Goal: Task Accomplishment & Management: Manage account settings

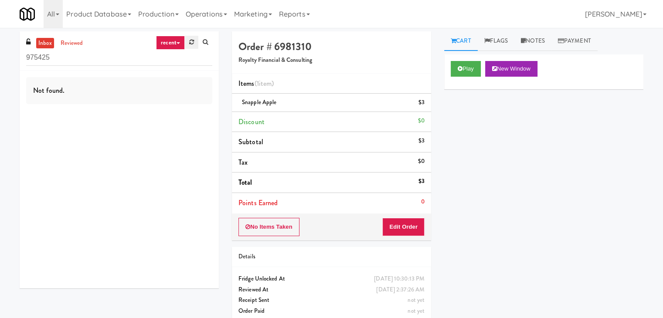
click at [191, 42] on icon at bounding box center [191, 42] width 5 height 6
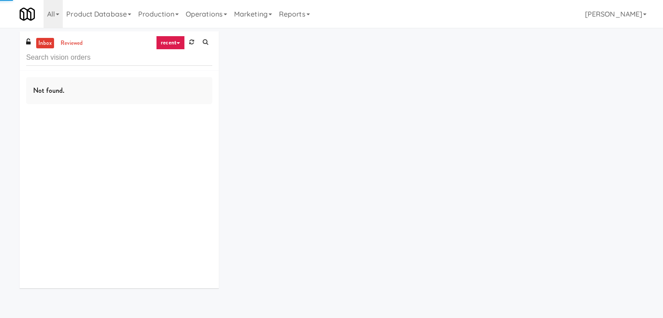
click at [169, 44] on link "recent" at bounding box center [170, 43] width 29 height 14
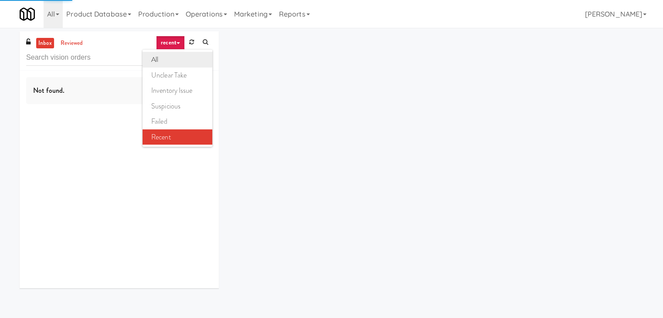
click at [170, 58] on link "all" at bounding box center [178, 60] width 70 height 16
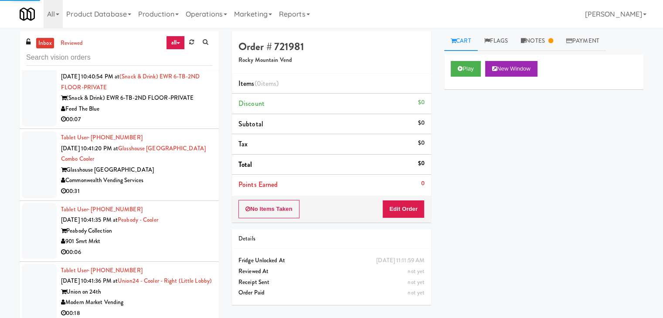
scroll to position [4638, 0]
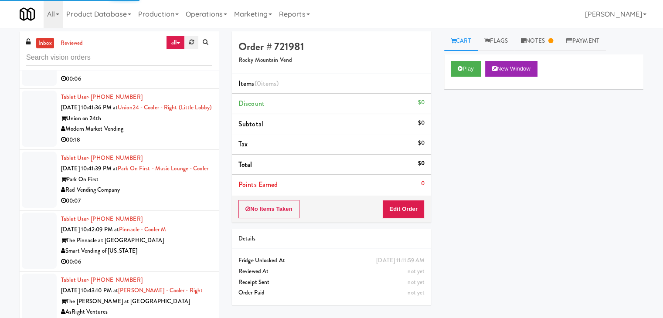
click at [191, 42] on icon at bounding box center [191, 42] width 5 height 6
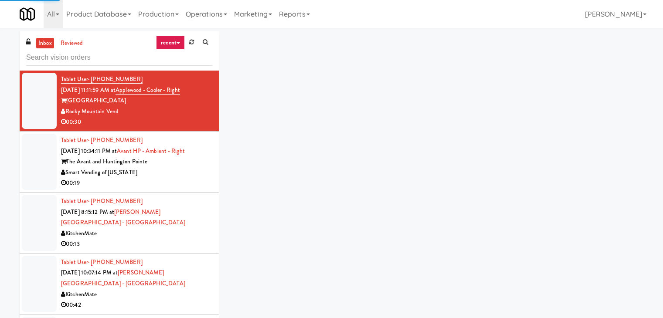
click at [178, 44] on icon at bounding box center [178, 43] width 3 height 2
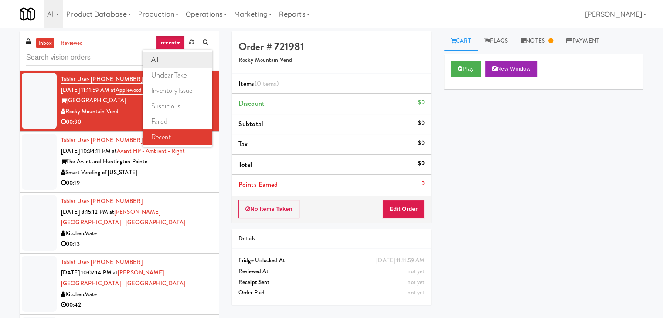
click at [174, 59] on link "all" at bounding box center [178, 60] width 70 height 16
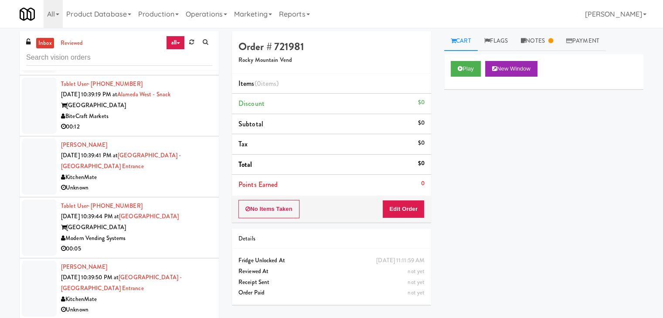
scroll to position [3764, 0]
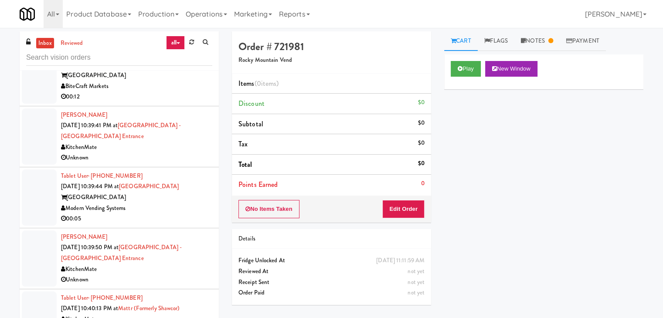
click at [187, 214] on div "00:05" at bounding box center [136, 219] width 151 height 11
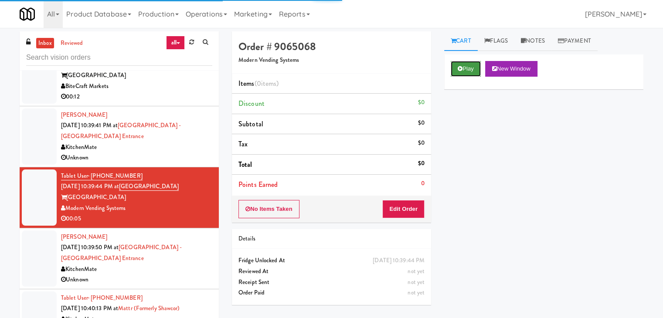
click at [467, 70] on button "Play" at bounding box center [466, 69] width 30 height 16
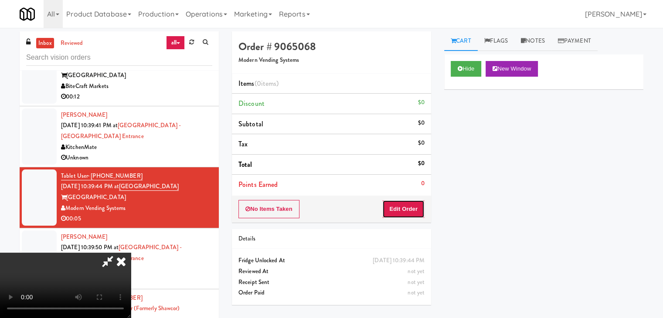
click at [408, 210] on button "Edit Order" at bounding box center [403, 209] width 42 height 18
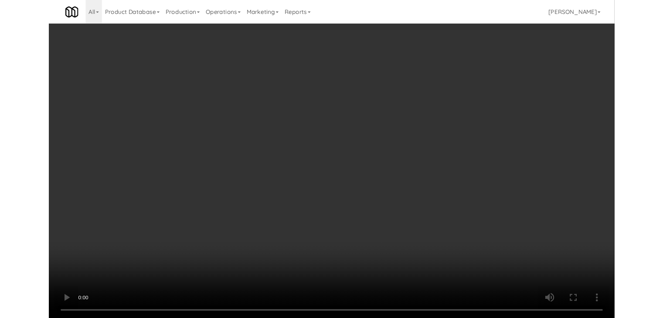
scroll to position [3753, 0]
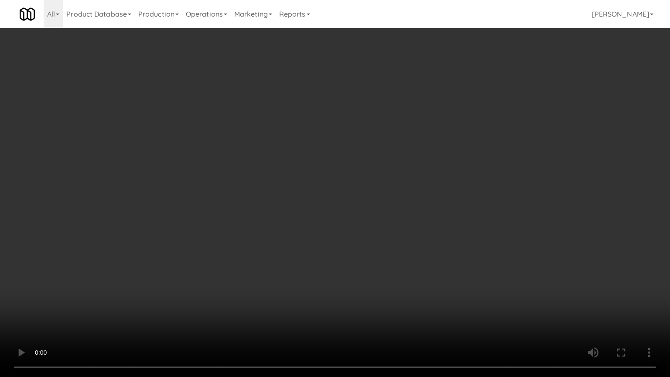
click at [380, 247] on video at bounding box center [335, 188] width 670 height 377
click at [380, 246] on video at bounding box center [335, 188] width 670 height 377
click at [382, 248] on video at bounding box center [335, 188] width 670 height 377
click at [430, 283] on video at bounding box center [335, 188] width 670 height 377
click at [441, 275] on video at bounding box center [335, 188] width 670 height 377
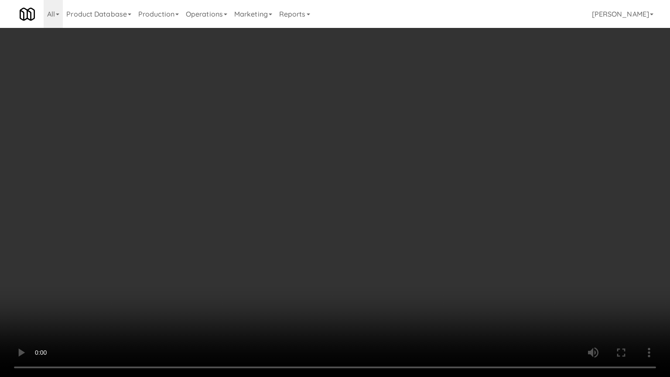
click at [441, 275] on video at bounding box center [335, 188] width 670 height 377
drag, startPoint x: 441, startPoint y: 272, endPoint x: 423, endPoint y: 298, distance: 31.9
click at [440, 276] on video at bounding box center [335, 188] width 670 height 377
click at [470, 262] on video at bounding box center [335, 188] width 670 height 377
click at [473, 258] on video at bounding box center [335, 188] width 670 height 377
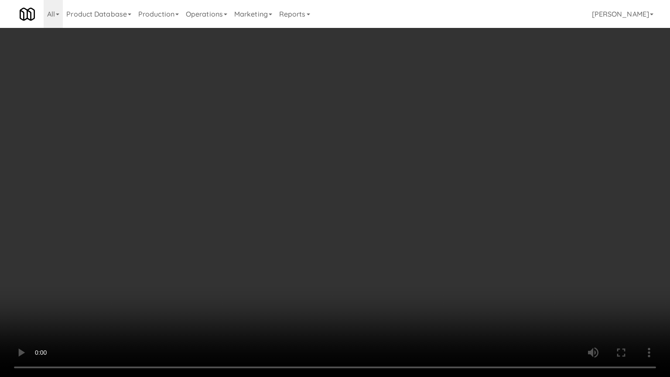
click at [475, 242] on video at bounding box center [335, 188] width 670 height 377
click at [471, 239] on video at bounding box center [335, 188] width 670 height 377
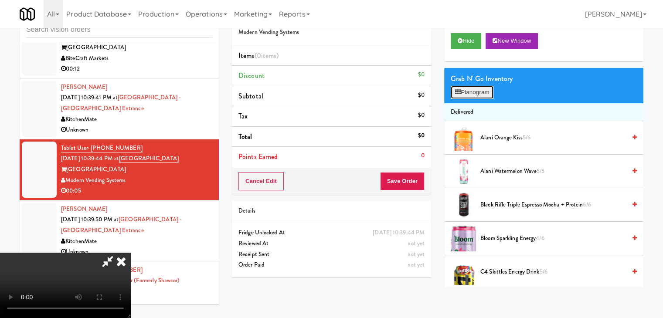
click at [476, 92] on button "Planogram" at bounding box center [472, 92] width 43 height 13
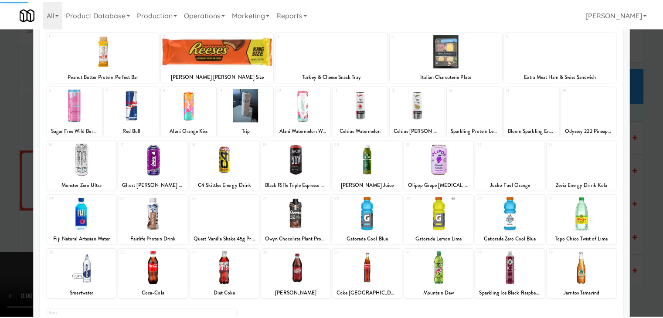
scroll to position [110, 0]
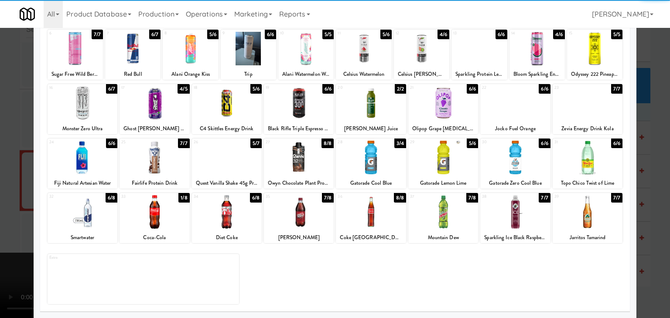
click at [360, 218] on div at bounding box center [371, 212] width 70 height 34
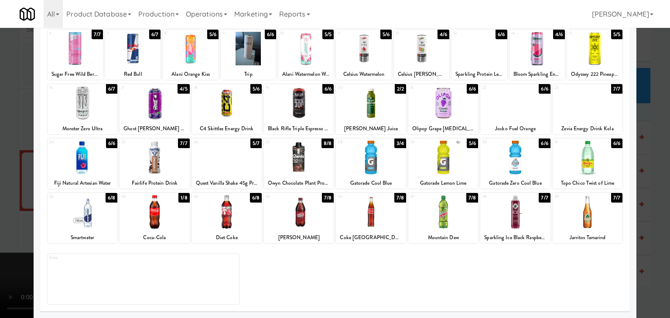
drag, startPoint x: 0, startPoint y: 214, endPoint x: 140, endPoint y: 212, distance: 139.5
click at [10, 213] on div at bounding box center [335, 159] width 670 height 318
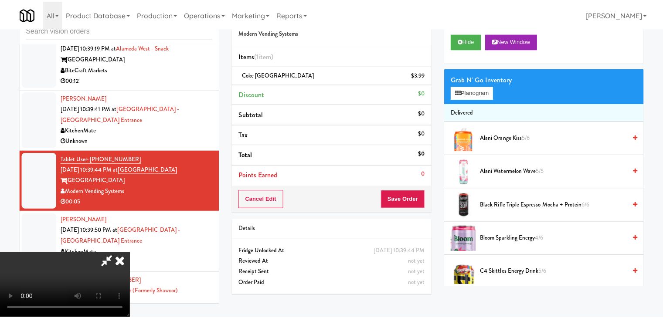
scroll to position [3764, 0]
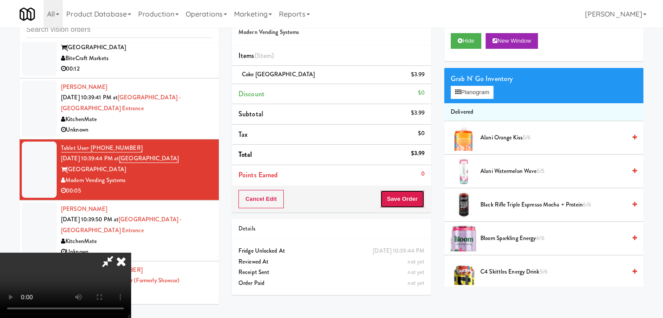
click at [404, 201] on button "Save Order" at bounding box center [402, 199] width 44 height 18
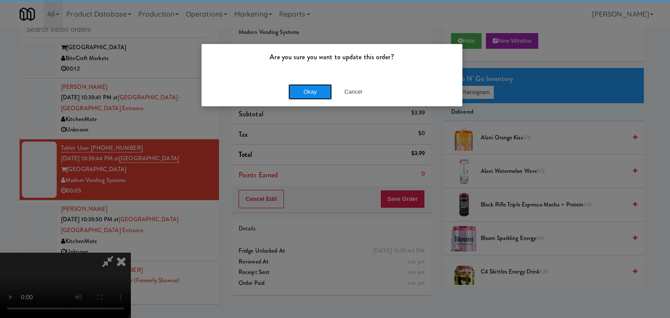
click at [298, 93] on button "Okay" at bounding box center [310, 92] width 44 height 16
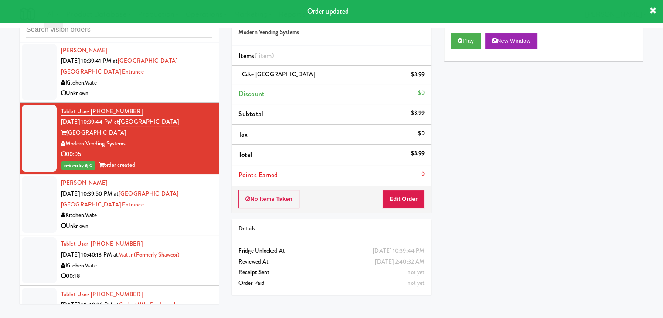
scroll to position [3938, 0]
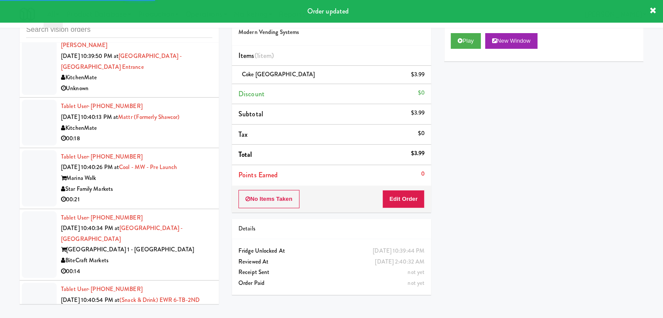
drag, startPoint x: 194, startPoint y: 123, endPoint x: 198, endPoint y: 125, distance: 4.7
click at [195, 133] on div "00:18" at bounding box center [136, 138] width 151 height 11
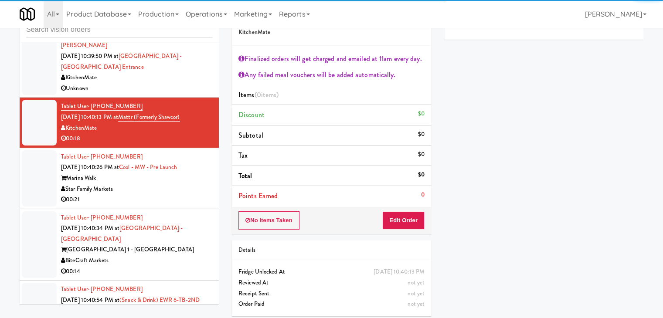
click at [174, 194] on div "00:21" at bounding box center [136, 199] width 151 height 11
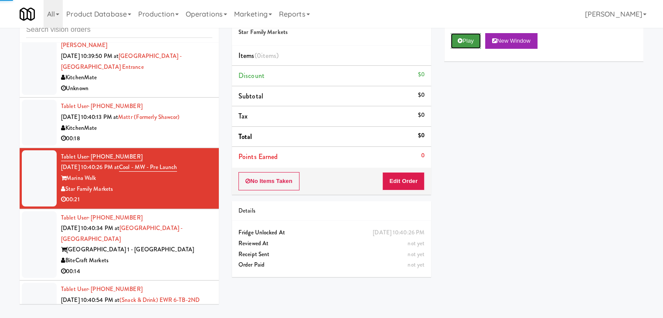
drag, startPoint x: 459, startPoint y: 45, endPoint x: 413, endPoint y: 136, distance: 101.8
click at [459, 45] on button "Play" at bounding box center [466, 41] width 30 height 16
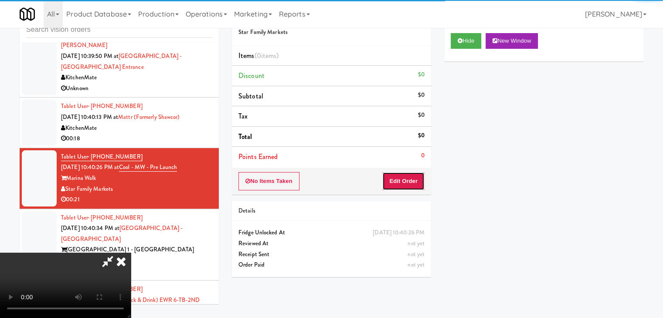
click at [402, 178] on button "Edit Order" at bounding box center [403, 181] width 42 height 18
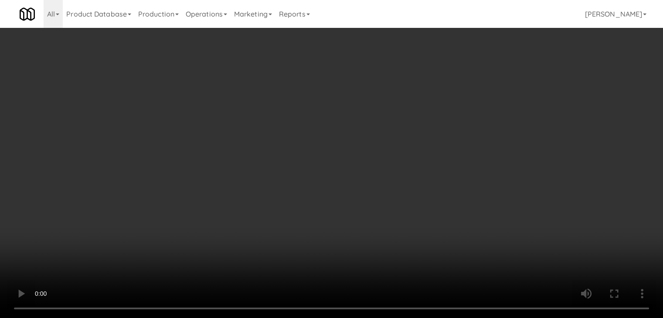
scroll to position [3927, 0]
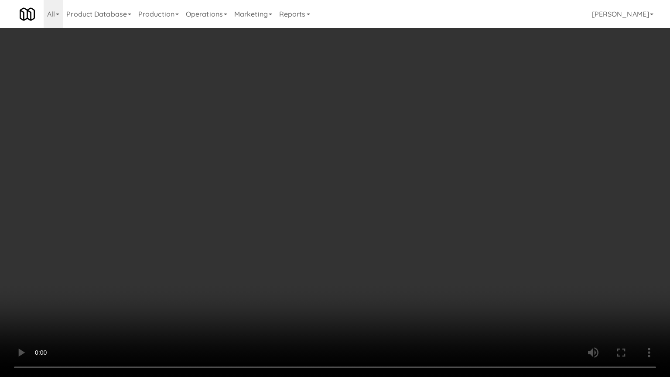
click at [397, 236] on video at bounding box center [335, 188] width 670 height 377
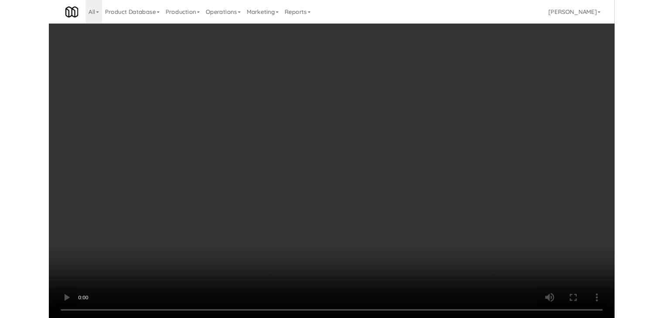
scroll to position [3938, 0]
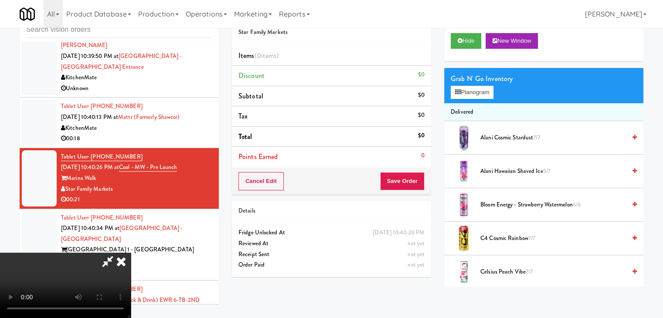
click at [131, 253] on video at bounding box center [65, 285] width 131 height 65
click at [487, 93] on button "Planogram" at bounding box center [472, 92] width 43 height 13
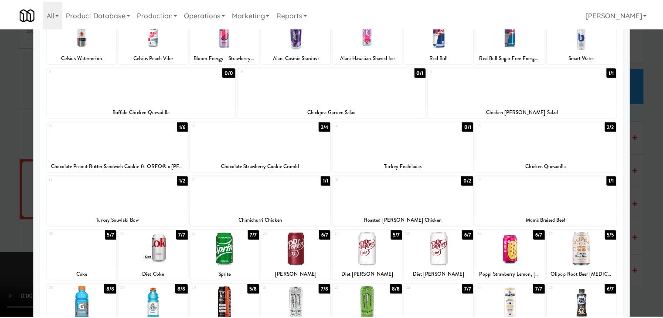
scroll to position [164, 0]
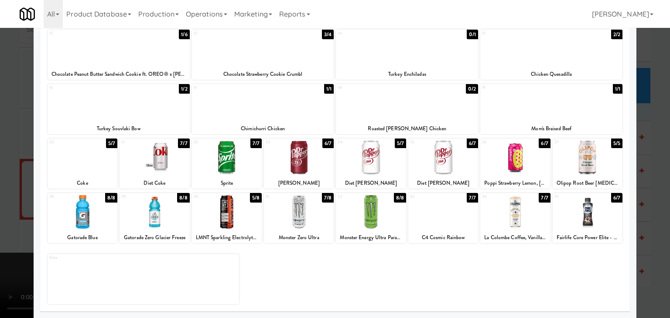
drag, startPoint x: 141, startPoint y: 164, endPoint x: 246, endPoint y: 164, distance: 104.6
click at [142, 164] on div at bounding box center [154, 158] width 70 height 34
click at [281, 164] on div at bounding box center [299, 158] width 70 height 34
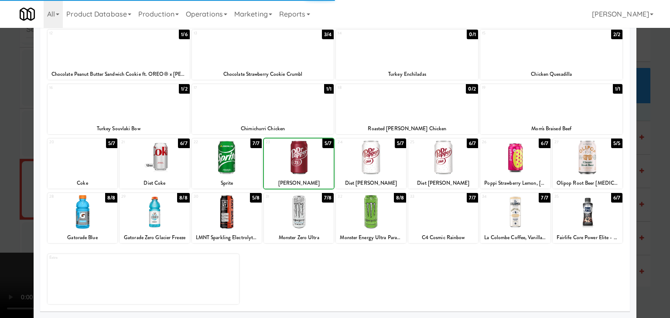
drag, startPoint x: 0, startPoint y: 217, endPoint x: 75, endPoint y: 217, distance: 75.0
click at [3, 217] on div at bounding box center [335, 159] width 670 height 318
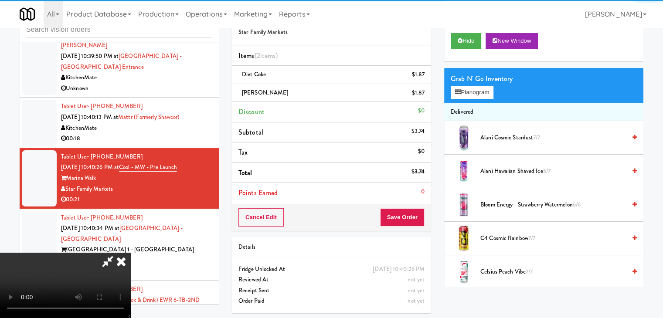
scroll to position [123, 0]
click at [131, 253] on video at bounding box center [65, 285] width 131 height 65
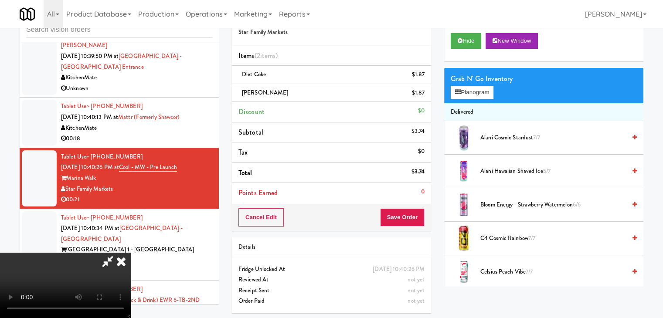
click at [131, 253] on video at bounding box center [65, 285] width 131 height 65
click at [426, 99] on link at bounding box center [424, 96] width 8 height 11
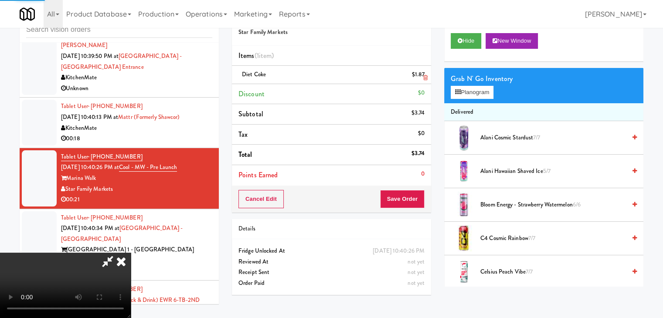
click at [421, 72] on div "$1.87" at bounding box center [418, 74] width 13 height 11
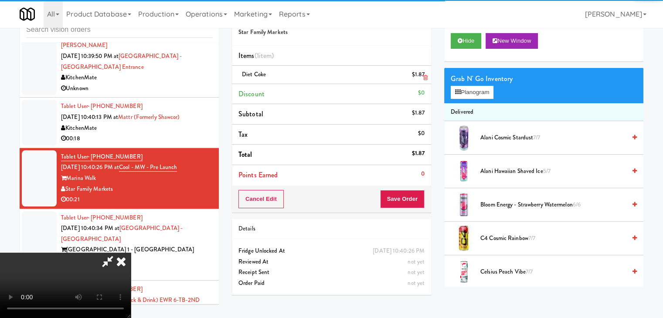
click at [430, 75] on li "Diet Coke $1.87" at bounding box center [331, 75] width 199 height 18
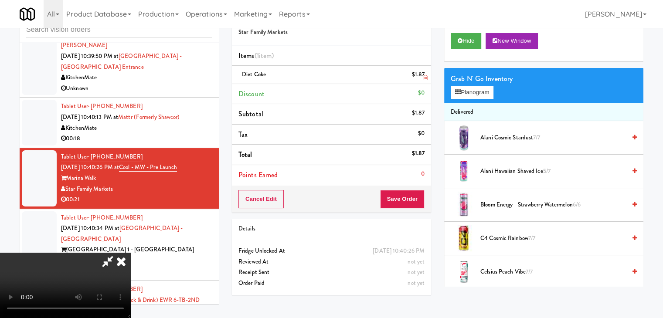
click at [424, 78] on icon at bounding box center [425, 78] width 4 height 6
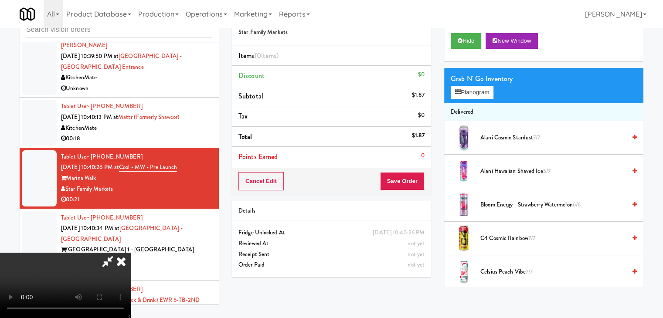
click at [131, 253] on video at bounding box center [65, 285] width 131 height 65
click at [465, 93] on button "Planogram" at bounding box center [472, 92] width 43 height 13
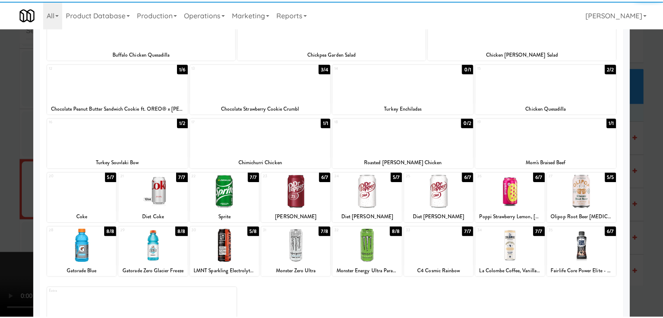
scroll to position [131, 0]
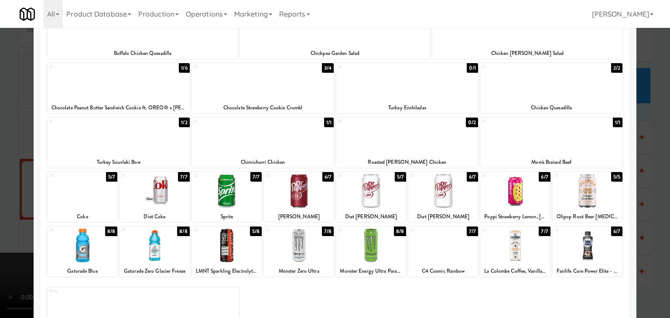
drag, startPoint x: 88, startPoint y: 205, endPoint x: 200, endPoint y: 207, distance: 112.5
click at [88, 205] on div at bounding box center [83, 191] width 70 height 34
click at [361, 201] on div at bounding box center [371, 191] width 70 height 34
drag, startPoint x: 0, startPoint y: 203, endPoint x: 115, endPoint y: 203, distance: 114.7
click at [4, 203] on div at bounding box center [335, 159] width 670 height 318
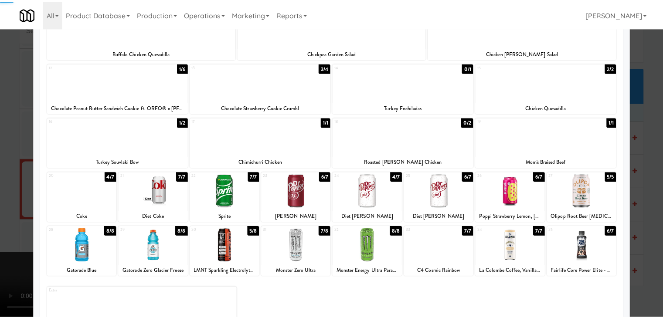
scroll to position [3938, 0]
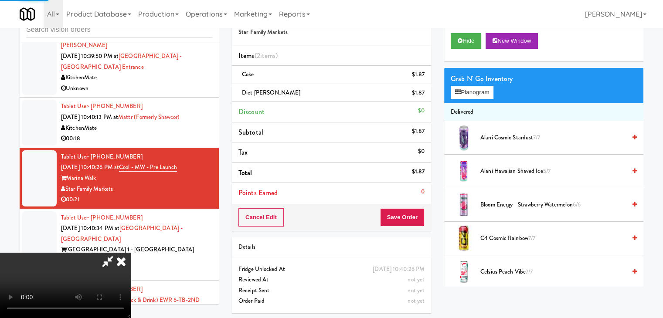
click at [131, 253] on video at bounding box center [65, 285] width 131 height 65
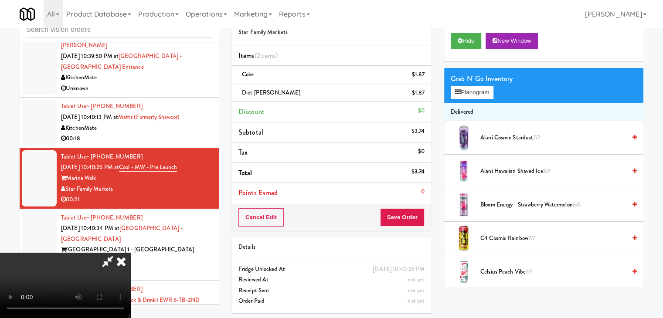
click at [131, 253] on video at bounding box center [65, 285] width 131 height 65
click at [476, 93] on button "Planogram" at bounding box center [472, 92] width 43 height 13
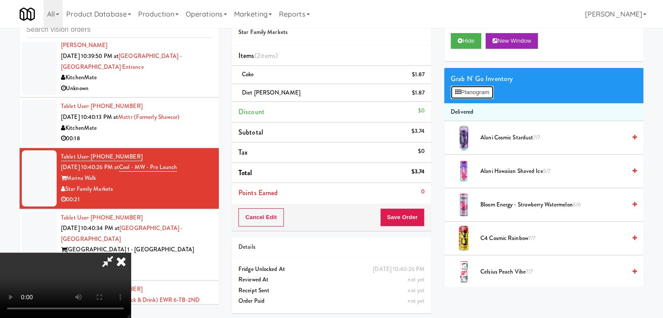
scroll to position [3927, 0]
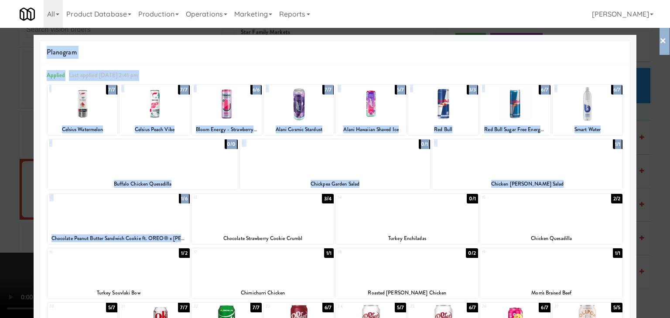
drag, startPoint x: 197, startPoint y: 209, endPoint x: 0, endPoint y: 207, distance: 197.1
click at [0, 207] on div "× Planogram Applied Last applied Monday 2:41 pm 1 7/7 Celsius Watermelon 2 7/7 …" at bounding box center [335, 159] width 670 height 318
click at [0, 207] on div at bounding box center [335, 159] width 670 height 318
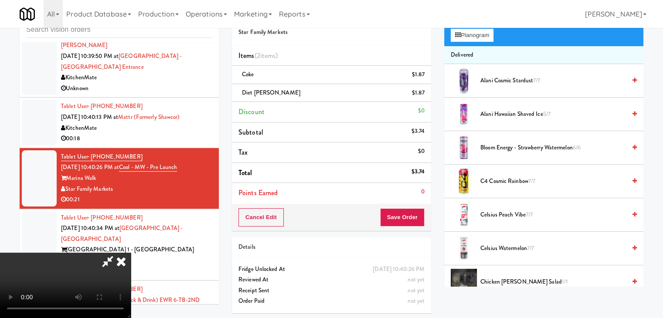
scroll to position [262, 0]
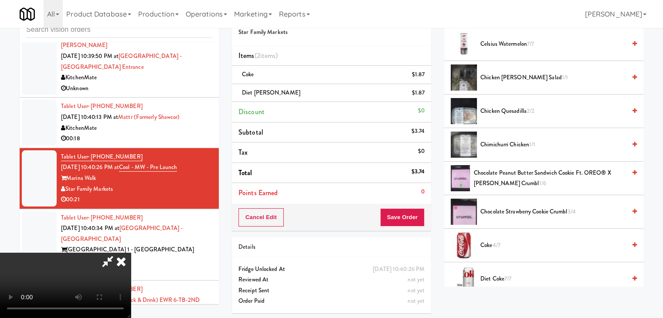
click at [486, 212] on span "Chocolate Strawberry Cookie Crumbl 3/4" at bounding box center [554, 212] width 146 height 11
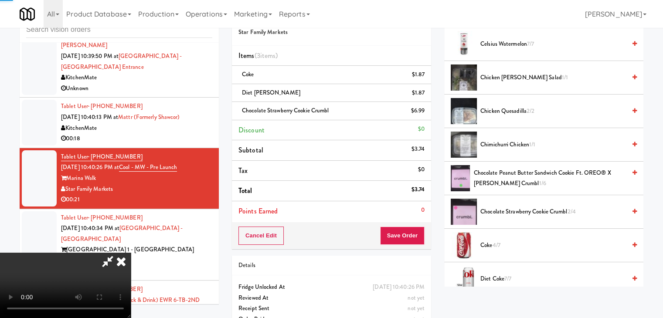
click at [131, 253] on video at bounding box center [65, 285] width 131 height 65
click at [398, 236] on button "Save Order" at bounding box center [402, 236] width 44 height 18
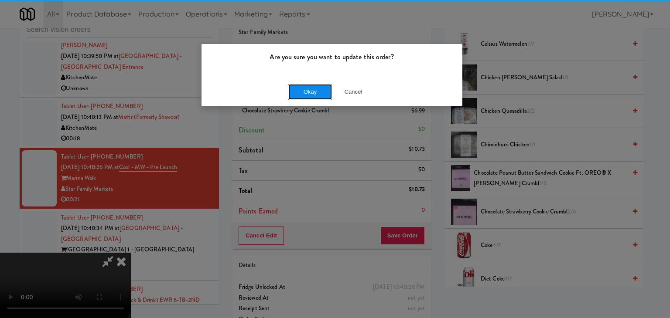
click at [310, 89] on button "Okay" at bounding box center [310, 92] width 44 height 16
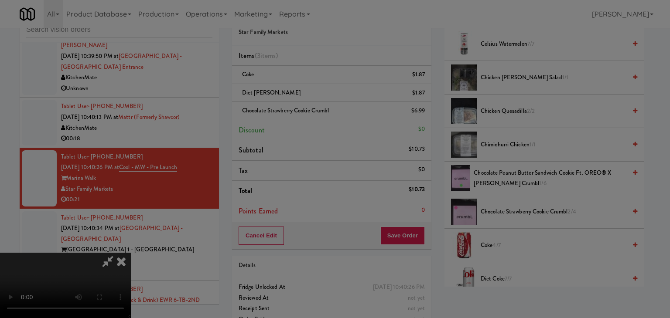
click at [310, 84] on button "Okay" at bounding box center [310, 76] width 44 height 16
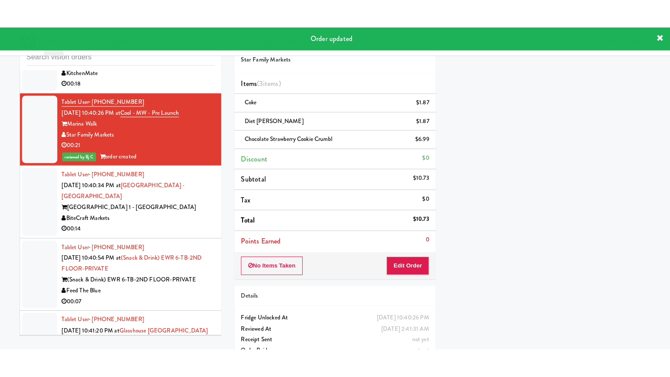
scroll to position [4025, 0]
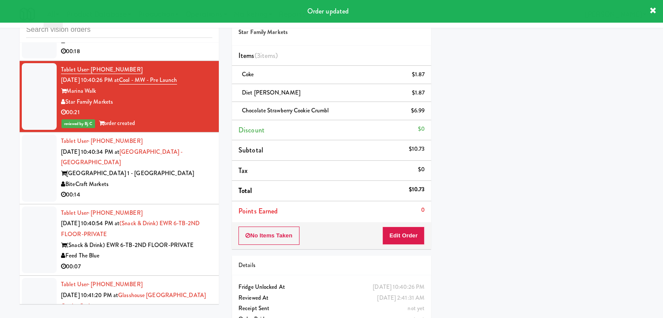
click at [191, 190] on div "00:14" at bounding box center [136, 195] width 151 height 11
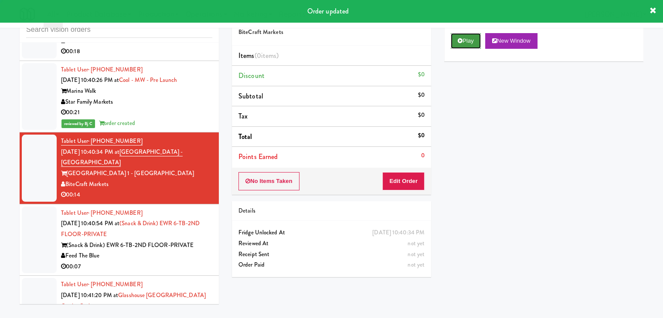
click at [464, 47] on button "Play" at bounding box center [466, 41] width 30 height 16
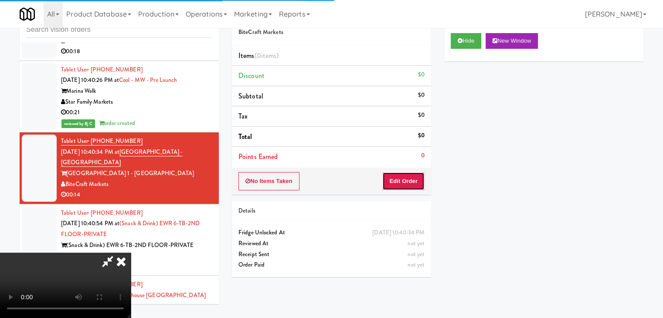
click at [408, 177] on button "Edit Order" at bounding box center [403, 181] width 42 height 18
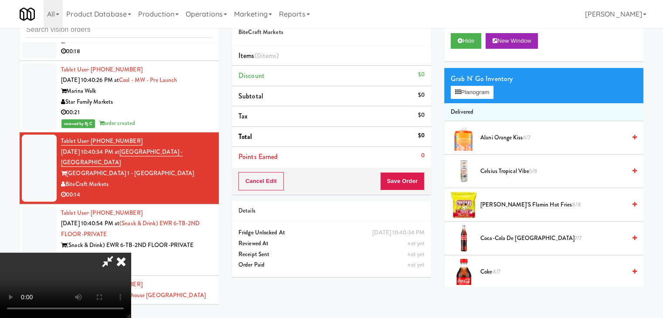
scroll to position [4015, 0]
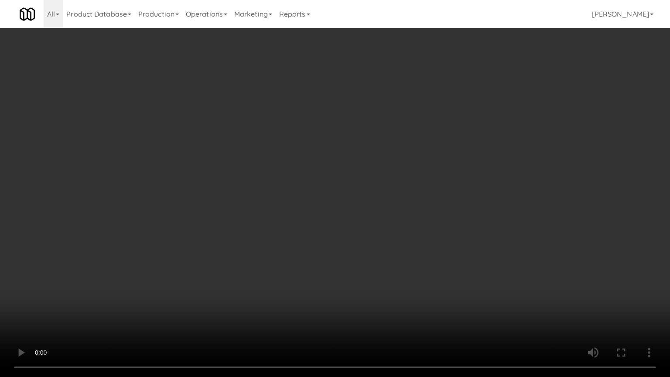
click at [364, 261] on video at bounding box center [335, 188] width 670 height 377
click at [364, 260] on video at bounding box center [335, 188] width 670 height 377
click at [367, 253] on video at bounding box center [335, 188] width 670 height 377
drag, startPoint x: 367, startPoint y: 253, endPoint x: 397, endPoint y: 196, distance: 64.8
click at [372, 247] on video at bounding box center [335, 188] width 670 height 377
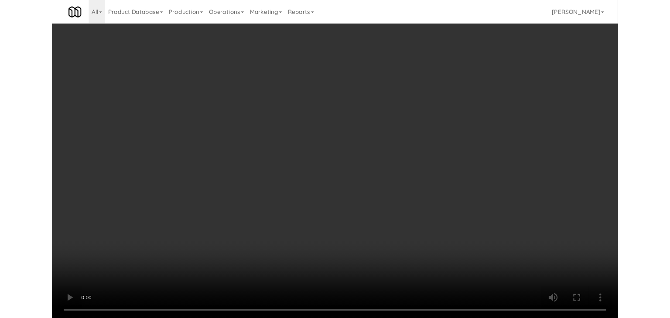
scroll to position [4025, 0]
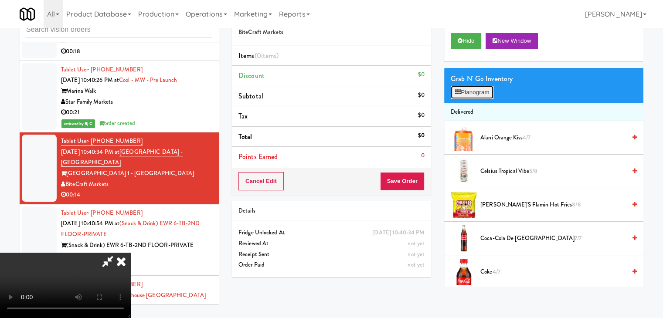
click at [475, 94] on button "Planogram" at bounding box center [472, 92] width 43 height 13
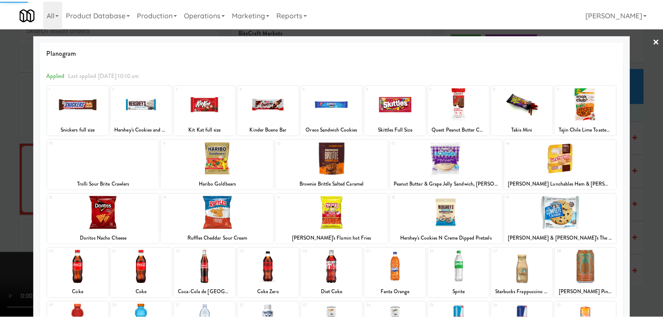
scroll to position [110, 0]
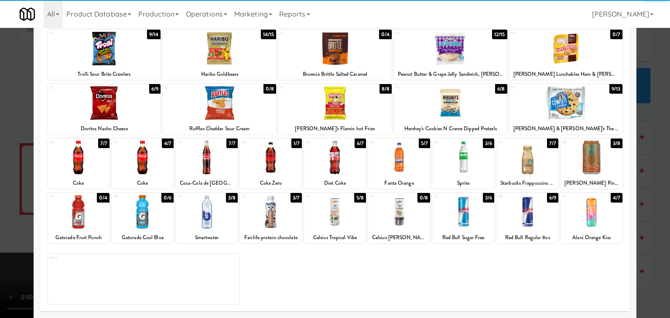
click at [460, 223] on div at bounding box center [463, 212] width 62 height 34
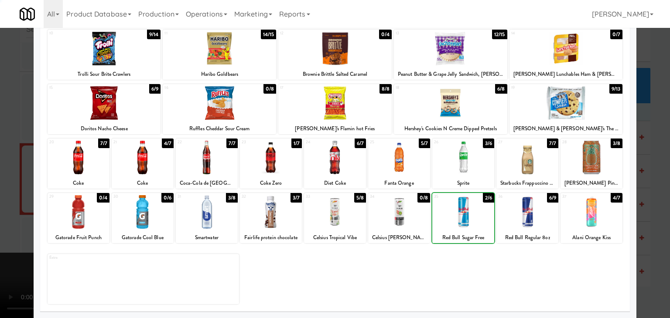
drag, startPoint x: 3, startPoint y: 192, endPoint x: 180, endPoint y: 190, distance: 176.6
click at [16, 192] on div at bounding box center [335, 159] width 670 height 318
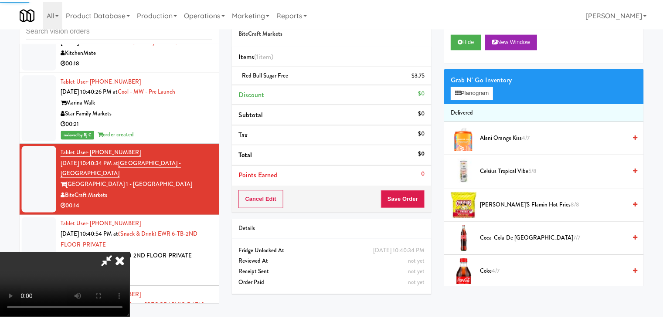
scroll to position [4025, 0]
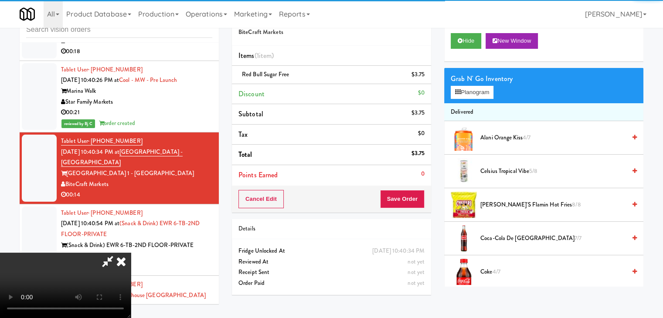
drag, startPoint x: 425, startPoint y: 201, endPoint x: 417, endPoint y: 200, distance: 8.5
click at [424, 201] on div "Cancel Edit Save Order" at bounding box center [331, 199] width 199 height 27
click at [415, 199] on button "Save Order" at bounding box center [402, 199] width 44 height 18
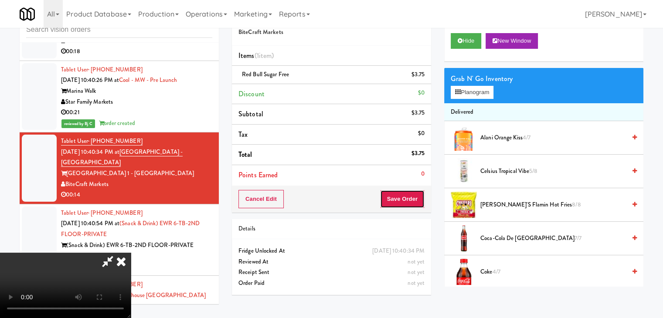
click at [415, 199] on button "Save Order" at bounding box center [402, 199] width 44 height 18
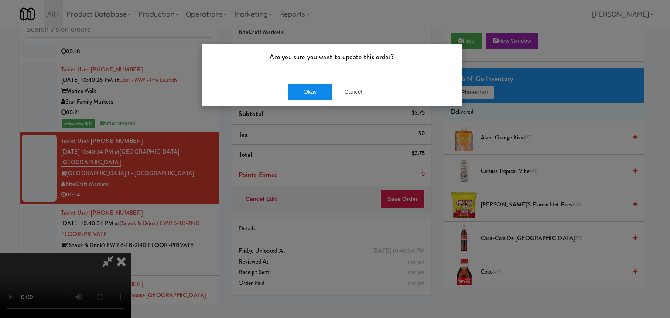
drag, startPoint x: 322, startPoint y: 82, endPoint x: 317, endPoint y: 96, distance: 15.3
click at [319, 91] on div "Okay Cancel" at bounding box center [331, 91] width 261 height 29
click at [316, 97] on button "Okay" at bounding box center [310, 92] width 44 height 16
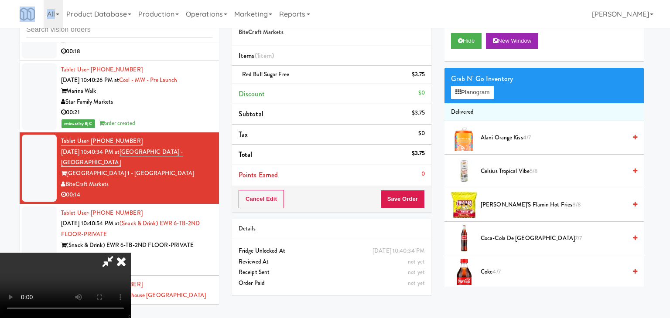
click at [316, 98] on body "Are you sure you want to update this order? Okay Cancel Okay Are you sure you w…" at bounding box center [335, 159] width 670 height 318
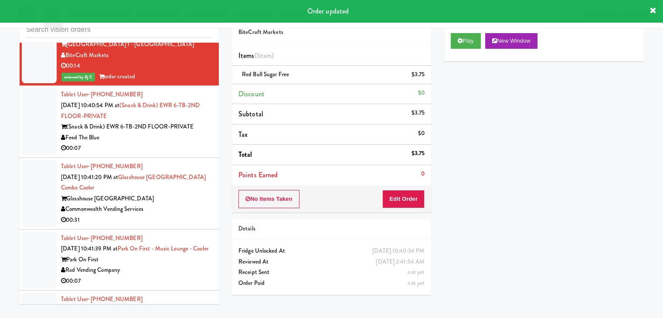
scroll to position [4156, 0]
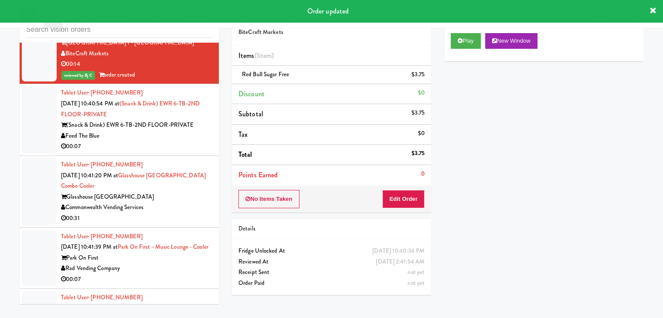
click at [197, 141] on div "00:07" at bounding box center [136, 146] width 151 height 11
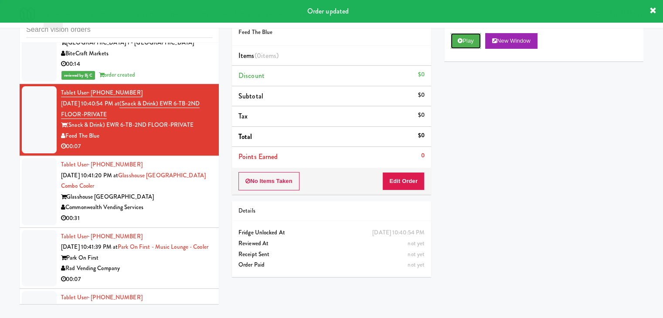
drag, startPoint x: 474, startPoint y: 44, endPoint x: 470, endPoint y: 49, distance: 6.2
click at [473, 45] on button "Play" at bounding box center [466, 41] width 30 height 16
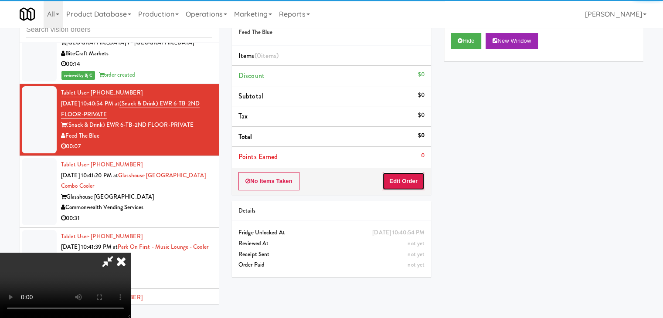
click at [405, 183] on button "Edit Order" at bounding box center [403, 181] width 42 height 18
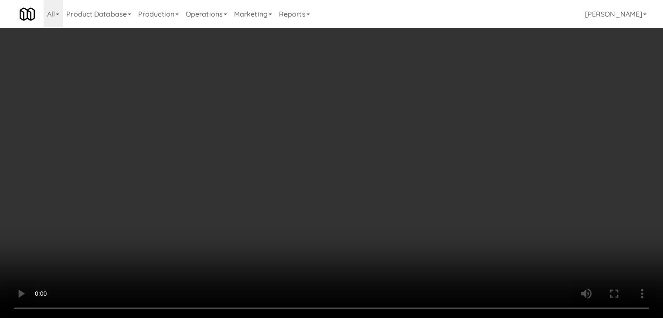
scroll to position [4145, 0]
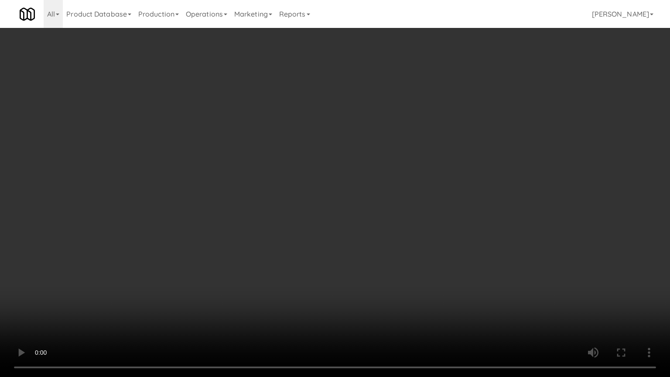
click at [375, 266] on video at bounding box center [335, 188] width 670 height 377
click at [374, 267] on video at bounding box center [335, 188] width 670 height 377
click at [379, 251] on video at bounding box center [335, 188] width 670 height 377
drag, startPoint x: 379, startPoint y: 251, endPoint x: 397, endPoint y: 187, distance: 66.2
click at [380, 246] on video at bounding box center [335, 188] width 670 height 377
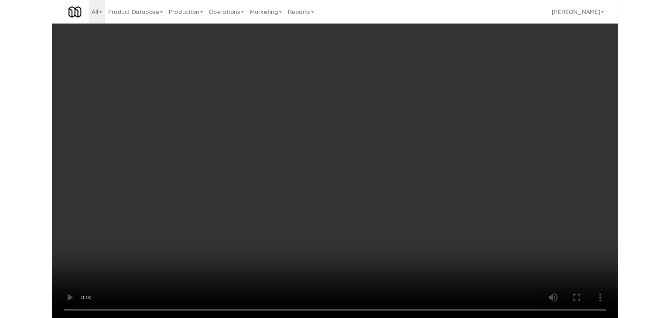
scroll to position [4156, 0]
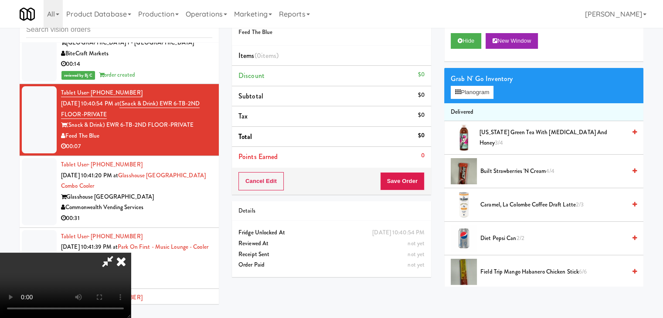
click at [131, 253] on video at bounding box center [65, 285] width 131 height 65
click at [474, 96] on button "Planogram" at bounding box center [472, 92] width 43 height 13
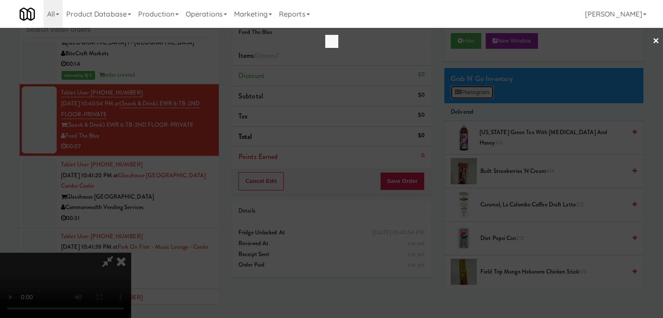
scroll to position [4145, 0]
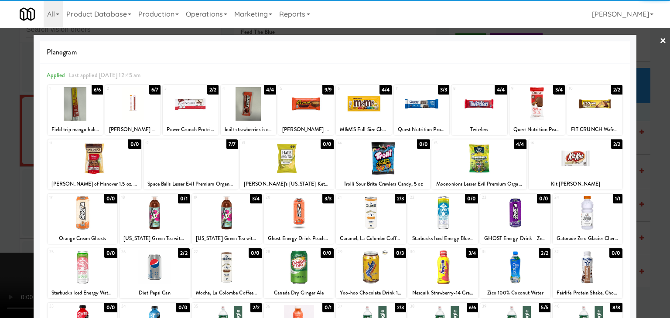
click at [466, 107] on div at bounding box center [478, 104] width 55 height 34
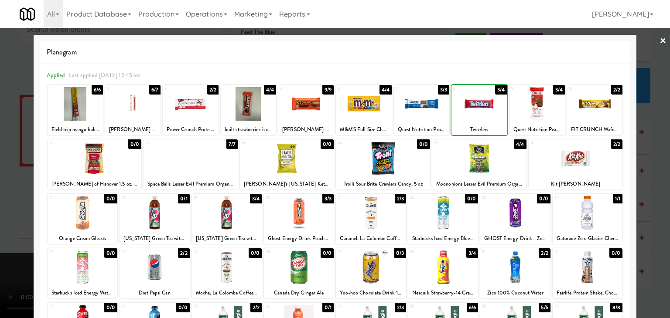
click at [0, 138] on div at bounding box center [335, 159] width 670 height 318
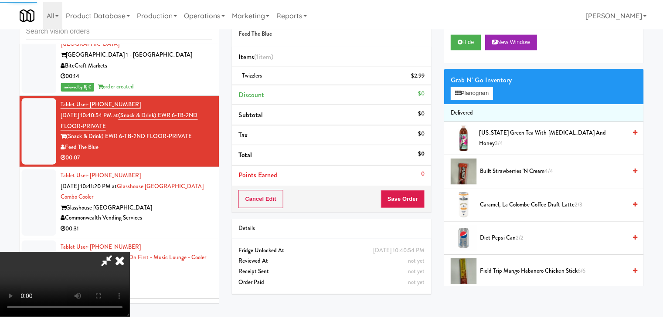
scroll to position [4156, 0]
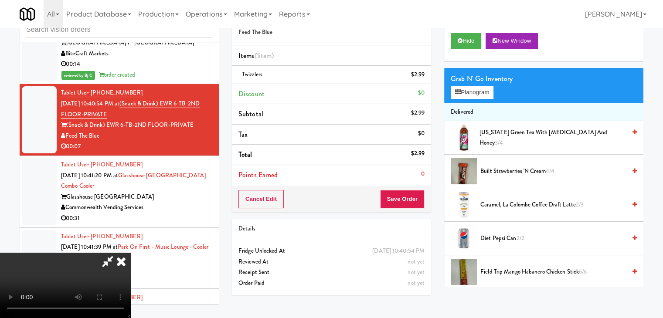
click at [131, 253] on video at bounding box center [65, 285] width 131 height 65
drag, startPoint x: 232, startPoint y: 254, endPoint x: 224, endPoint y: 261, distance: 10.5
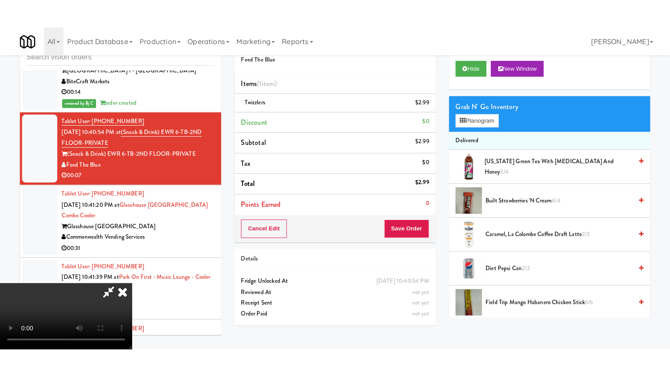
scroll to position [79, 0]
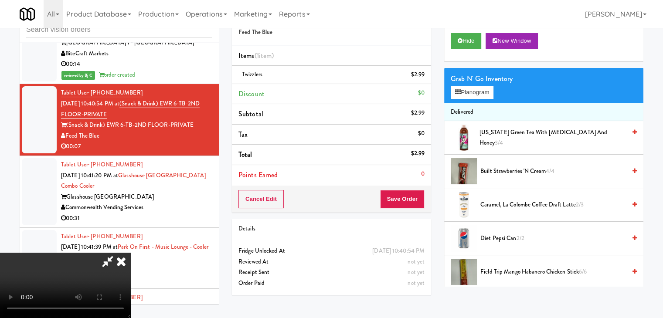
click at [131, 253] on video at bounding box center [65, 285] width 131 height 65
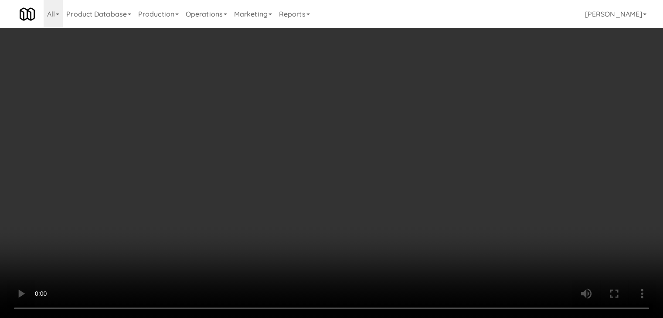
scroll to position [4145, 0]
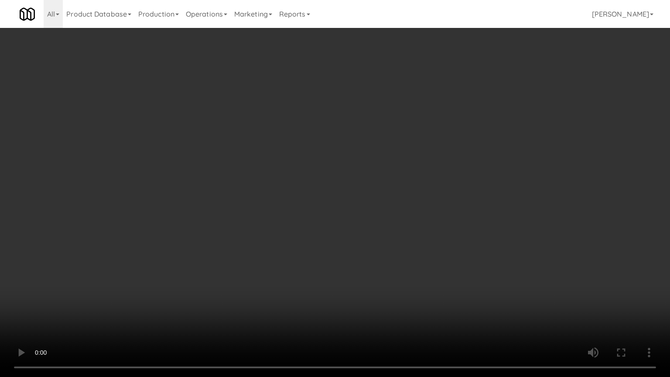
click at [257, 218] on video at bounding box center [335, 188] width 670 height 377
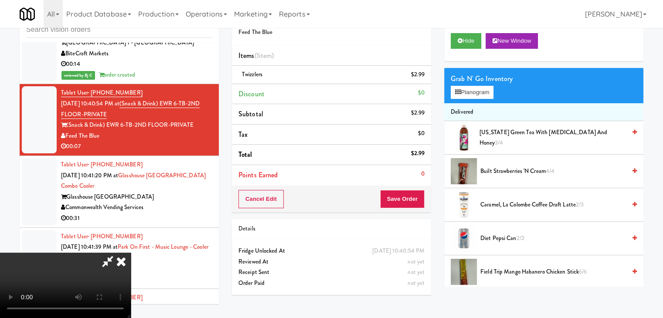
click at [131, 253] on video at bounding box center [65, 285] width 131 height 65
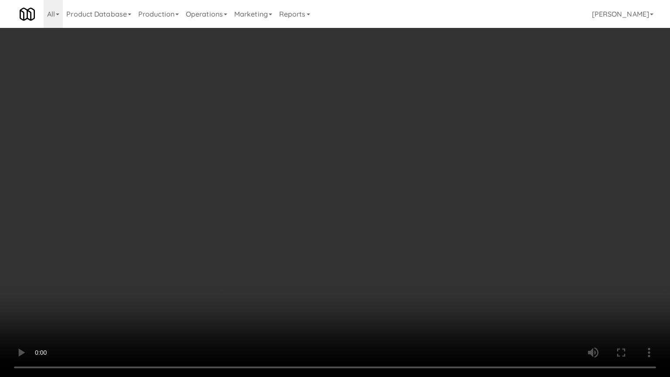
click at [297, 246] on video at bounding box center [335, 188] width 670 height 377
click at [340, 222] on video at bounding box center [335, 188] width 670 height 377
click at [354, 215] on video at bounding box center [335, 188] width 670 height 377
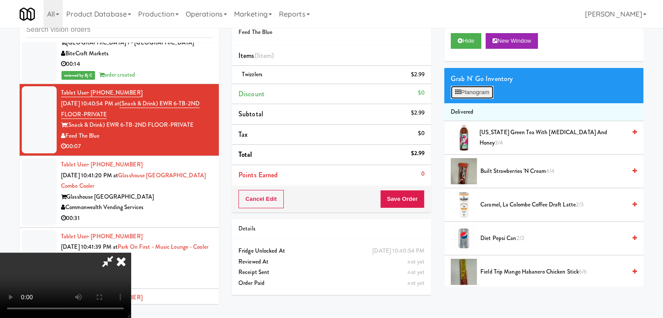
click at [469, 96] on button "Planogram" at bounding box center [472, 92] width 43 height 13
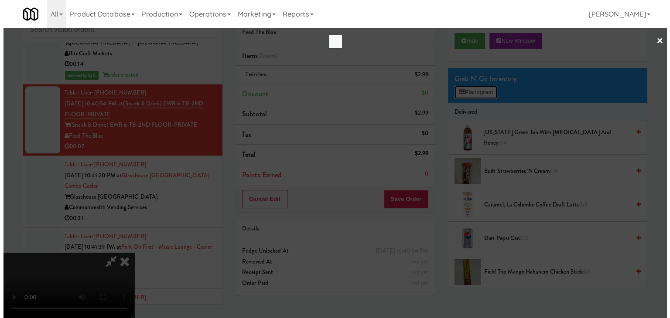
scroll to position [4145, 0]
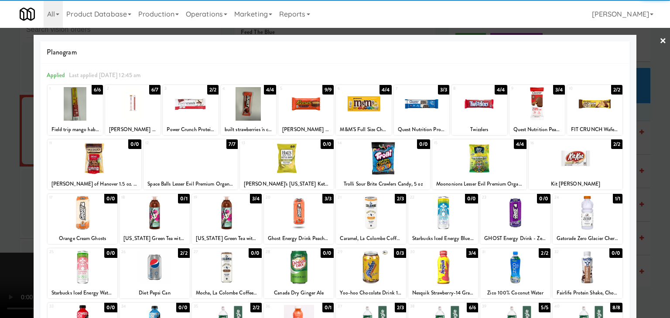
click at [480, 108] on div at bounding box center [478, 104] width 55 height 34
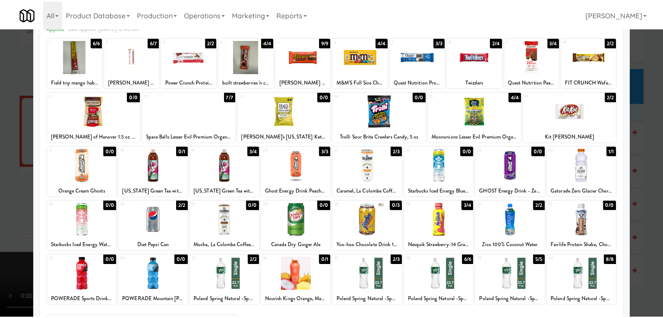
scroll to position [110, 0]
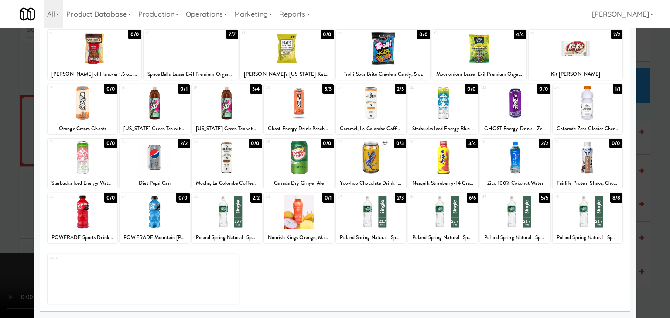
drag, startPoint x: 361, startPoint y: 222, endPoint x: 176, endPoint y: 208, distance: 185.4
click at [361, 222] on div at bounding box center [371, 212] width 70 height 34
drag, startPoint x: 0, startPoint y: 182, endPoint x: 266, endPoint y: 176, distance: 265.6
click at [17, 178] on div at bounding box center [335, 159] width 670 height 318
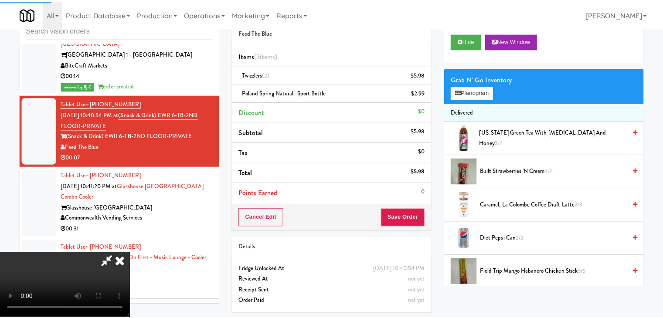
scroll to position [4156, 0]
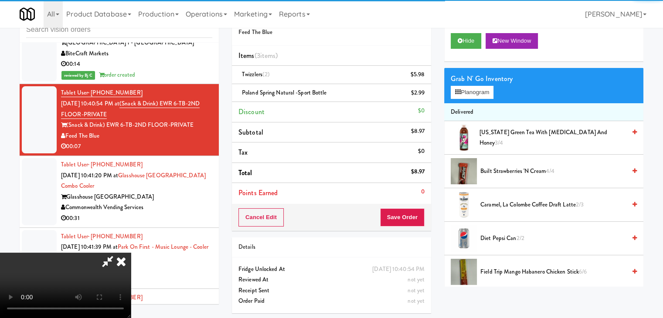
click at [424, 210] on div "Cancel Edit Save Order" at bounding box center [331, 217] width 199 height 27
click at [420, 215] on button "Save Order" at bounding box center [402, 217] width 44 height 18
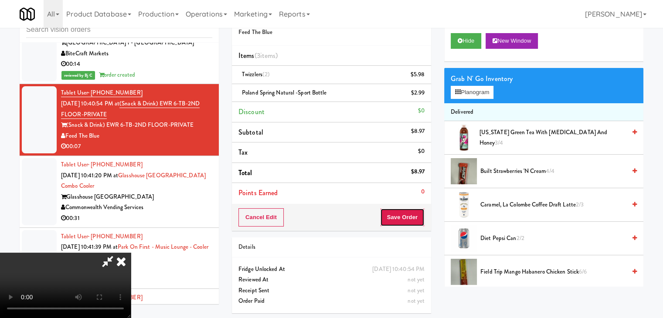
click at [419, 216] on button "Save Order" at bounding box center [402, 217] width 44 height 18
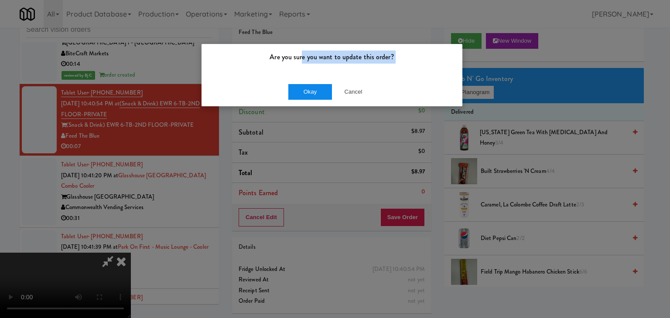
click at [305, 89] on div "Are you sure you want to update this order? Okay Cancel" at bounding box center [332, 75] width 262 height 63
click at [305, 89] on button "Okay" at bounding box center [310, 92] width 44 height 16
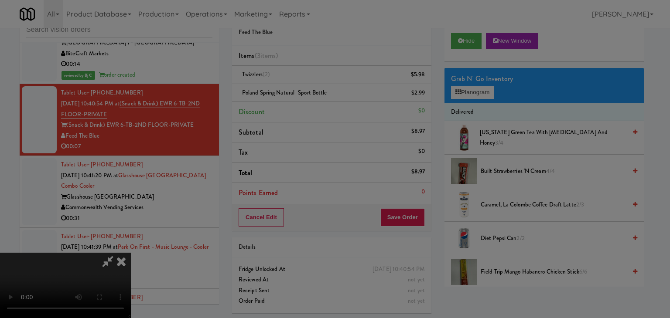
click at [305, 89] on div "Okay Cancel" at bounding box center [331, 75] width 261 height 29
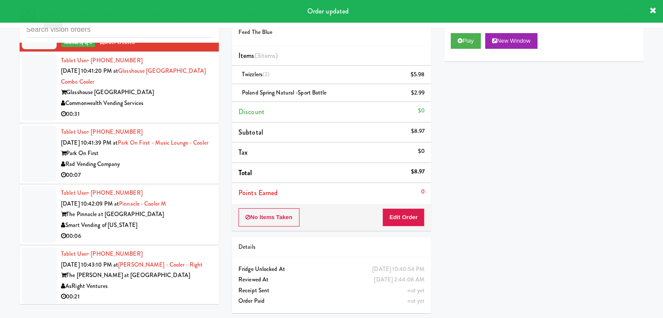
scroll to position [4287, 0]
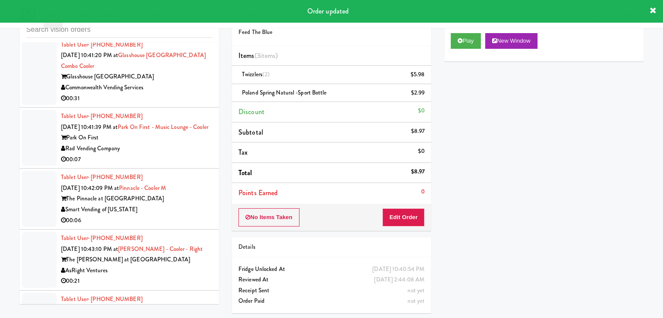
click at [178, 143] on div "Rad Vending Company" at bounding box center [136, 148] width 151 height 11
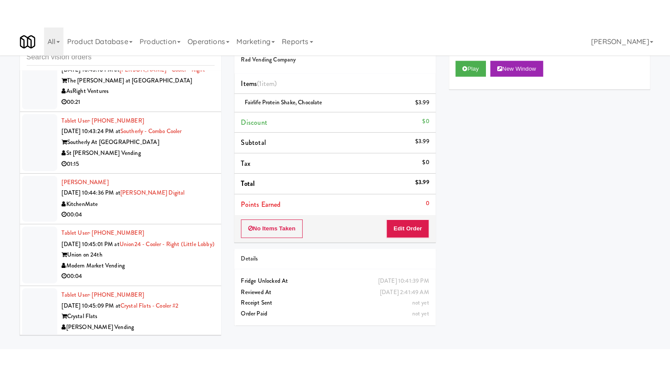
scroll to position [4592, 0]
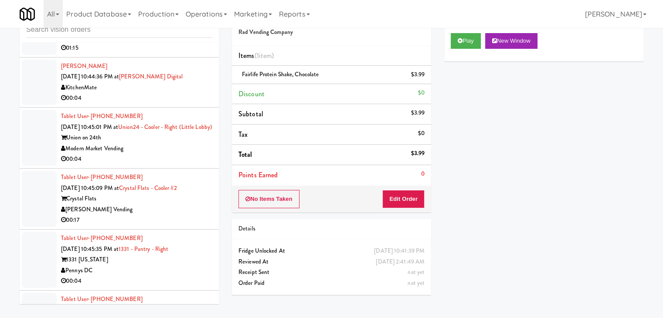
click at [176, 156] on div "00:04" at bounding box center [136, 159] width 151 height 11
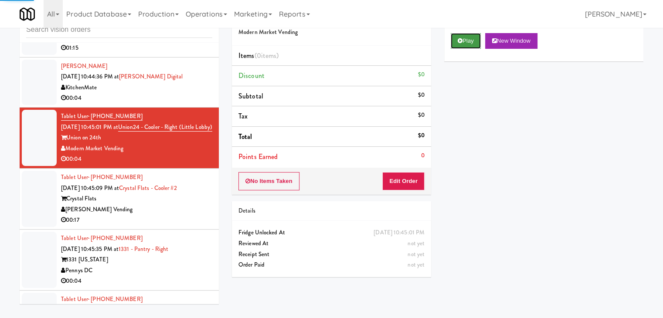
click at [469, 39] on button "Play" at bounding box center [466, 41] width 30 height 16
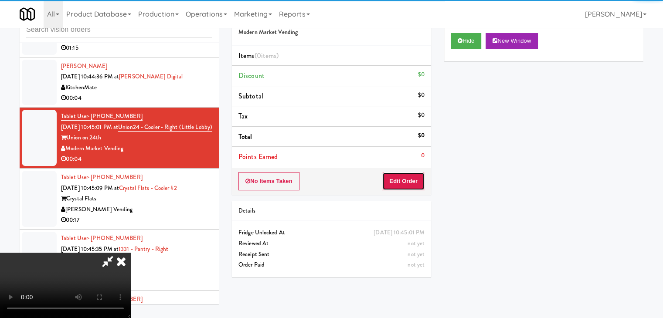
click at [400, 185] on button "Edit Order" at bounding box center [403, 181] width 42 height 18
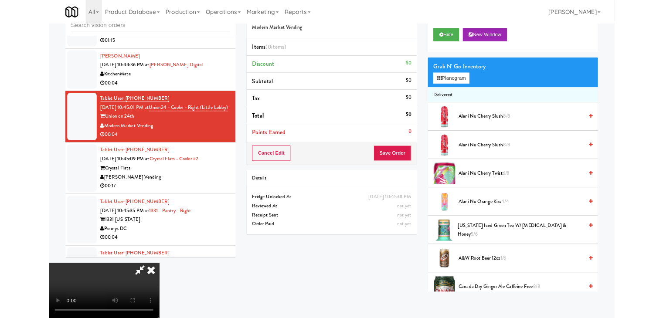
scroll to position [4581, 0]
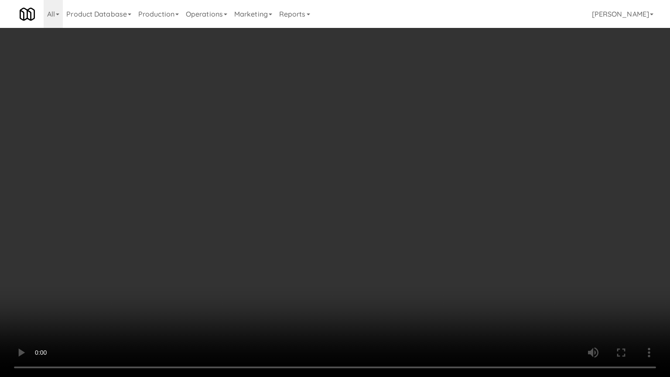
click at [405, 250] on video at bounding box center [335, 188] width 670 height 377
click at [408, 248] on video at bounding box center [335, 188] width 670 height 377
drag, startPoint x: 408, startPoint y: 248, endPoint x: 443, endPoint y: 153, distance: 100.6
click at [408, 247] on video at bounding box center [335, 188] width 670 height 377
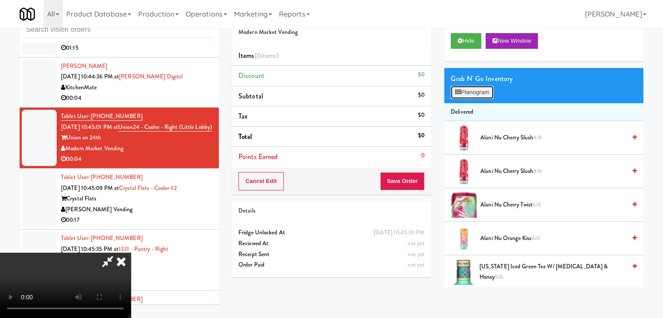
click at [470, 95] on button "Planogram" at bounding box center [472, 92] width 43 height 13
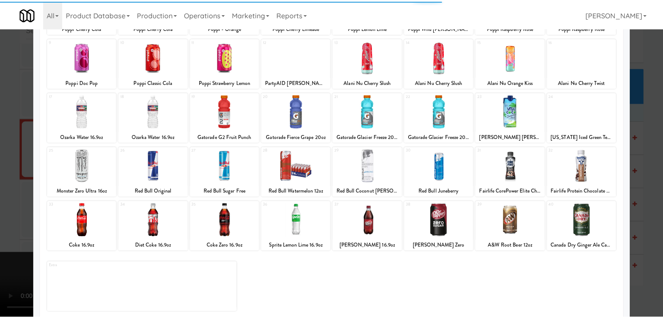
scroll to position [110, 0]
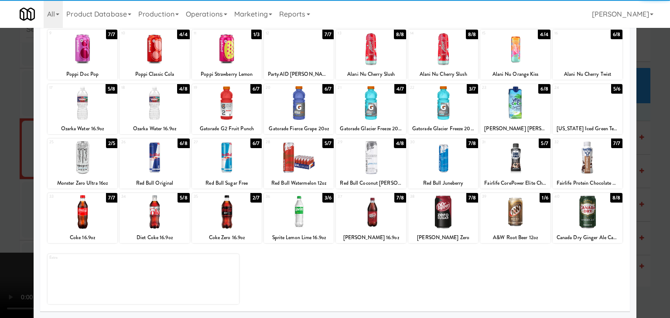
click at [89, 218] on div at bounding box center [83, 212] width 70 height 34
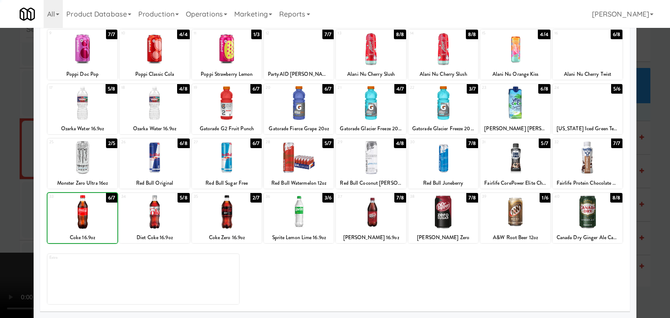
drag, startPoint x: 0, startPoint y: 218, endPoint x: 153, endPoint y: 215, distance: 153.1
click at [3, 218] on div at bounding box center [335, 159] width 670 height 318
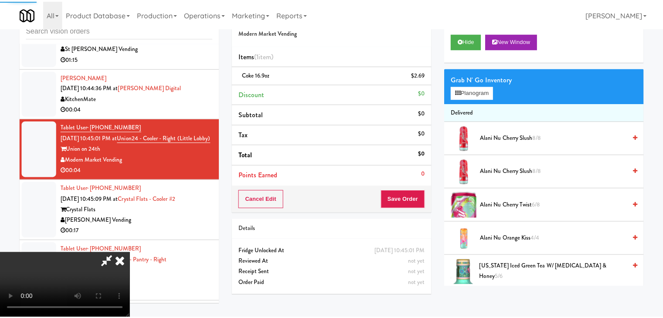
scroll to position [4592, 0]
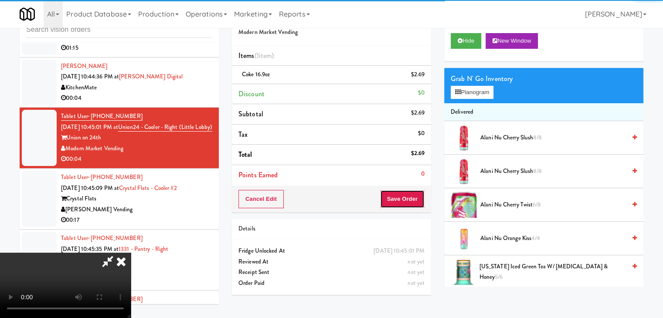
click at [407, 205] on button "Save Order" at bounding box center [402, 199] width 44 height 18
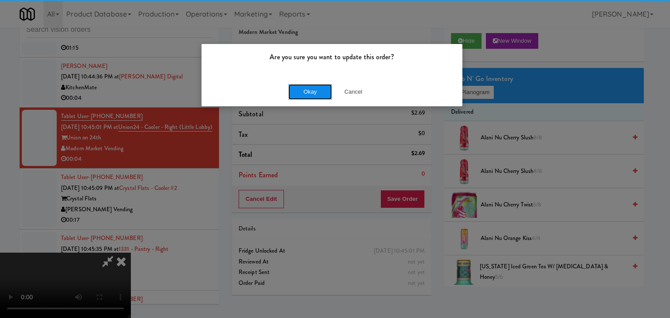
click at [314, 98] on button "Okay" at bounding box center [310, 92] width 44 height 16
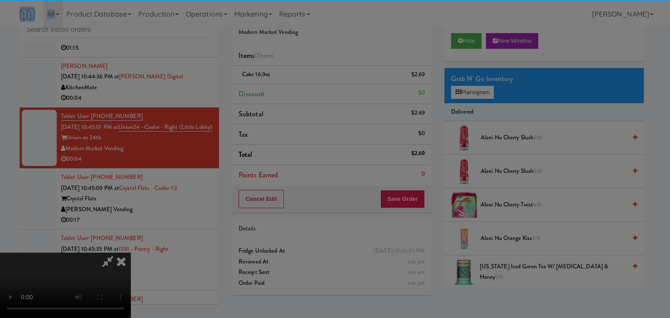
click at [314, 98] on div "Are you sure you want to update this order? Okay Cancel" at bounding box center [335, 159] width 670 height 318
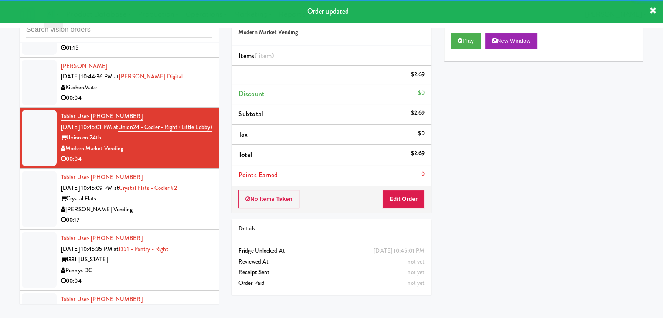
scroll to position [4680, 0]
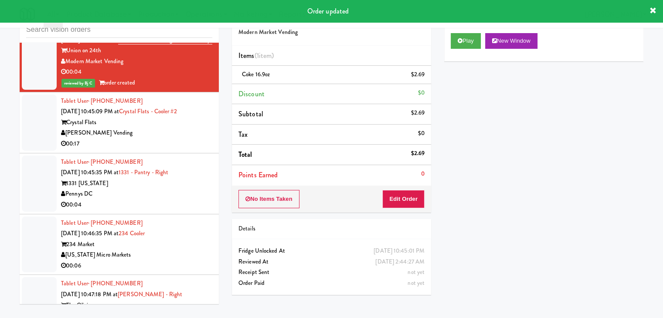
click at [181, 144] on div "00:17" at bounding box center [136, 144] width 151 height 11
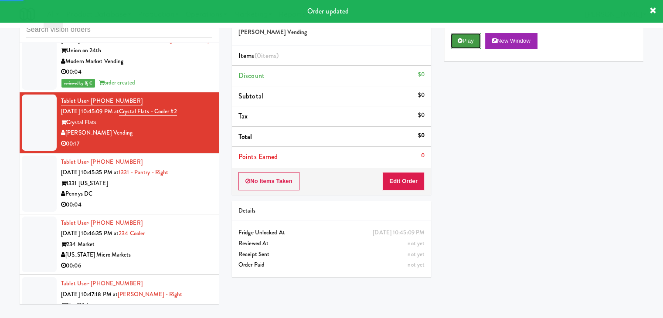
click at [464, 45] on button "Play" at bounding box center [466, 41] width 30 height 16
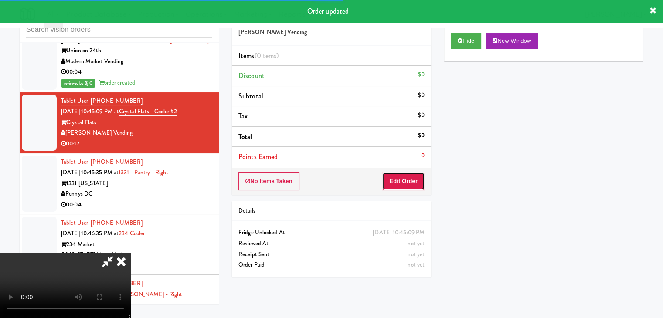
click at [410, 181] on button "Edit Order" at bounding box center [403, 181] width 42 height 18
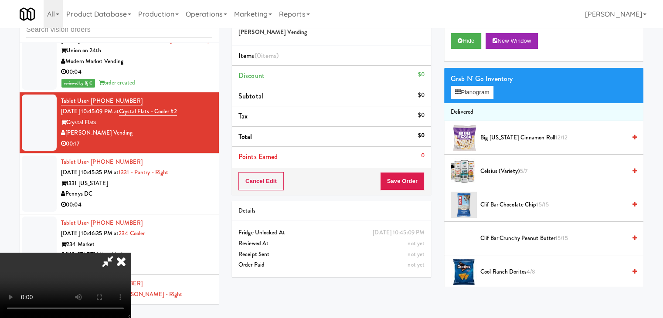
click at [131, 253] on video at bounding box center [65, 285] width 131 height 65
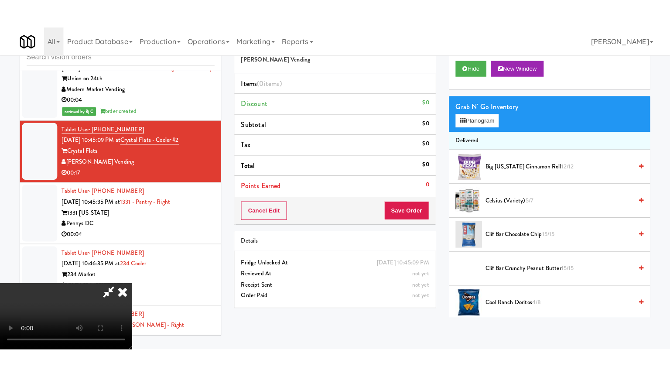
scroll to position [123, 0]
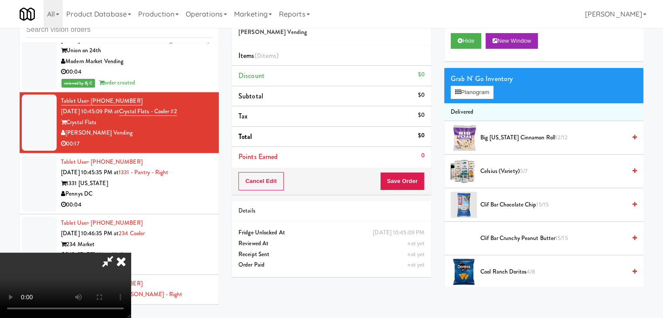
click at [131, 253] on video at bounding box center [65, 285] width 131 height 65
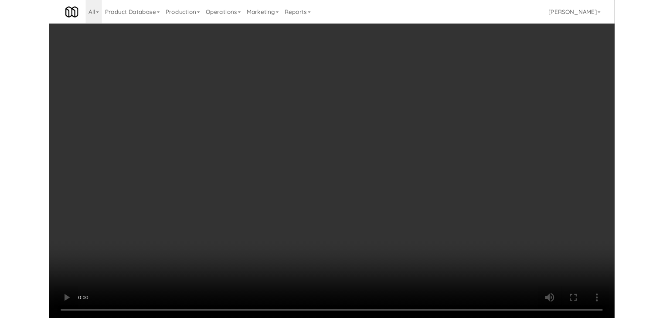
scroll to position [4669, 0]
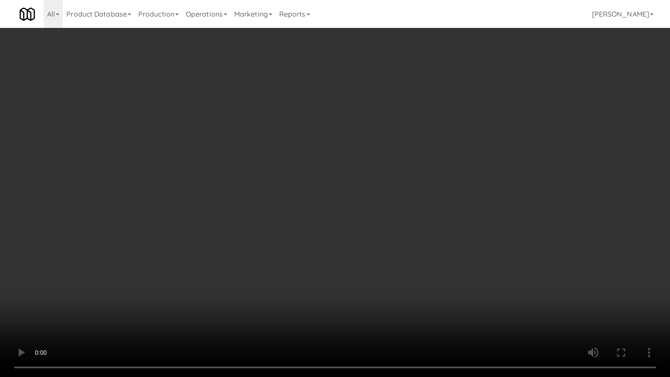
click at [370, 235] on video at bounding box center [335, 188] width 670 height 377
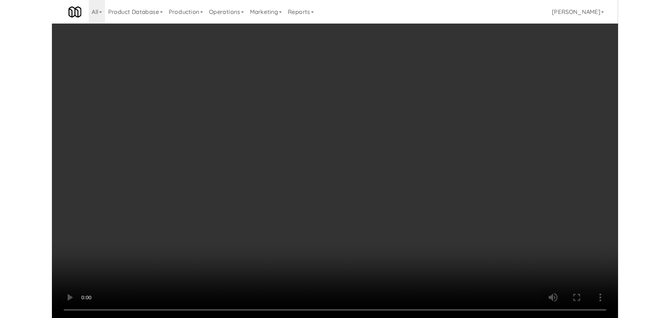
scroll to position [4680, 0]
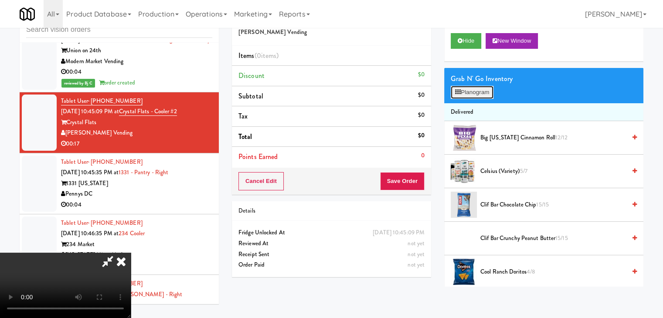
click at [483, 90] on button "Planogram" at bounding box center [472, 92] width 43 height 13
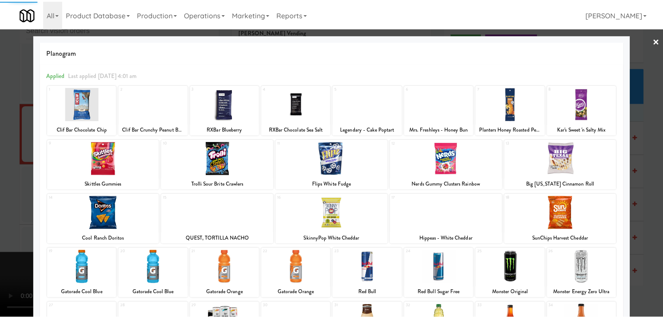
scroll to position [110, 0]
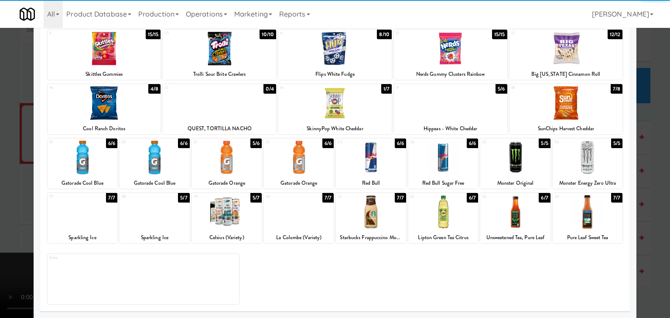
click at [448, 209] on div at bounding box center [443, 212] width 70 height 34
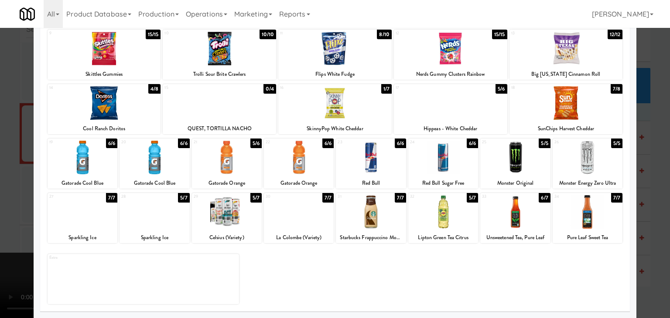
drag, startPoint x: 0, startPoint y: 211, endPoint x: 113, endPoint y: 199, distance: 114.0
click at [1, 211] on div at bounding box center [335, 159] width 670 height 318
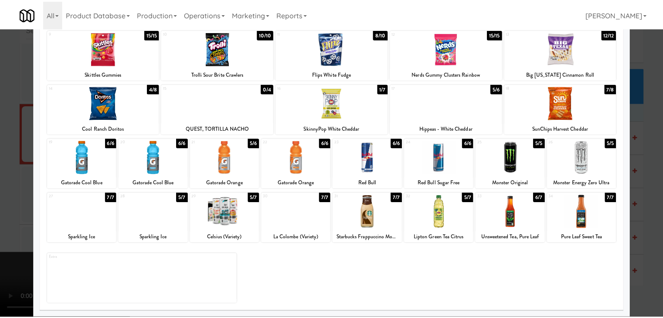
scroll to position [4680, 0]
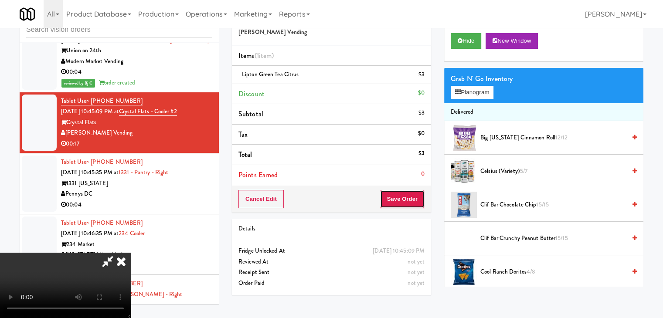
click at [414, 202] on button "Save Order" at bounding box center [402, 199] width 44 height 18
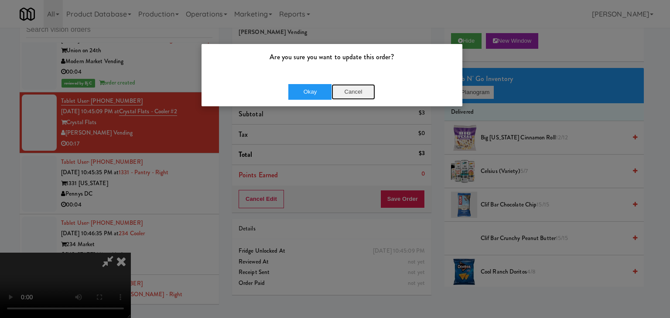
click at [343, 89] on button "Cancel" at bounding box center [353, 92] width 44 height 16
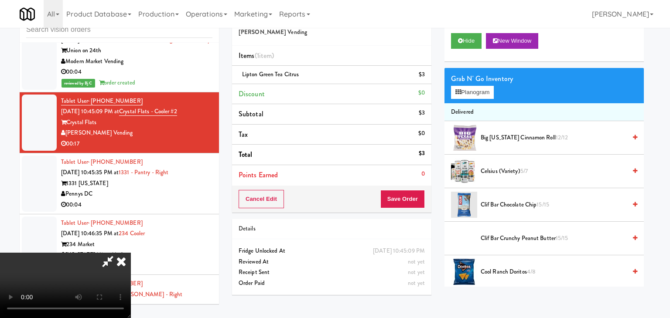
click at [334, 136] on body "Are you sure you want to update this order? Okay Cancel Okay Are you sure you w…" at bounding box center [335, 159] width 670 height 318
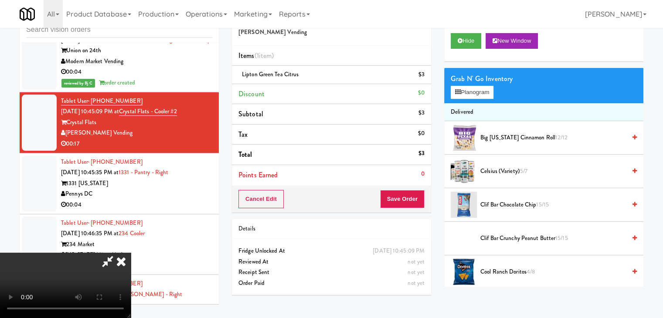
click at [131, 253] on video at bounding box center [65, 285] width 131 height 65
click at [486, 91] on button "Planogram" at bounding box center [472, 92] width 43 height 13
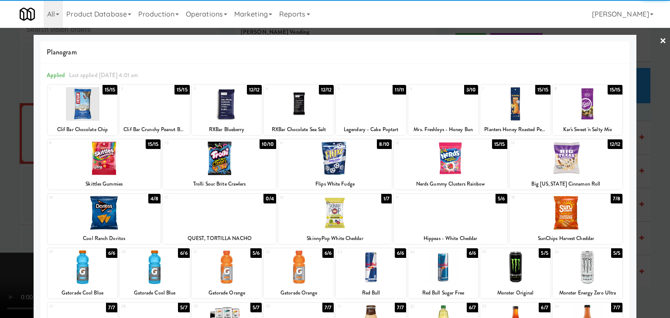
click at [341, 155] on div at bounding box center [334, 159] width 113 height 34
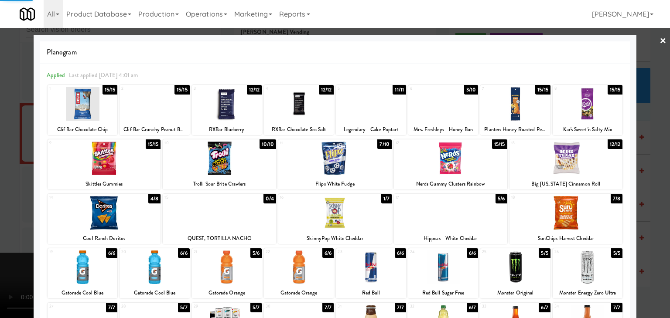
drag, startPoint x: 0, startPoint y: 159, endPoint x: 68, endPoint y: 162, distance: 67.7
click at [2, 159] on div at bounding box center [335, 159] width 670 height 318
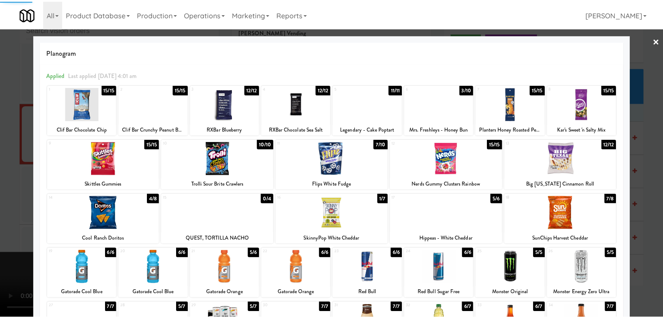
scroll to position [4680, 0]
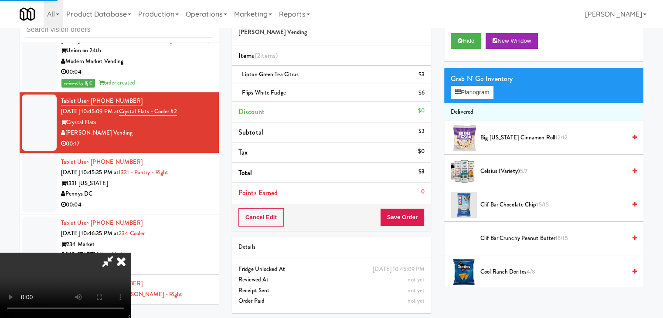
click at [131, 253] on video at bounding box center [65, 285] width 131 height 65
click at [414, 217] on button "Save Order" at bounding box center [402, 217] width 44 height 18
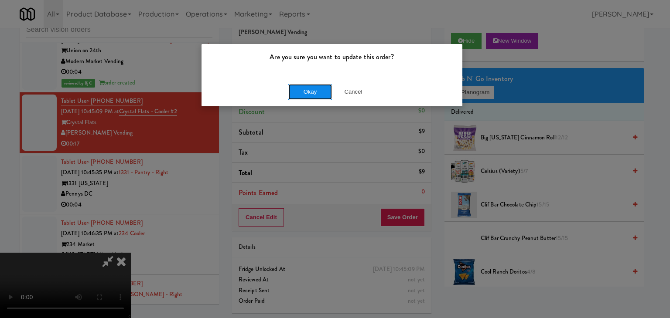
click at [311, 92] on button "Okay" at bounding box center [310, 92] width 44 height 16
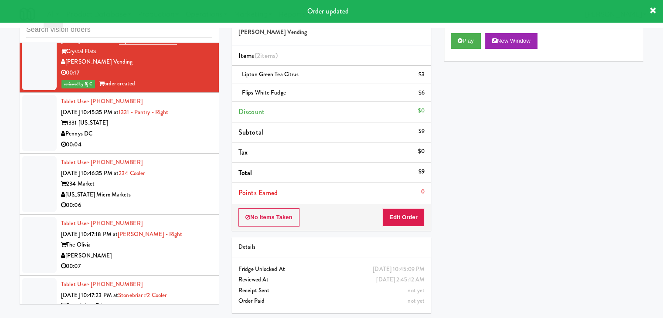
scroll to position [4767, 0]
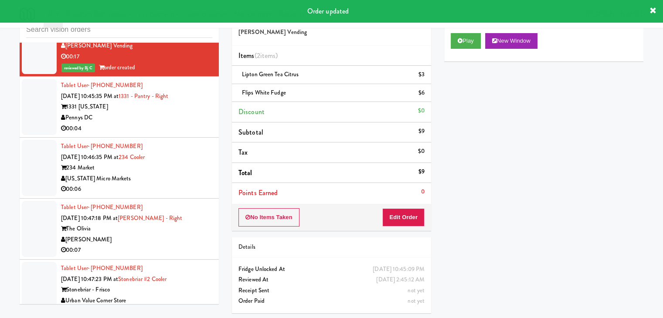
click at [199, 114] on div "Pennys DC" at bounding box center [136, 117] width 151 height 11
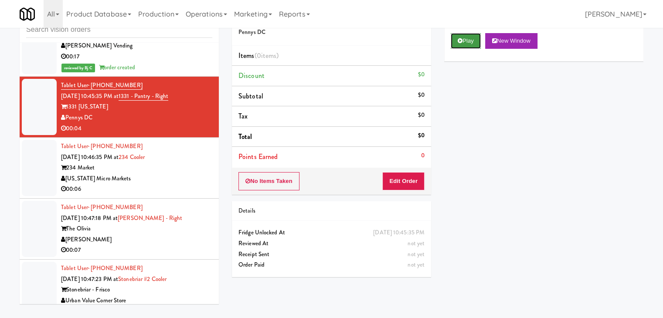
click at [470, 42] on button "Play" at bounding box center [466, 41] width 30 height 16
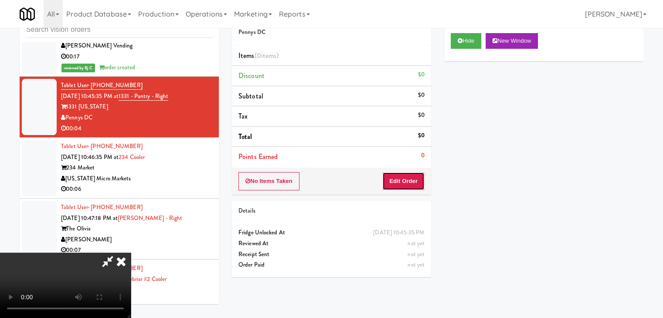
click at [410, 184] on button "Edit Order" at bounding box center [403, 181] width 42 height 18
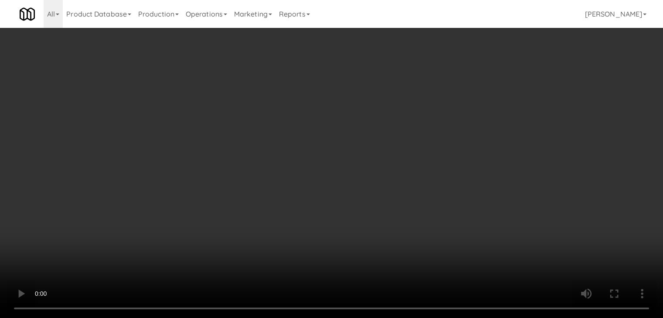
scroll to position [4756, 0]
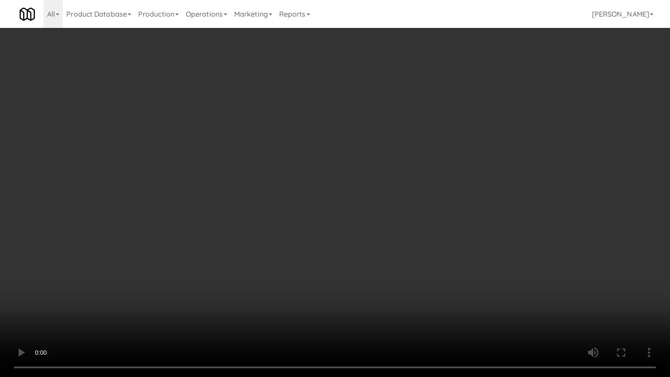
click at [422, 216] on video at bounding box center [335, 188] width 670 height 377
click at [375, 234] on video at bounding box center [335, 188] width 670 height 377
click at [385, 223] on video at bounding box center [335, 188] width 670 height 377
click at [367, 242] on video at bounding box center [335, 188] width 670 height 377
click at [399, 198] on video at bounding box center [335, 188] width 670 height 377
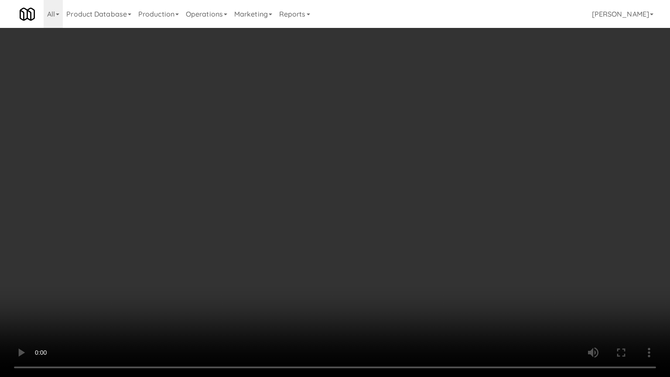
click at [399, 198] on video at bounding box center [335, 188] width 670 height 377
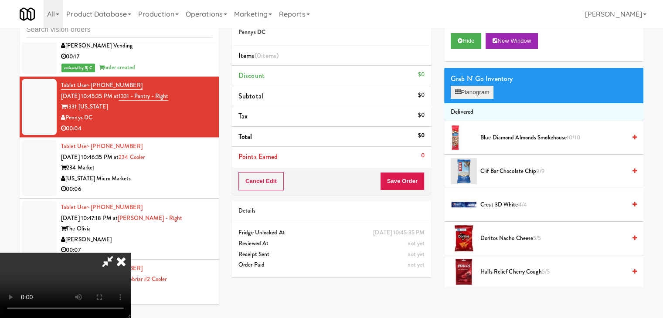
drag, startPoint x: 474, startPoint y: 78, endPoint x: 475, endPoint y: 88, distance: 10.1
click at [474, 78] on div "Grab N' Go Inventory" at bounding box center [544, 78] width 186 height 13
click at [475, 88] on button "Planogram" at bounding box center [472, 92] width 43 height 13
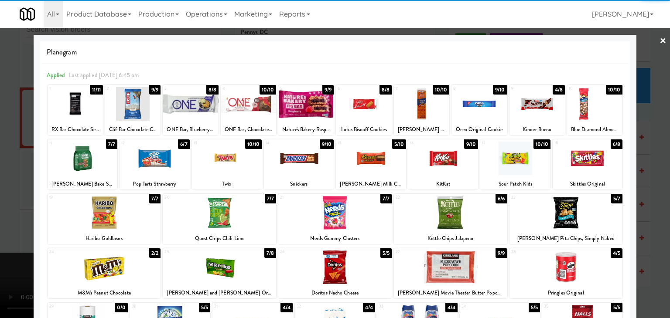
drag, startPoint x: 453, startPoint y: 215, endPoint x: 436, endPoint y: 215, distance: 17.4
click at [453, 215] on div at bounding box center [450, 213] width 113 height 34
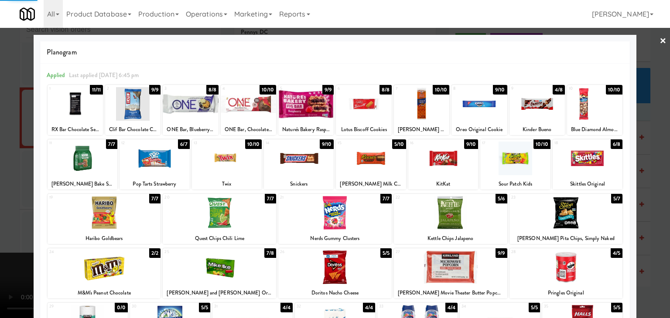
drag, startPoint x: 0, startPoint y: 231, endPoint x: 164, endPoint y: 214, distance: 164.8
click at [5, 228] on div at bounding box center [335, 159] width 670 height 318
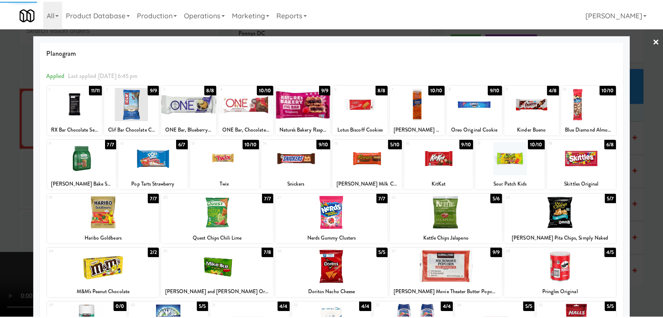
scroll to position [4767, 0]
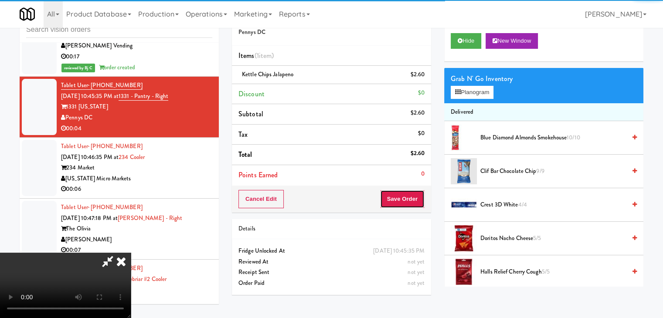
drag, startPoint x: 420, startPoint y: 198, endPoint x: 413, endPoint y: 198, distance: 7.0
click at [414, 198] on button "Save Order" at bounding box center [402, 199] width 44 height 18
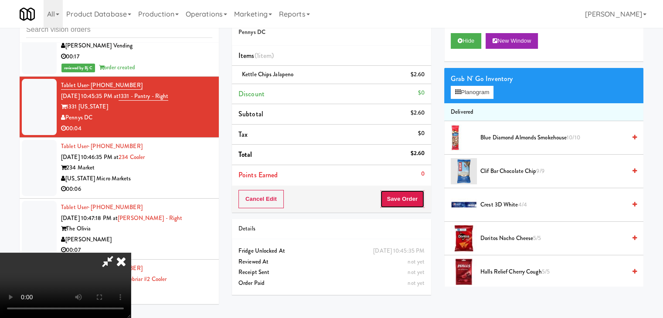
click at [413, 198] on button "Save Order" at bounding box center [402, 199] width 44 height 18
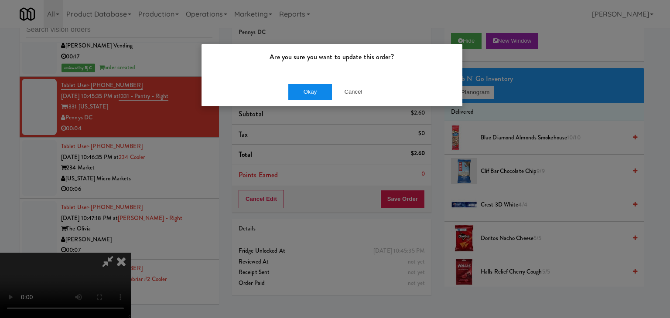
click at [305, 100] on div "Okay Cancel" at bounding box center [331, 91] width 261 height 29
drag, startPoint x: 305, startPoint y: 99, endPoint x: 308, endPoint y: 91, distance: 8.4
click at [306, 98] on button "Okay" at bounding box center [310, 92] width 44 height 16
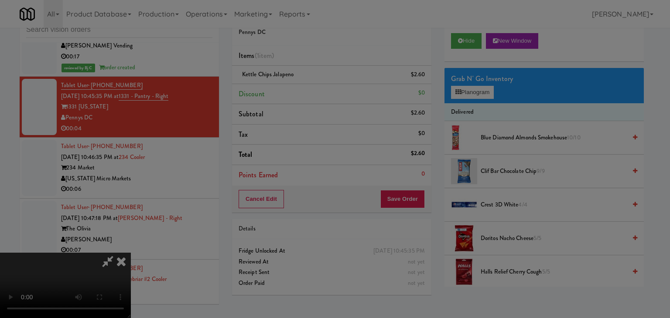
click at [308, 91] on body "Are you sure you want to update this order? Okay Cancel Okay Are you sure you w…" at bounding box center [335, 159] width 670 height 318
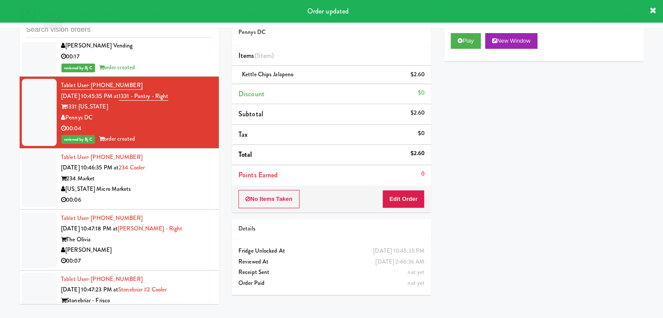
click at [180, 184] on div "[US_STATE] Micro Markets" at bounding box center [136, 189] width 151 height 11
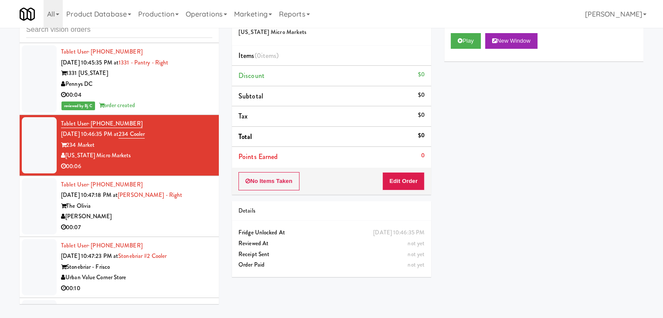
scroll to position [4810, 0]
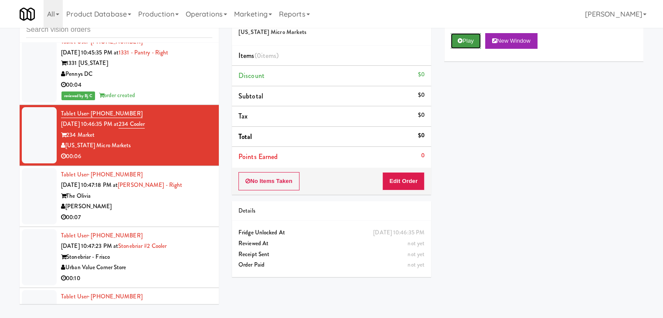
click at [459, 42] on button "Play" at bounding box center [466, 41] width 30 height 16
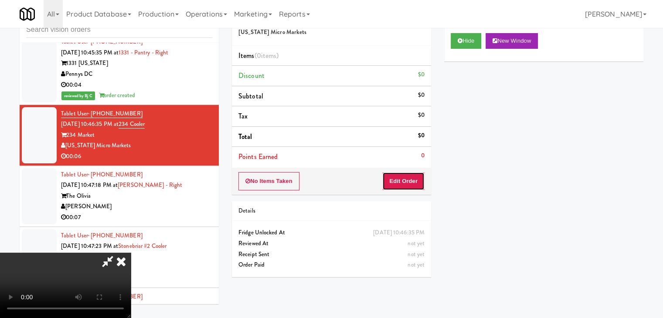
click at [407, 177] on button "Edit Order" at bounding box center [403, 181] width 42 height 18
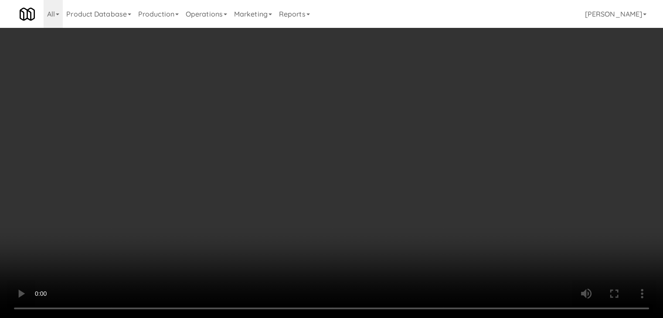
scroll to position [4799, 0]
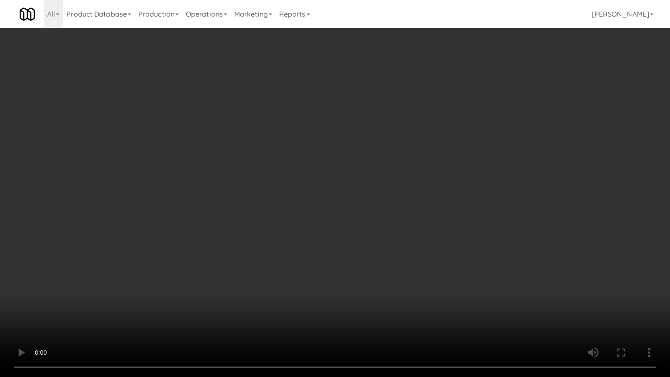
click at [375, 235] on video at bounding box center [335, 188] width 670 height 377
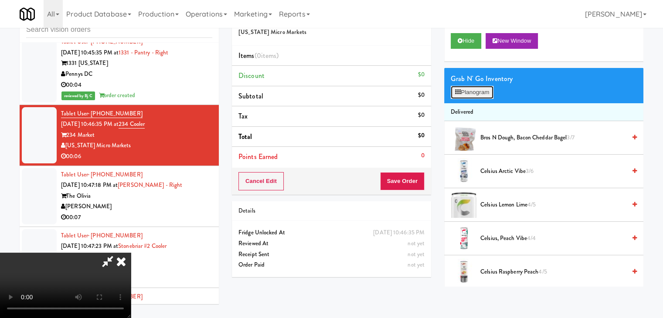
click at [471, 91] on button "Planogram" at bounding box center [472, 92] width 43 height 13
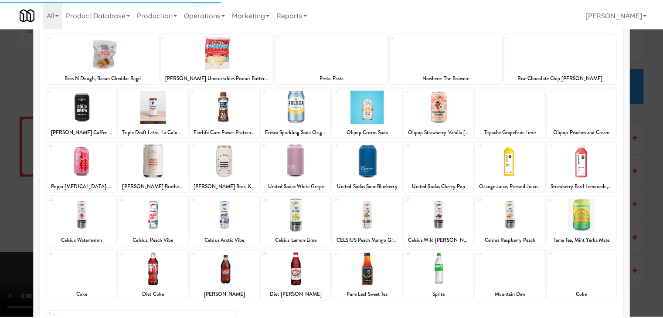
scroll to position [110, 0]
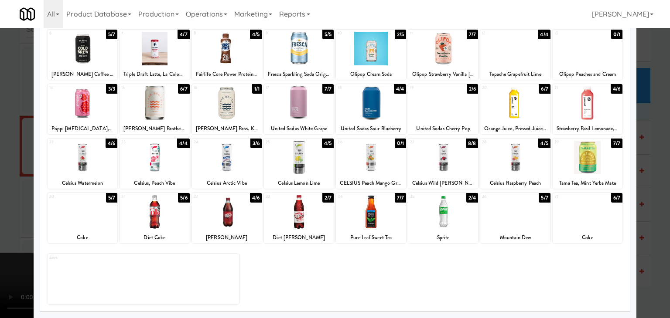
click at [510, 213] on div at bounding box center [515, 212] width 70 height 34
click at [653, 209] on div at bounding box center [335, 159] width 670 height 318
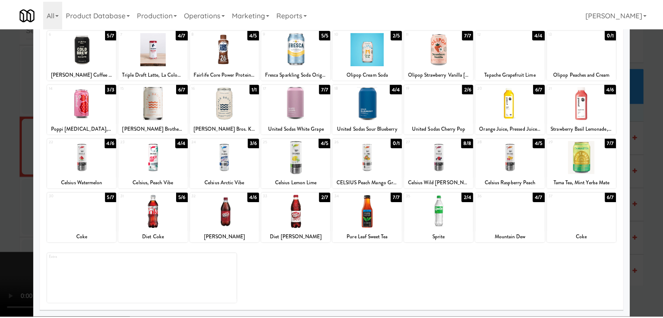
scroll to position [4810, 0]
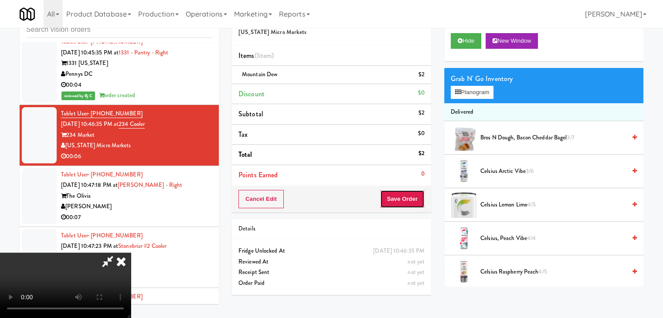
click at [411, 204] on button "Save Order" at bounding box center [402, 199] width 44 height 18
click at [410, 201] on button "Save Order" at bounding box center [402, 199] width 44 height 18
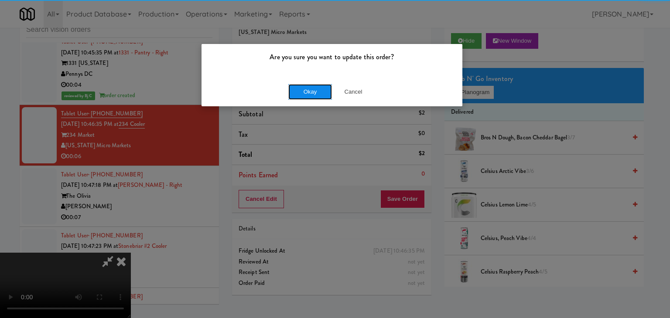
click at [312, 89] on button "Okay" at bounding box center [310, 92] width 44 height 16
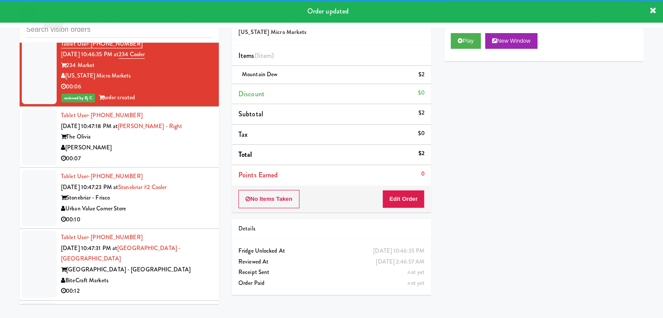
scroll to position [4898, 0]
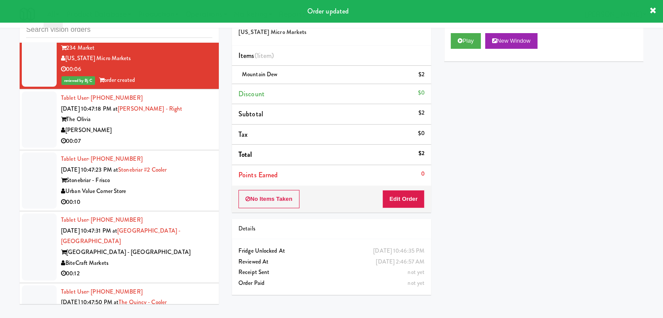
click at [189, 130] on div "[PERSON_NAME]" at bounding box center [136, 130] width 151 height 11
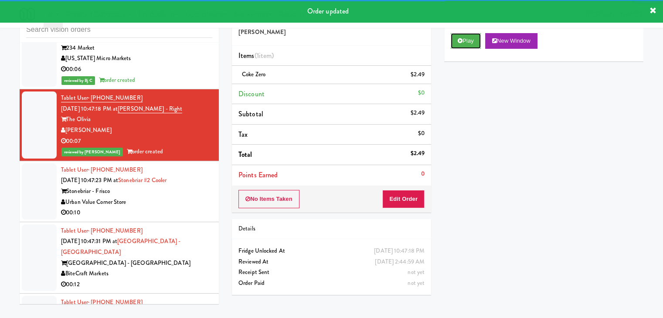
drag, startPoint x: 480, startPoint y: 43, endPoint x: 234, endPoint y: 184, distance: 283.8
click at [236, 184] on div "Order # 5384094 Davey Vending Items (1 item ) Coke Zero $2.49 Discount $0 Subto…" at bounding box center [437, 152] width 425 height 298
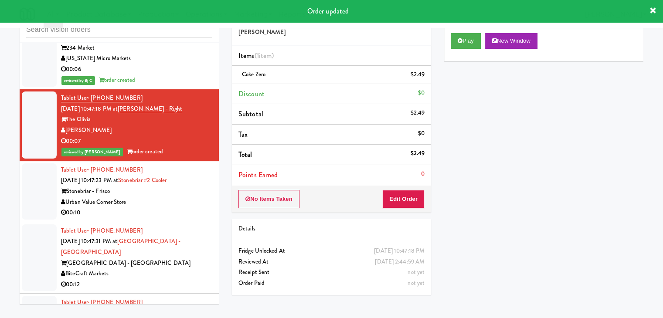
click at [169, 209] on div "00:10" at bounding box center [136, 213] width 151 height 11
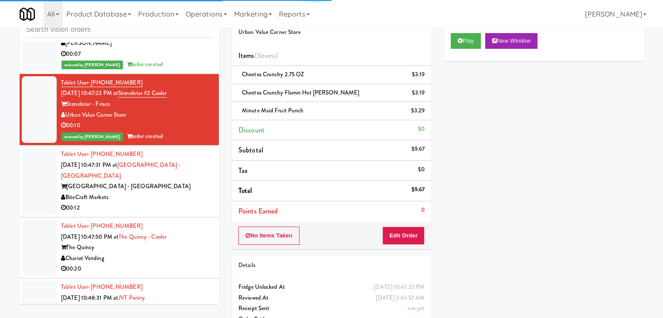
click at [187, 192] on div "BiteCraft Markets" at bounding box center [136, 197] width 151 height 11
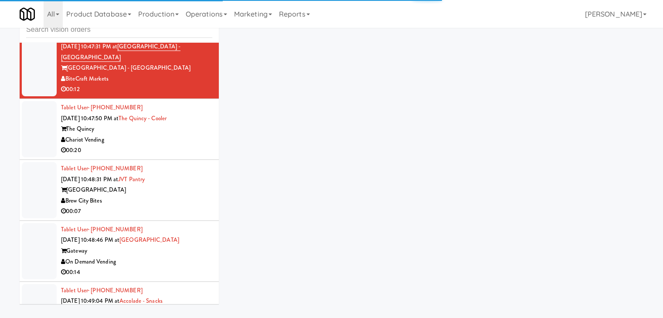
scroll to position [5116, 0]
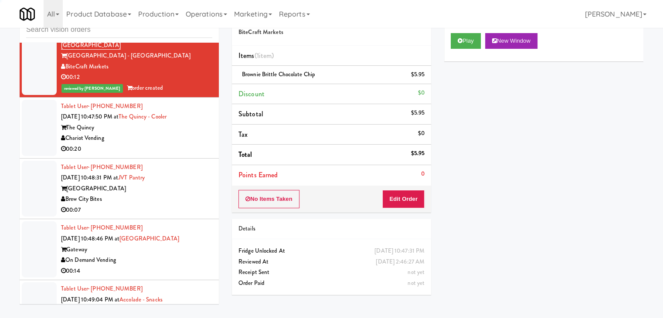
click at [188, 194] on div "Brew City Bites" at bounding box center [136, 199] width 151 height 11
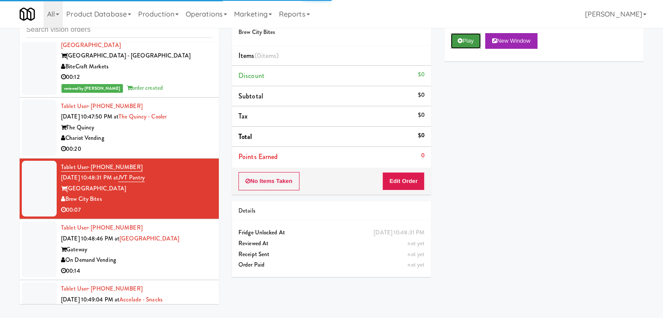
click at [468, 37] on button "Play" at bounding box center [466, 41] width 30 height 16
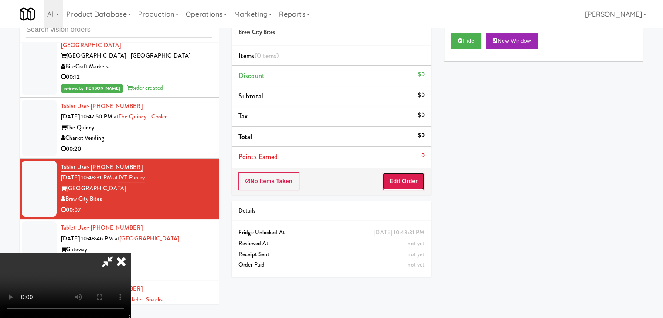
click at [406, 183] on button "Edit Order" at bounding box center [403, 181] width 42 height 18
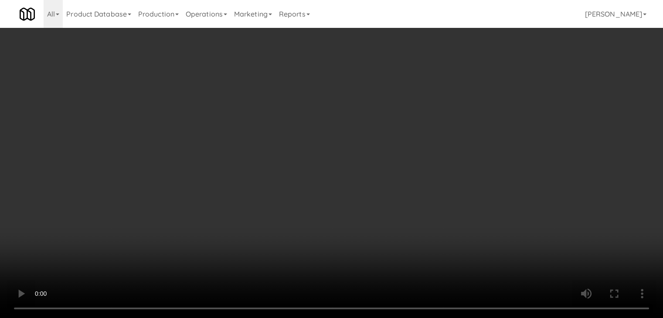
scroll to position [5105, 0]
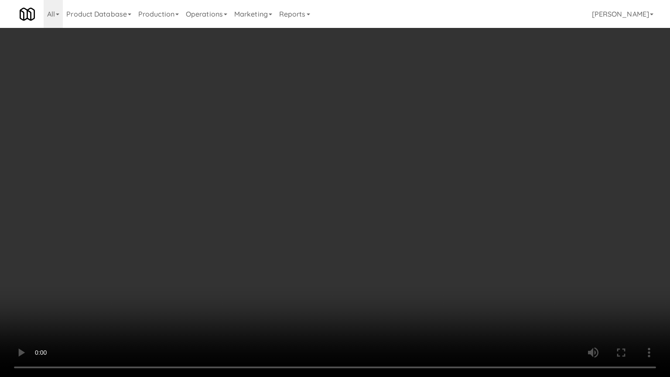
click at [403, 242] on video at bounding box center [335, 188] width 670 height 377
drag, startPoint x: 403, startPoint y: 242, endPoint x: 398, endPoint y: 242, distance: 4.8
click at [402, 242] on video at bounding box center [335, 188] width 670 height 377
click at [408, 232] on video at bounding box center [335, 188] width 670 height 377
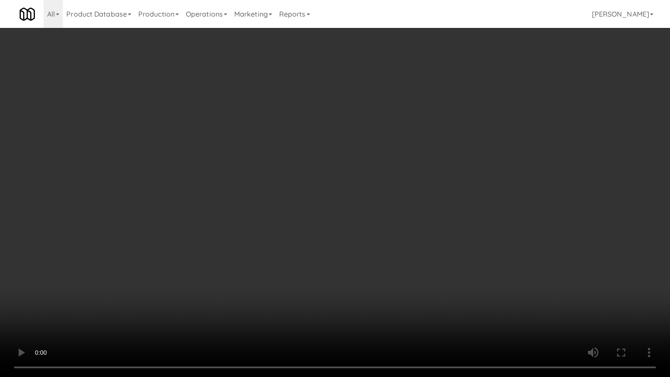
click at [406, 232] on video at bounding box center [335, 188] width 670 height 377
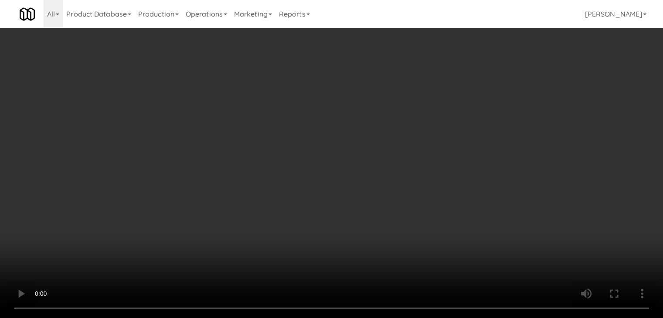
scroll to position [5116, 0]
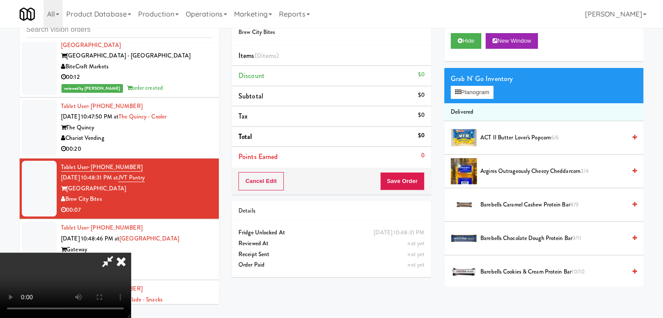
click at [481, 82] on div "Grab N' Go Inventory" at bounding box center [544, 78] width 186 height 13
click at [477, 92] on button "Planogram" at bounding box center [472, 92] width 43 height 13
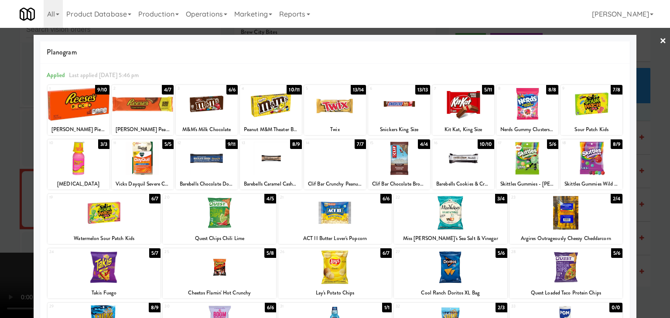
click at [142, 116] on div at bounding box center [143, 104] width 62 height 34
drag, startPoint x: 1, startPoint y: 130, endPoint x: 124, endPoint y: 138, distance: 122.8
click at [4, 129] on div at bounding box center [335, 159] width 670 height 318
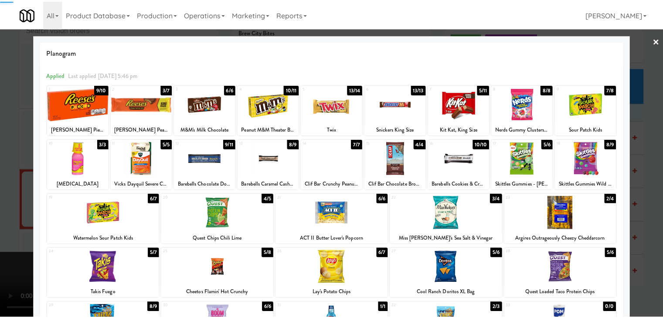
scroll to position [5116, 0]
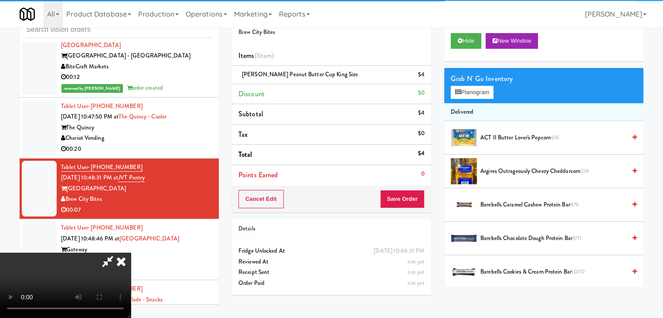
click at [131, 253] on video at bounding box center [65, 285] width 131 height 65
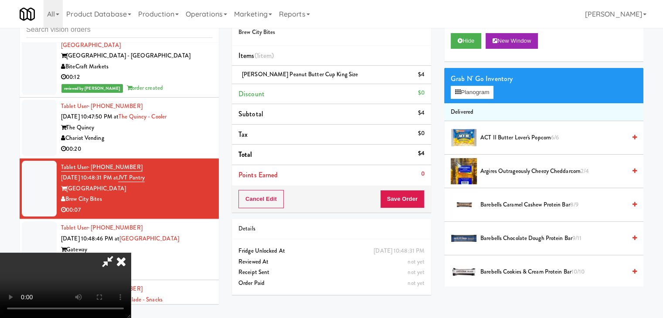
click at [424, 204] on div "Cancel Edit Save Order" at bounding box center [331, 199] width 199 height 27
click at [421, 202] on button "Save Order" at bounding box center [402, 199] width 44 height 18
click at [420, 202] on button "Save Order" at bounding box center [402, 199] width 44 height 18
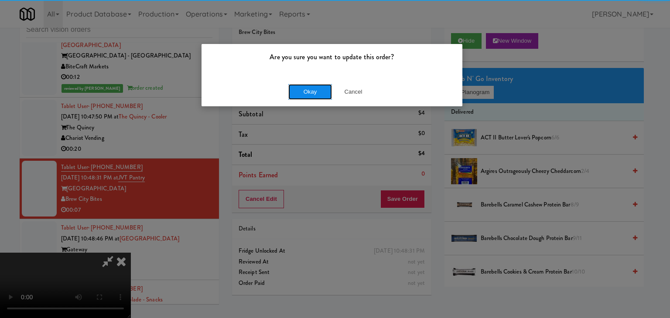
click at [314, 89] on button "Okay" at bounding box center [310, 92] width 44 height 16
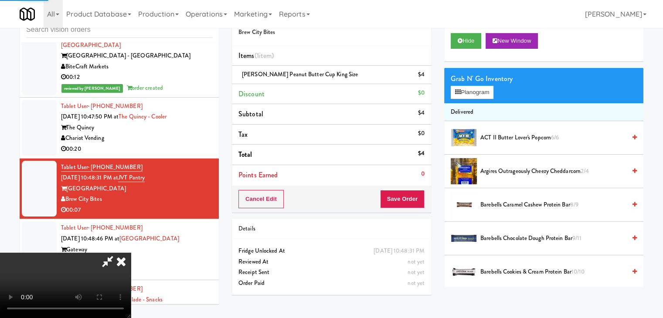
click at [131, 253] on video at bounding box center [65, 285] width 131 height 65
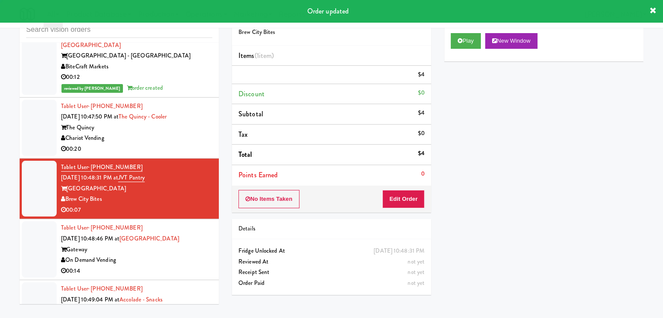
click at [291, 147] on li "Total $4" at bounding box center [331, 155] width 199 height 20
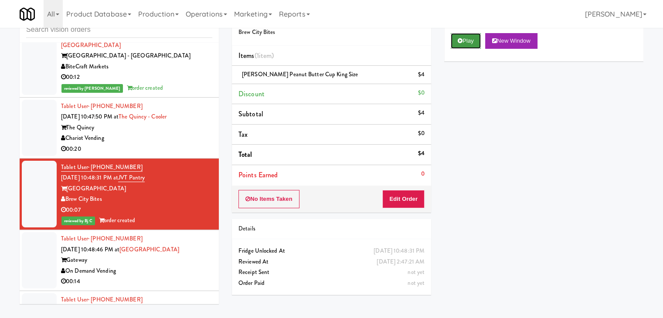
click at [473, 41] on button "Play" at bounding box center [466, 41] width 30 height 16
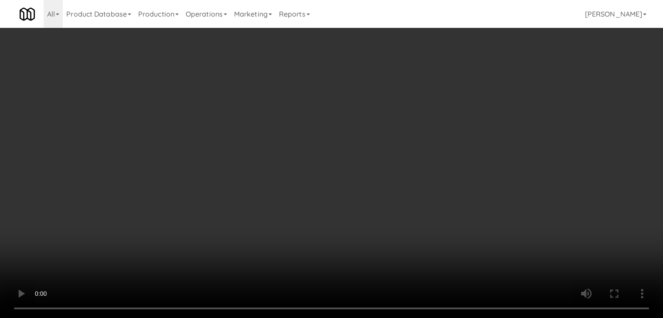
scroll to position [5105, 0]
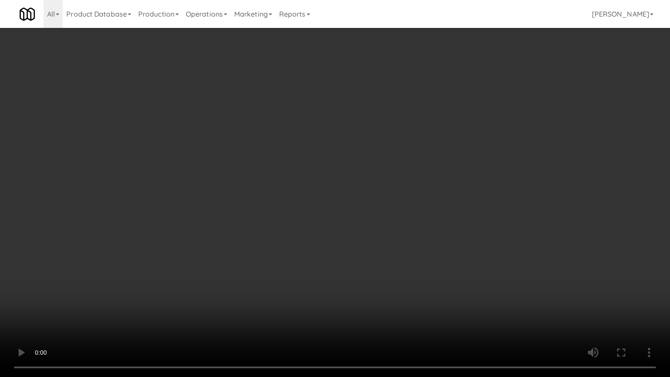
click at [363, 237] on video at bounding box center [335, 188] width 670 height 377
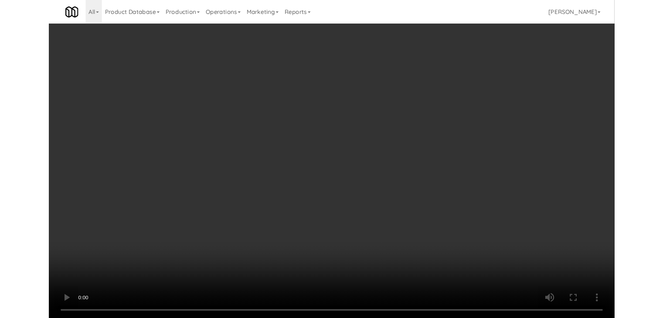
scroll to position [5116, 0]
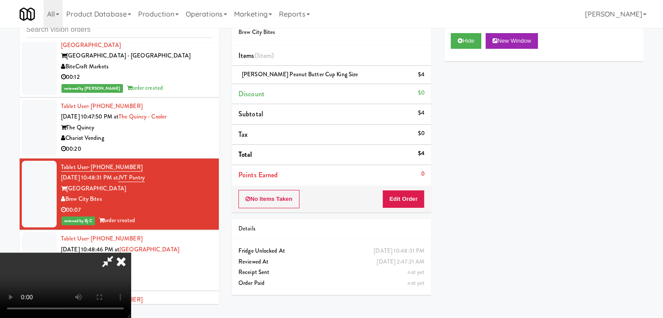
click at [131, 253] on icon at bounding box center [121, 261] width 19 height 17
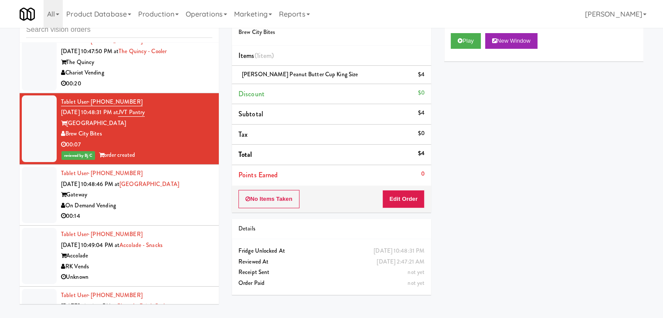
scroll to position [5203, 0]
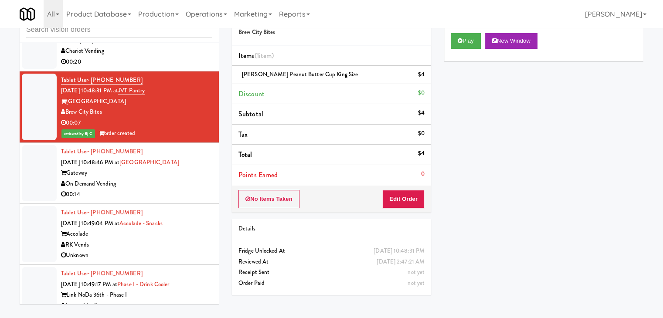
click at [186, 189] on div "00:14" at bounding box center [136, 194] width 151 height 11
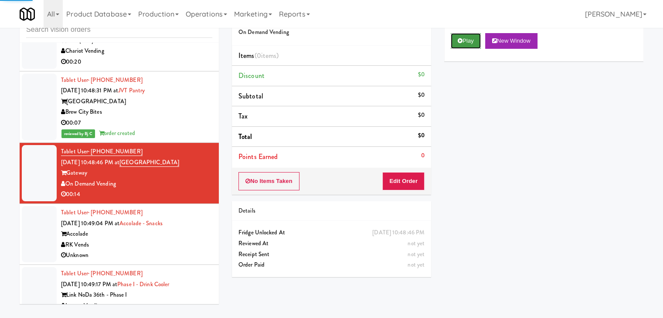
click at [466, 41] on button "Play" at bounding box center [466, 41] width 30 height 16
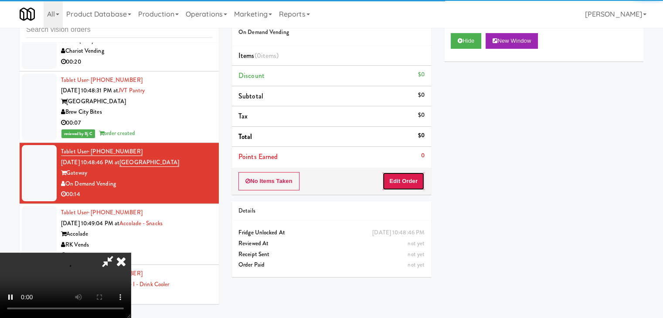
click at [407, 178] on button "Edit Order" at bounding box center [403, 181] width 42 height 18
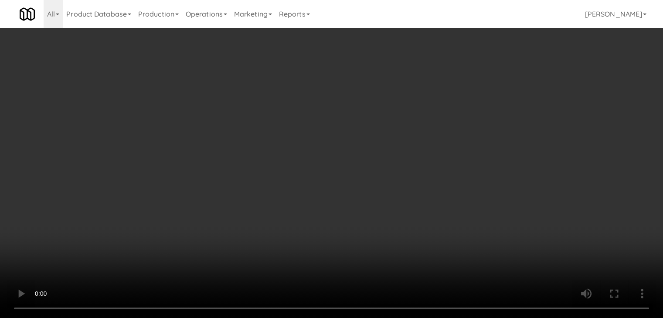
scroll to position [5192, 0]
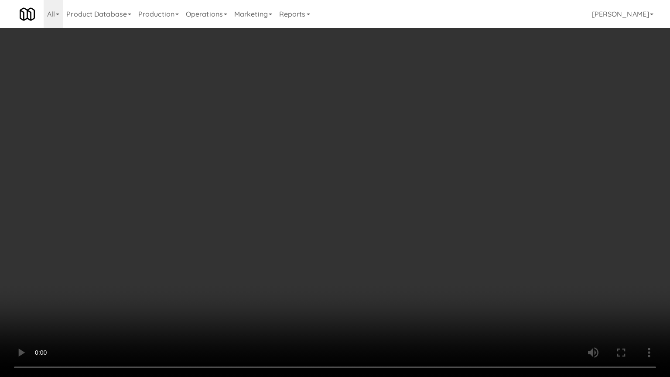
click at [366, 266] on video at bounding box center [335, 188] width 670 height 377
click at [377, 226] on video at bounding box center [335, 188] width 670 height 377
click at [375, 225] on video at bounding box center [335, 188] width 670 height 377
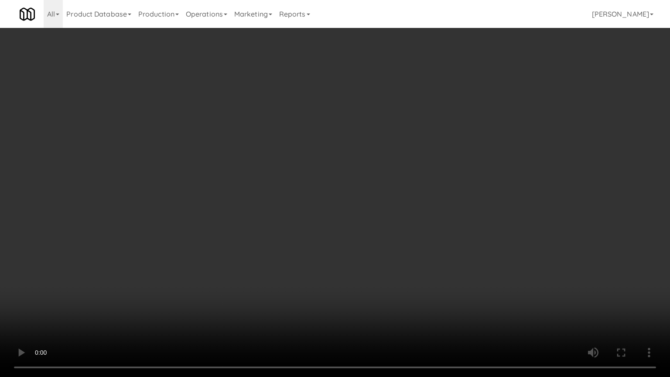
click at [375, 223] on video at bounding box center [335, 188] width 670 height 377
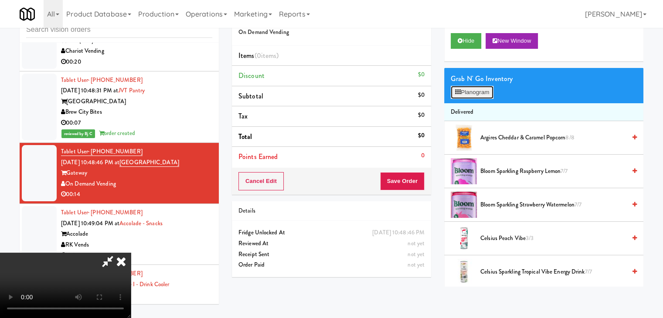
click at [479, 98] on button "Planogram" at bounding box center [472, 92] width 43 height 13
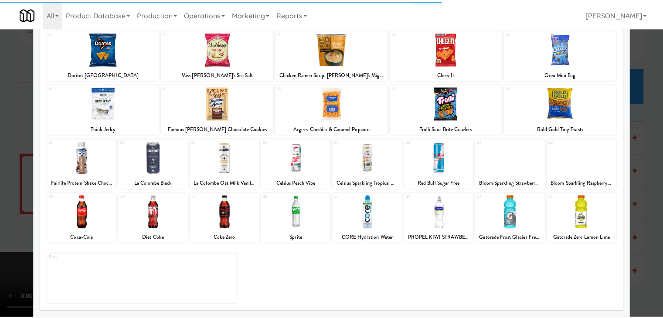
scroll to position [110, 0]
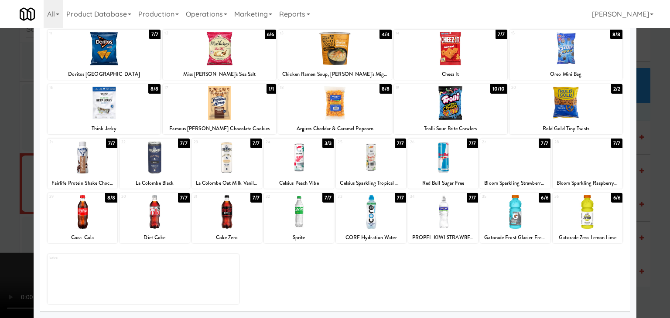
drag, startPoint x: 0, startPoint y: 218, endPoint x: 91, endPoint y: 218, distance: 91.1
click at [3, 218] on div at bounding box center [335, 159] width 670 height 318
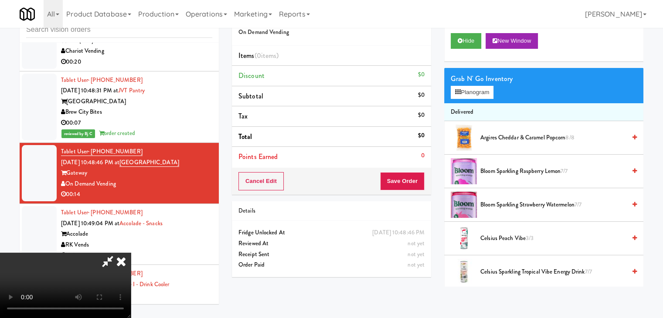
scroll to position [123, 0]
click at [85, 313] on video at bounding box center [65, 285] width 131 height 65
click at [36, 308] on video at bounding box center [65, 285] width 131 height 65
click at [131, 253] on video at bounding box center [65, 285] width 131 height 65
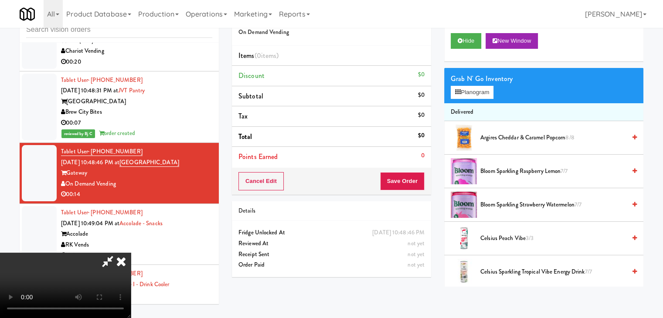
click at [131, 253] on video at bounding box center [65, 285] width 131 height 65
click at [470, 89] on button "Planogram" at bounding box center [472, 92] width 43 height 13
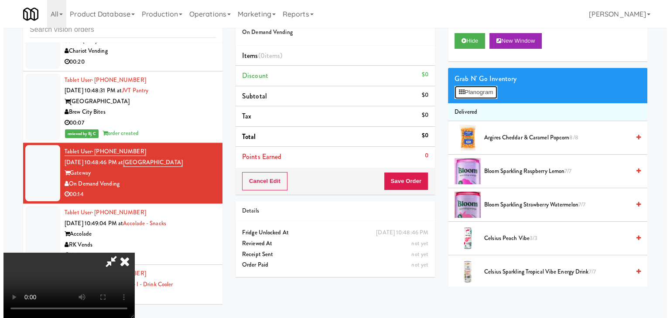
scroll to position [5192, 0]
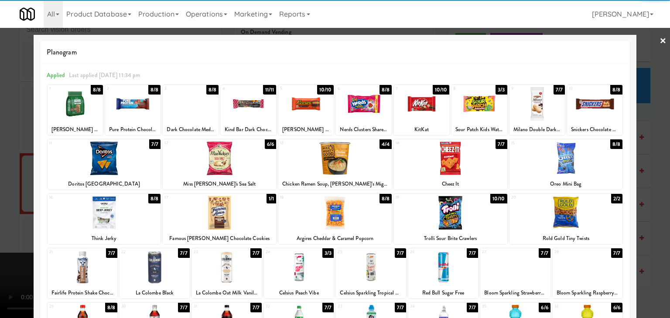
click at [223, 208] on div at bounding box center [219, 213] width 113 height 34
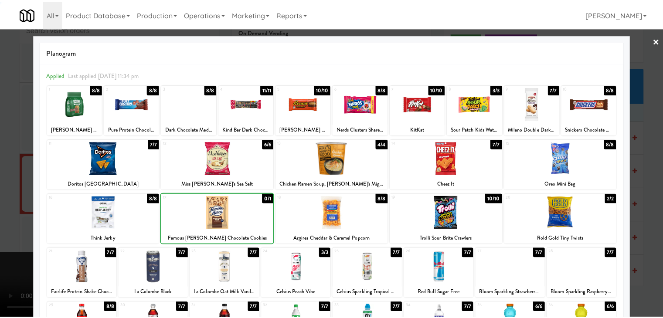
scroll to position [110, 0]
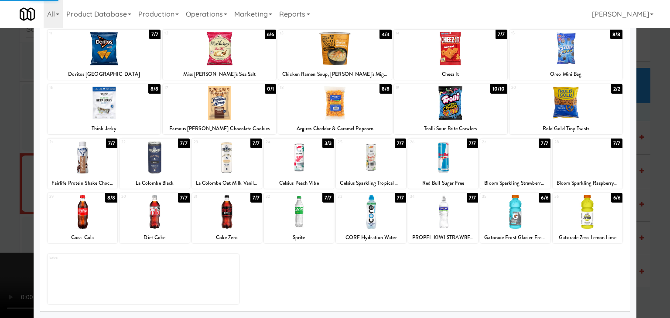
drag, startPoint x: 164, startPoint y: 227, endPoint x: 101, endPoint y: 224, distance: 62.5
click at [165, 225] on div at bounding box center [154, 212] width 70 height 34
click at [9, 221] on div at bounding box center [335, 159] width 670 height 318
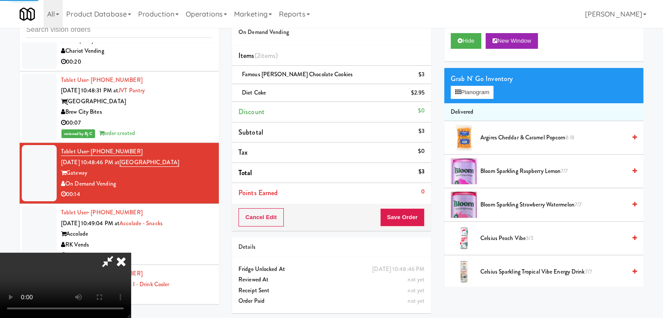
scroll to position [29, 0]
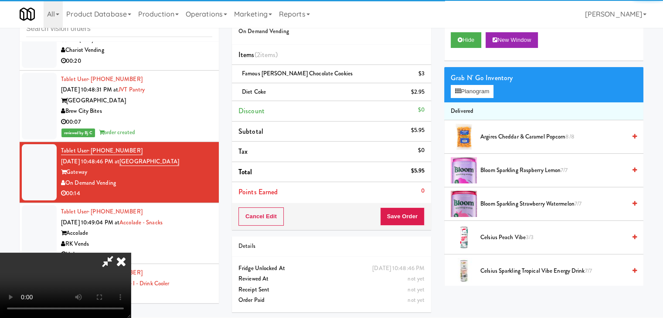
click at [131, 253] on video at bounding box center [65, 285] width 131 height 65
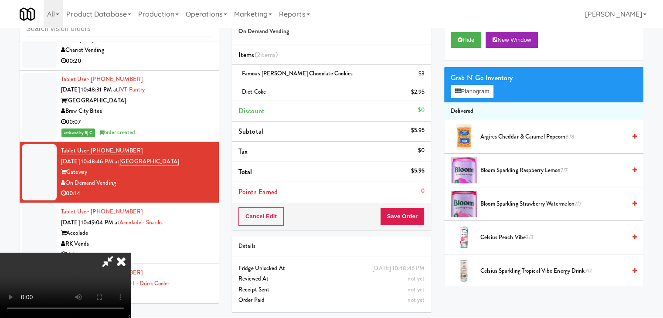
scroll to position [123, 0]
click at [413, 214] on button "Save Order" at bounding box center [402, 217] width 44 height 18
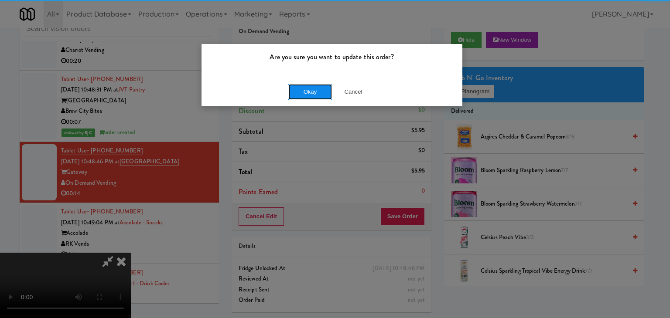
click at [307, 95] on button "Okay" at bounding box center [310, 92] width 44 height 16
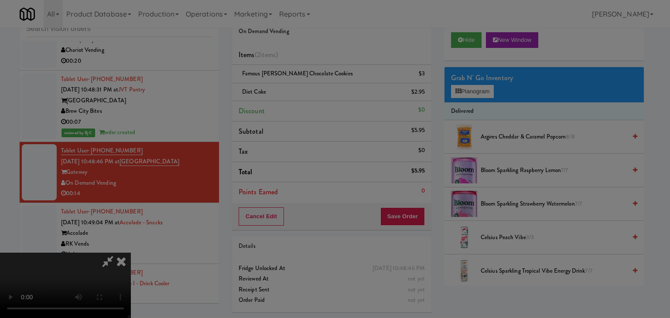
click at [307, 90] on div "Okay Cancel" at bounding box center [331, 75] width 261 height 29
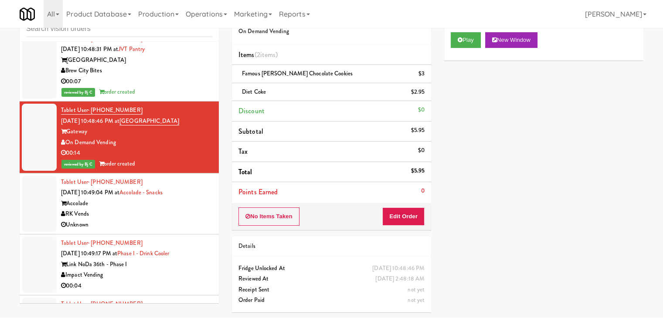
scroll to position [5290, 0]
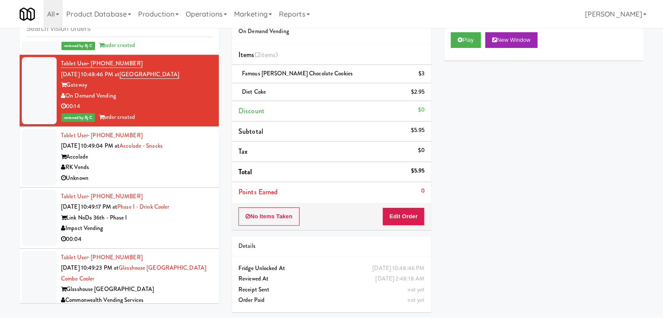
click at [190, 162] on div "RK Vends" at bounding box center [136, 167] width 151 height 11
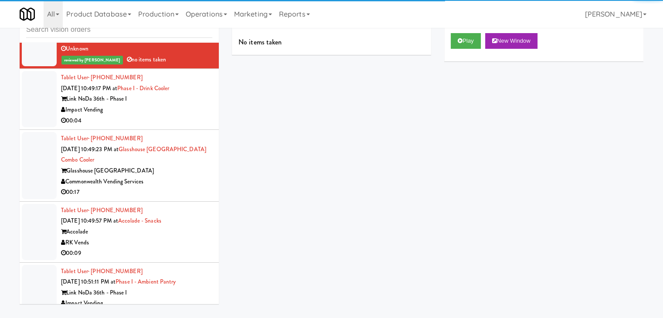
scroll to position [5421, 0]
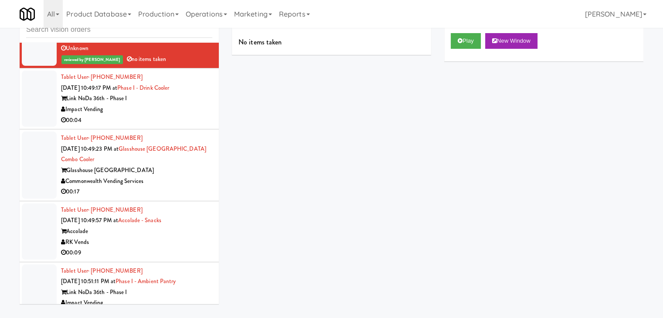
click at [186, 115] on div "00:04" at bounding box center [136, 120] width 151 height 11
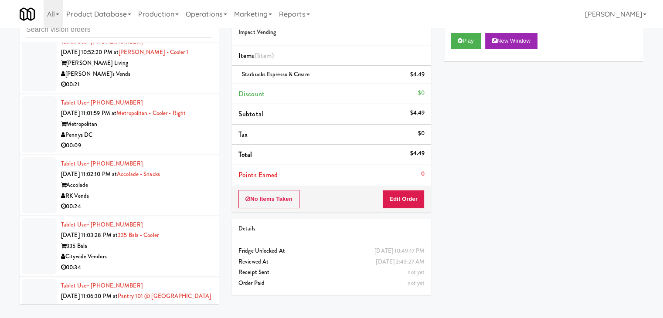
scroll to position [5857, 0]
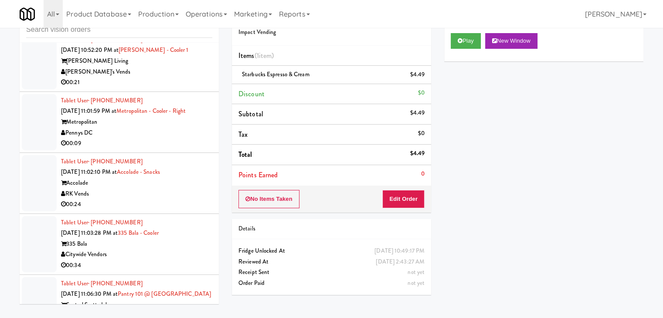
click at [188, 128] on div "Pennys DC" at bounding box center [136, 133] width 151 height 11
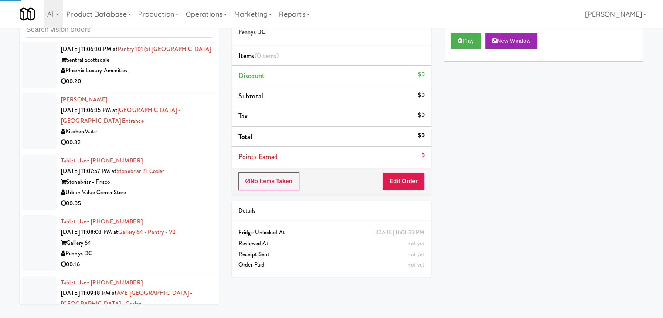
scroll to position [6118, 0]
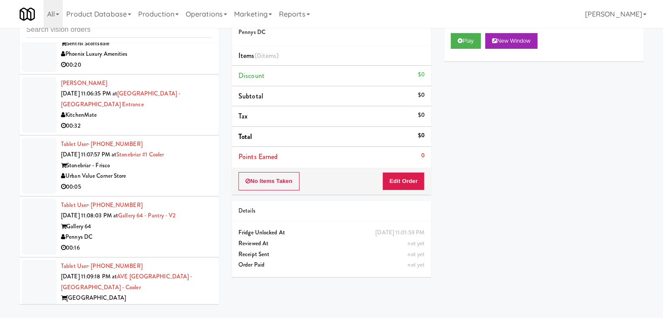
click at [181, 171] on div "Urban Value Corner Store" at bounding box center [136, 176] width 151 height 11
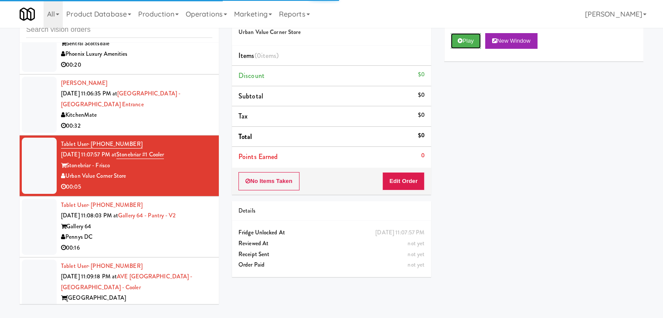
drag, startPoint x: 469, startPoint y: 46, endPoint x: 442, endPoint y: 123, distance: 82.3
click at [469, 46] on button "Play" at bounding box center [466, 41] width 30 height 16
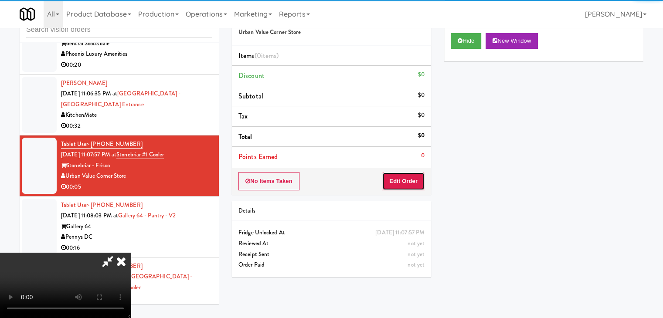
click at [421, 176] on button "Edit Order" at bounding box center [403, 181] width 42 height 18
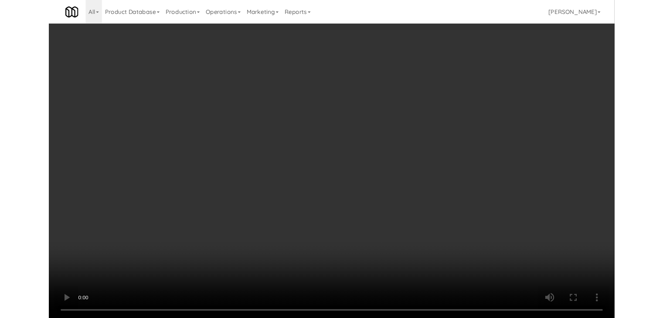
scroll to position [6108, 0]
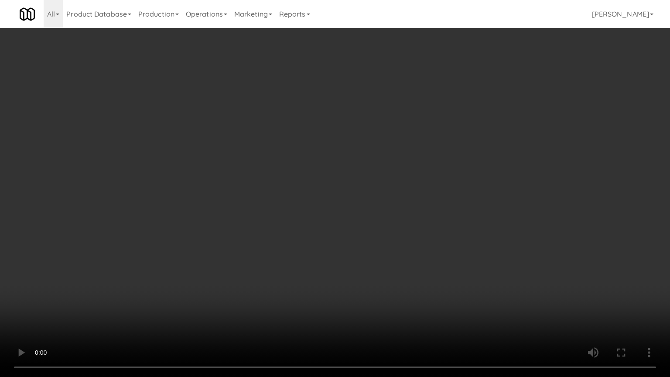
click at [382, 255] on video at bounding box center [335, 188] width 670 height 377
drag, startPoint x: 380, startPoint y: 255, endPoint x: 375, endPoint y: 259, distance: 7.4
click at [380, 255] on video at bounding box center [335, 188] width 670 height 377
click at [377, 253] on video at bounding box center [335, 188] width 670 height 377
drag, startPoint x: 377, startPoint y: 253, endPoint x: 415, endPoint y: 169, distance: 92.3
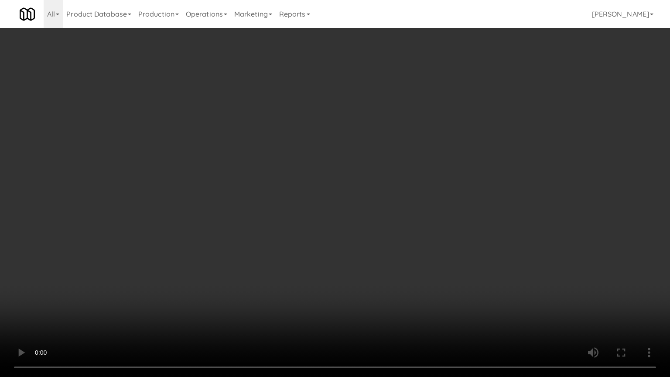
click at [378, 252] on video at bounding box center [335, 188] width 670 height 377
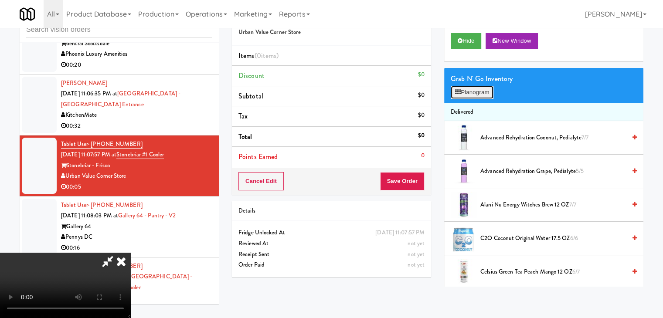
click at [482, 93] on button "Planogram" at bounding box center [472, 92] width 43 height 13
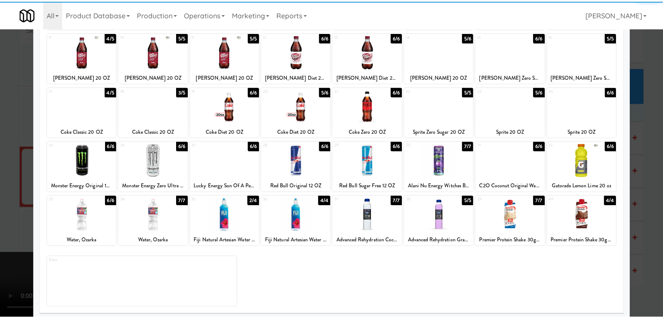
scroll to position [110, 0]
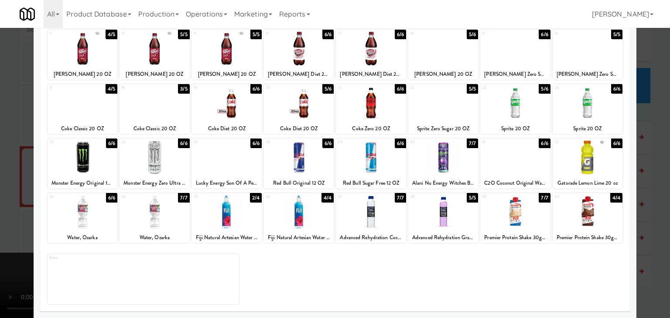
click at [157, 219] on div at bounding box center [154, 212] width 70 height 34
click at [0, 207] on div at bounding box center [335, 159] width 670 height 318
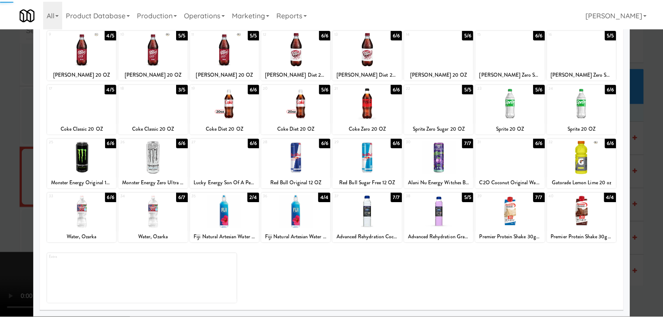
scroll to position [6118, 0]
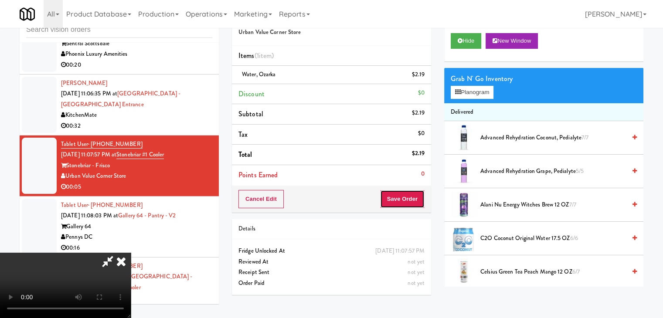
click at [409, 192] on button "Save Order" at bounding box center [402, 199] width 44 height 18
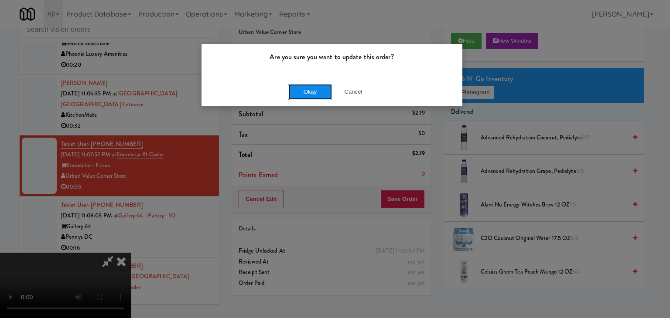
click at [319, 95] on button "Okay" at bounding box center [310, 92] width 44 height 16
click at [319, 95] on div "Okay Cancel" at bounding box center [331, 91] width 261 height 29
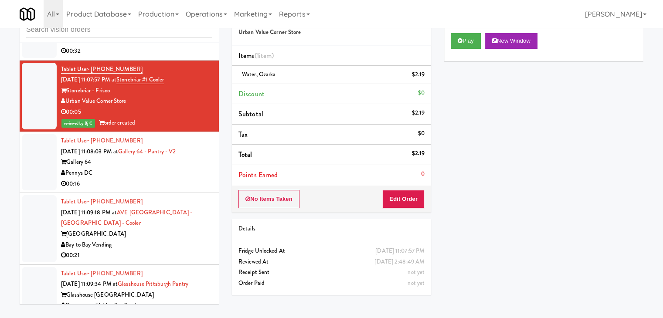
scroll to position [6206, 0]
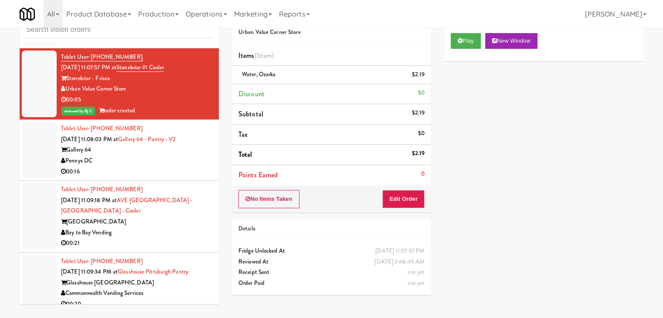
click at [153, 167] on div "00:16" at bounding box center [136, 172] width 151 height 11
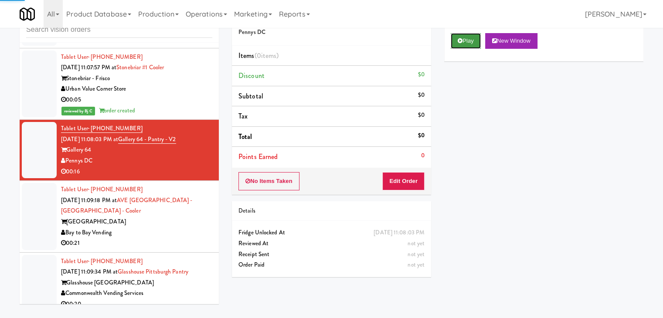
click at [480, 41] on button "Play" at bounding box center [466, 41] width 30 height 16
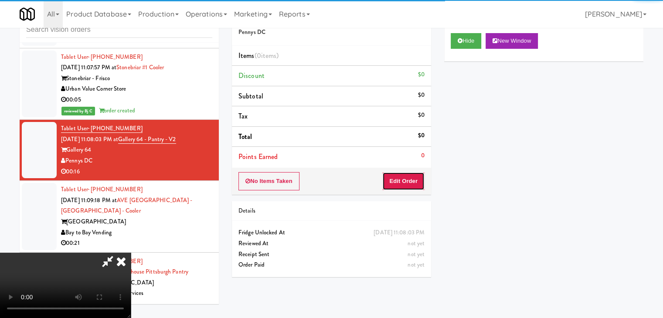
click at [419, 177] on button "Edit Order" at bounding box center [403, 181] width 42 height 18
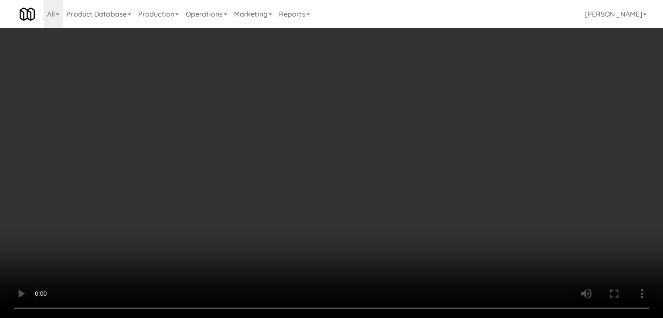
scroll to position [6195, 0]
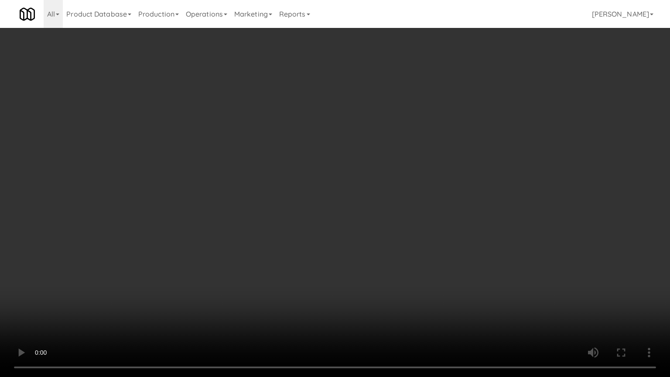
click at [374, 232] on video at bounding box center [335, 188] width 670 height 377
click at [374, 233] on video at bounding box center [335, 188] width 670 height 377
click at [378, 218] on video at bounding box center [335, 188] width 670 height 377
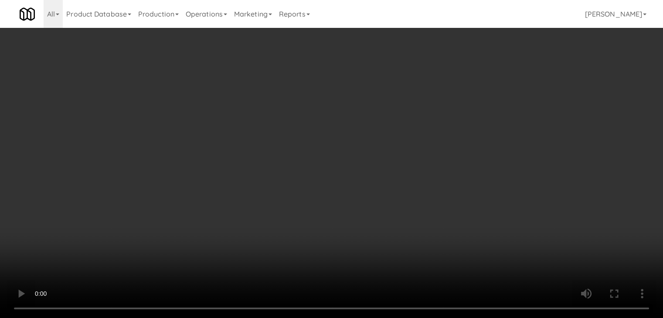
scroll to position [6206, 0]
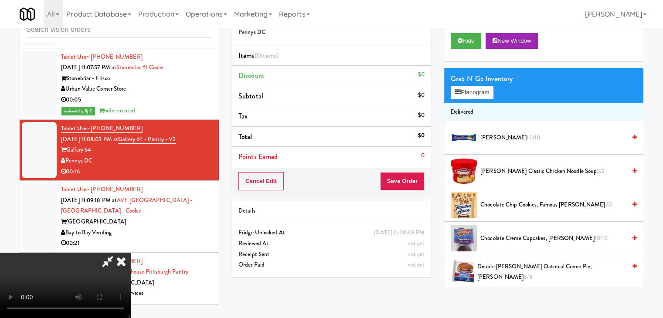
click at [131, 253] on video at bounding box center [65, 285] width 131 height 65
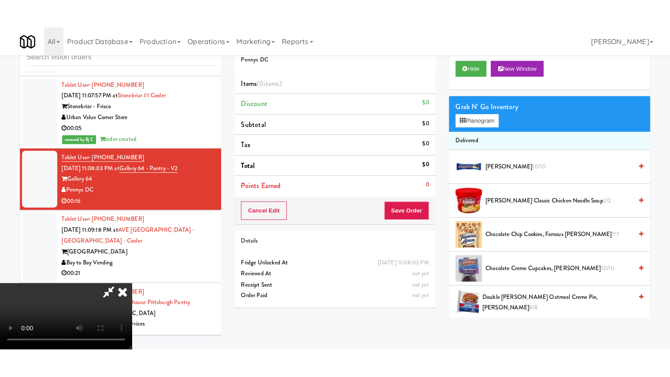
scroll to position [123, 0]
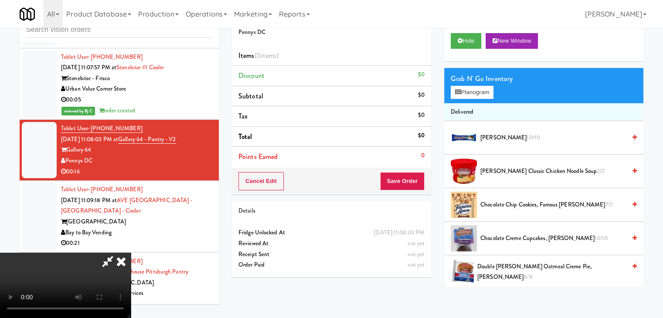
click at [131, 253] on video at bounding box center [65, 285] width 131 height 65
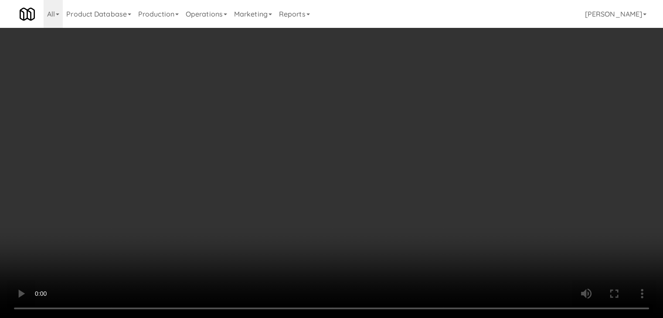
scroll to position [6195, 0]
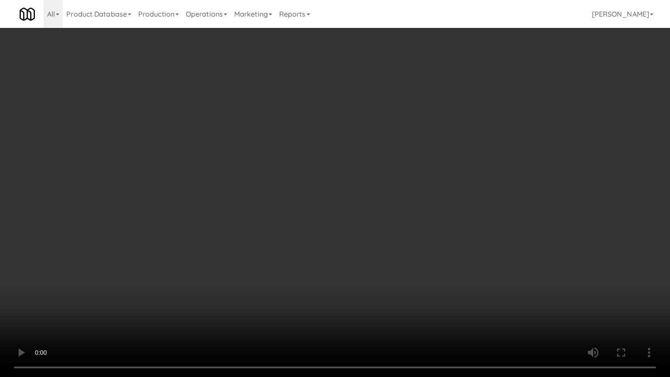
click at [328, 249] on video at bounding box center [335, 188] width 670 height 377
click at [338, 245] on video at bounding box center [335, 188] width 670 height 377
click at [341, 232] on video at bounding box center [335, 188] width 670 height 377
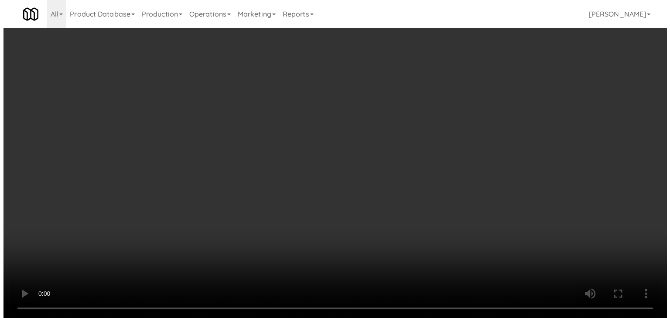
scroll to position [6206, 0]
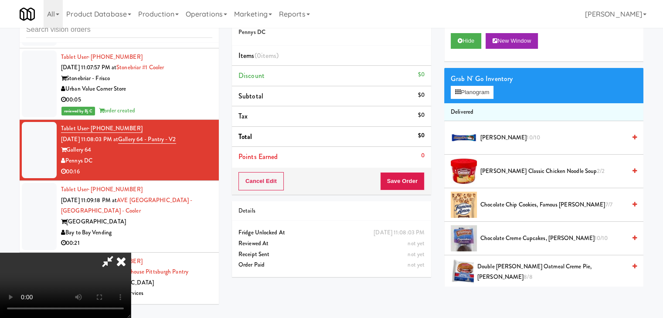
click at [131, 253] on video at bounding box center [65, 285] width 131 height 65
click at [478, 91] on button "Planogram" at bounding box center [472, 92] width 43 height 13
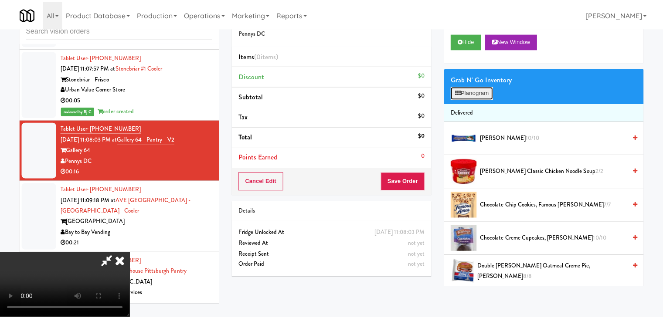
scroll to position [6195, 0]
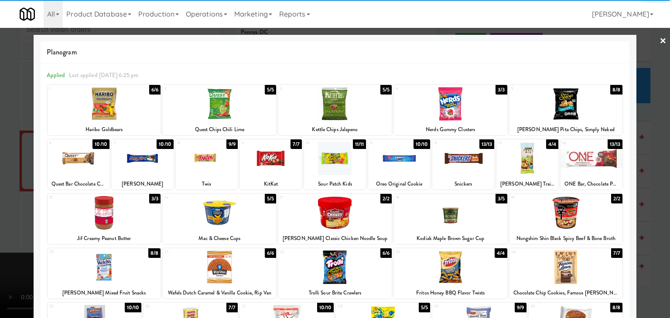
click at [215, 106] on div at bounding box center [219, 104] width 113 height 34
click at [593, 160] on div at bounding box center [591, 159] width 62 height 34
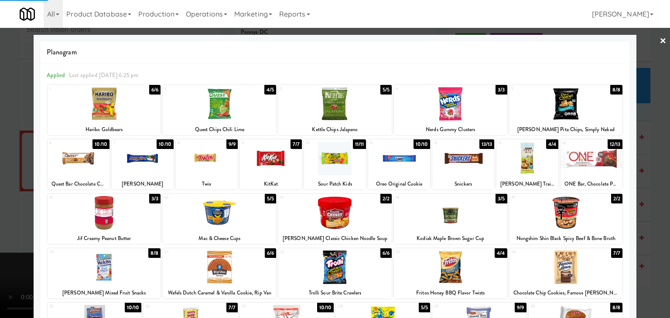
click at [109, 219] on div at bounding box center [104, 213] width 113 height 34
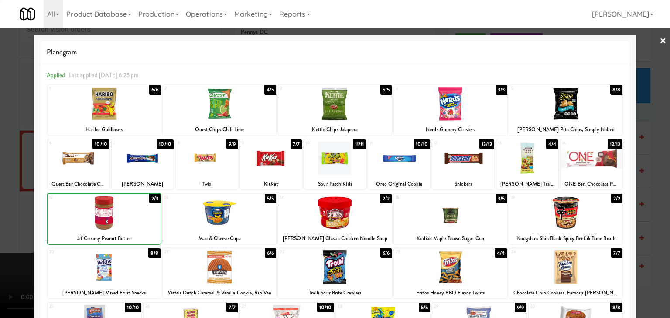
drag, startPoint x: 0, startPoint y: 218, endPoint x: 221, endPoint y: 208, distance: 220.8
click at [9, 215] on div at bounding box center [335, 159] width 670 height 318
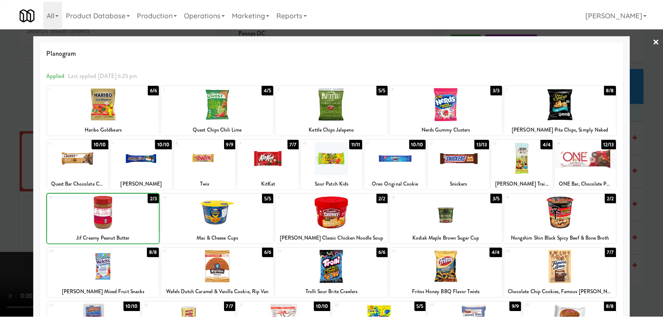
scroll to position [6206, 0]
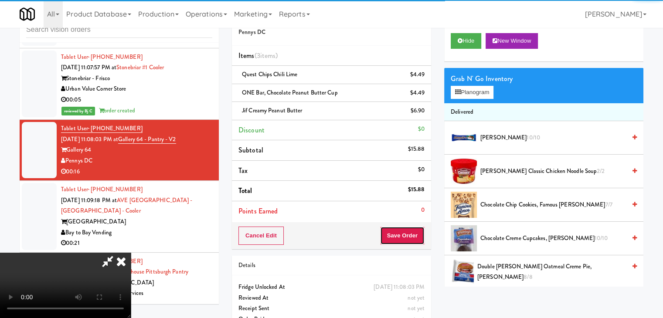
click at [412, 232] on button "Save Order" at bounding box center [402, 236] width 44 height 18
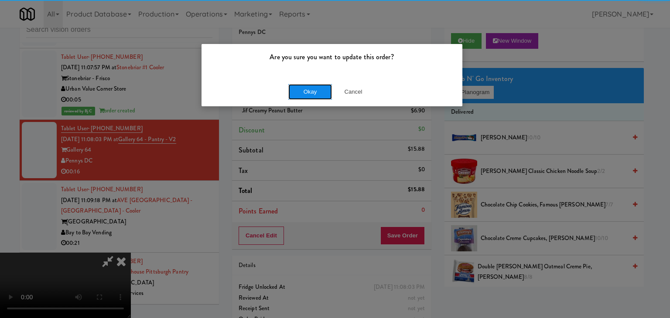
click at [309, 95] on button "Okay" at bounding box center [310, 92] width 44 height 16
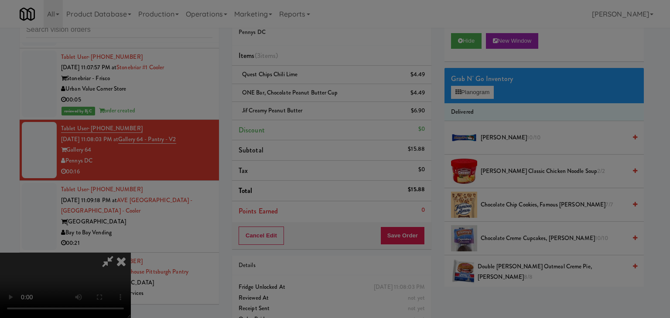
click at [309, 95] on body "Are you sure you want to update this order? Okay Cancel Okay Are you sure you w…" at bounding box center [335, 159] width 670 height 318
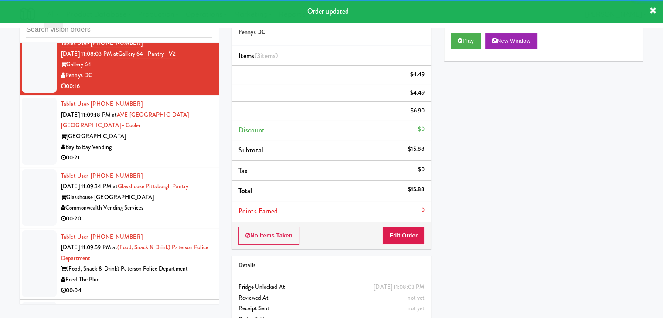
scroll to position [6293, 0]
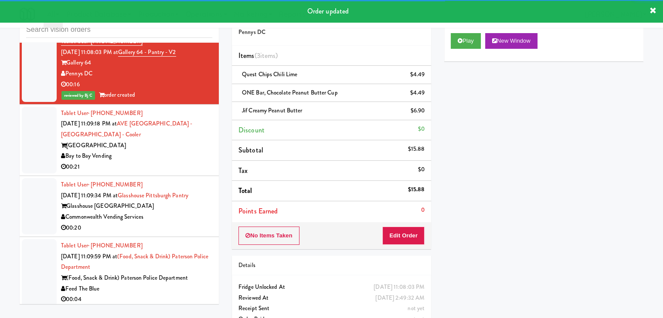
click at [187, 151] on div "Bay to Bay Vending" at bounding box center [136, 156] width 151 height 11
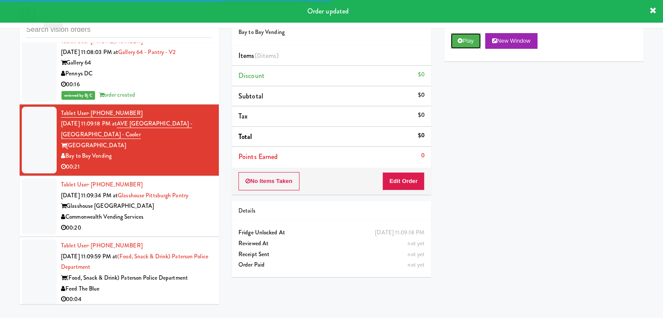
drag, startPoint x: 466, startPoint y: 46, endPoint x: 430, endPoint y: 124, distance: 86.1
click at [464, 51] on div "Play New Window" at bounding box center [543, 44] width 199 height 35
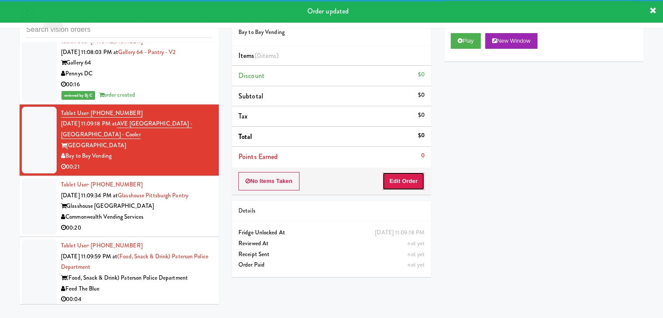
click at [399, 184] on button "Edit Order" at bounding box center [403, 181] width 42 height 18
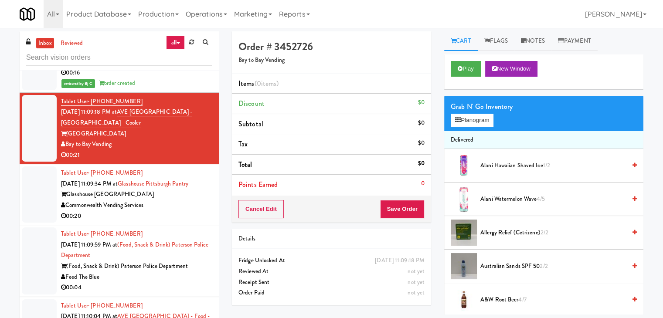
scroll to position [6380, 0]
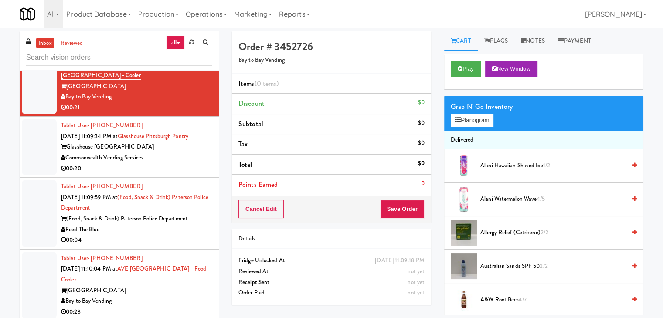
click at [188, 235] on div "00:04" at bounding box center [136, 240] width 151 height 11
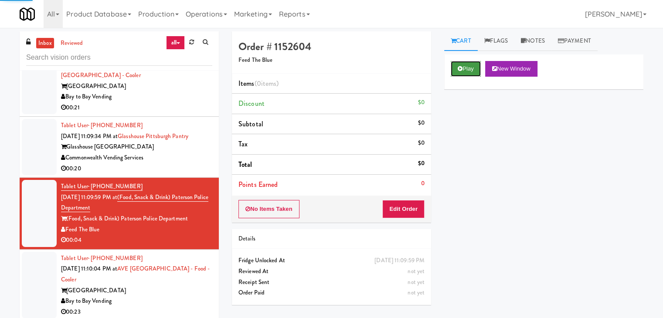
click at [459, 72] on button "Play" at bounding box center [466, 69] width 30 height 16
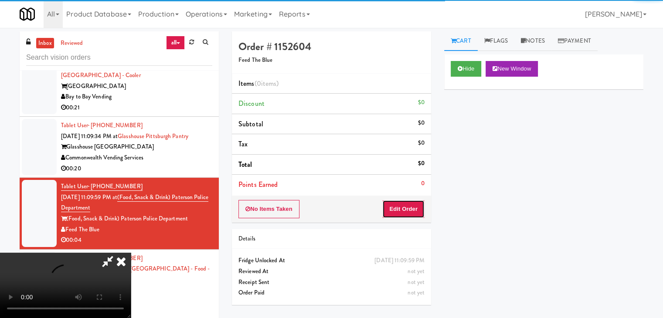
click at [405, 213] on button "Edit Order" at bounding box center [403, 209] width 42 height 18
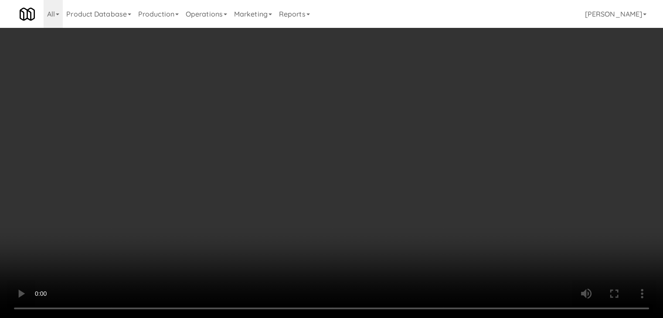
scroll to position [6369, 0]
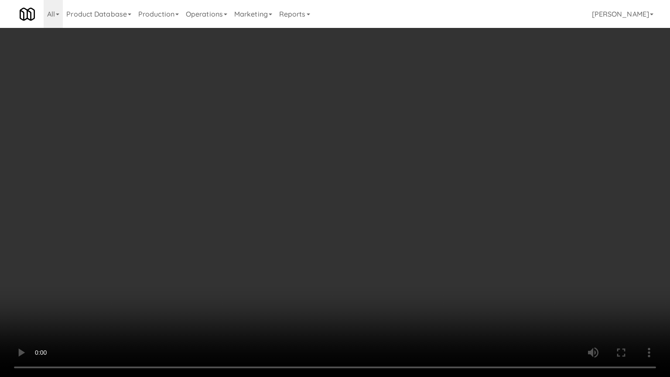
click at [363, 268] on video at bounding box center [335, 188] width 670 height 377
click at [349, 273] on video at bounding box center [335, 188] width 670 height 377
click at [346, 272] on video at bounding box center [335, 188] width 670 height 377
click at [426, 262] on video at bounding box center [335, 188] width 670 height 377
click at [426, 256] on video at bounding box center [335, 188] width 670 height 377
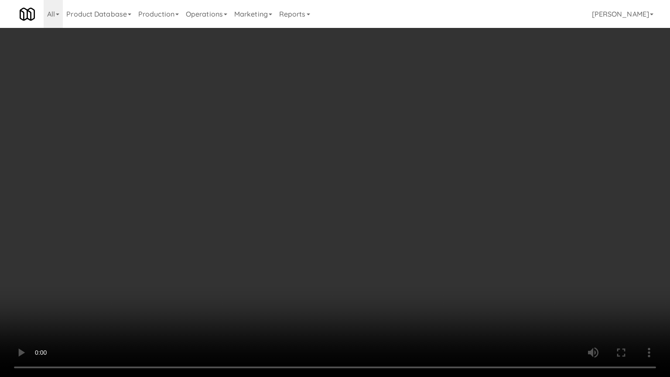
click at [426, 255] on video at bounding box center [335, 188] width 670 height 377
click at [422, 253] on video at bounding box center [335, 188] width 670 height 377
drag, startPoint x: 422, startPoint y: 253, endPoint x: 452, endPoint y: 135, distance: 122.3
click at [422, 251] on video at bounding box center [335, 188] width 670 height 377
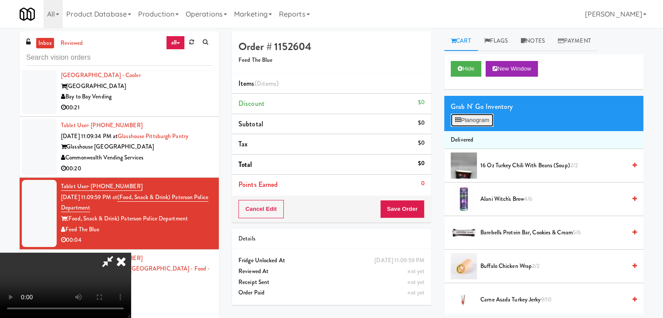
click at [468, 121] on button "Planogram" at bounding box center [472, 120] width 43 height 13
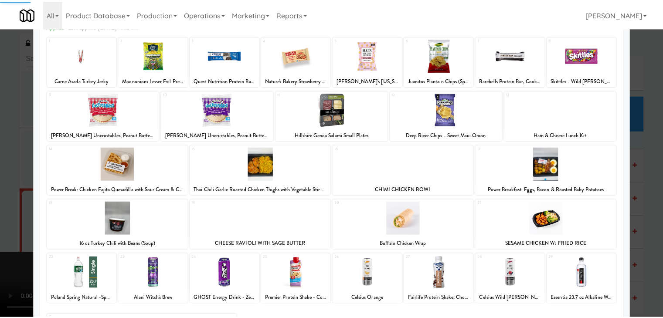
scroll to position [110, 0]
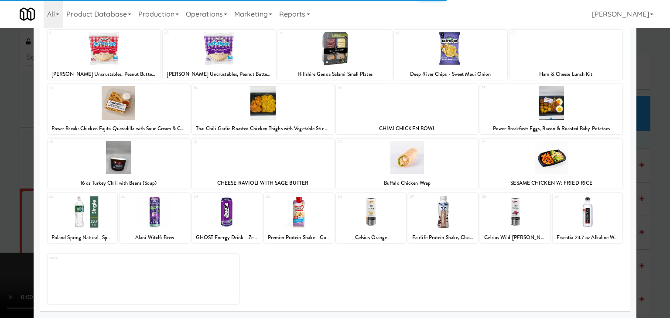
click at [519, 215] on div at bounding box center [515, 212] width 70 height 34
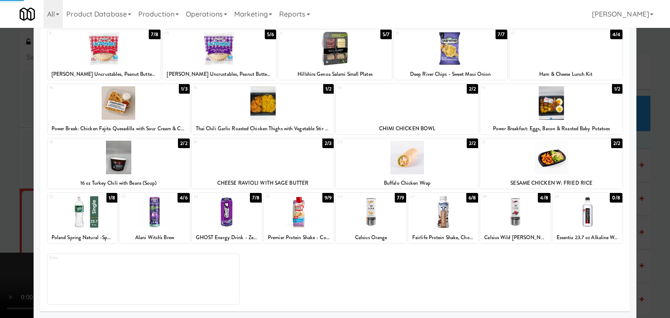
drag, startPoint x: 0, startPoint y: 215, endPoint x: 115, endPoint y: 206, distance: 115.5
click at [10, 213] on div at bounding box center [335, 159] width 670 height 318
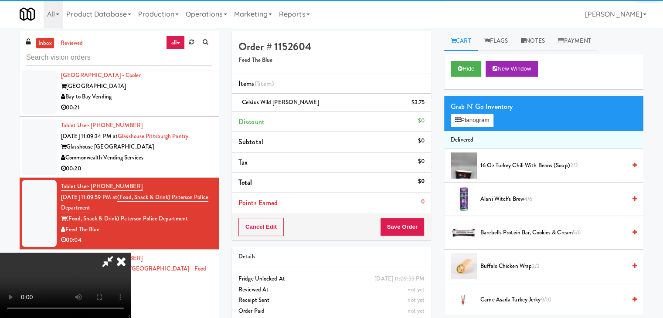
click at [131, 253] on video at bounding box center [65, 285] width 131 height 65
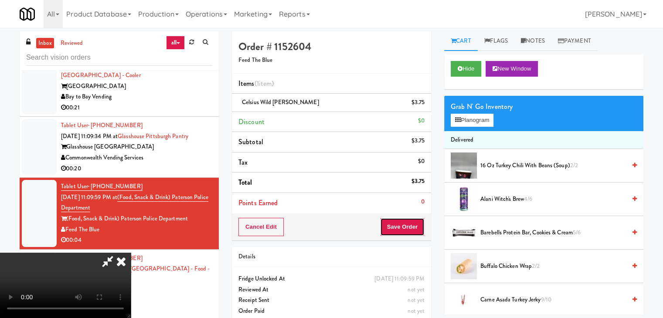
click at [407, 227] on button "Save Order" at bounding box center [402, 227] width 44 height 18
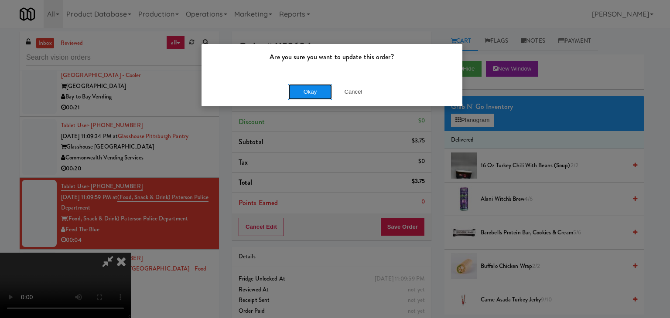
click at [311, 97] on button "Okay" at bounding box center [310, 92] width 44 height 16
click at [311, 97] on body "Are you sure you want to update this order? Okay Cancel Okay Are you sure you w…" at bounding box center [335, 187] width 670 height 318
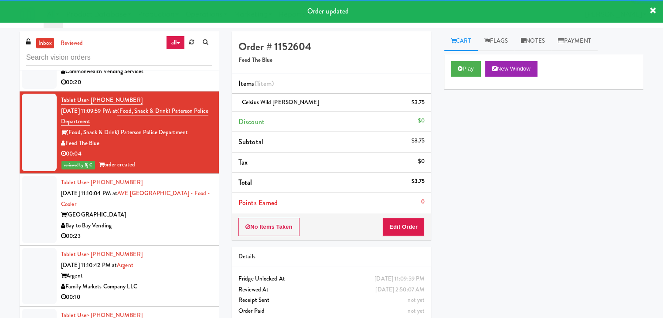
scroll to position [6467, 0]
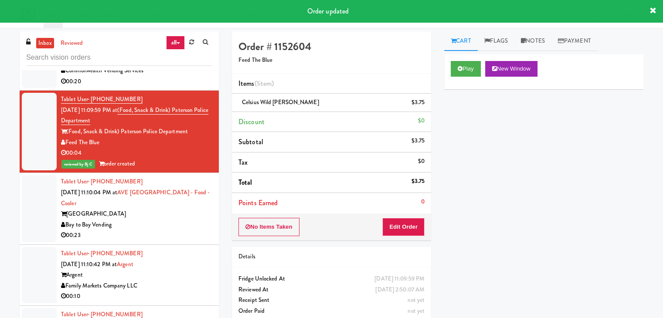
click at [199, 230] on div "00:23" at bounding box center [136, 235] width 151 height 11
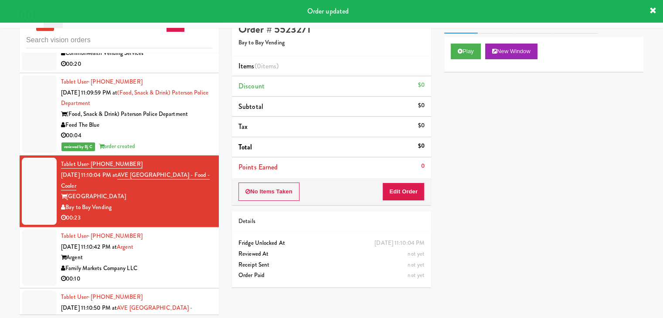
scroll to position [28, 0]
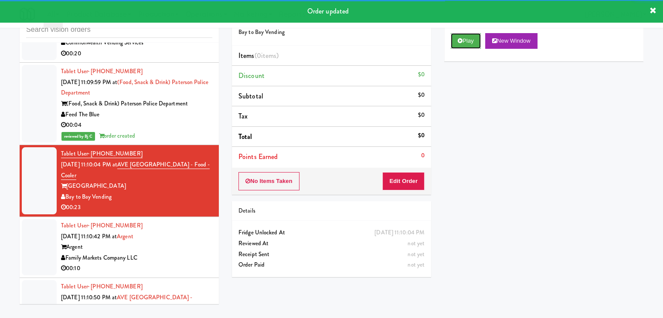
drag, startPoint x: 464, startPoint y: 38, endPoint x: 446, endPoint y: 69, distance: 35.3
click at [463, 38] on button "Play" at bounding box center [466, 41] width 30 height 16
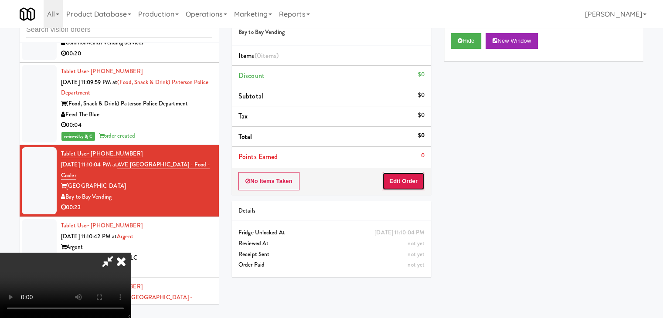
click at [410, 181] on button "Edit Order" at bounding box center [403, 181] width 42 height 18
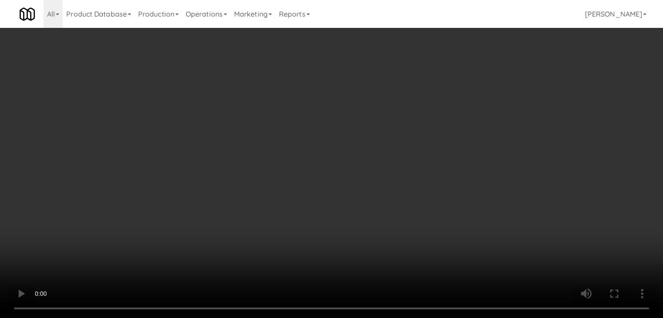
scroll to position [6456, 0]
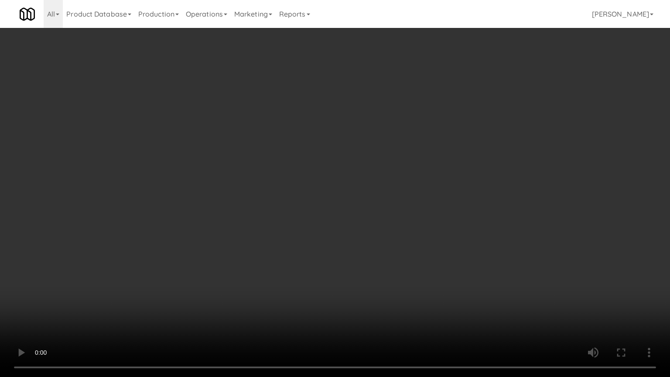
click at [458, 244] on video at bounding box center [335, 188] width 670 height 377
drag, startPoint x: 457, startPoint y: 246, endPoint x: 455, endPoint y: 250, distance: 4.9
click at [457, 248] on video at bounding box center [335, 188] width 670 height 377
click at [454, 250] on video at bounding box center [335, 188] width 670 height 377
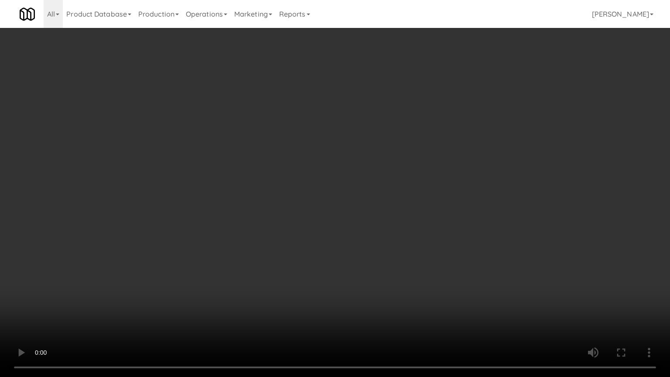
click at [453, 248] on video at bounding box center [335, 188] width 670 height 377
click at [450, 251] on video at bounding box center [335, 188] width 670 height 377
click at [456, 245] on video at bounding box center [335, 188] width 670 height 377
drag, startPoint x: 456, startPoint y: 245, endPoint x: 474, endPoint y: 169, distance: 78.2
click at [456, 244] on video at bounding box center [335, 188] width 670 height 377
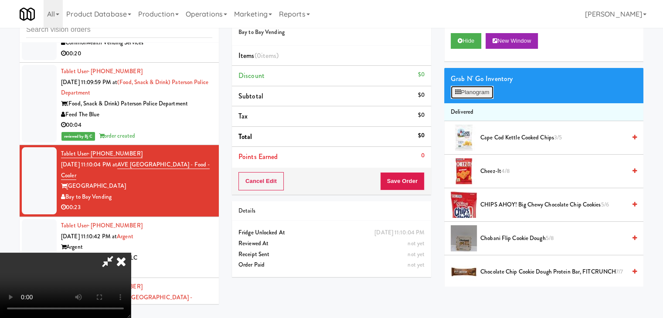
click at [483, 89] on button "Planogram" at bounding box center [472, 92] width 43 height 13
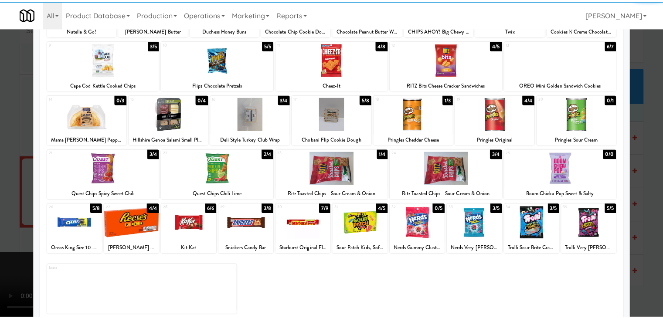
scroll to position [110, 0]
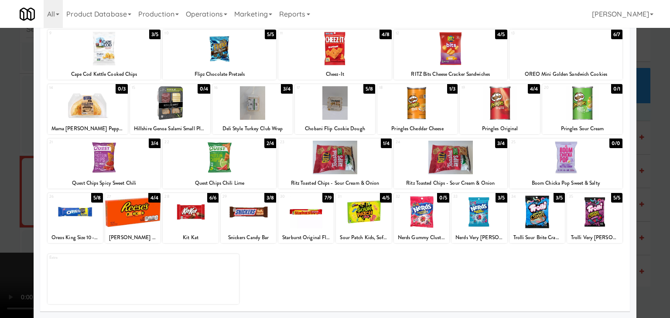
click at [479, 219] on div at bounding box center [478, 212] width 55 height 34
click at [9, 198] on div at bounding box center [335, 159] width 670 height 318
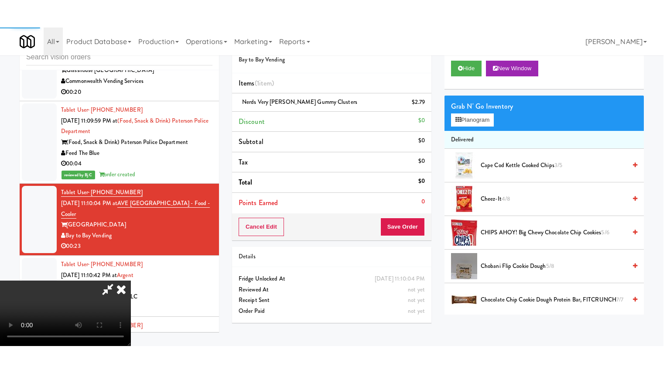
scroll to position [6467, 0]
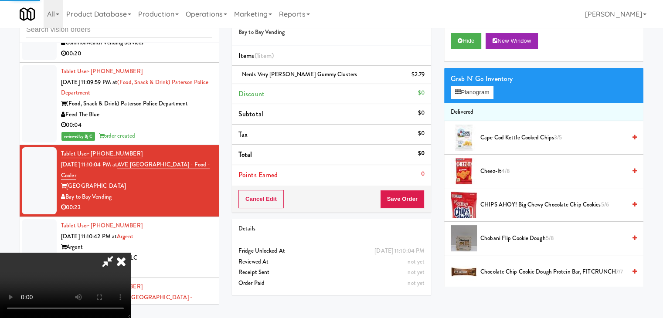
click at [131, 253] on video at bounding box center [65, 285] width 131 height 65
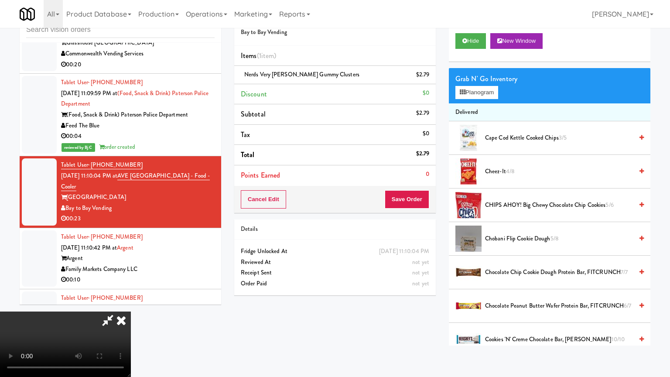
click at [131, 311] on video at bounding box center [65, 343] width 131 height 65
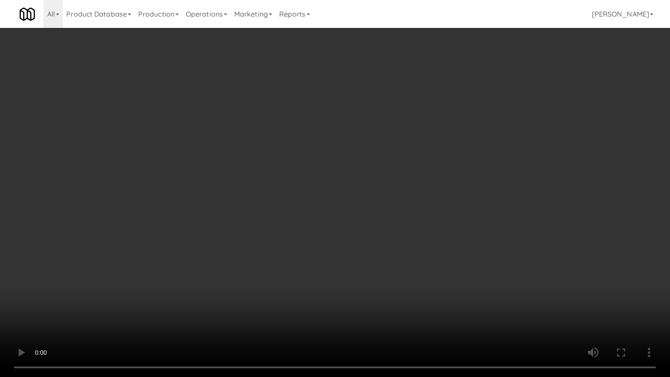
click at [422, 226] on video at bounding box center [335, 188] width 670 height 377
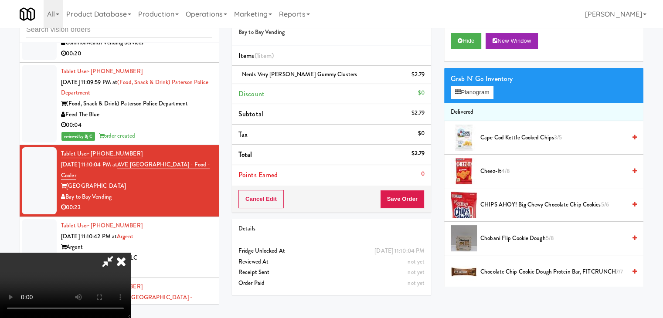
drag, startPoint x: 408, startPoint y: 187, endPoint x: 413, endPoint y: 197, distance: 10.9
click at [413, 194] on div "Cancel Edit Save Order" at bounding box center [331, 199] width 199 height 27
click at [413, 197] on button "Save Order" at bounding box center [402, 199] width 44 height 18
drag, startPoint x: 413, startPoint y: 197, endPoint x: 398, endPoint y: 184, distance: 20.4
click at [414, 197] on button "Save Order" at bounding box center [402, 199] width 44 height 18
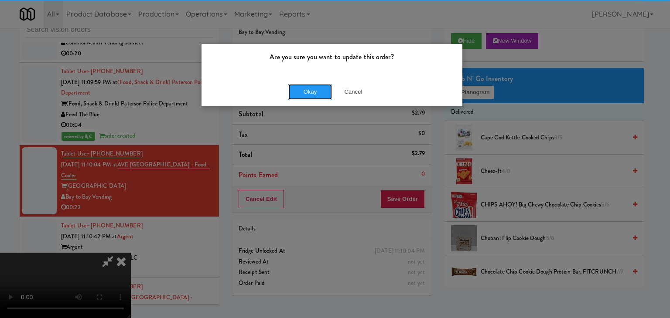
click at [314, 97] on button "Okay" at bounding box center [310, 92] width 44 height 16
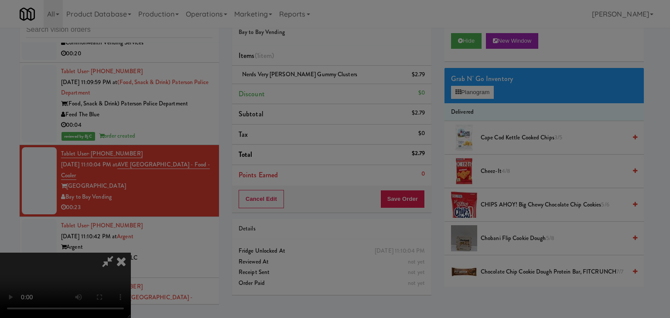
click at [314, 90] on div "Okay Cancel" at bounding box center [331, 75] width 261 height 29
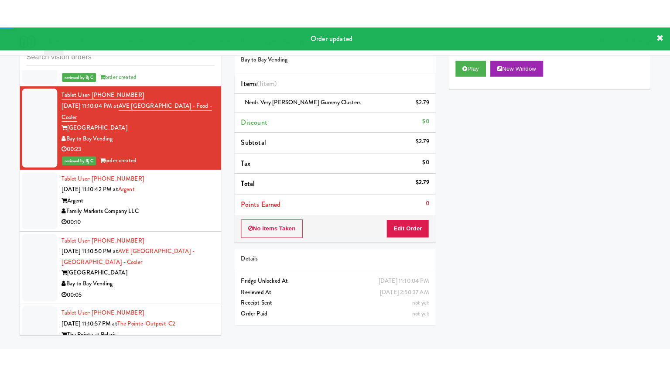
scroll to position [6554, 0]
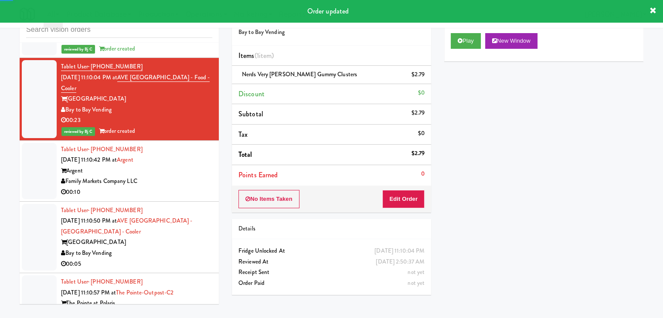
click at [176, 166] on div "Argent" at bounding box center [136, 171] width 151 height 11
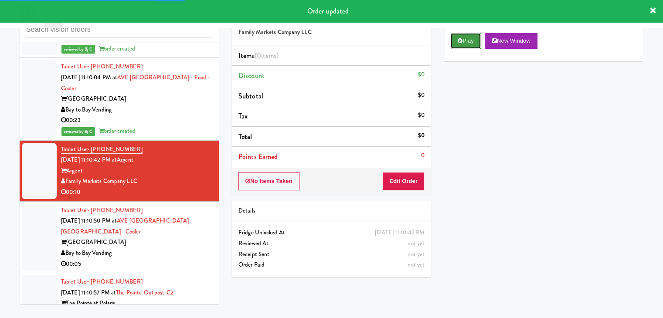
click at [469, 45] on button "Play" at bounding box center [466, 41] width 30 height 16
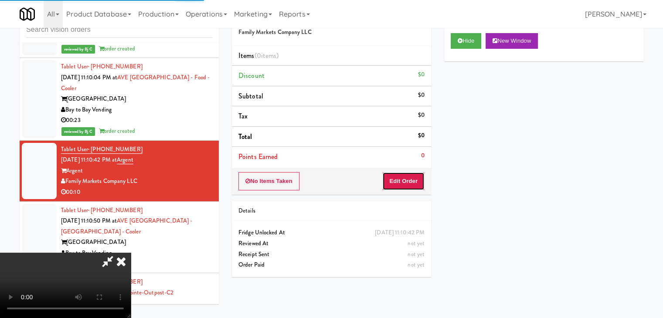
click at [416, 178] on button "Edit Order" at bounding box center [403, 181] width 42 height 18
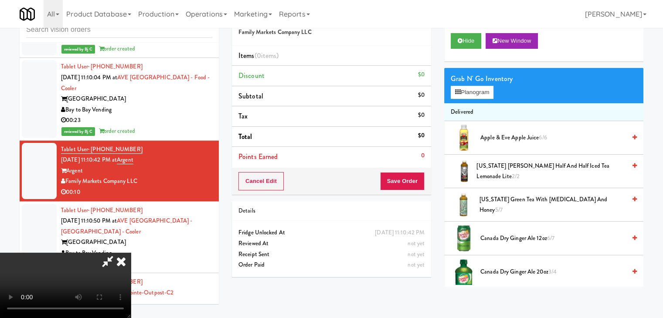
scroll to position [6544, 0]
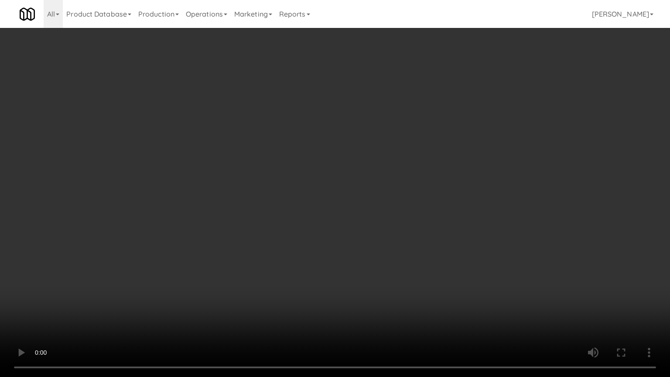
click at [397, 258] on video at bounding box center [335, 188] width 670 height 377
click at [392, 259] on video at bounding box center [335, 188] width 670 height 377
click at [391, 257] on video at bounding box center [335, 188] width 670 height 377
click at [355, 283] on video at bounding box center [335, 188] width 670 height 377
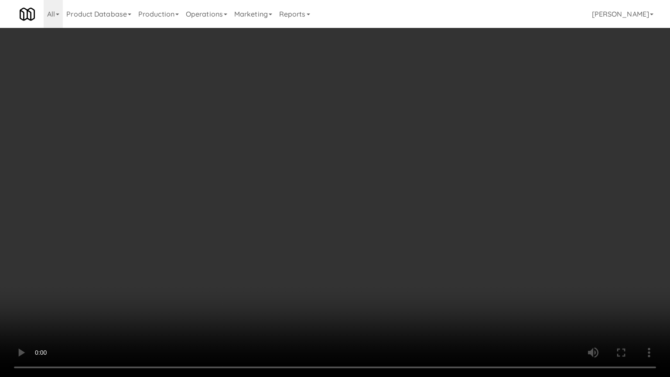
click at [353, 283] on video at bounding box center [335, 188] width 670 height 377
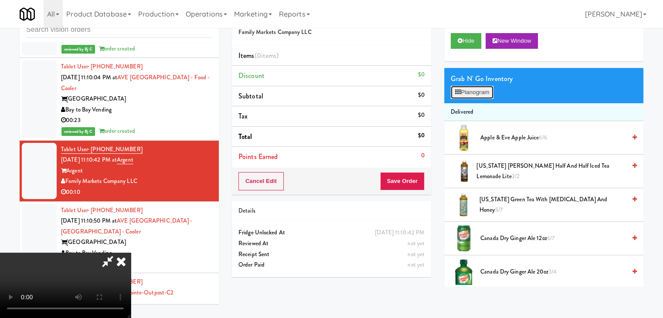
click at [475, 95] on button "Planogram" at bounding box center [472, 92] width 43 height 13
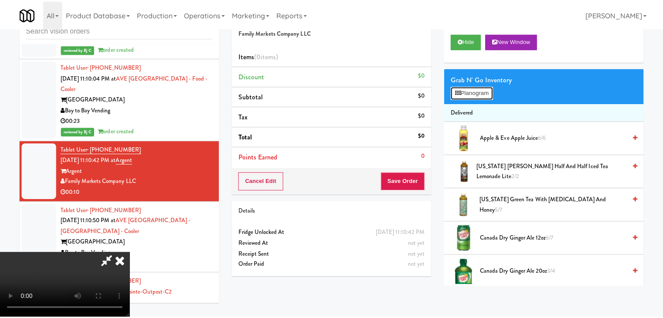
scroll to position [6544, 0]
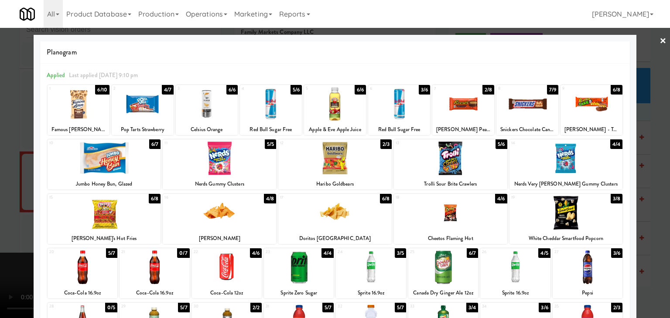
click at [220, 216] on div at bounding box center [219, 213] width 113 height 34
drag, startPoint x: 0, startPoint y: 221, endPoint x: 51, endPoint y: 220, distance: 51.5
click at [1, 222] on div at bounding box center [335, 159] width 670 height 318
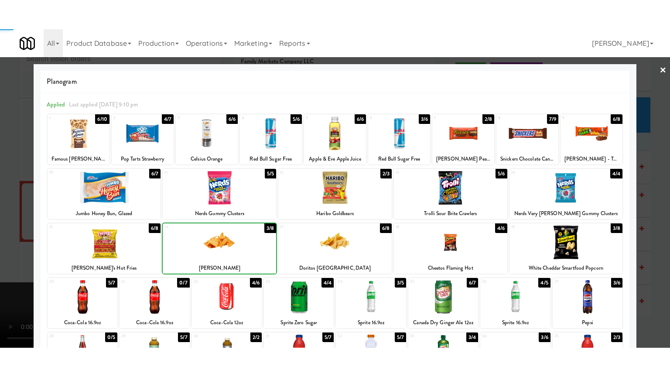
scroll to position [6554, 0]
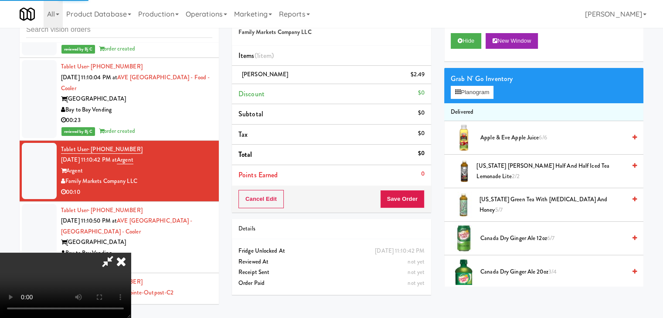
click at [131, 253] on video at bounding box center [65, 285] width 131 height 65
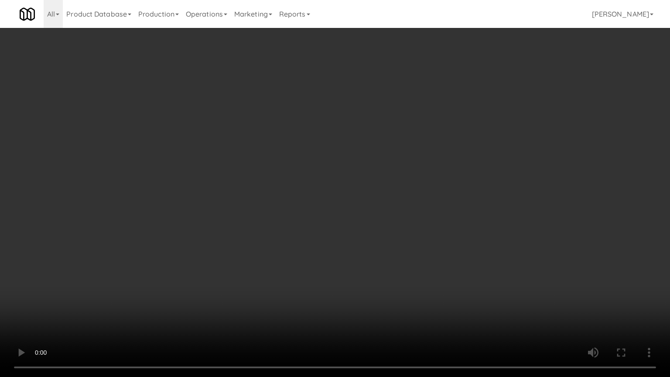
click at [321, 268] on video at bounding box center [335, 188] width 670 height 377
click at [320, 269] on video at bounding box center [335, 188] width 670 height 377
click at [325, 268] on video at bounding box center [335, 188] width 670 height 377
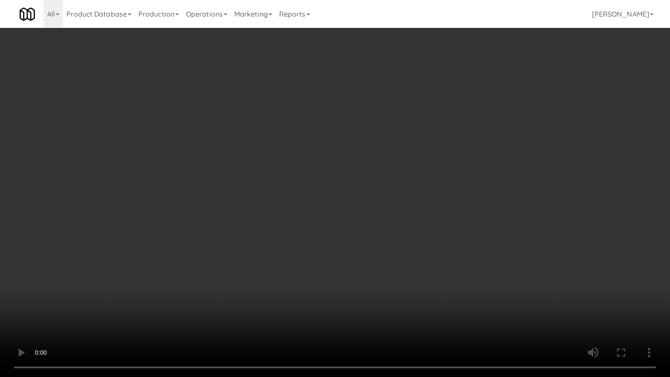
click at [325, 268] on video at bounding box center [335, 188] width 670 height 377
click at [340, 277] on video at bounding box center [335, 188] width 670 height 377
click at [352, 263] on video at bounding box center [335, 188] width 670 height 377
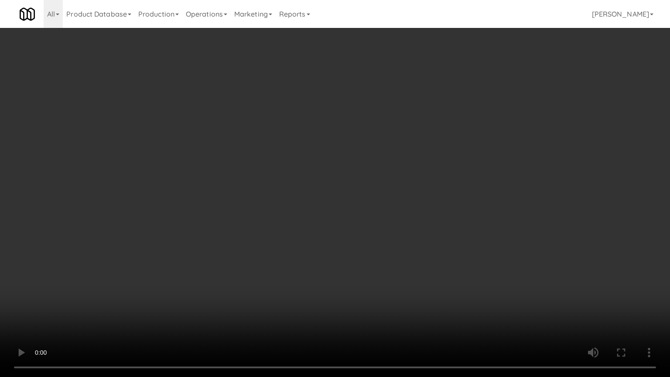
click at [352, 262] on video at bounding box center [335, 188] width 670 height 377
click at [359, 256] on video at bounding box center [335, 188] width 670 height 377
click at [361, 255] on video at bounding box center [335, 188] width 670 height 377
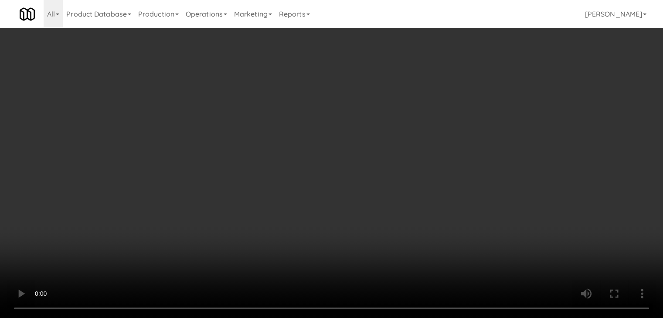
click at [324, 200] on video at bounding box center [331, 159] width 663 height 318
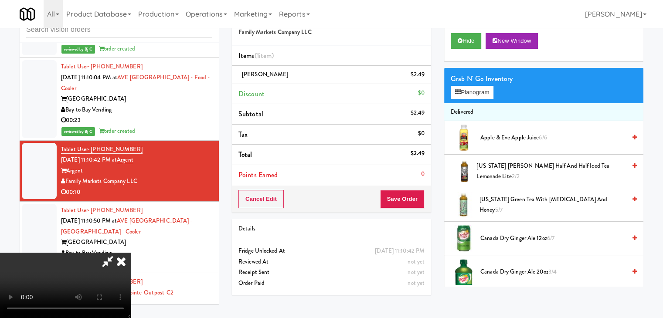
click at [131, 253] on video at bounding box center [65, 285] width 131 height 65
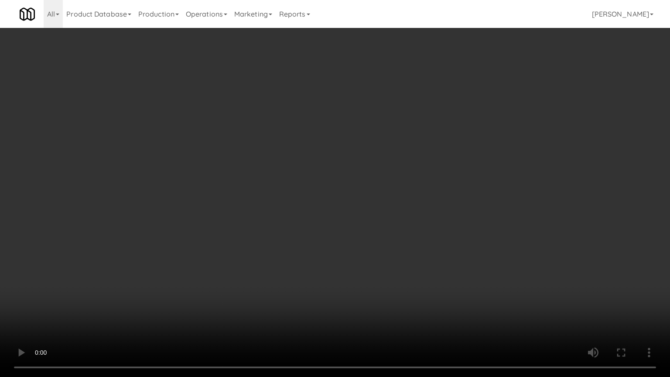
click at [325, 239] on video at bounding box center [335, 188] width 670 height 377
click at [333, 235] on video at bounding box center [335, 188] width 670 height 377
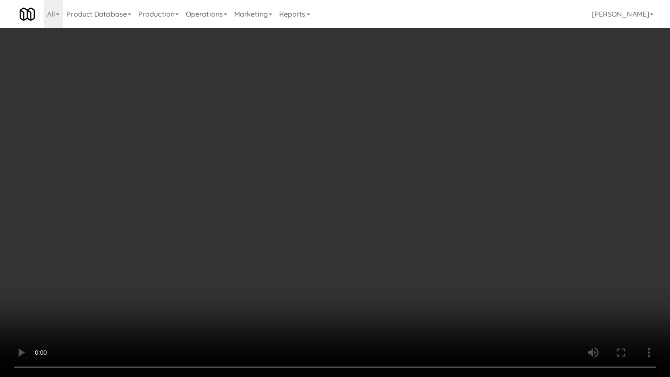
click at [333, 235] on video at bounding box center [335, 188] width 670 height 377
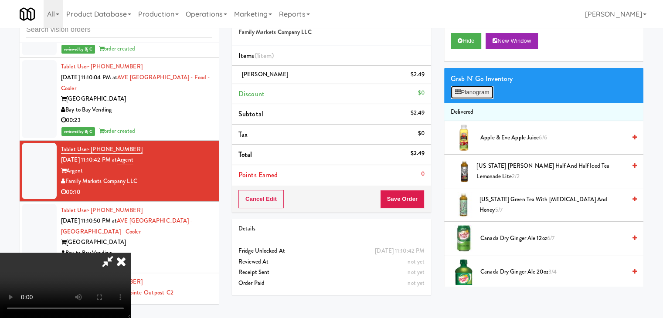
click at [484, 92] on button "Planogram" at bounding box center [472, 92] width 43 height 13
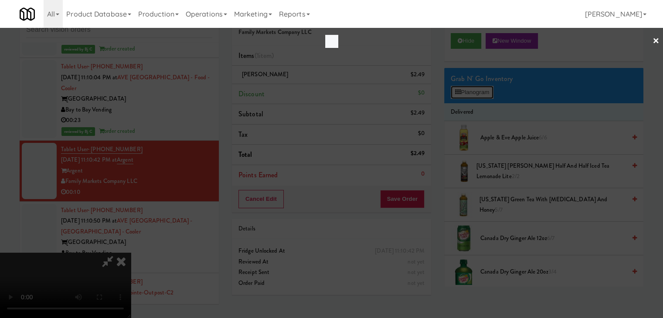
scroll to position [6544, 0]
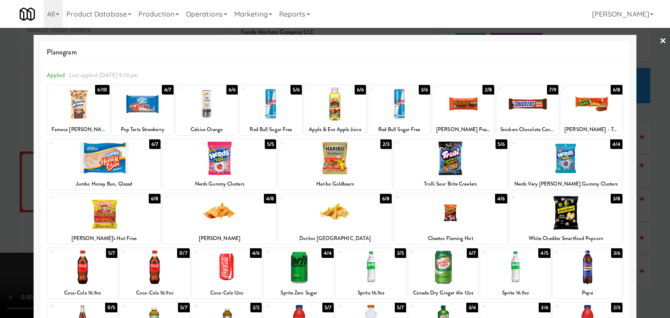
click at [82, 105] on div at bounding box center [79, 104] width 62 height 34
drag, startPoint x: 451, startPoint y: 105, endPoint x: 232, endPoint y: 111, distance: 219.0
click at [451, 106] on div at bounding box center [463, 104] width 62 height 34
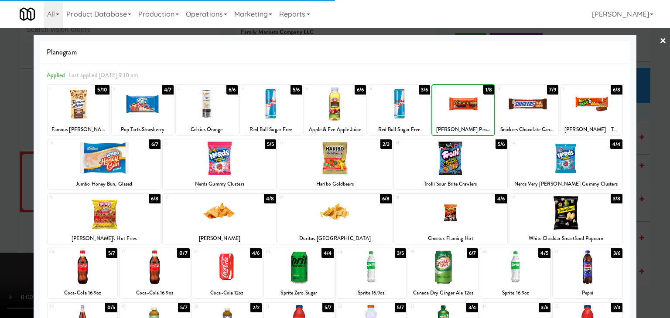
click at [0, 128] on div at bounding box center [335, 159] width 670 height 318
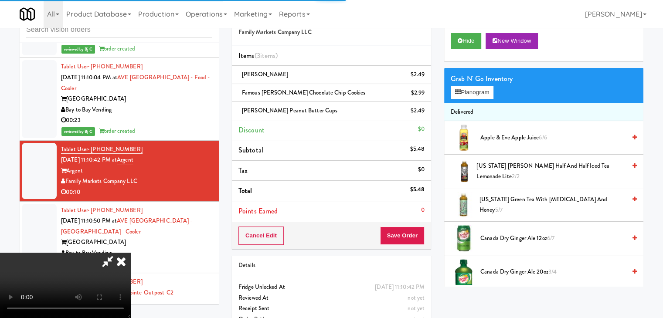
click at [131, 253] on video at bounding box center [65, 285] width 131 height 65
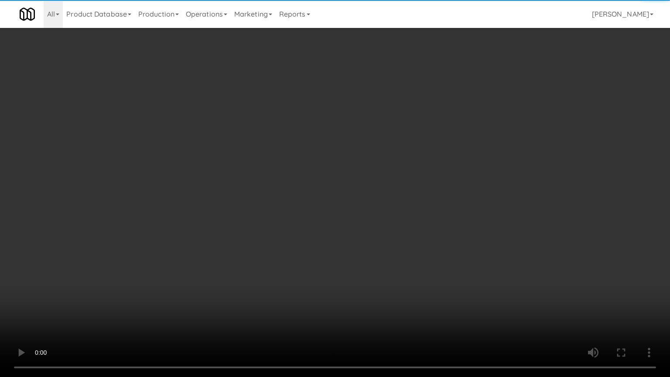
click at [321, 211] on video at bounding box center [335, 188] width 670 height 377
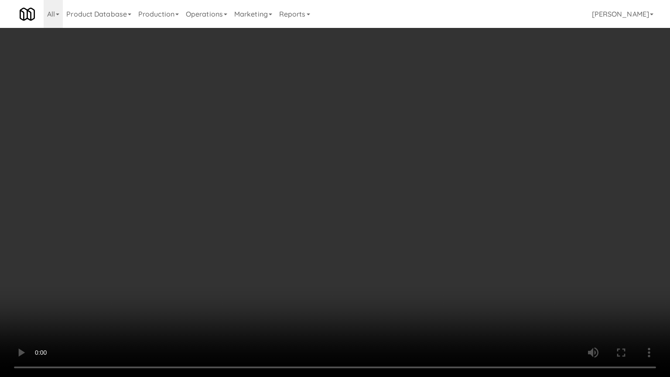
click at [325, 211] on video at bounding box center [335, 188] width 670 height 377
click at [328, 211] on video at bounding box center [335, 188] width 670 height 377
click at [331, 211] on video at bounding box center [335, 188] width 670 height 377
click at [386, 208] on video at bounding box center [335, 188] width 670 height 377
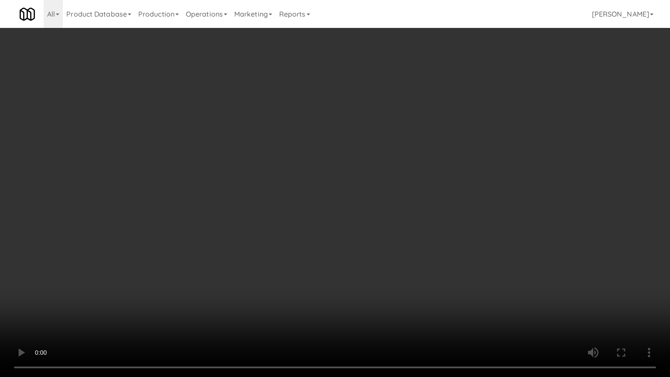
click at [386, 208] on video at bounding box center [335, 188] width 670 height 377
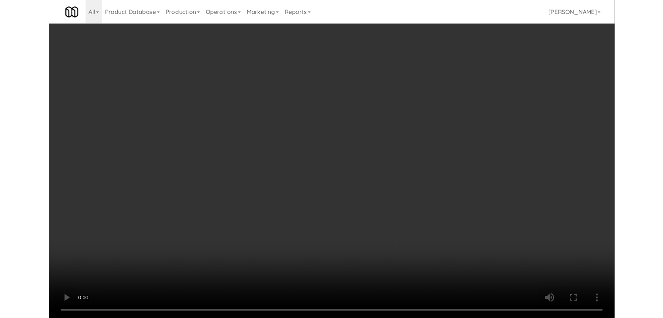
scroll to position [6554, 0]
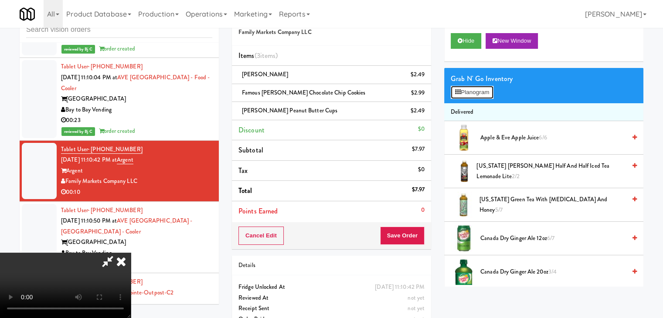
drag, startPoint x: 489, startPoint y: 91, endPoint x: 418, endPoint y: 224, distance: 151.0
click at [418, 224] on div "Order # 5692937 Family Markets Company LLC Items (3 items ) Doritos Nacho $2.49…" at bounding box center [437, 170] width 425 height 335
click at [415, 228] on button "Save Order" at bounding box center [402, 236] width 44 height 18
click at [414, 228] on button "Save Order" at bounding box center [402, 236] width 44 height 18
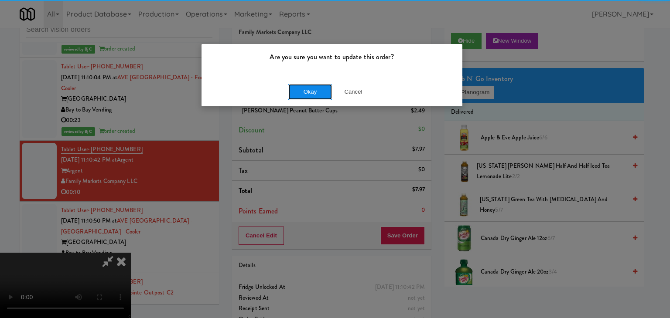
click at [312, 91] on button "Okay" at bounding box center [310, 92] width 44 height 16
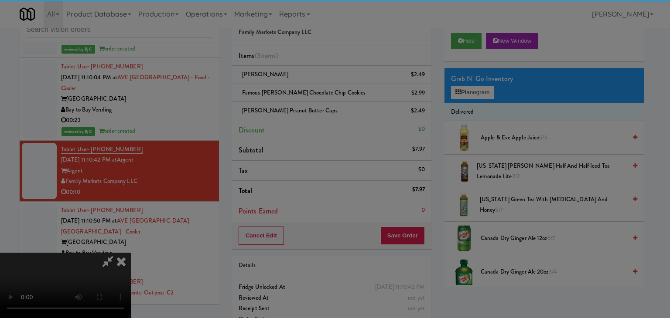
click at [312, 90] on div "Okay Cancel" at bounding box center [331, 75] width 261 height 29
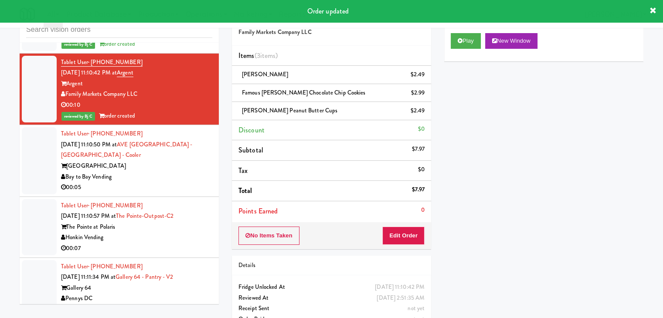
click at [167, 161] on div "[GEOGRAPHIC_DATA]" at bounding box center [136, 166] width 151 height 11
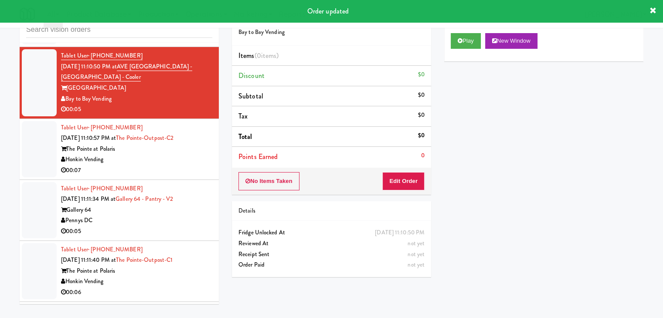
scroll to position [6729, 0]
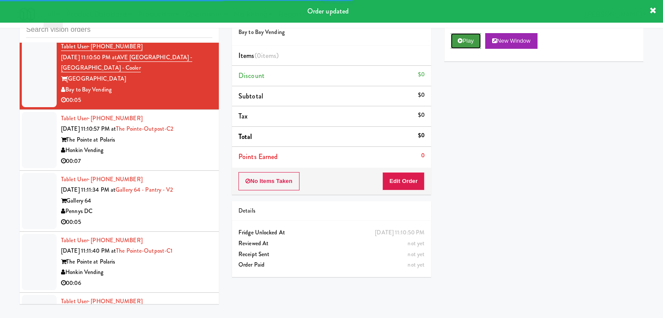
click at [463, 42] on button "Play" at bounding box center [466, 41] width 30 height 16
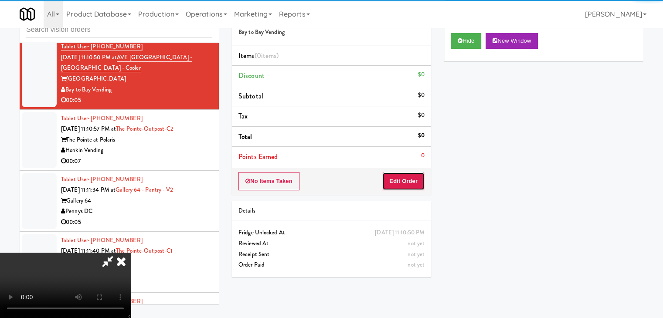
click at [408, 172] on button "Edit Order" at bounding box center [403, 181] width 42 height 18
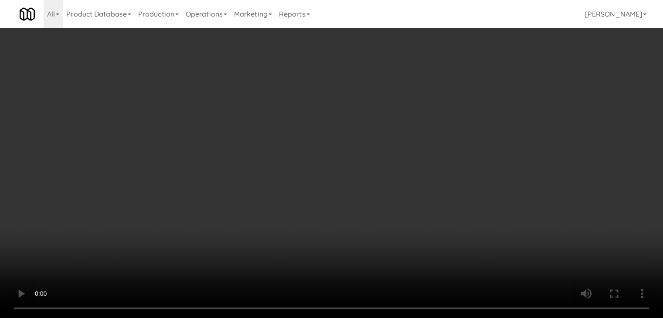
scroll to position [6718, 0]
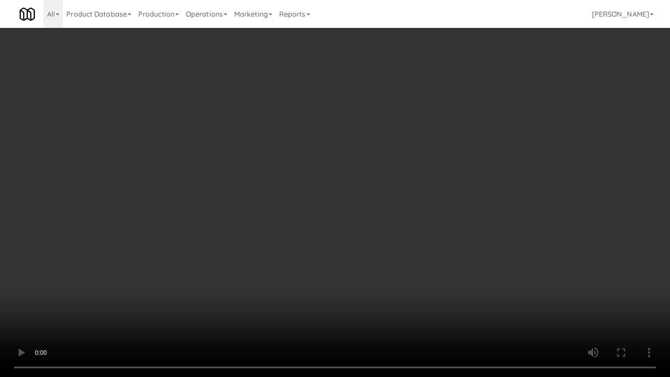
click at [409, 228] on video at bounding box center [335, 188] width 670 height 377
click at [413, 227] on video at bounding box center [335, 188] width 670 height 377
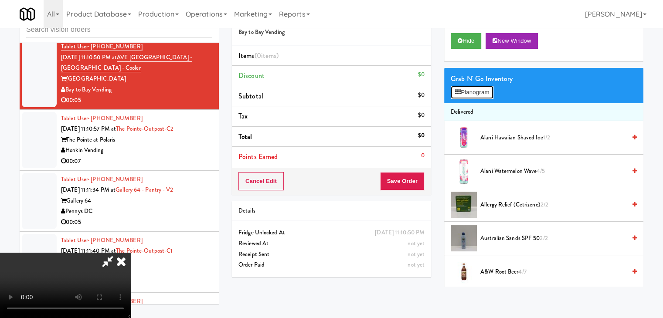
click at [485, 93] on button "Planogram" at bounding box center [472, 92] width 43 height 13
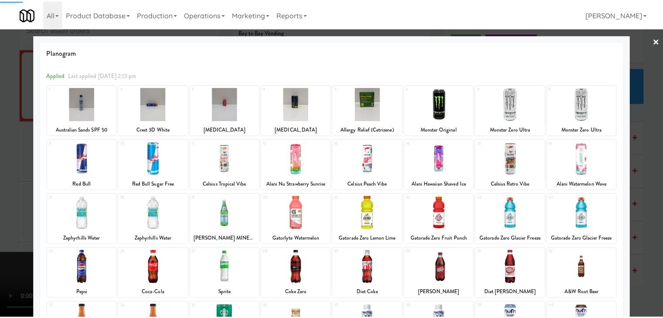
scroll to position [44, 0]
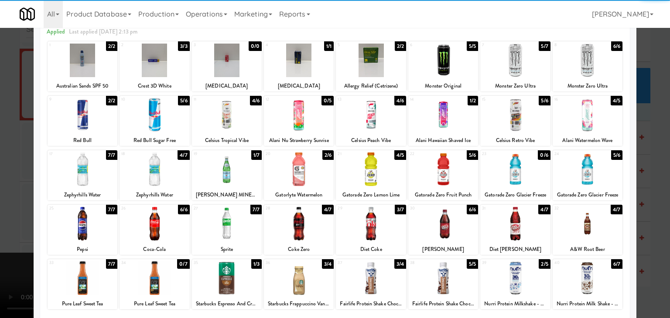
click at [438, 168] on div at bounding box center [443, 170] width 70 height 34
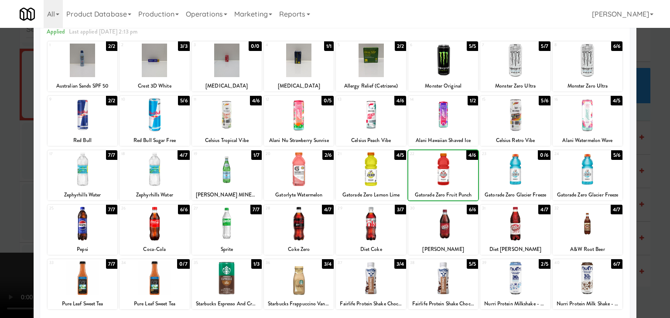
drag, startPoint x: 5, startPoint y: 178, endPoint x: 297, endPoint y: 180, distance: 292.2
click at [7, 177] on div at bounding box center [335, 159] width 670 height 318
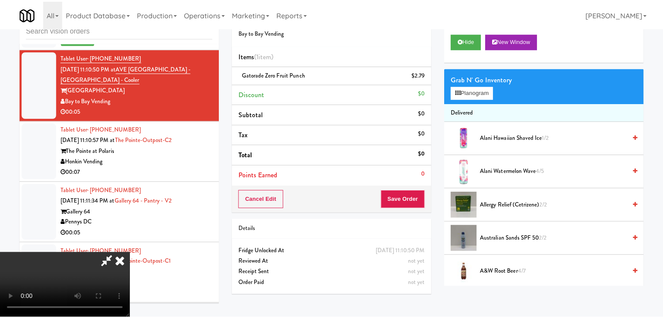
scroll to position [6729, 0]
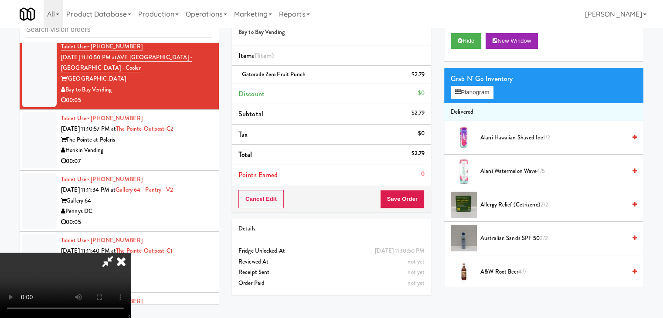
click at [424, 198] on div "Cancel Edit Save Order" at bounding box center [331, 199] width 199 height 27
drag, startPoint x: 424, startPoint y: 198, endPoint x: 419, endPoint y: 198, distance: 5.2
click at [421, 198] on button "Save Order" at bounding box center [402, 199] width 44 height 18
click at [419, 198] on button "Save Order" at bounding box center [402, 199] width 44 height 18
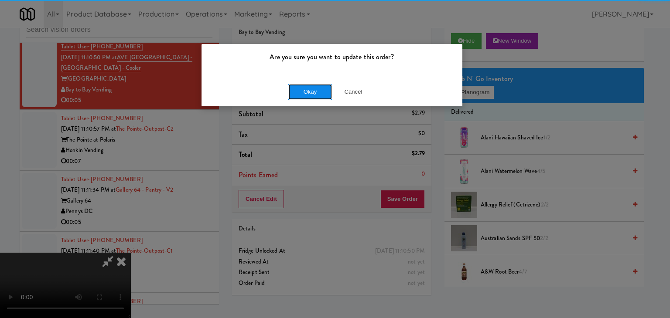
click at [317, 96] on button "Okay" at bounding box center [310, 92] width 44 height 16
click at [317, 96] on div "Are you sure you want to update this order? Okay Cancel" at bounding box center [335, 159] width 670 height 318
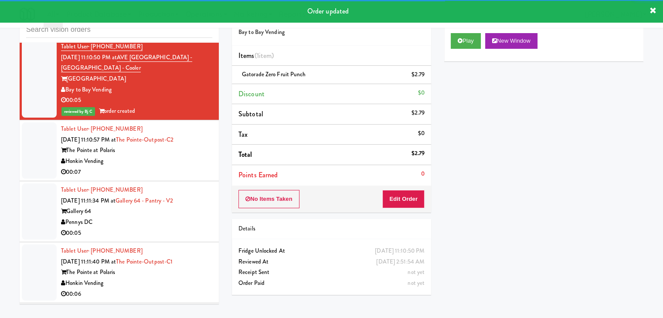
click at [186, 156] on div "Honkin Vending" at bounding box center [136, 161] width 151 height 11
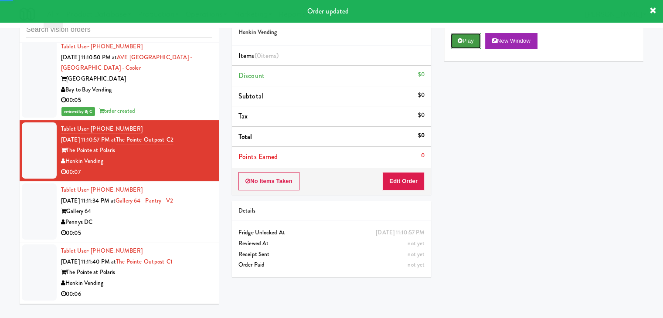
click at [473, 44] on button "Play" at bounding box center [466, 41] width 30 height 16
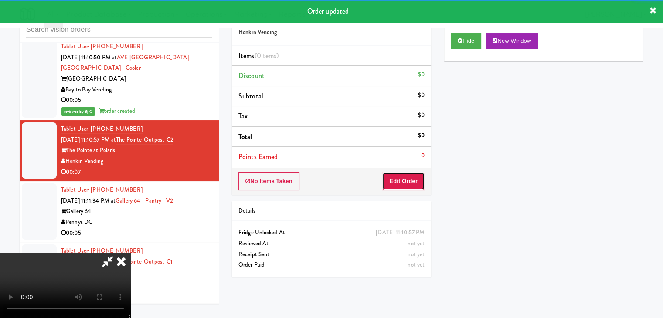
click at [415, 174] on button "Edit Order" at bounding box center [403, 181] width 42 height 18
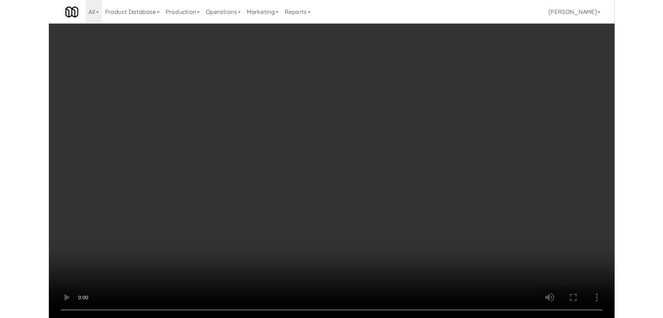
scroll to position [6805, 0]
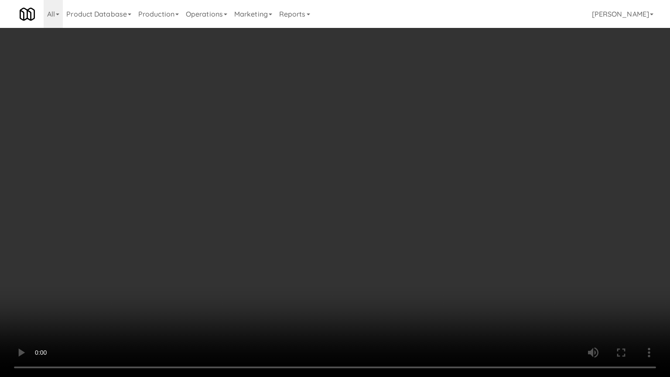
click at [378, 239] on video at bounding box center [335, 188] width 670 height 377
click at [378, 276] on video at bounding box center [335, 188] width 670 height 377
click at [399, 265] on video at bounding box center [335, 188] width 670 height 377
click at [397, 268] on video at bounding box center [335, 188] width 670 height 377
click at [405, 267] on video at bounding box center [335, 188] width 670 height 377
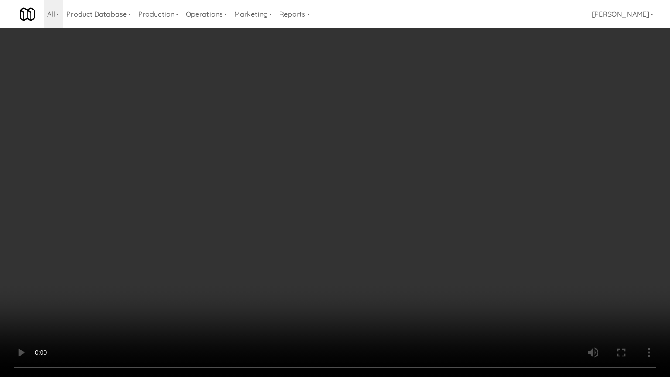
click at [405, 267] on video at bounding box center [335, 188] width 670 height 377
drag, startPoint x: 403, startPoint y: 276, endPoint x: 407, endPoint y: 281, distance: 5.9
click at [403, 277] on video at bounding box center [335, 188] width 670 height 377
click at [410, 283] on video at bounding box center [335, 188] width 670 height 377
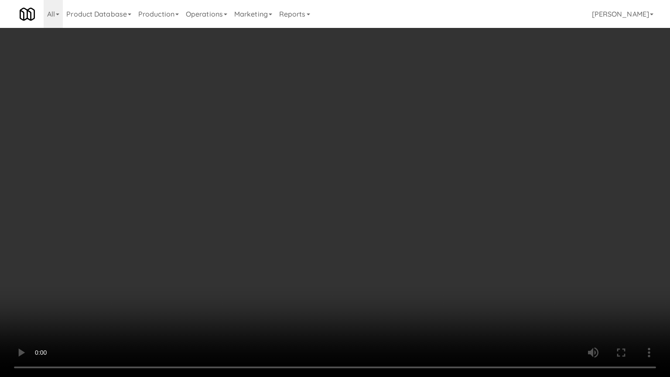
click at [410, 283] on video at bounding box center [335, 188] width 670 height 377
click at [408, 286] on video at bounding box center [335, 188] width 670 height 377
click at [403, 282] on video at bounding box center [335, 188] width 670 height 377
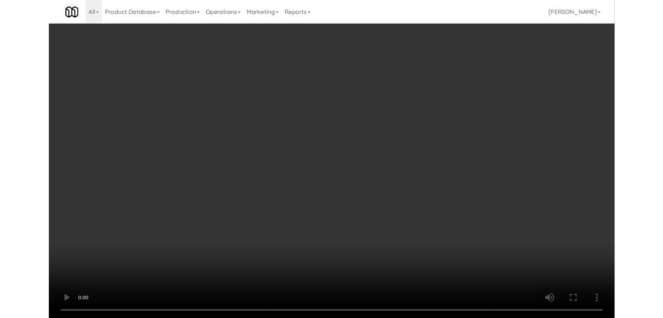
scroll to position [6816, 0]
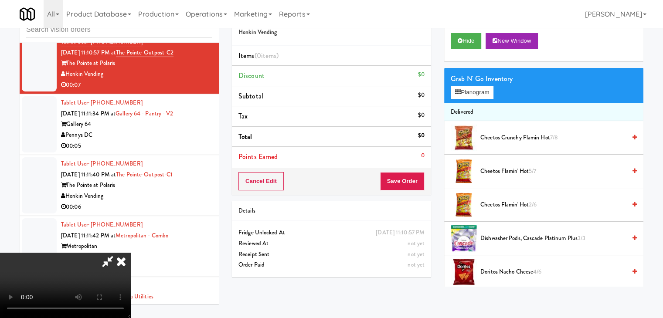
click at [486, 99] on div "Grab N' Go Inventory Planogram" at bounding box center [543, 85] width 199 height 35
click at [488, 96] on button "Planogram" at bounding box center [472, 92] width 43 height 13
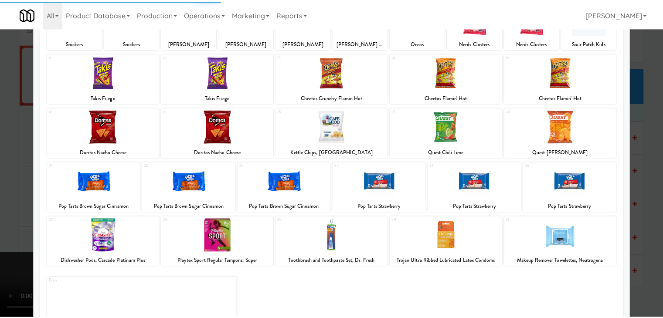
scroll to position [87, 0]
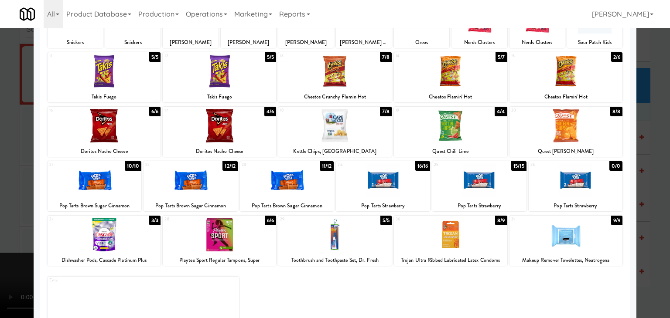
click at [297, 192] on div at bounding box center [287, 181] width 94 height 34
click at [371, 191] on div at bounding box center [383, 181] width 94 height 34
drag, startPoint x: 0, startPoint y: 193, endPoint x: 166, endPoint y: 188, distance: 166.2
click at [9, 192] on div at bounding box center [335, 159] width 670 height 318
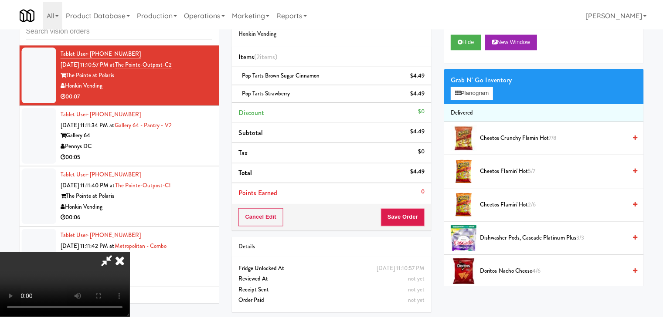
scroll to position [6816, 0]
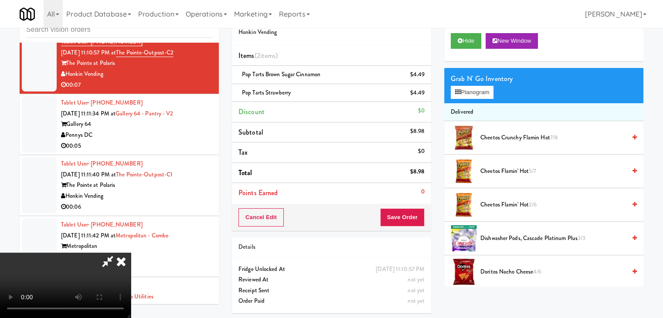
click at [131, 253] on video at bounding box center [65, 285] width 131 height 65
click at [404, 221] on button "Save Order" at bounding box center [402, 217] width 44 height 18
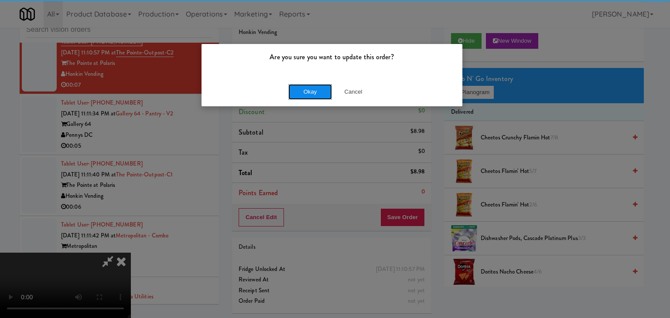
drag, startPoint x: 322, startPoint y: 98, endPoint x: 319, endPoint y: 92, distance: 6.4
click at [321, 95] on button "Okay" at bounding box center [310, 92] width 44 height 16
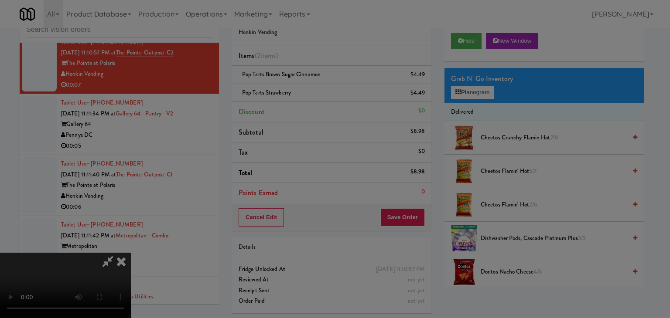
click at [319, 92] on body "Are you sure you want to update this order? Okay Cancel Okay Are you sure you w…" at bounding box center [335, 159] width 670 height 318
click at [319, 92] on div at bounding box center [335, 159] width 670 height 318
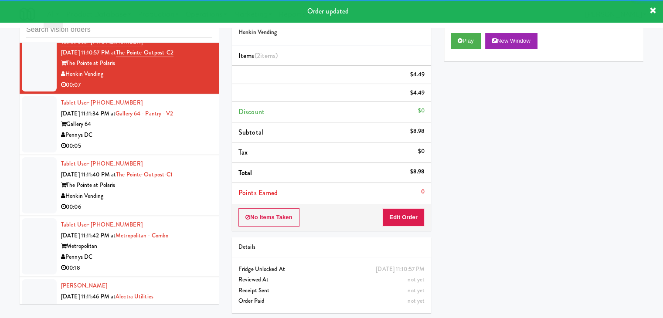
drag, startPoint x: 165, startPoint y: 125, endPoint x: 168, endPoint y: 130, distance: 5.9
click at [165, 125] on div "Tablet User · (412) 478-2393 Sep 3, 2025 11:11:34 PM at Gallery 64 - Pantry - V…" at bounding box center [136, 125] width 151 height 54
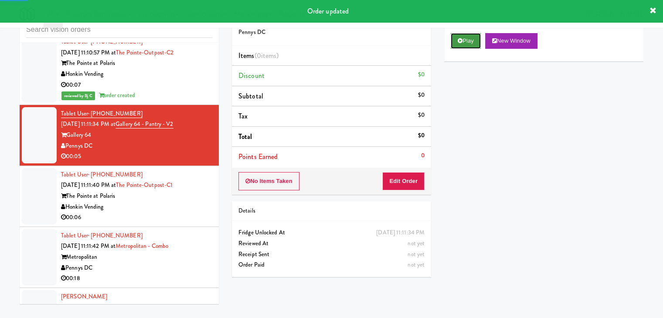
click at [468, 42] on button "Play" at bounding box center [466, 41] width 30 height 16
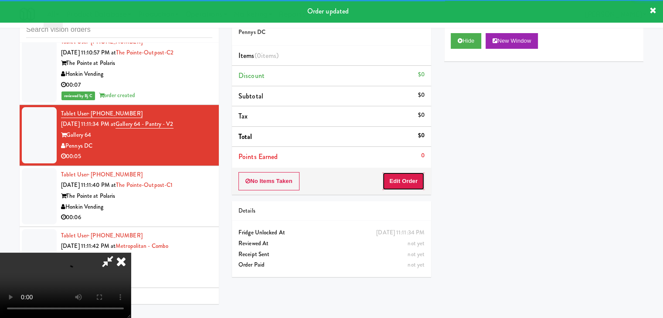
click at [415, 180] on button "Edit Order" at bounding box center [403, 181] width 42 height 18
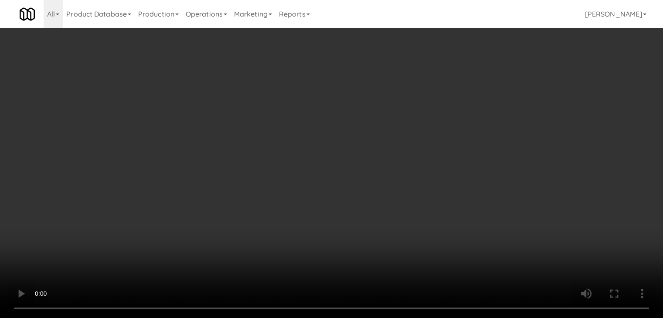
scroll to position [6893, 0]
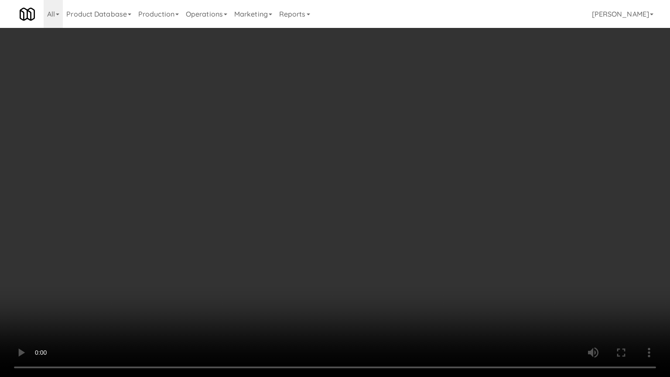
click at [318, 270] on video at bounding box center [335, 188] width 670 height 377
drag, startPoint x: 318, startPoint y: 272, endPoint x: 321, endPoint y: 268, distance: 4.7
click at [319, 272] on video at bounding box center [335, 188] width 670 height 377
click at [329, 263] on video at bounding box center [335, 188] width 670 height 377
click at [330, 262] on video at bounding box center [335, 188] width 670 height 377
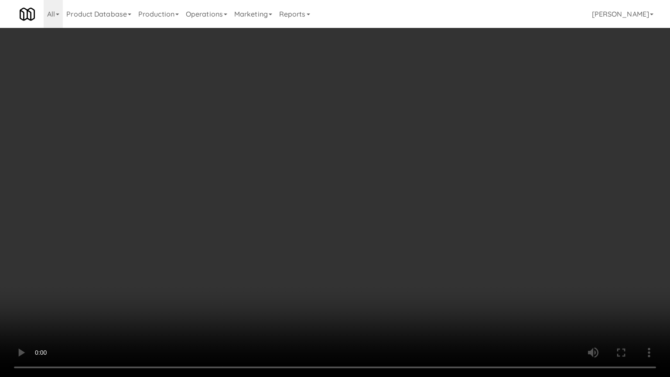
click at [335, 253] on video at bounding box center [335, 188] width 670 height 377
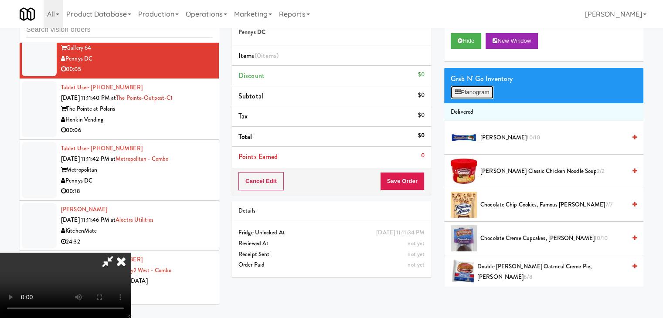
click at [468, 98] on button "Planogram" at bounding box center [472, 92] width 43 height 13
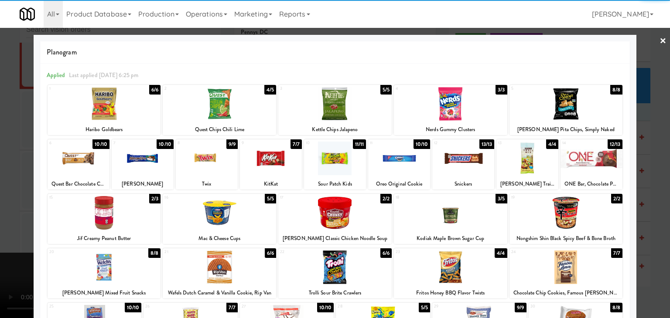
click at [408, 169] on div at bounding box center [399, 159] width 62 height 34
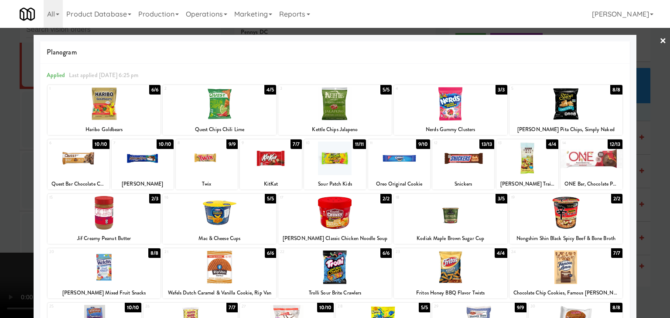
drag, startPoint x: 0, startPoint y: 168, endPoint x: 148, endPoint y: 170, distance: 148.3
click at [10, 167] on div at bounding box center [335, 159] width 670 height 318
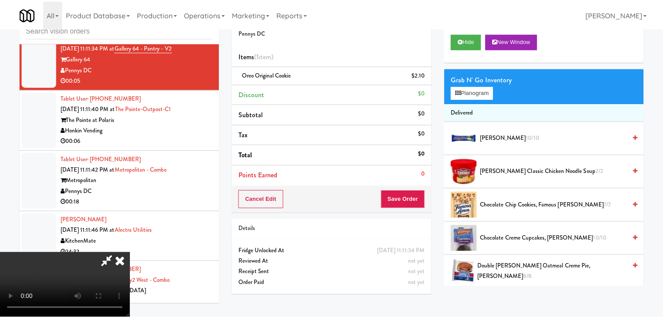
scroll to position [6903, 0]
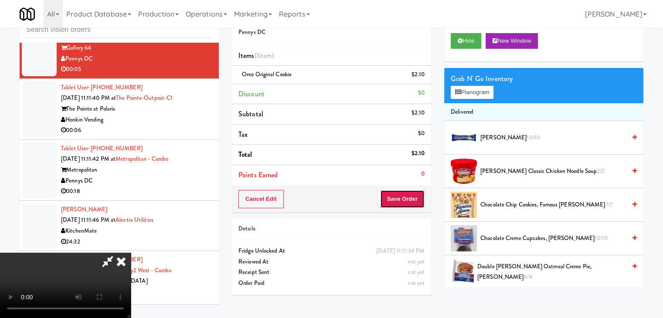
click at [421, 202] on button "Save Order" at bounding box center [402, 199] width 44 height 18
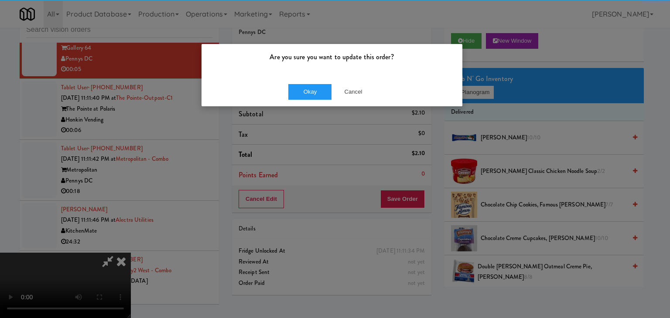
drag, startPoint x: 302, startPoint y: 78, endPoint x: 305, endPoint y: 85, distance: 7.8
click at [302, 79] on div "Okay Cancel" at bounding box center [331, 91] width 261 height 29
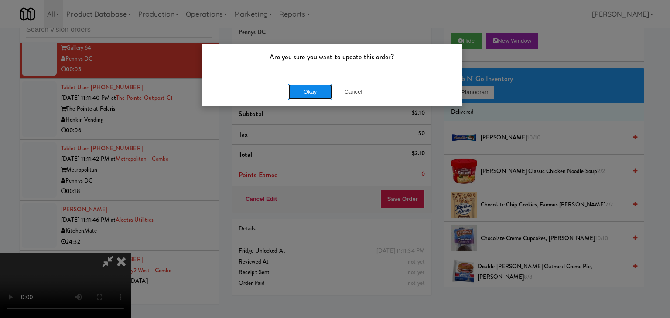
click at [305, 86] on button "Okay" at bounding box center [310, 92] width 44 height 16
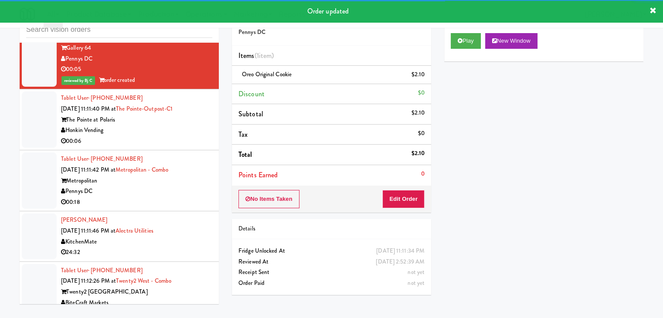
drag, startPoint x: 181, startPoint y: 116, endPoint x: 187, endPoint y: 121, distance: 7.7
click at [185, 125] on div "Honkin Vending" at bounding box center [136, 130] width 151 height 11
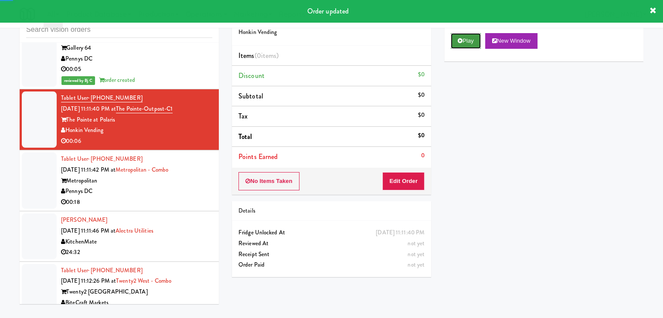
click at [458, 39] on icon at bounding box center [460, 41] width 5 height 6
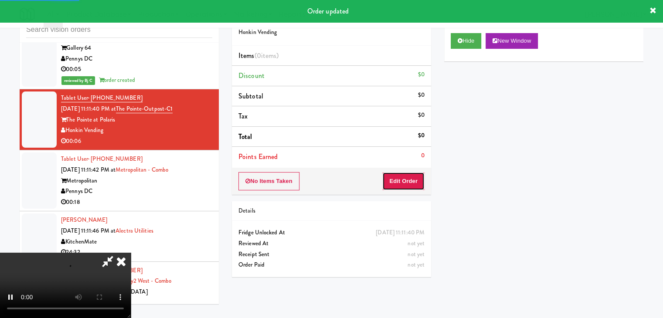
click at [412, 184] on button "Edit Order" at bounding box center [403, 181] width 42 height 18
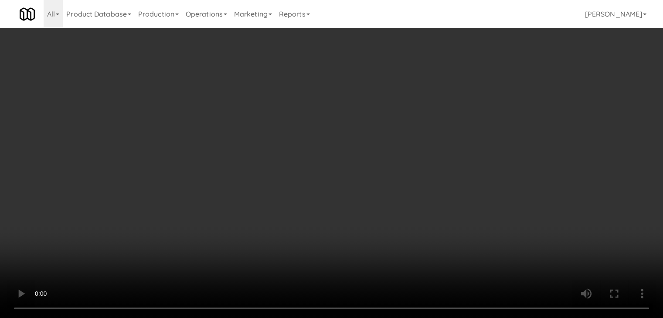
scroll to position [6893, 0]
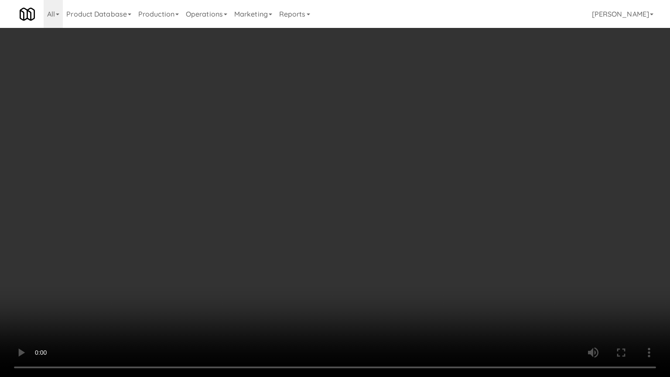
click at [374, 255] on video at bounding box center [335, 188] width 670 height 377
click at [382, 248] on video at bounding box center [335, 188] width 670 height 377
click at [373, 238] on video at bounding box center [335, 188] width 670 height 377
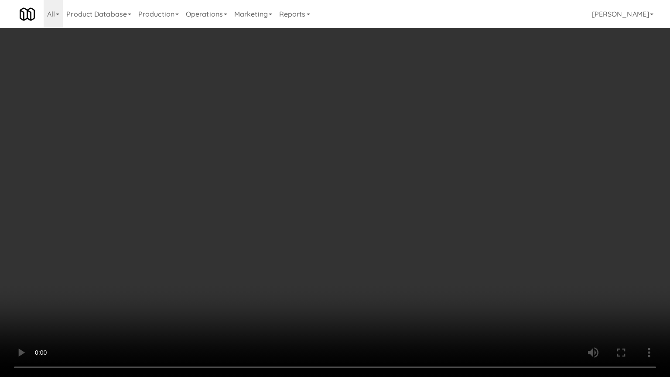
click at [373, 238] on video at bounding box center [335, 188] width 670 height 377
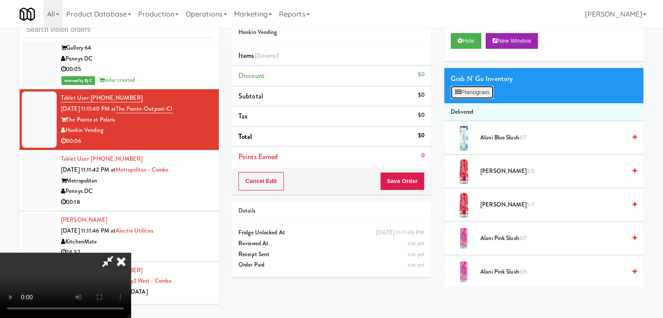
click at [473, 94] on button "Planogram" at bounding box center [472, 92] width 43 height 13
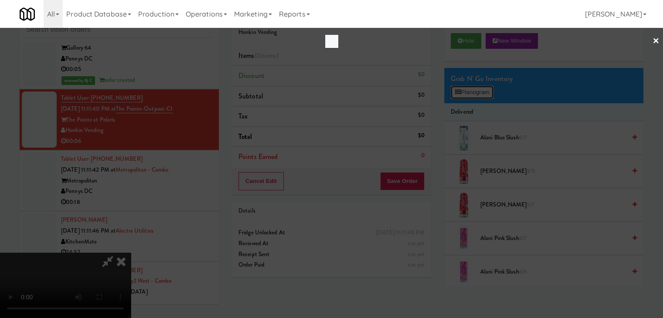
scroll to position [6893, 0]
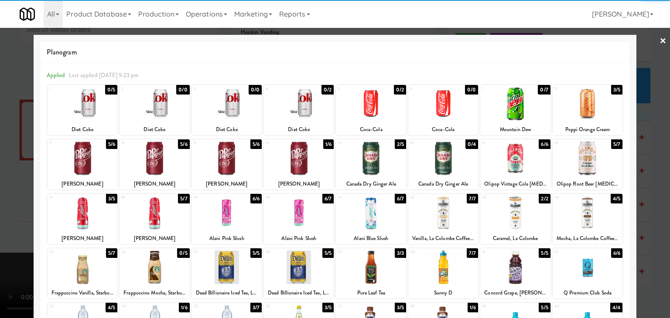
drag, startPoint x: 592, startPoint y: 157, endPoint x: 636, endPoint y: 166, distance: 44.5
click at [593, 158] on div at bounding box center [587, 159] width 70 height 34
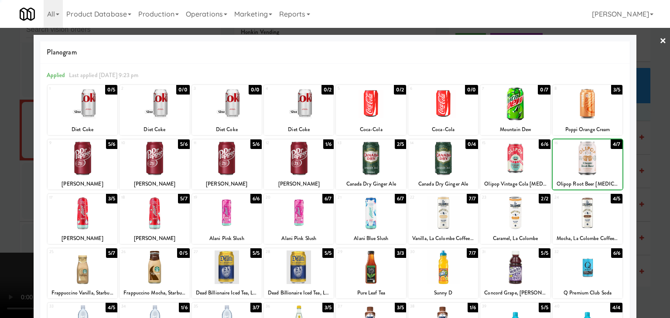
drag, startPoint x: 651, startPoint y: 168, endPoint x: 528, endPoint y: 179, distance: 123.4
click at [651, 168] on div at bounding box center [335, 159] width 670 height 318
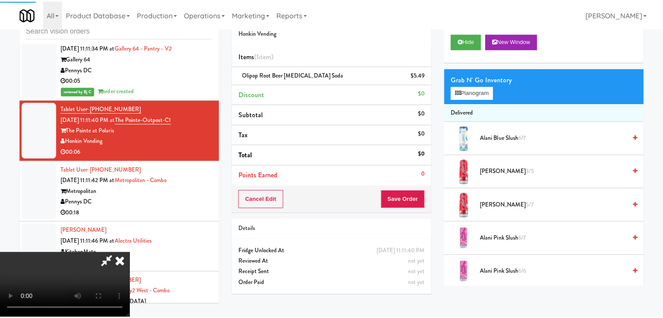
scroll to position [6903, 0]
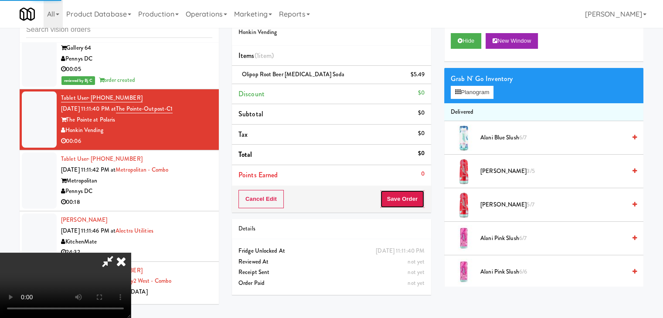
click at [403, 203] on button "Save Order" at bounding box center [402, 199] width 44 height 18
click at [403, 202] on button "Save Order" at bounding box center [402, 199] width 44 height 18
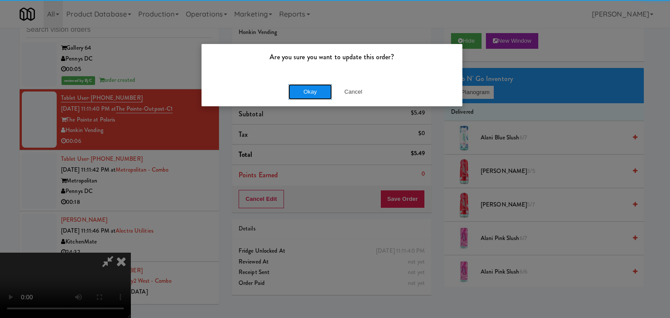
click at [317, 93] on button "Okay" at bounding box center [310, 92] width 44 height 16
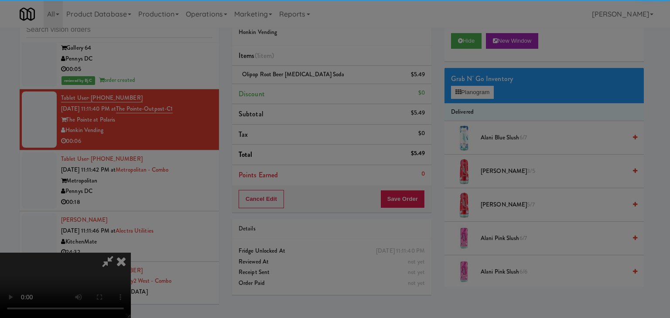
click at [317, 90] on div "Okay Cancel" at bounding box center [331, 75] width 261 height 29
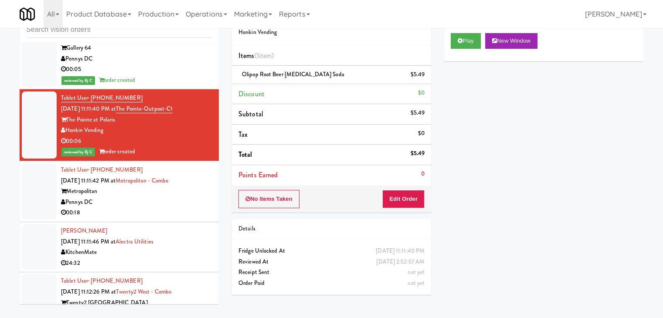
drag, startPoint x: 176, startPoint y: 196, endPoint x: 207, endPoint y: 187, distance: 32.2
click at [176, 208] on div "00:18" at bounding box center [136, 213] width 151 height 11
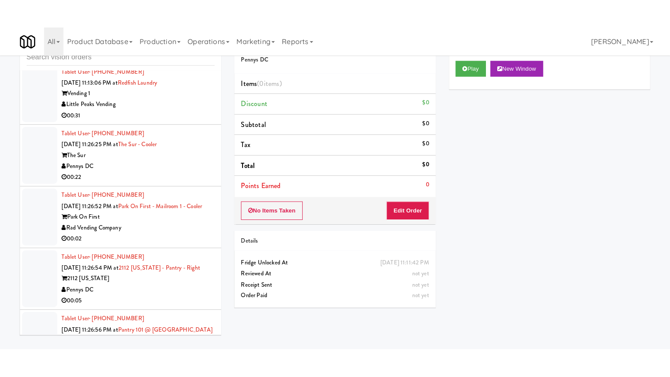
scroll to position [7339, 0]
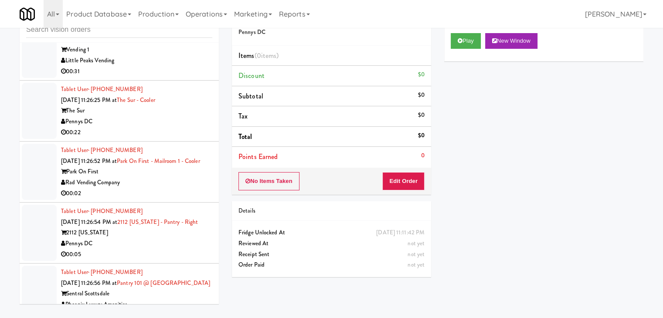
click at [171, 188] on div "00:02" at bounding box center [136, 193] width 151 height 11
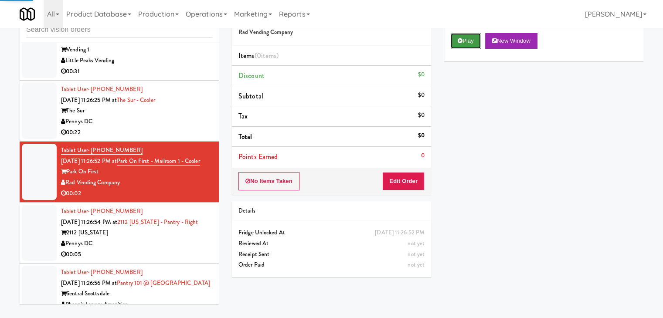
click at [474, 42] on button "Play" at bounding box center [466, 41] width 30 height 16
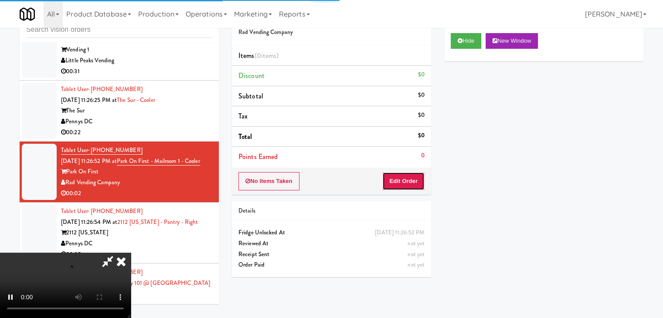
click at [408, 182] on button "Edit Order" at bounding box center [403, 181] width 42 height 18
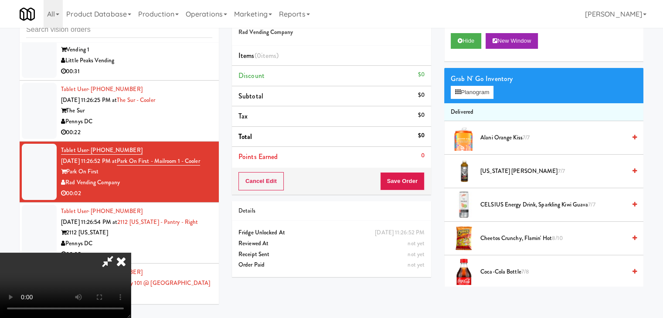
scroll to position [7328, 0]
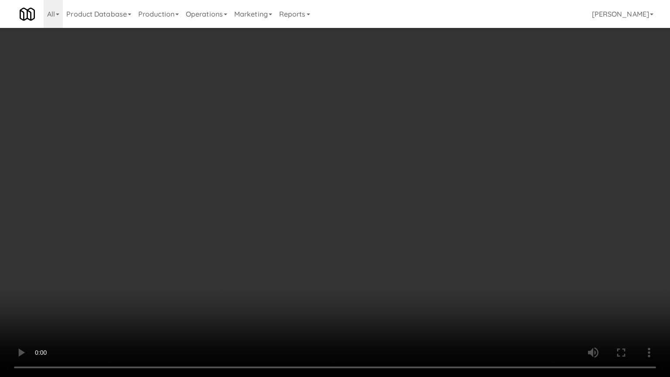
click at [373, 263] on video at bounding box center [335, 188] width 670 height 377
click at [368, 265] on video at bounding box center [335, 188] width 670 height 377
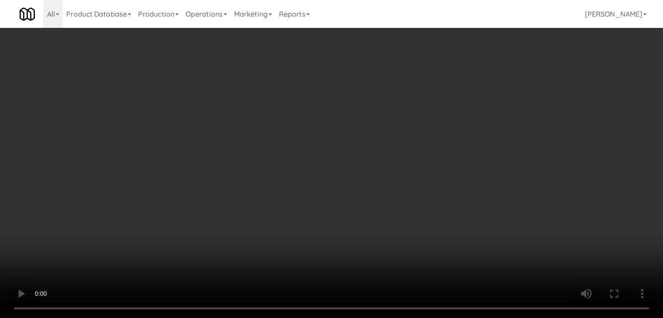
click at [474, 92] on button "Planogram" at bounding box center [472, 92] width 43 height 13
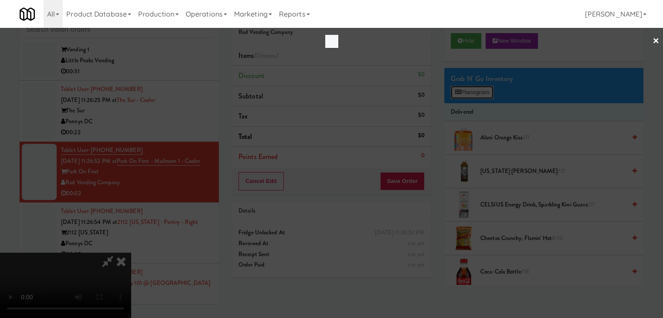
scroll to position [7328, 0]
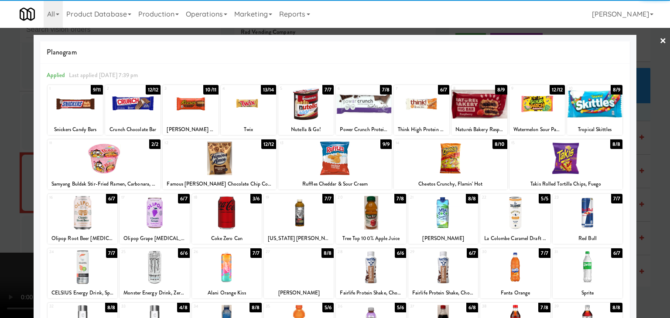
click at [220, 218] on div at bounding box center [227, 213] width 70 height 34
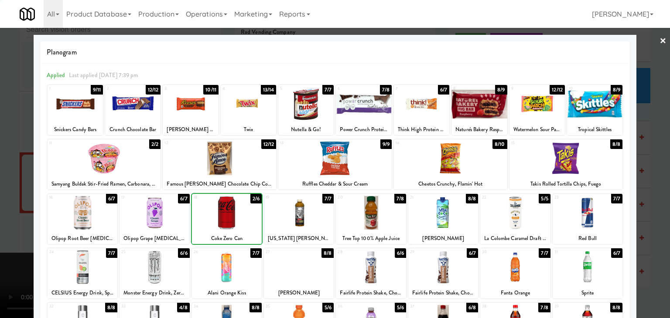
drag, startPoint x: 0, startPoint y: 215, endPoint x: 155, endPoint y: 213, distance: 154.8
click at [7, 215] on div at bounding box center [335, 159] width 670 height 318
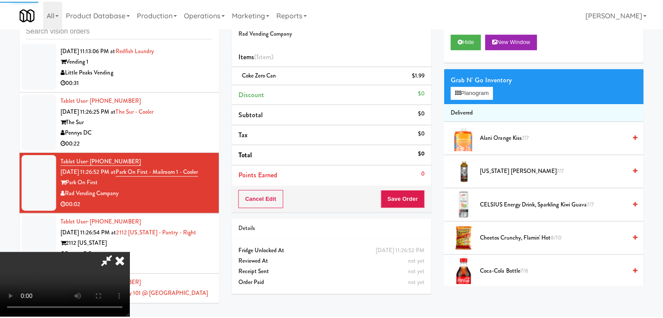
scroll to position [7339, 0]
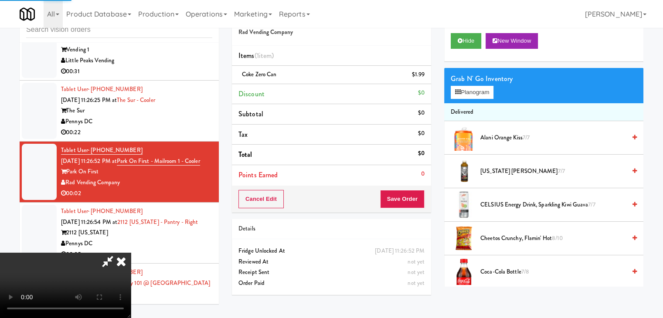
click at [131, 253] on video at bounding box center [65, 285] width 131 height 65
click at [412, 201] on button "Save Order" at bounding box center [402, 199] width 44 height 18
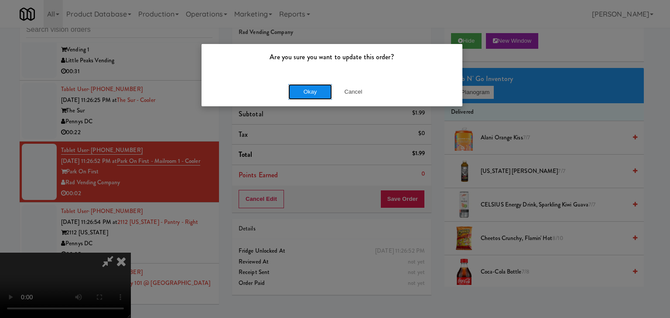
click at [319, 89] on button "Okay" at bounding box center [310, 92] width 44 height 16
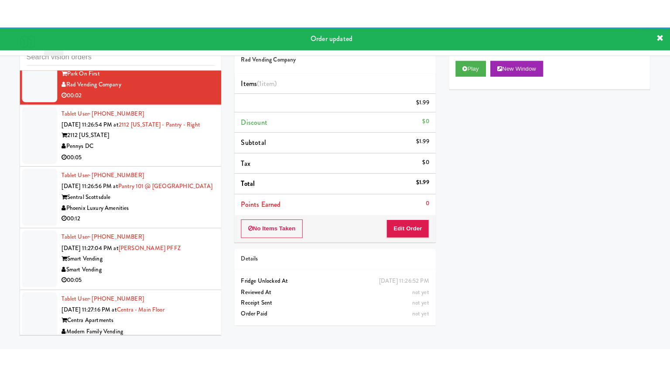
scroll to position [7470, 0]
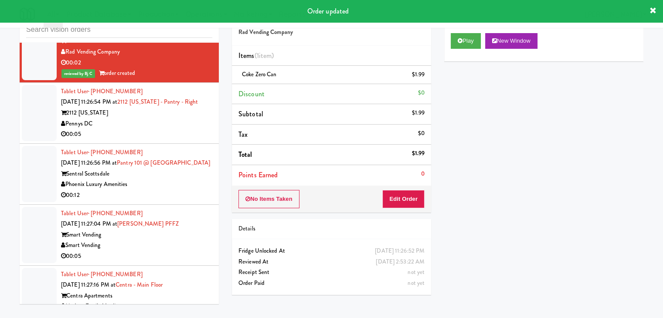
click at [177, 130] on div "Pennys DC" at bounding box center [136, 124] width 151 height 11
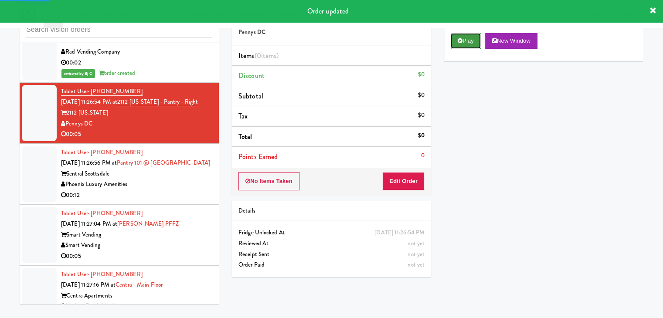
click at [471, 39] on button "Play" at bounding box center [466, 41] width 30 height 16
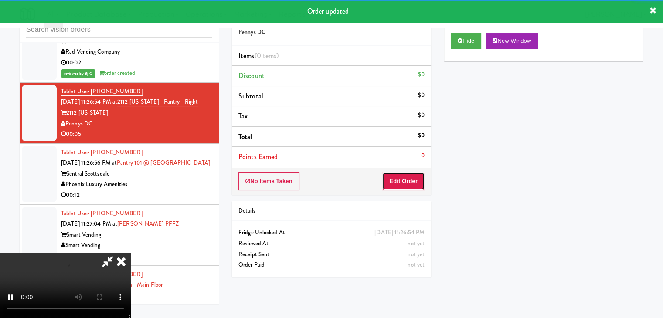
click at [405, 187] on button "Edit Order" at bounding box center [403, 181] width 42 height 18
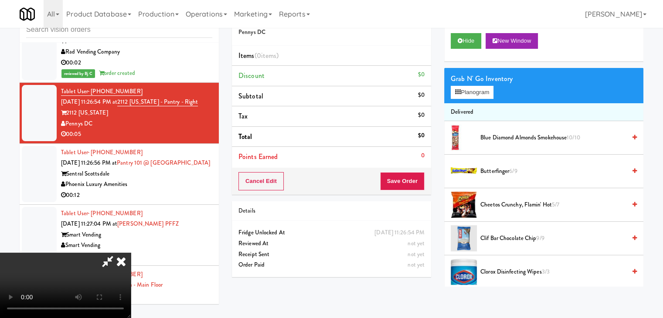
scroll to position [7460, 0]
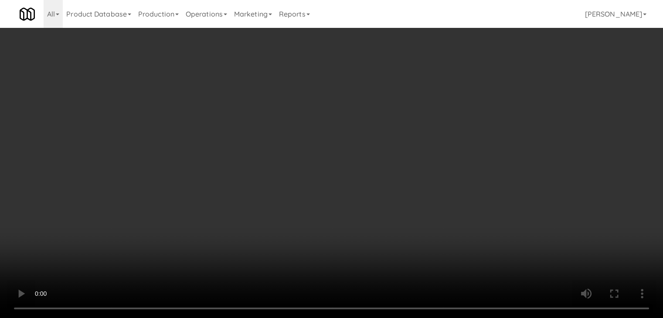
click at [337, 245] on video at bounding box center [331, 159] width 663 height 318
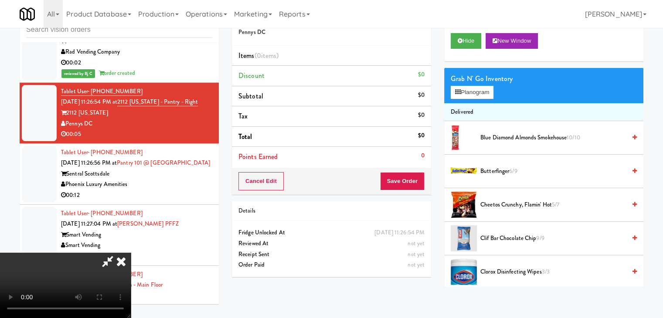
click at [131, 253] on video at bounding box center [65, 285] width 131 height 65
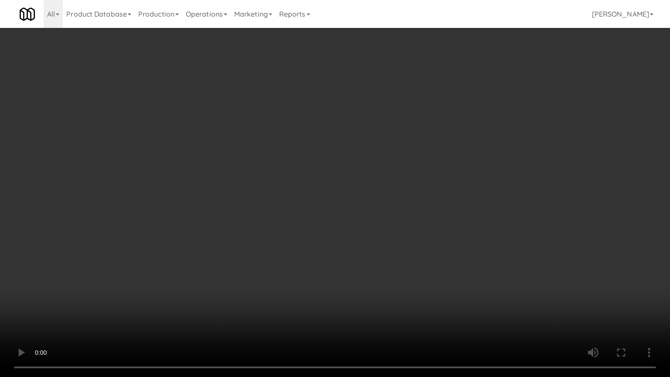
click at [335, 284] on video at bounding box center [335, 188] width 670 height 377
click at [331, 286] on video at bounding box center [335, 188] width 670 height 377
drag, startPoint x: 331, startPoint y: 286, endPoint x: 351, endPoint y: 222, distance: 66.5
click at [331, 283] on video at bounding box center [335, 188] width 670 height 377
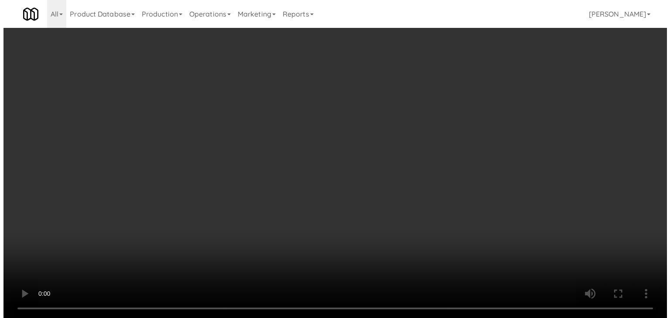
scroll to position [7470, 0]
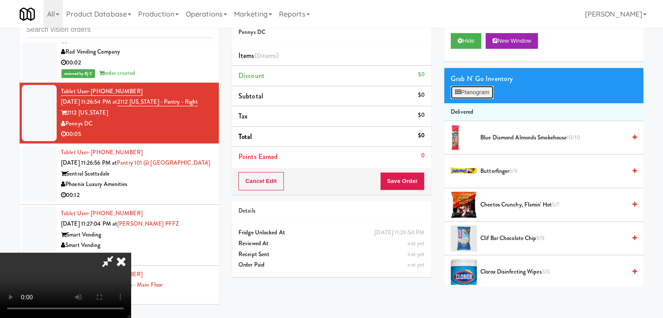
click at [480, 93] on button "Planogram" at bounding box center [472, 92] width 43 height 13
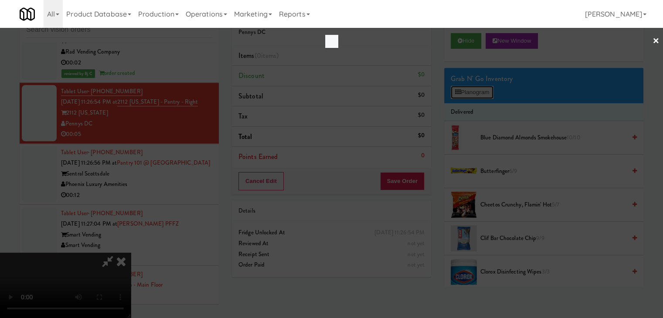
scroll to position [7460, 0]
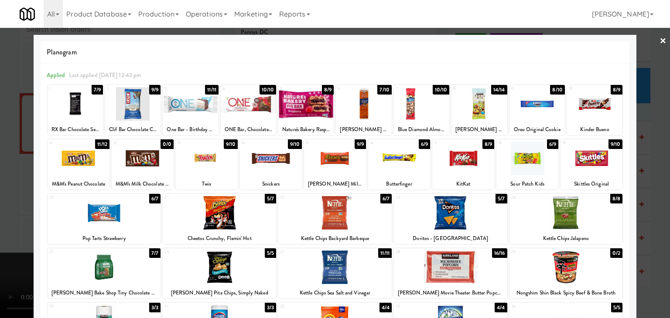
click at [326, 279] on div at bounding box center [334, 268] width 113 height 34
click at [15, 214] on div at bounding box center [335, 159] width 670 height 318
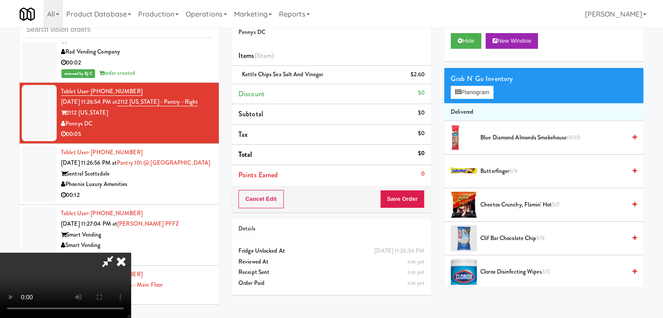
click at [131, 253] on video at bounding box center [65, 285] width 131 height 65
drag, startPoint x: 260, startPoint y: 206, endPoint x: 419, endPoint y: 270, distance: 171.2
click at [131, 253] on video at bounding box center [65, 285] width 131 height 65
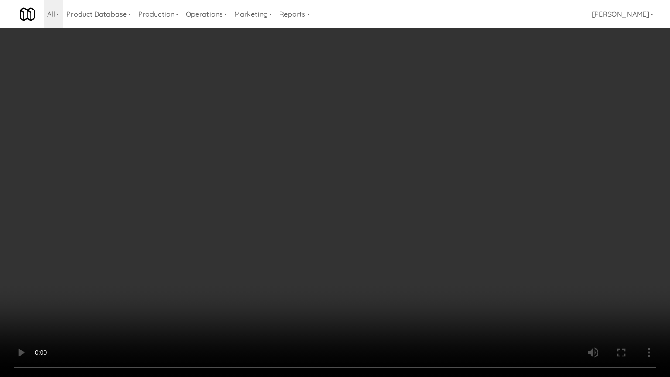
click at [478, 260] on video at bounding box center [335, 188] width 670 height 377
click at [478, 258] on video at bounding box center [335, 188] width 670 height 377
click at [469, 259] on video at bounding box center [335, 188] width 670 height 377
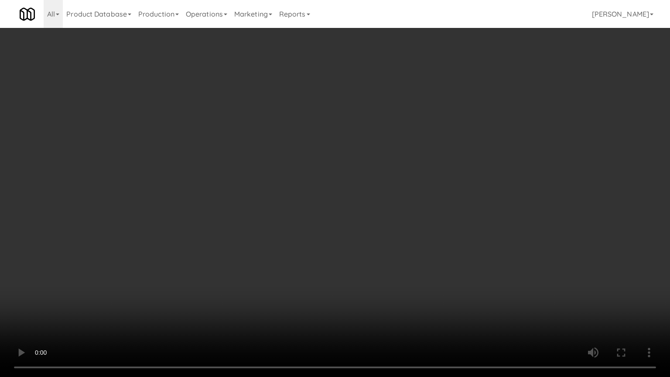
click at [469, 258] on video at bounding box center [335, 188] width 670 height 377
drag, startPoint x: 469, startPoint y: 258, endPoint x: 511, endPoint y: 143, distance: 122.5
click at [469, 254] on video at bounding box center [335, 188] width 670 height 377
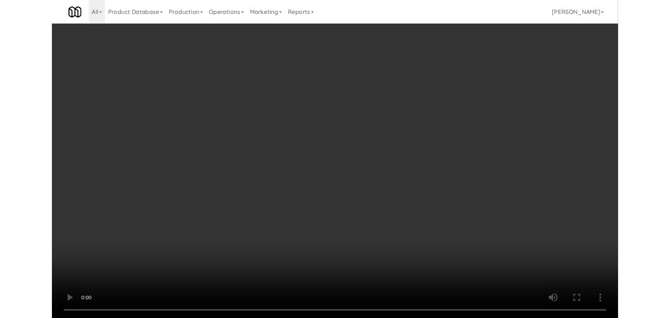
scroll to position [7470, 0]
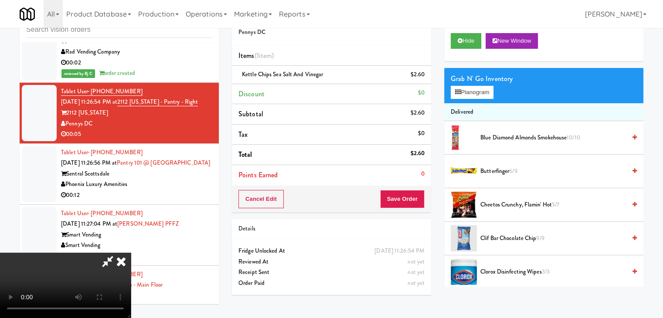
click at [478, 85] on div "Grab N' Go Inventory Planogram" at bounding box center [543, 85] width 199 height 35
click at [478, 90] on button "Planogram" at bounding box center [472, 92] width 43 height 13
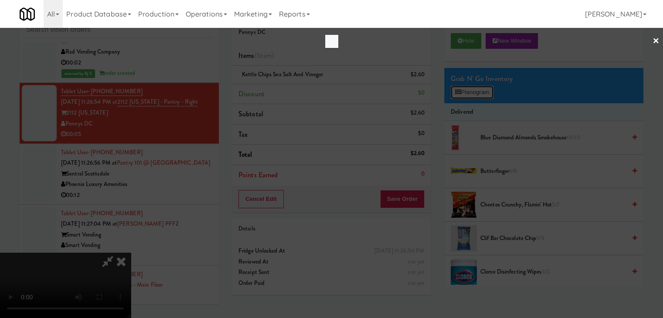
scroll to position [7460, 0]
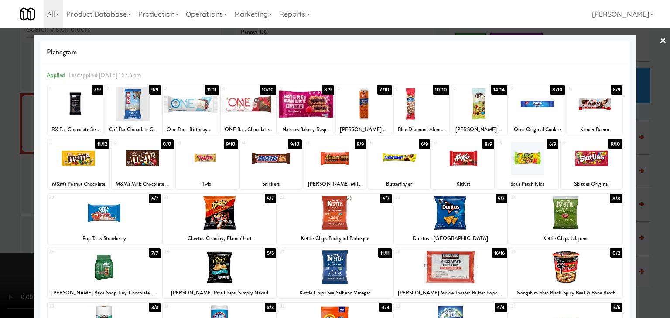
click at [6, 231] on div at bounding box center [335, 159] width 670 height 318
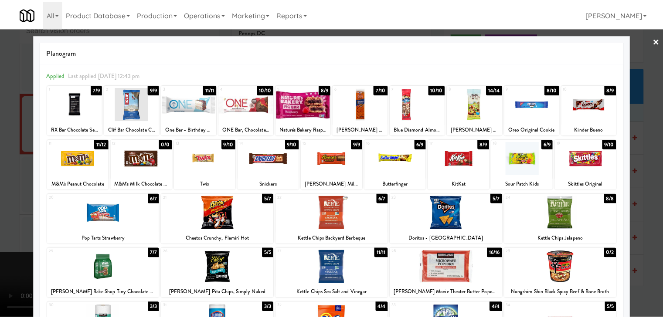
scroll to position [7470, 0]
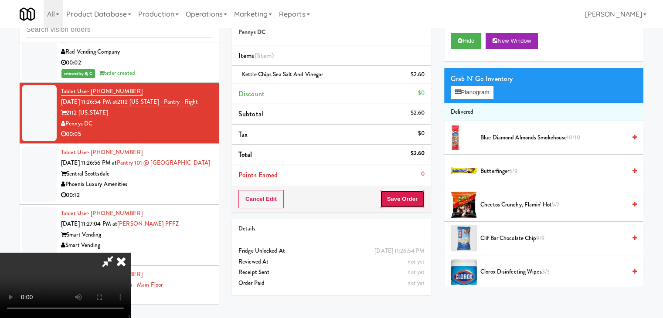
click at [410, 205] on button "Save Order" at bounding box center [402, 199] width 44 height 18
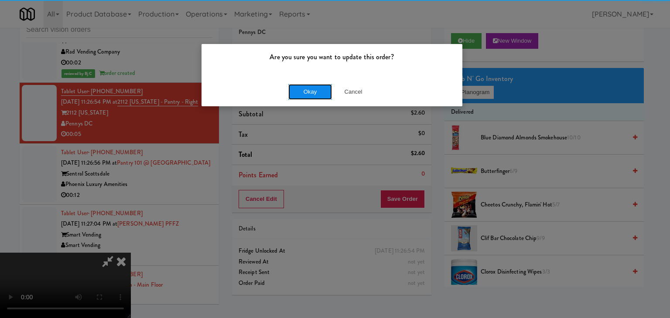
click at [315, 93] on button "Okay" at bounding box center [310, 92] width 44 height 16
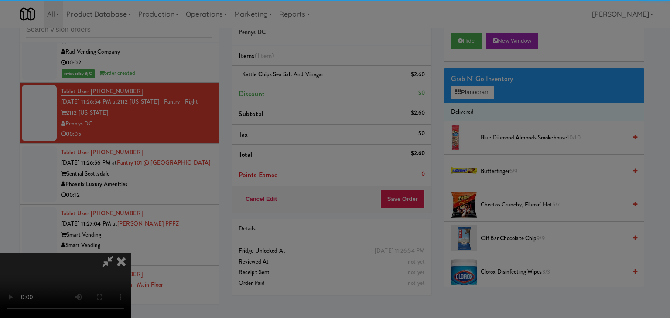
click at [315, 93] on body "Are you sure you want to update this order? Okay Cancel Okay Are you sure you w…" at bounding box center [335, 159] width 670 height 318
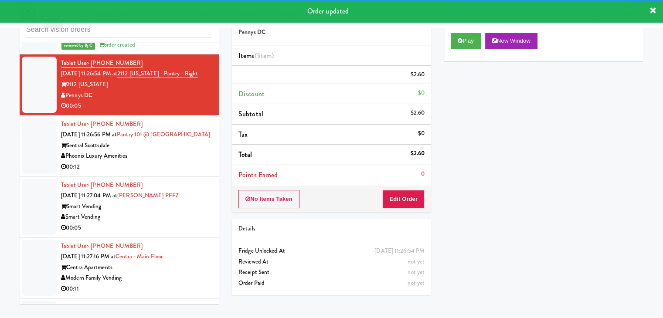
scroll to position [7514, 0]
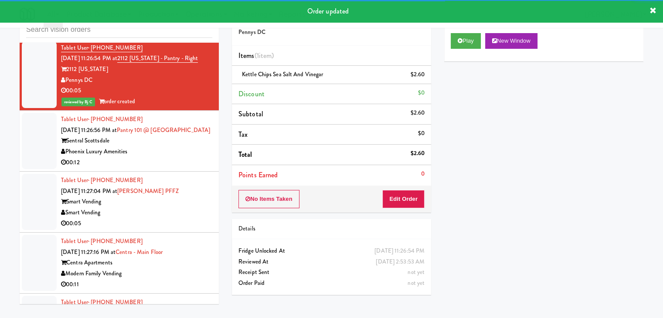
click at [181, 164] on div "00:12" at bounding box center [136, 162] width 151 height 11
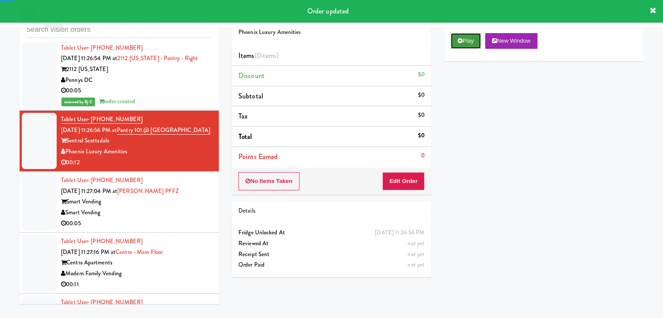
click at [469, 44] on button "Play" at bounding box center [466, 41] width 30 height 16
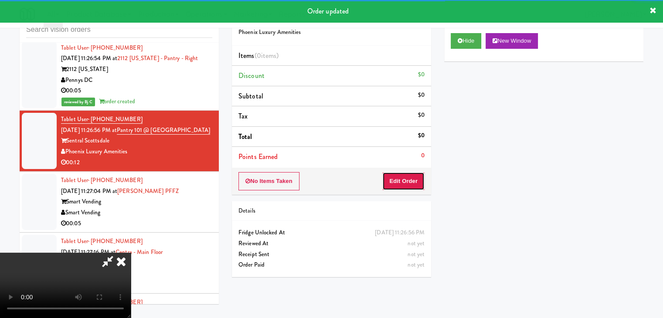
click at [410, 180] on button "Edit Order" at bounding box center [403, 181] width 42 height 18
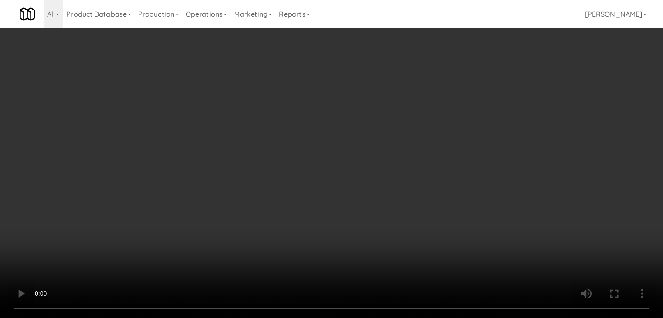
scroll to position [7503, 0]
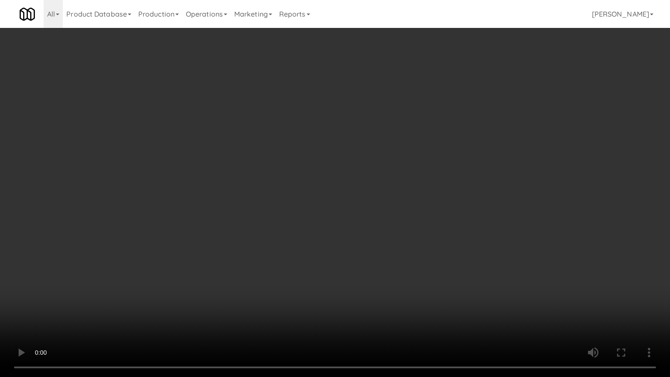
click at [387, 252] on video at bounding box center [335, 188] width 670 height 377
click at [389, 253] on video at bounding box center [335, 188] width 670 height 377
click at [391, 255] on video at bounding box center [335, 188] width 670 height 377
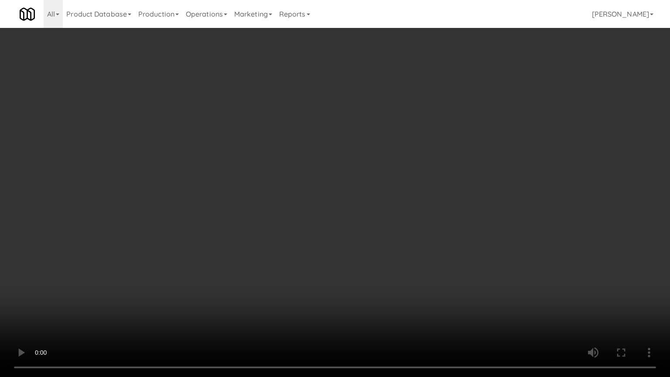
click at [391, 255] on video at bounding box center [335, 188] width 670 height 377
click at [391, 256] on video at bounding box center [335, 188] width 670 height 377
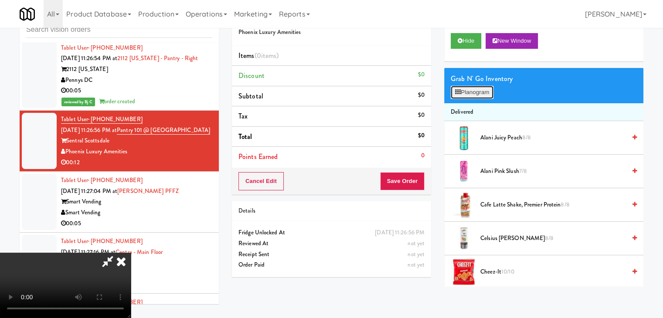
click at [469, 95] on button "Planogram" at bounding box center [472, 92] width 43 height 13
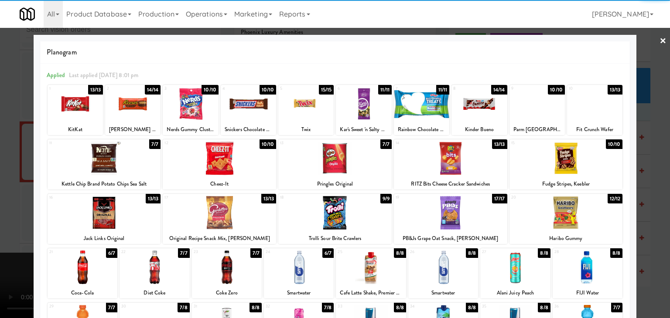
click at [576, 169] on div at bounding box center [565, 159] width 113 height 34
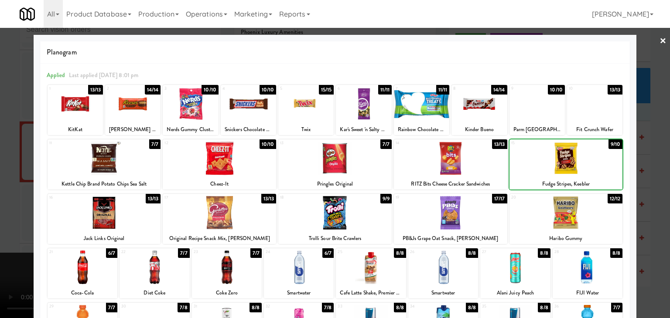
click at [576, 169] on div at bounding box center [565, 159] width 113 height 34
click at [645, 173] on div at bounding box center [335, 159] width 670 height 318
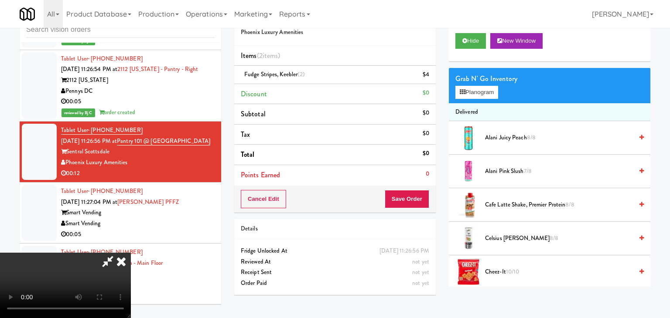
scroll to position [7514, 0]
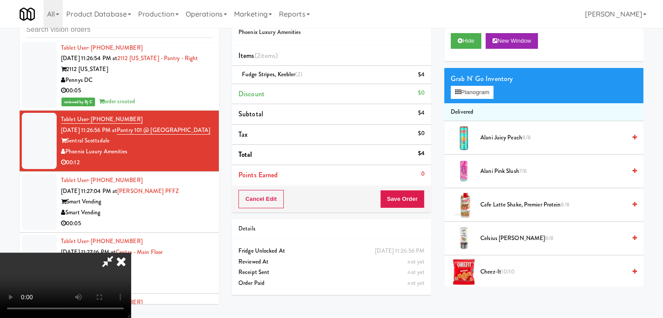
click at [131, 253] on video at bounding box center [65, 285] width 131 height 65
click at [401, 201] on button "Save Order" at bounding box center [402, 199] width 44 height 18
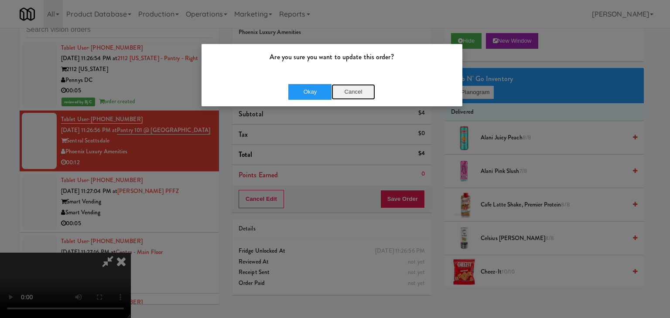
click at [351, 94] on button "Cancel" at bounding box center [353, 92] width 44 height 16
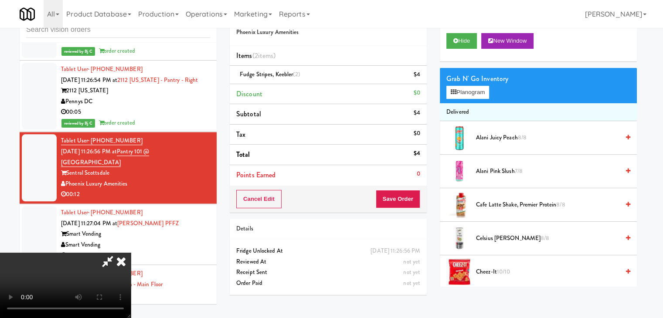
click at [131, 253] on video at bounding box center [65, 285] width 131 height 65
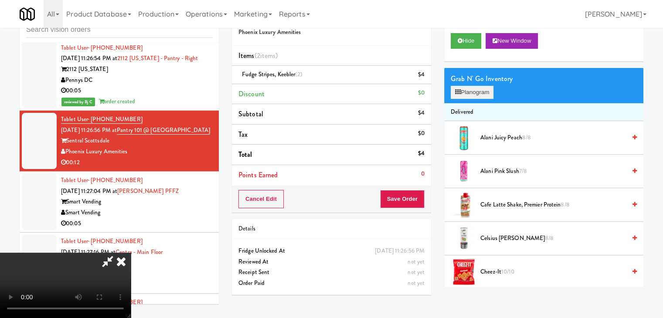
drag, startPoint x: 498, startPoint y: 85, endPoint x: 491, endPoint y: 91, distance: 9.0
click at [495, 88] on div "Grab N' Go Inventory Planogram" at bounding box center [543, 85] width 199 height 35
click at [488, 92] on button "Planogram" at bounding box center [472, 92] width 43 height 13
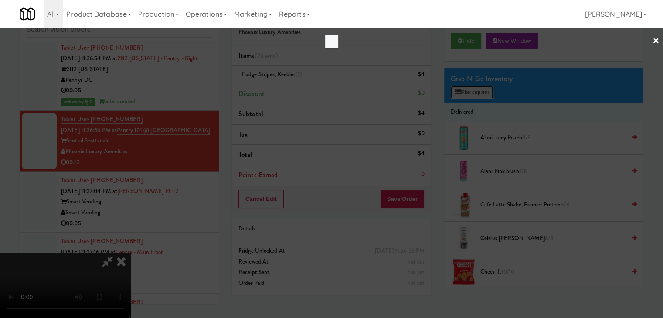
scroll to position [7503, 0]
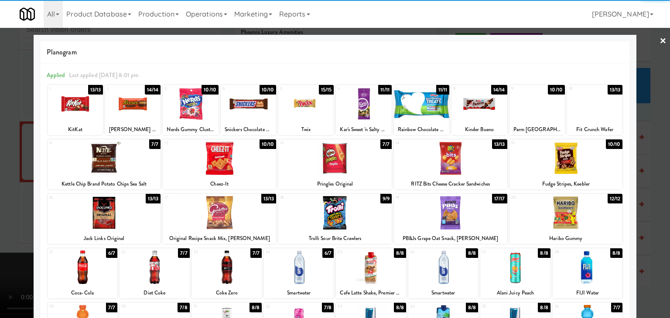
click at [216, 161] on div at bounding box center [219, 159] width 113 height 34
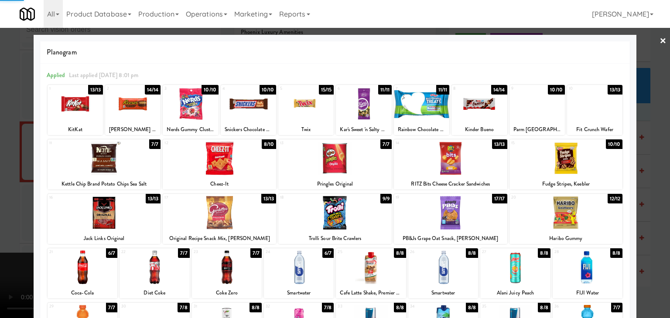
drag, startPoint x: 0, startPoint y: 181, endPoint x: 231, endPoint y: 195, distance: 231.1
click at [4, 181] on div at bounding box center [335, 159] width 670 height 318
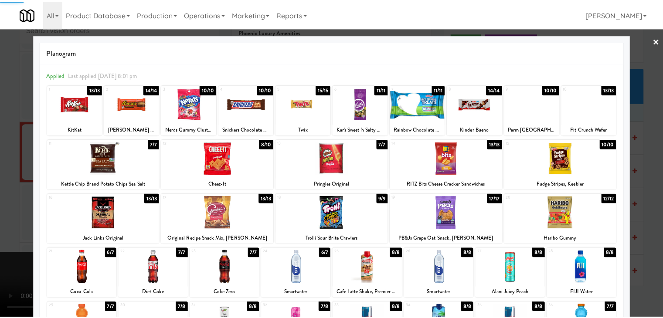
scroll to position [7514, 0]
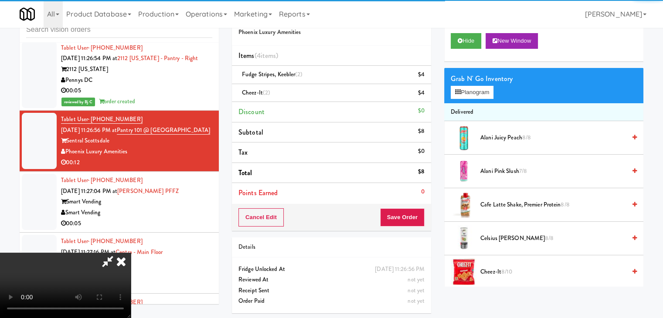
click at [131, 253] on video at bounding box center [65, 285] width 131 height 65
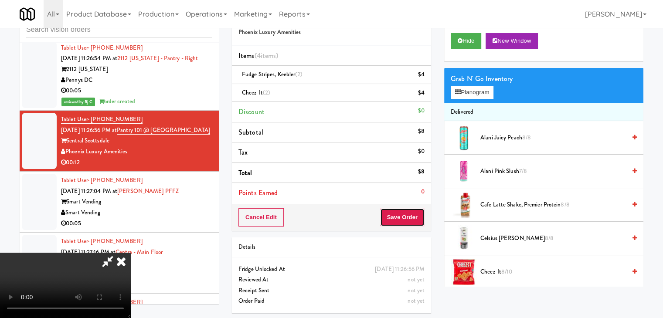
click at [413, 218] on button "Save Order" at bounding box center [402, 217] width 44 height 18
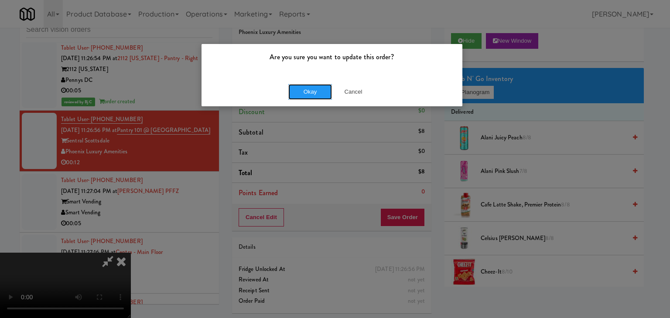
click at [304, 98] on button "Okay" at bounding box center [310, 92] width 44 height 16
click at [305, 96] on body "Are you sure you want to update this order? Okay Cancel Okay Are you sure you w…" at bounding box center [335, 159] width 670 height 318
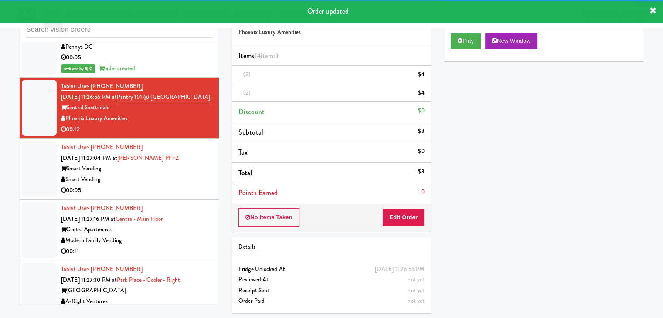
scroll to position [7601, 0]
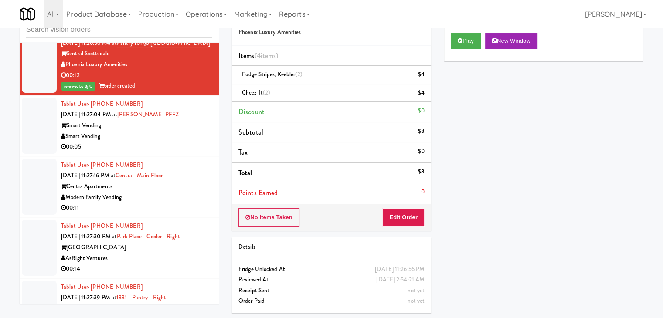
click at [161, 147] on div "00:05" at bounding box center [136, 147] width 151 height 11
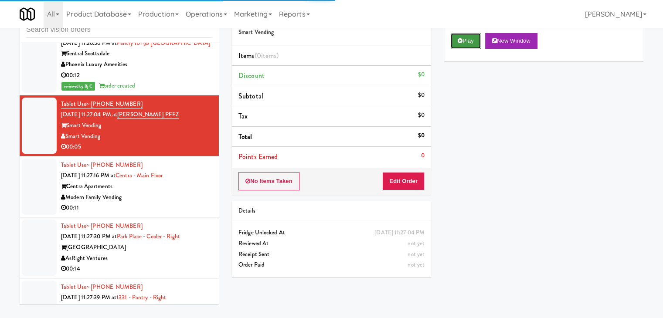
click at [459, 42] on icon at bounding box center [460, 41] width 5 height 6
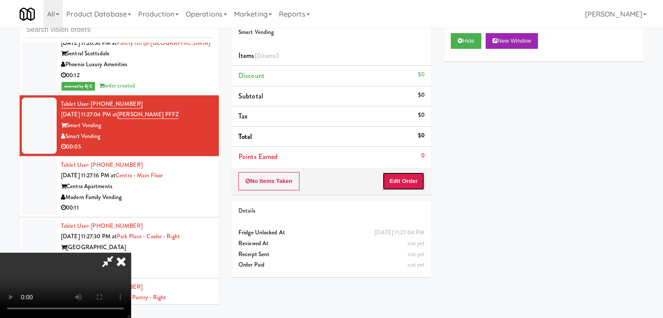
click at [399, 185] on button "Edit Order" at bounding box center [403, 181] width 42 height 18
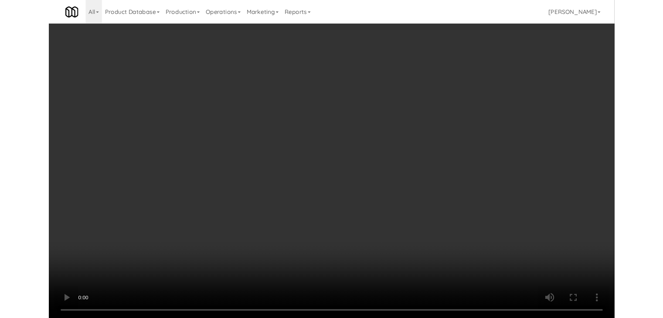
scroll to position [7590, 0]
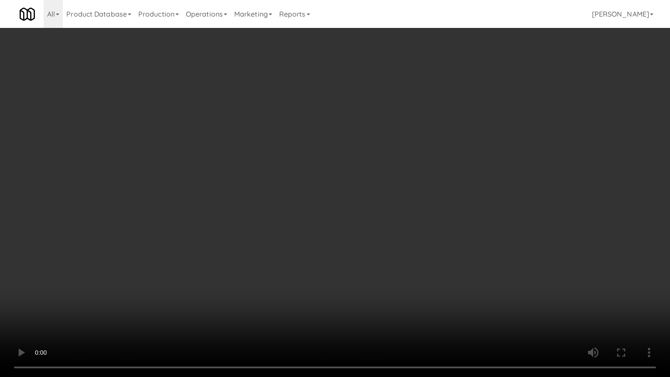
click at [378, 245] on video at bounding box center [335, 188] width 670 height 377
drag, startPoint x: 378, startPoint y: 245, endPoint x: 441, endPoint y: 121, distance: 139.4
click at [378, 243] on video at bounding box center [335, 188] width 670 height 377
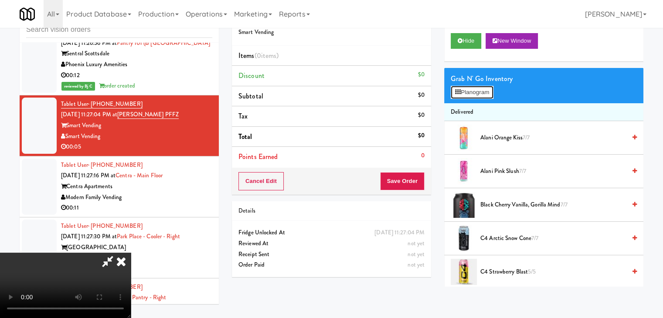
click at [464, 94] on button "Planogram" at bounding box center [472, 92] width 43 height 13
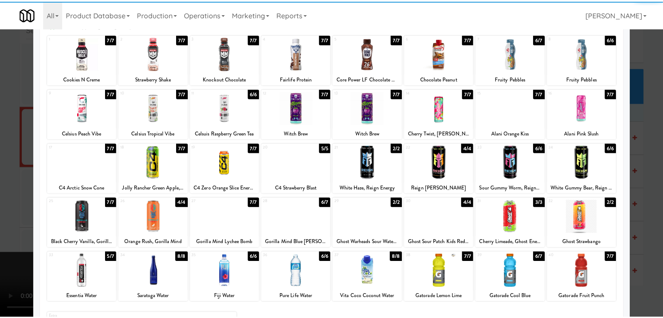
scroll to position [110, 0]
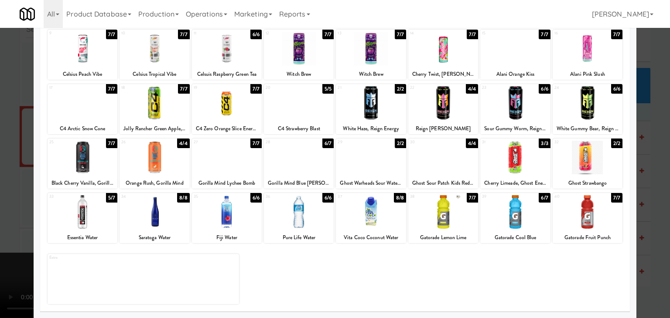
click at [82, 211] on div at bounding box center [83, 212] width 70 height 34
drag, startPoint x: 0, startPoint y: 211, endPoint x: 378, endPoint y: 184, distance: 379.5
click at [17, 207] on div at bounding box center [335, 159] width 670 height 318
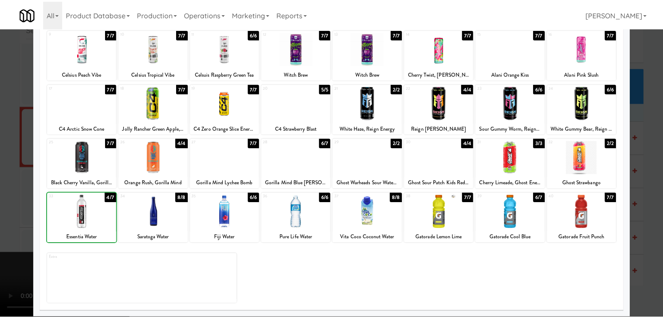
scroll to position [7601, 0]
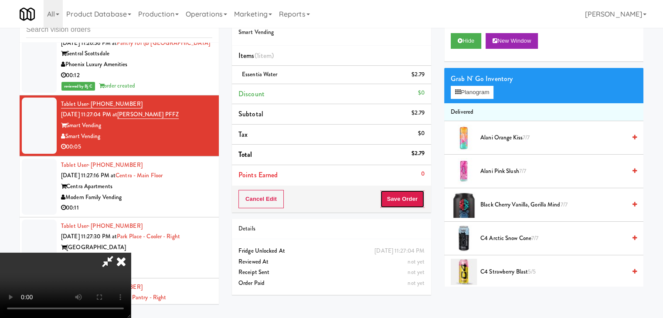
click at [403, 207] on button "Save Order" at bounding box center [402, 199] width 44 height 18
click at [406, 205] on button "Save Order" at bounding box center [402, 199] width 44 height 18
click at [408, 204] on button "Save Order" at bounding box center [402, 199] width 44 height 18
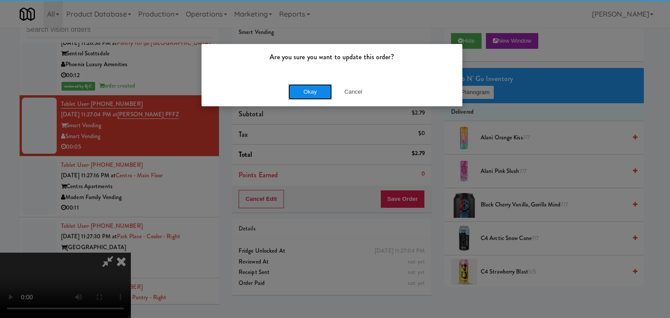
click at [319, 96] on button "Okay" at bounding box center [310, 92] width 44 height 16
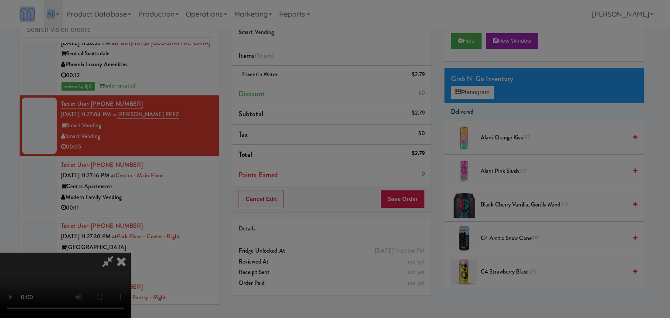
click at [319, 96] on body "Are you sure you want to update this order? Okay Cancel Okay Are you sure you w…" at bounding box center [335, 159] width 670 height 318
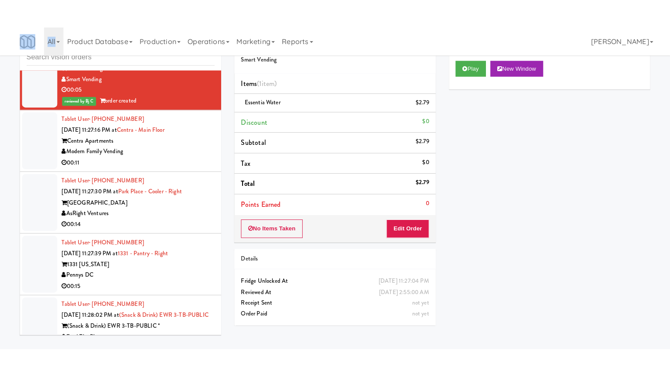
scroll to position [7688, 0]
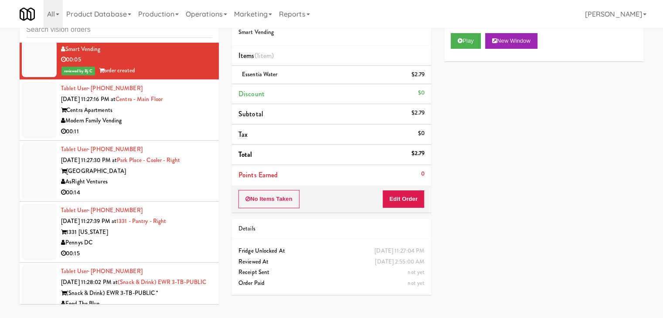
click at [190, 123] on div "Modern Family Vending" at bounding box center [136, 121] width 151 height 11
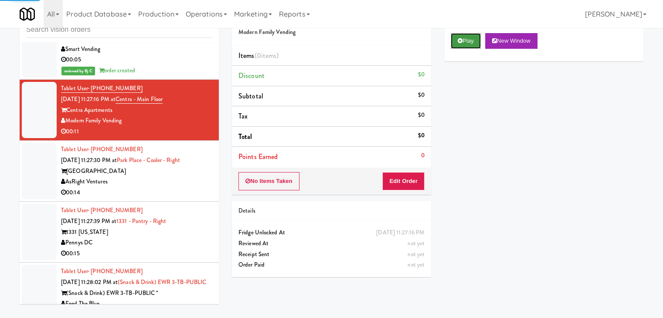
click at [474, 39] on button "Play" at bounding box center [466, 41] width 30 height 16
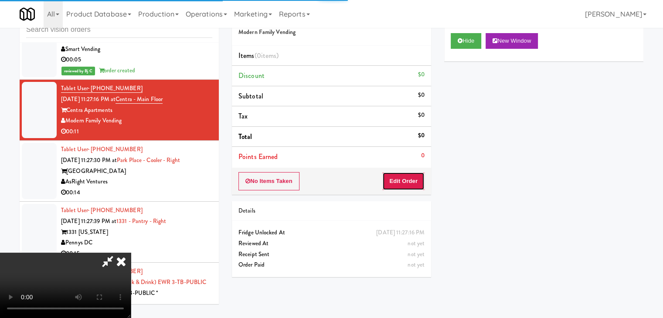
click at [412, 185] on button "Edit Order" at bounding box center [403, 181] width 42 height 18
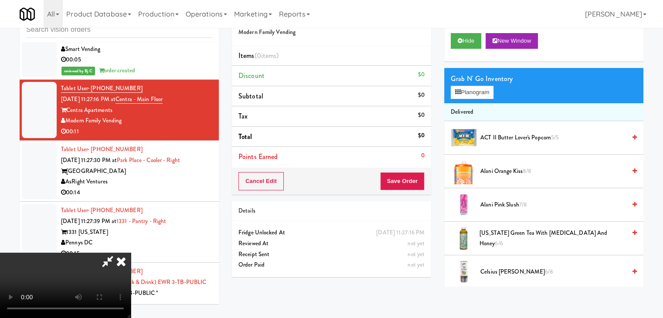
scroll to position [7677, 0]
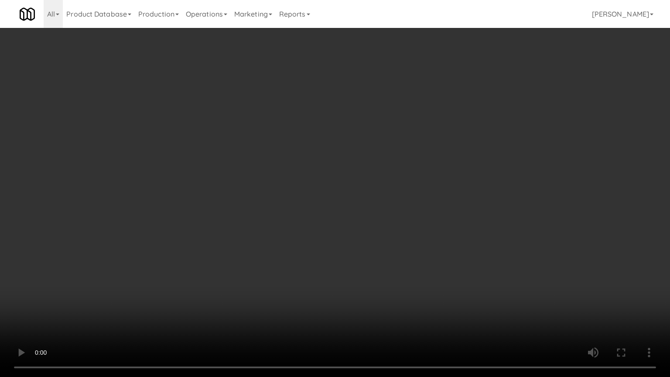
click at [457, 234] on video at bounding box center [335, 188] width 670 height 377
click at [455, 237] on video at bounding box center [335, 188] width 670 height 377
click at [450, 239] on video at bounding box center [335, 188] width 670 height 377
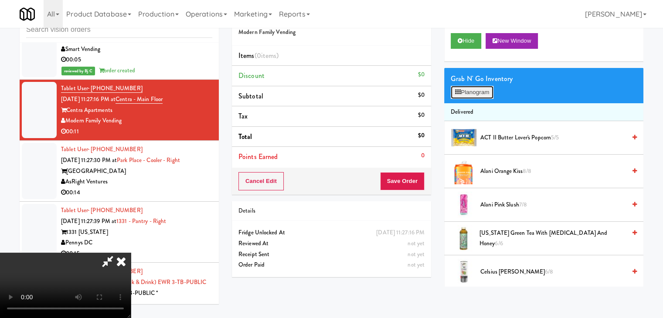
click at [480, 98] on button "Planogram" at bounding box center [472, 92] width 43 height 13
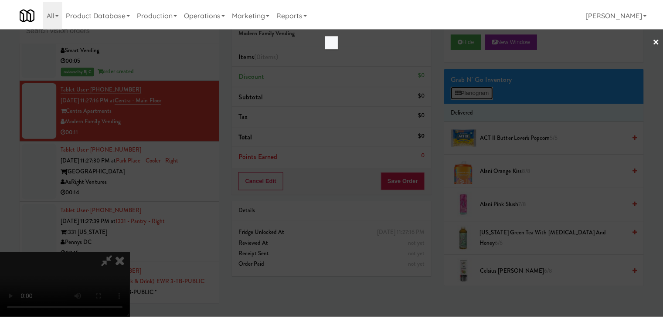
scroll to position [7677, 0]
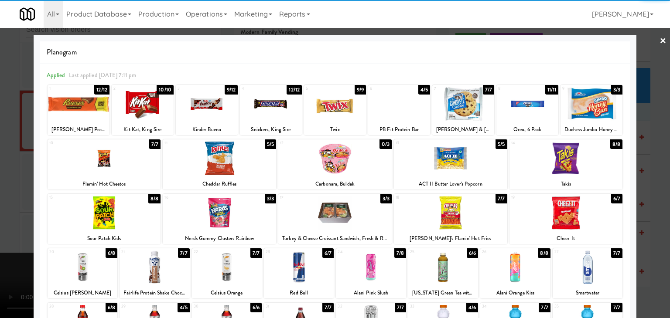
click at [601, 274] on div at bounding box center [587, 268] width 70 height 34
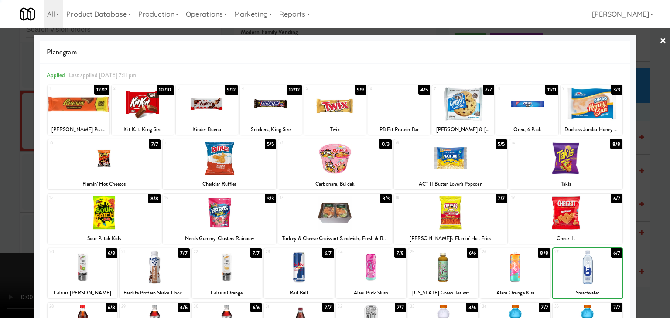
click at [601, 274] on div at bounding box center [587, 268] width 70 height 34
click at [654, 266] on div at bounding box center [335, 159] width 670 height 318
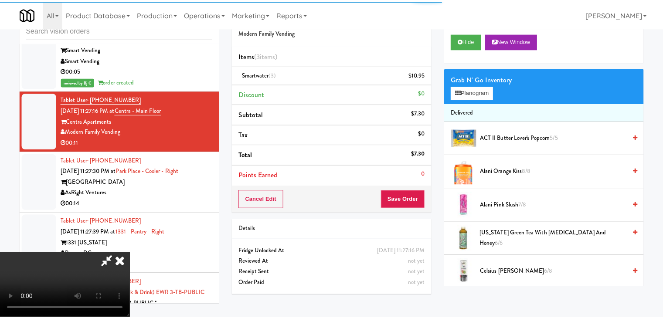
scroll to position [7688, 0]
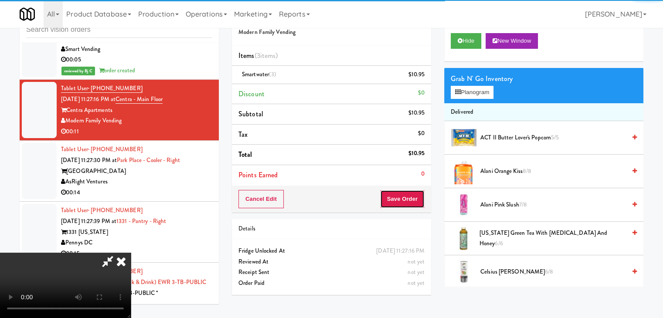
click at [415, 201] on button "Save Order" at bounding box center [402, 199] width 44 height 18
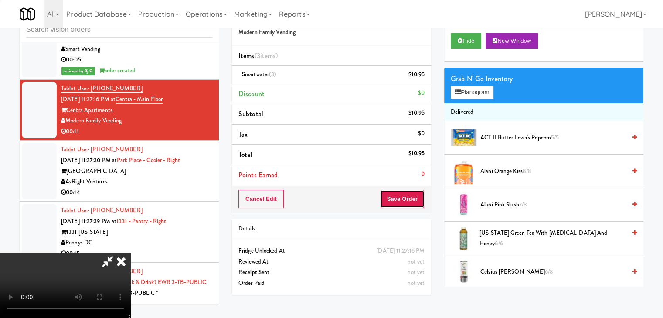
click at [415, 201] on button "Save Order" at bounding box center [402, 199] width 44 height 18
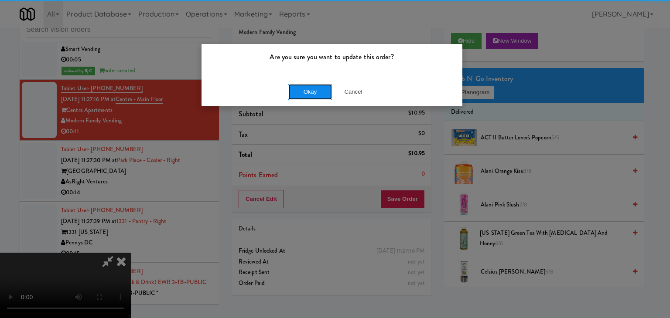
click at [317, 93] on button "Okay" at bounding box center [310, 92] width 44 height 16
click at [317, 93] on div "Okay Cancel" at bounding box center [331, 91] width 261 height 29
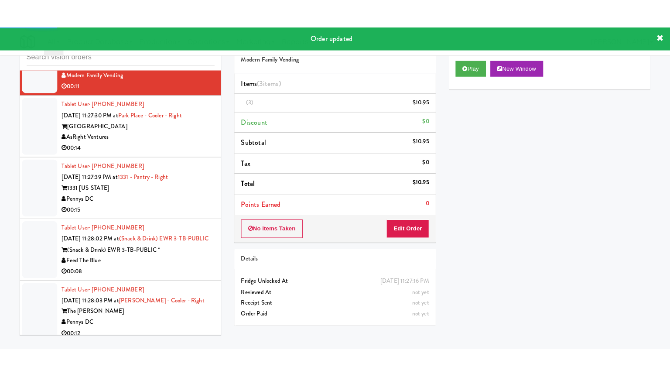
scroll to position [7775, 0]
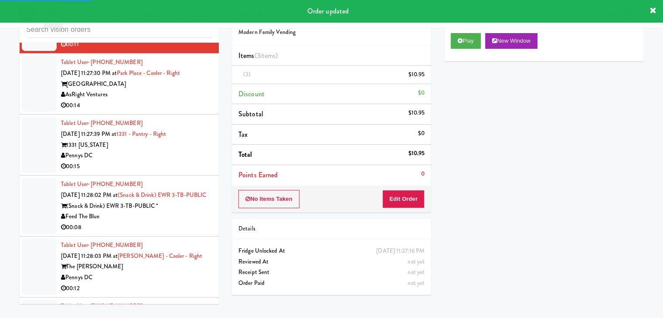
click at [190, 109] on div "00:14" at bounding box center [136, 105] width 151 height 11
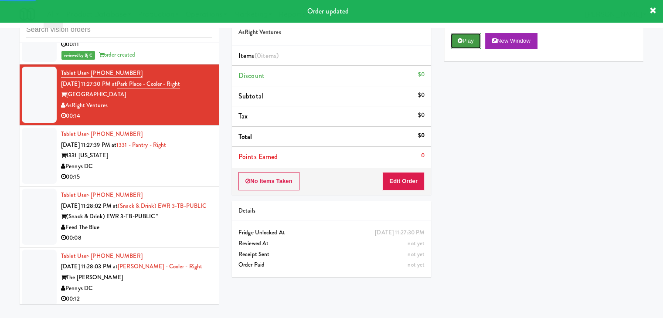
click at [469, 44] on button "Play" at bounding box center [466, 41] width 30 height 16
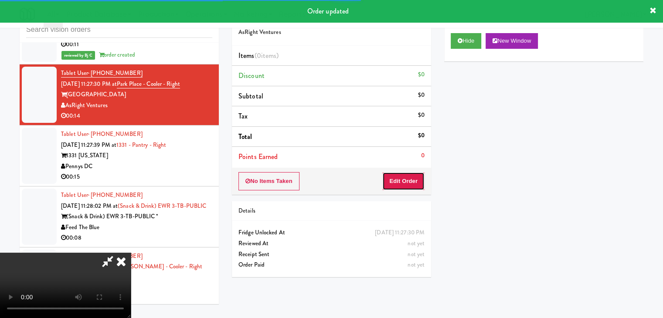
click at [401, 180] on button "Edit Order" at bounding box center [403, 181] width 42 height 18
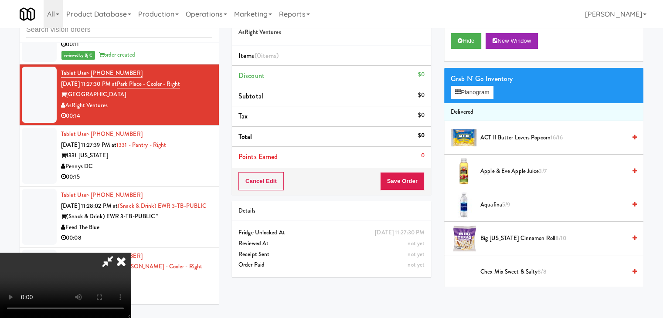
scroll to position [7765, 0]
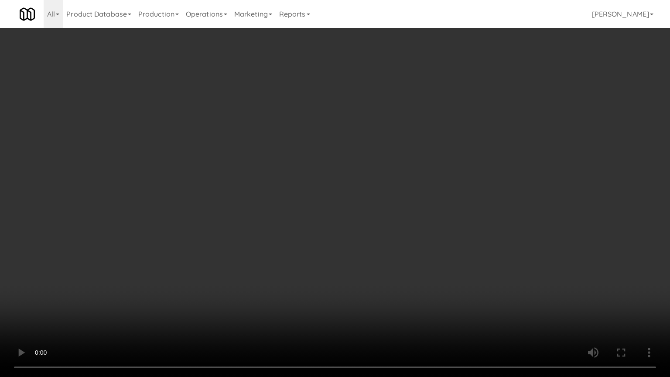
click at [423, 215] on video at bounding box center [335, 188] width 670 height 377
drag, startPoint x: 423, startPoint y: 215, endPoint x: 420, endPoint y: 220, distance: 6.1
click at [423, 215] on video at bounding box center [335, 188] width 670 height 377
click at [420, 212] on video at bounding box center [335, 188] width 670 height 377
drag, startPoint x: 420, startPoint y: 212, endPoint x: 435, endPoint y: 150, distance: 63.6
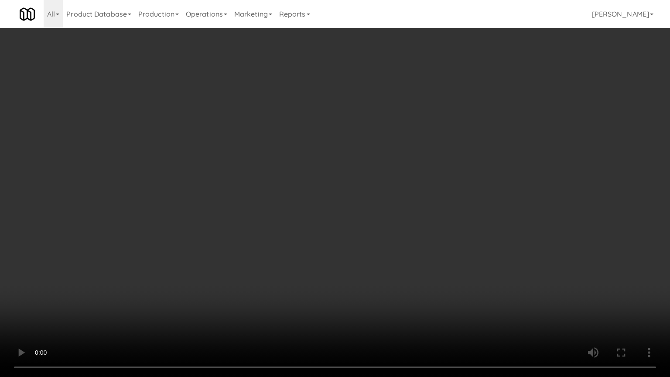
click at [420, 211] on video at bounding box center [335, 188] width 670 height 377
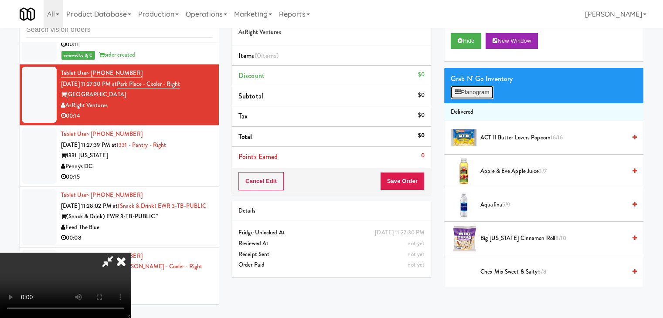
click at [481, 97] on button "Planogram" at bounding box center [472, 92] width 43 height 13
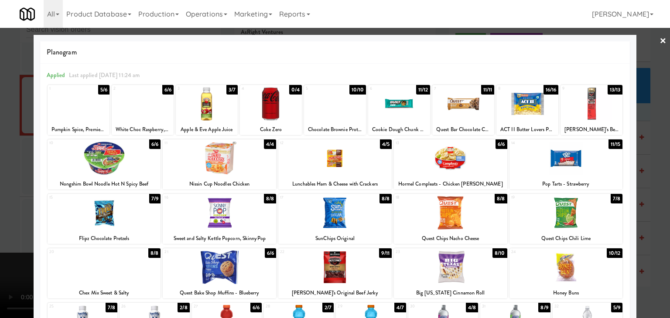
click at [346, 167] on div at bounding box center [334, 159] width 113 height 34
drag, startPoint x: 0, startPoint y: 191, endPoint x: 126, endPoint y: 188, distance: 126.5
click at [1, 191] on div at bounding box center [335, 159] width 670 height 318
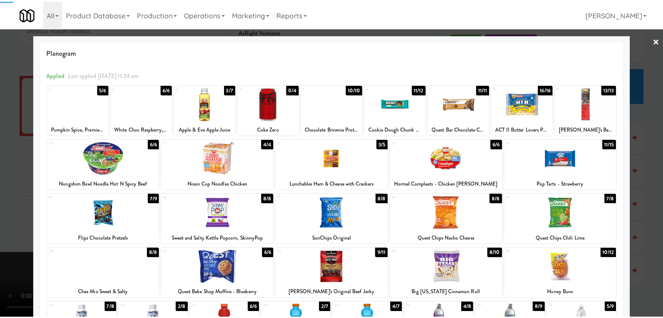
scroll to position [7775, 0]
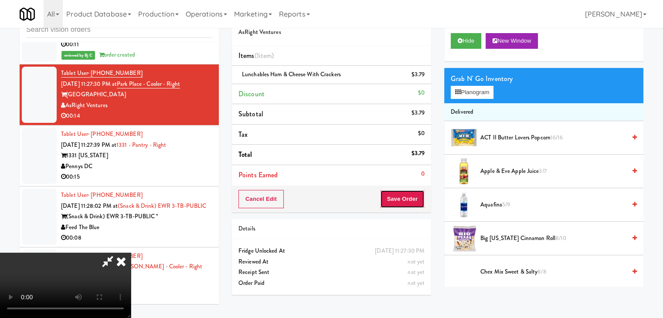
click at [415, 203] on button "Save Order" at bounding box center [402, 199] width 44 height 18
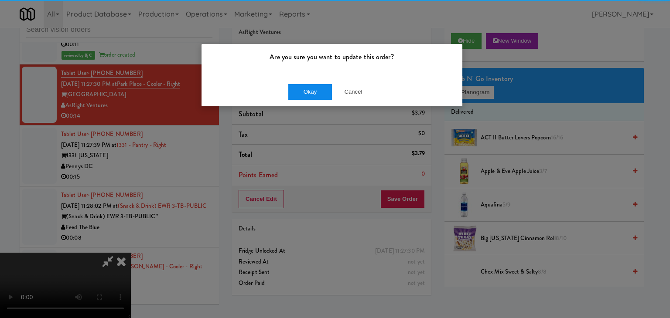
drag, startPoint x: 321, startPoint y: 72, endPoint x: 319, endPoint y: 84, distance: 12.4
click at [319, 82] on div "Are you sure you want to update this order? Okay Cancel" at bounding box center [332, 75] width 262 height 63
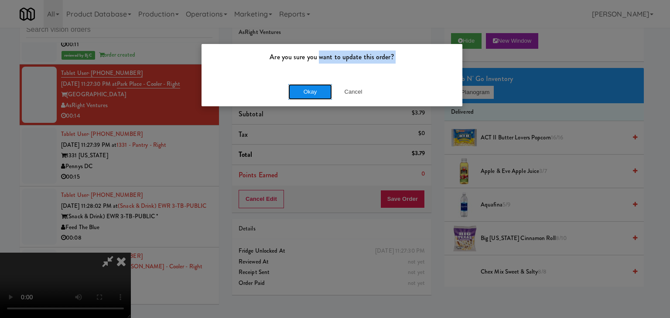
click at [317, 87] on button "Okay" at bounding box center [310, 92] width 44 height 16
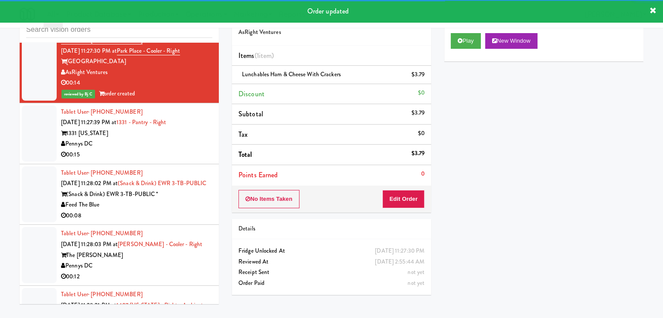
scroll to position [7863, 0]
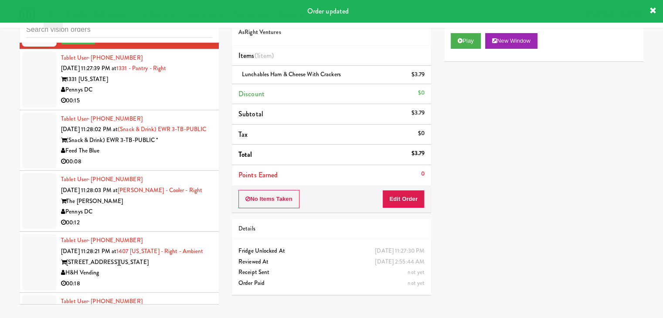
click at [150, 106] on div "00:15" at bounding box center [136, 100] width 151 height 11
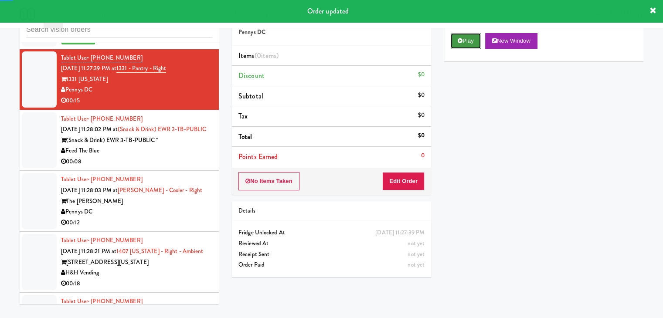
click at [467, 41] on button "Play" at bounding box center [466, 41] width 30 height 16
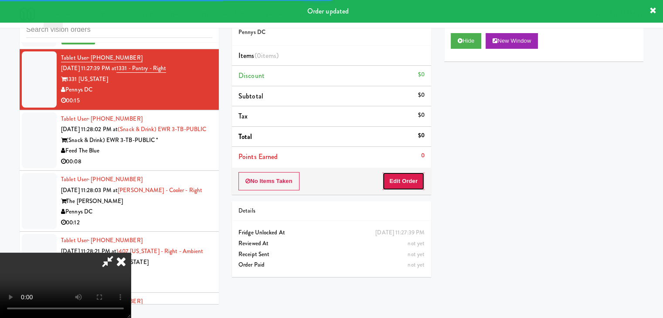
click at [412, 181] on button "Edit Order" at bounding box center [403, 181] width 42 height 18
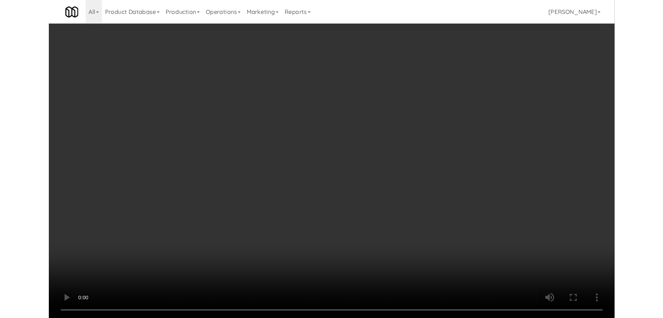
scroll to position [7852, 0]
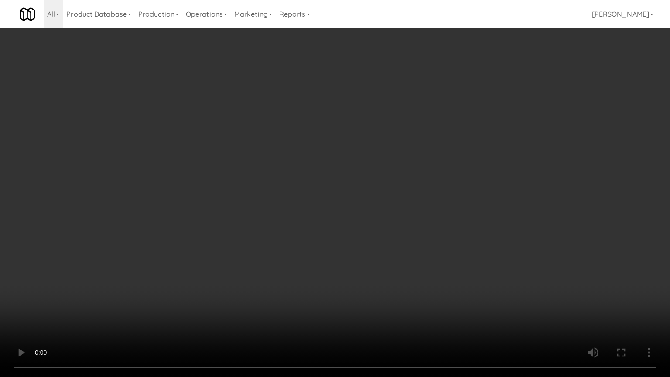
click at [360, 222] on video at bounding box center [335, 188] width 670 height 377
click at [363, 220] on video at bounding box center [335, 188] width 670 height 377
click at [365, 220] on video at bounding box center [335, 188] width 670 height 377
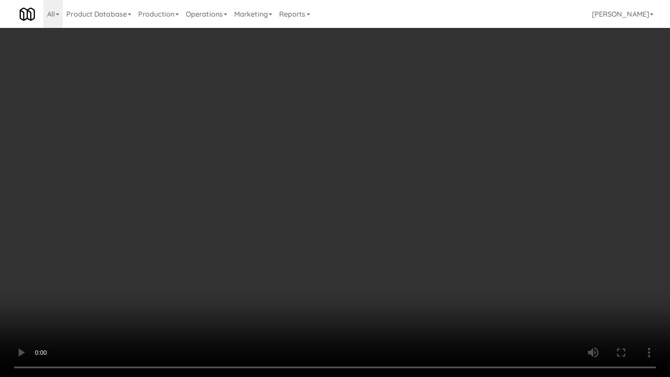
click at [365, 219] on video at bounding box center [335, 188] width 670 height 377
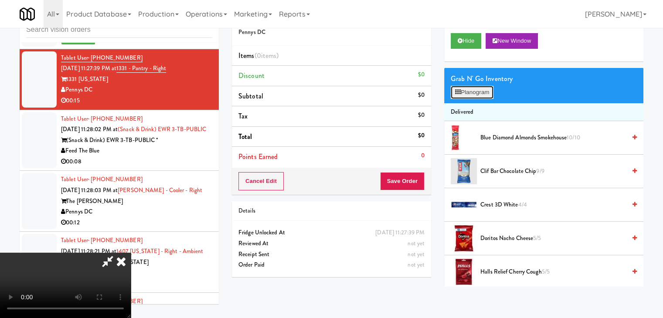
click at [470, 95] on button "Planogram" at bounding box center [472, 92] width 43 height 13
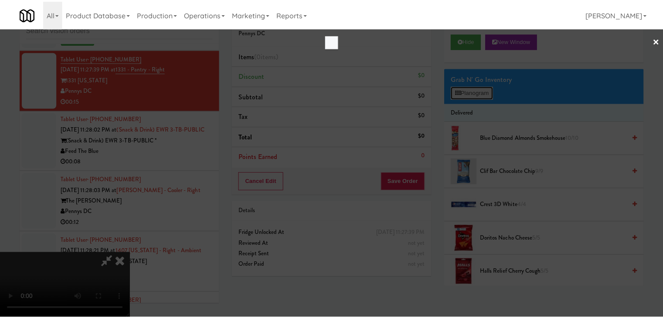
scroll to position [7852, 0]
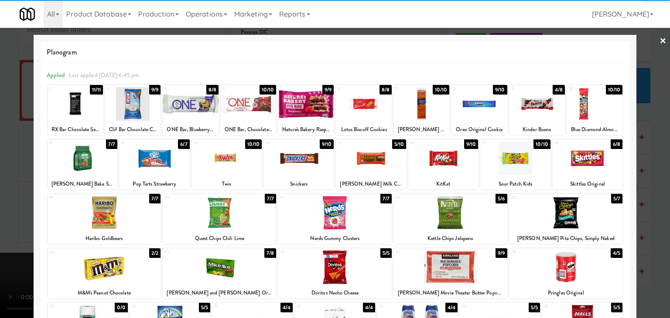
click at [442, 211] on div at bounding box center [450, 213] width 113 height 34
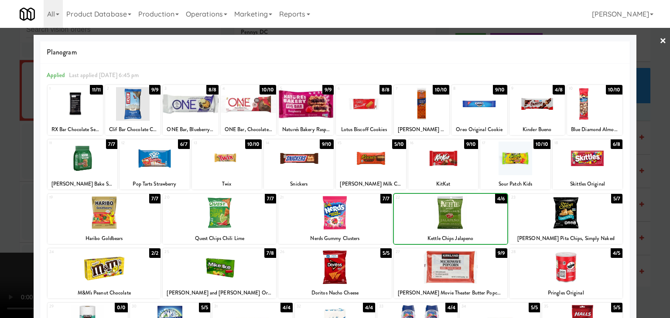
click at [13, 214] on div at bounding box center [335, 159] width 670 height 318
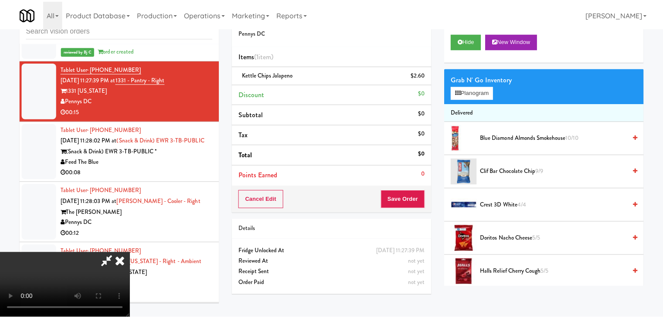
scroll to position [7863, 0]
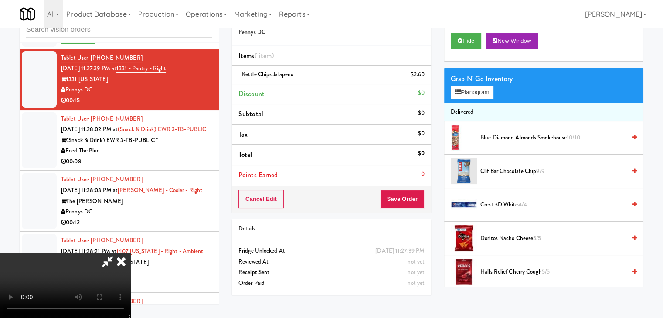
drag, startPoint x: 269, startPoint y: 201, endPoint x: 285, endPoint y: 203, distance: 16.2
click at [131, 253] on video at bounding box center [65, 285] width 131 height 65
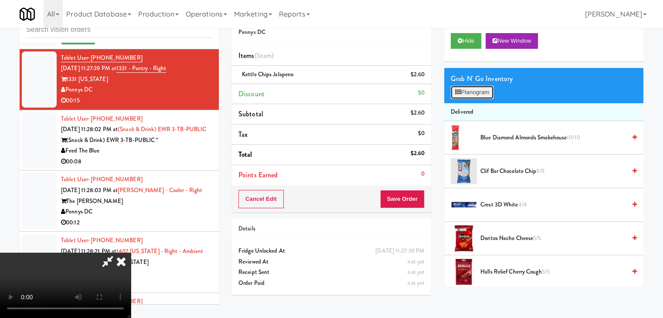
click at [476, 93] on button "Planogram" at bounding box center [472, 92] width 43 height 13
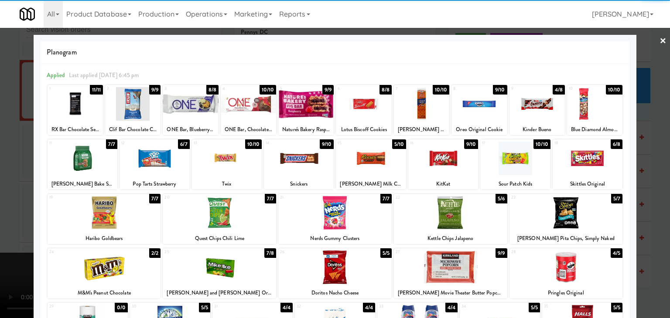
click at [106, 215] on div at bounding box center [104, 213] width 113 height 34
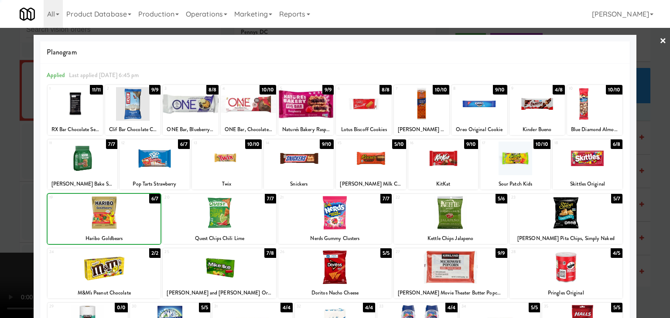
drag, startPoint x: 0, startPoint y: 215, endPoint x: 180, endPoint y: 206, distance: 180.3
click at [3, 213] on div at bounding box center [335, 159] width 670 height 318
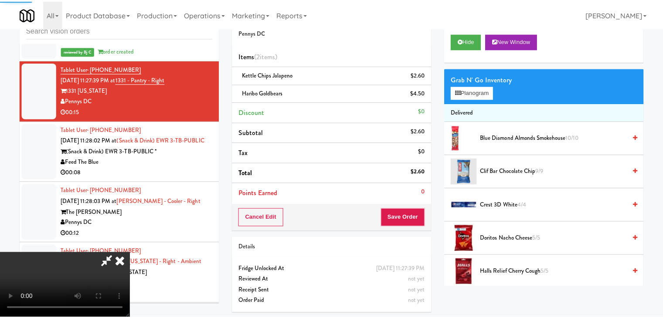
scroll to position [7863, 0]
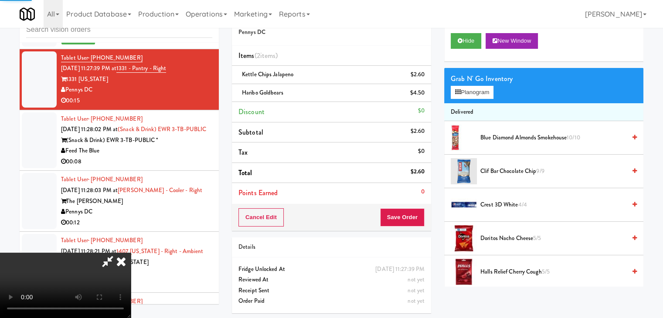
click at [131, 253] on video at bounding box center [65, 285] width 131 height 65
click at [413, 218] on button "Save Order" at bounding box center [402, 217] width 44 height 18
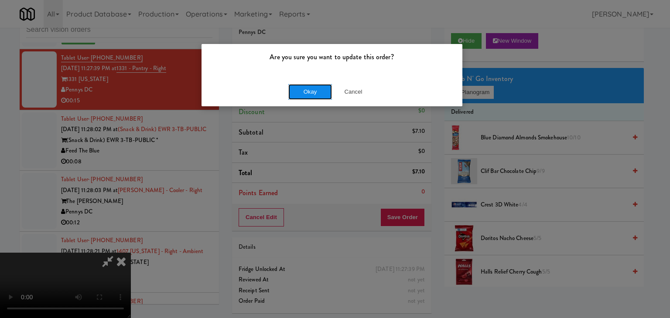
click at [317, 95] on button "Okay" at bounding box center [310, 92] width 44 height 16
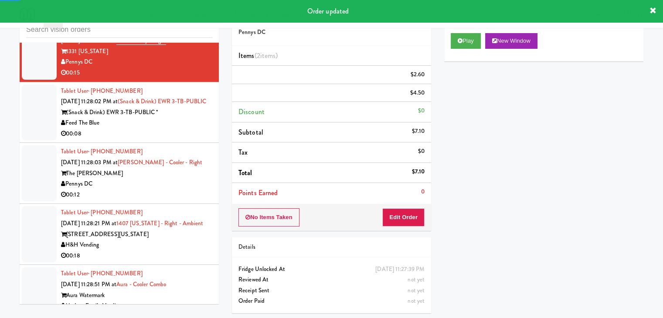
scroll to position [7906, 0]
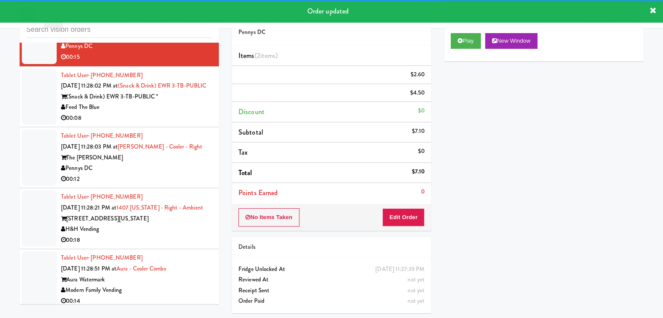
drag, startPoint x: 190, startPoint y: 123, endPoint x: 192, endPoint y: 129, distance: 6.1
click at [194, 102] on div "(Snack & Drink) EWR 3-TB-PUBLIC *" at bounding box center [136, 97] width 151 height 11
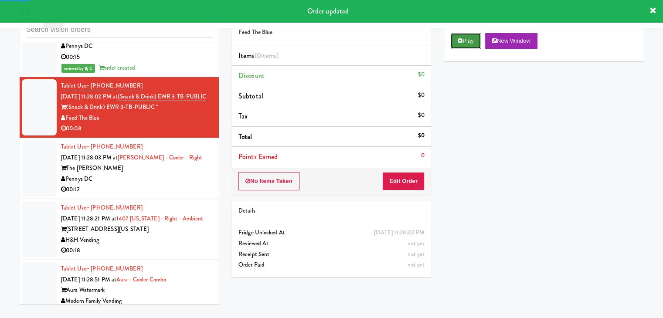
click at [462, 46] on button "Play" at bounding box center [466, 41] width 30 height 16
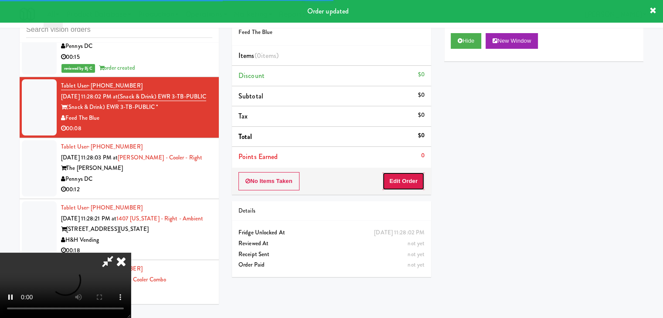
click at [414, 181] on button "Edit Order" at bounding box center [403, 181] width 42 height 18
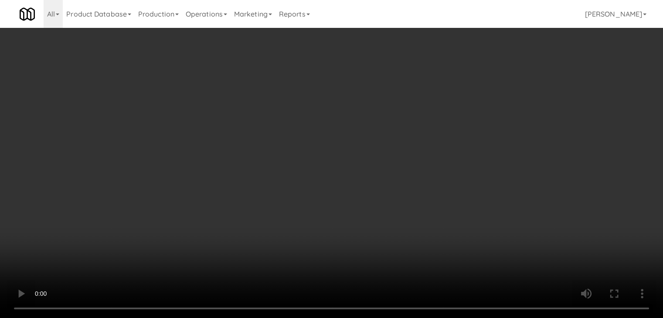
scroll to position [7895, 0]
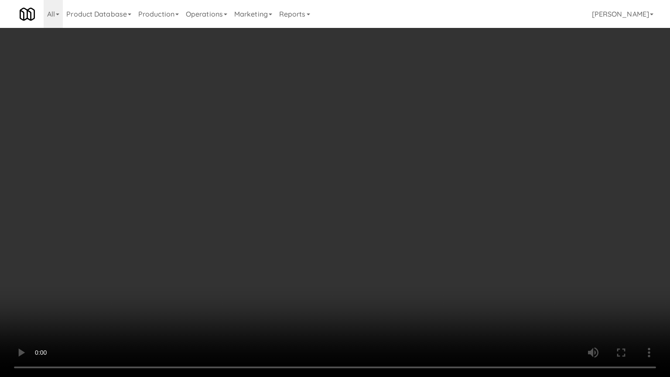
click at [370, 240] on video at bounding box center [335, 188] width 670 height 377
click at [375, 232] on video at bounding box center [335, 188] width 670 height 377
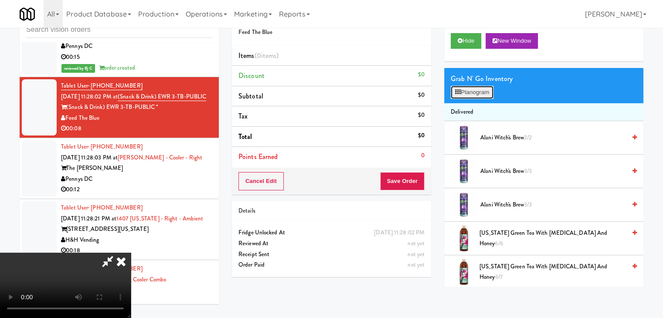
click at [485, 92] on button "Planogram" at bounding box center [472, 92] width 43 height 13
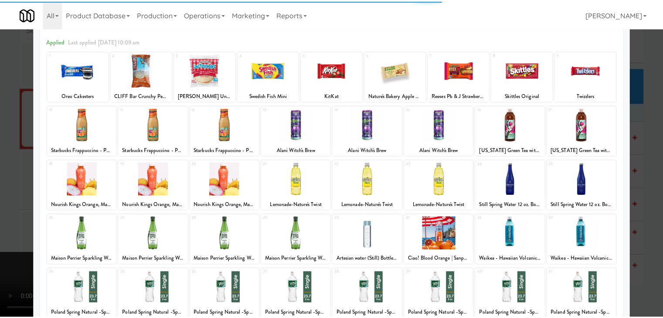
scroll to position [87, 0]
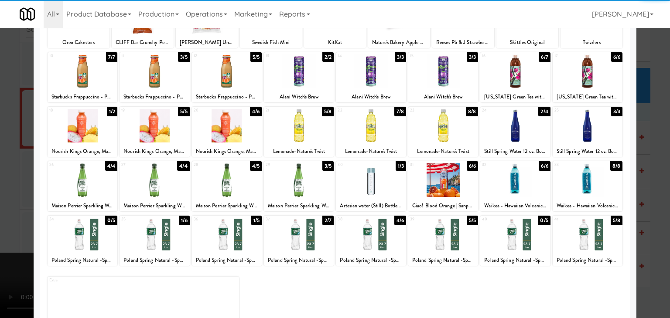
drag, startPoint x: 239, startPoint y: 237, endPoint x: 142, endPoint y: 234, distance: 97.3
click at [238, 237] on div at bounding box center [227, 235] width 70 height 34
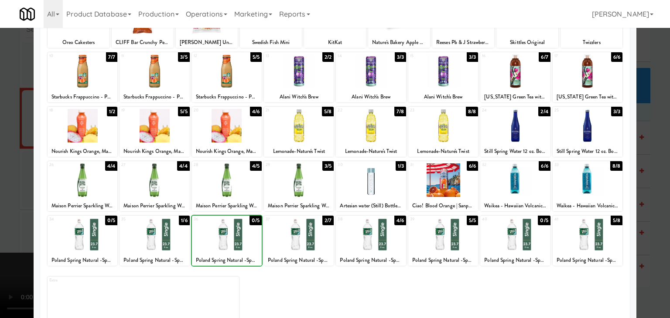
drag, startPoint x: 0, startPoint y: 232, endPoint x: 111, endPoint y: 224, distance: 111.1
click at [3, 232] on div at bounding box center [335, 159] width 670 height 318
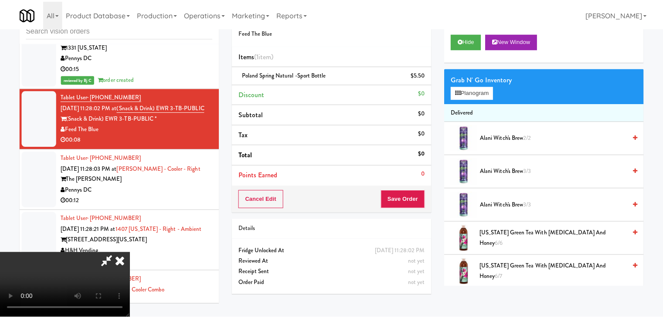
scroll to position [7906, 0]
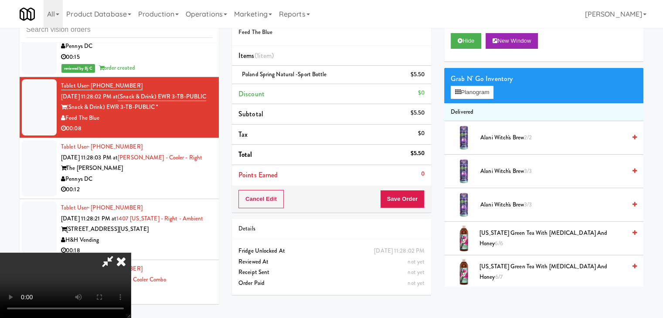
click at [426, 198] on div "Cancel Edit Save Order" at bounding box center [331, 199] width 199 height 27
click at [418, 199] on button "Save Order" at bounding box center [402, 199] width 44 height 18
click at [412, 199] on button "Save Order" at bounding box center [402, 199] width 44 height 18
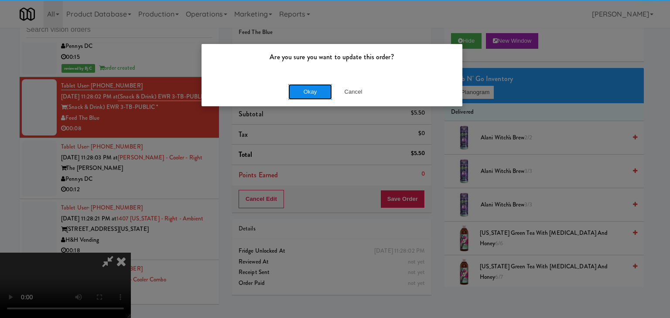
click at [318, 95] on button "Okay" at bounding box center [310, 92] width 44 height 16
click at [318, 95] on div "Okay Cancel" at bounding box center [331, 91] width 261 height 29
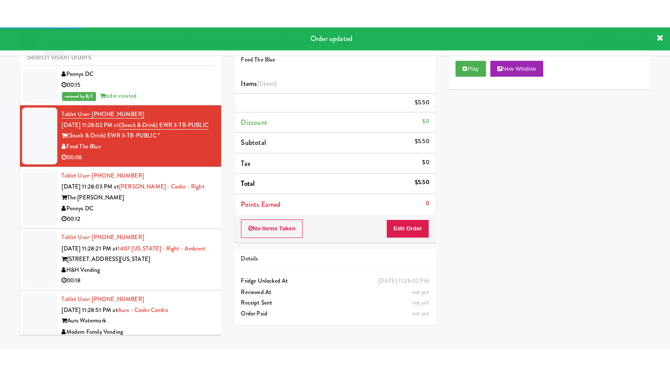
scroll to position [7993, 0]
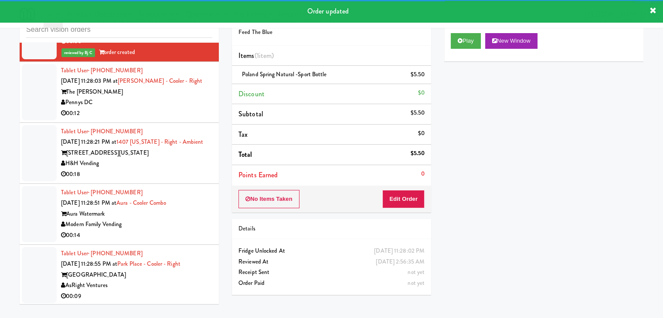
click at [194, 108] on div "Pennys DC" at bounding box center [136, 102] width 151 height 11
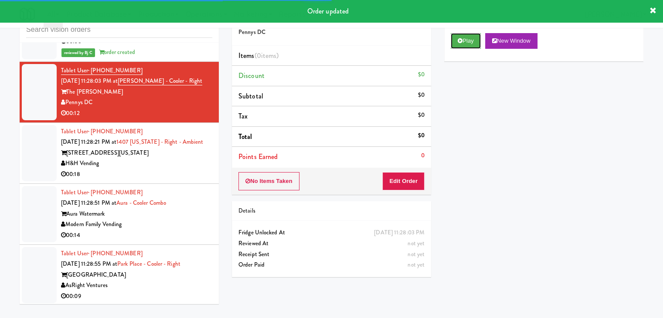
drag, startPoint x: 460, startPoint y: 36, endPoint x: 447, endPoint y: 82, distance: 48.5
click at [460, 36] on button "Play" at bounding box center [466, 41] width 30 height 16
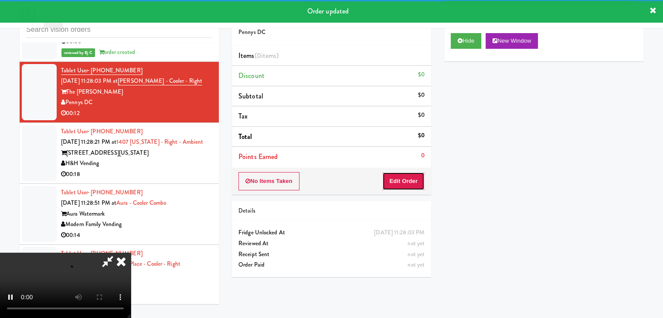
click at [402, 181] on button "Edit Order" at bounding box center [403, 181] width 42 height 18
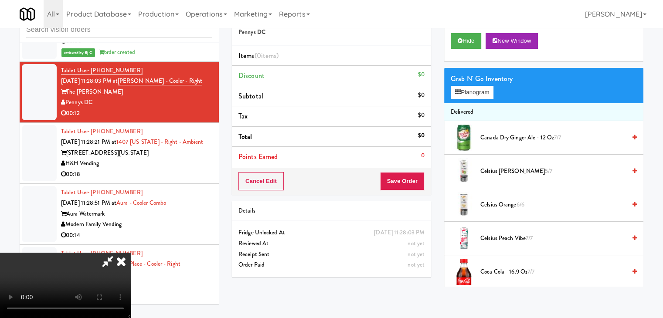
scroll to position [7982, 0]
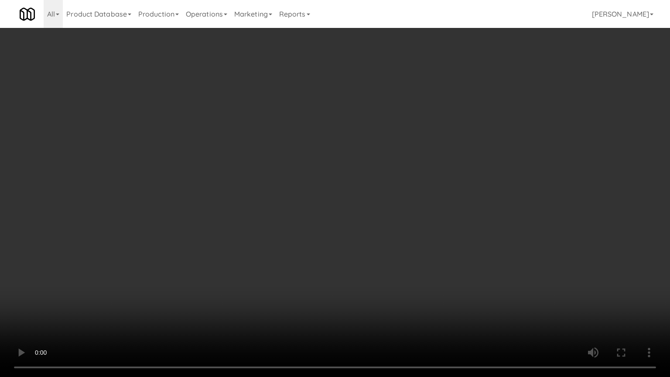
click at [384, 239] on video at bounding box center [335, 188] width 670 height 377
click at [385, 235] on video at bounding box center [335, 188] width 670 height 377
click at [378, 236] on video at bounding box center [335, 188] width 670 height 377
click at [385, 217] on video at bounding box center [335, 188] width 670 height 377
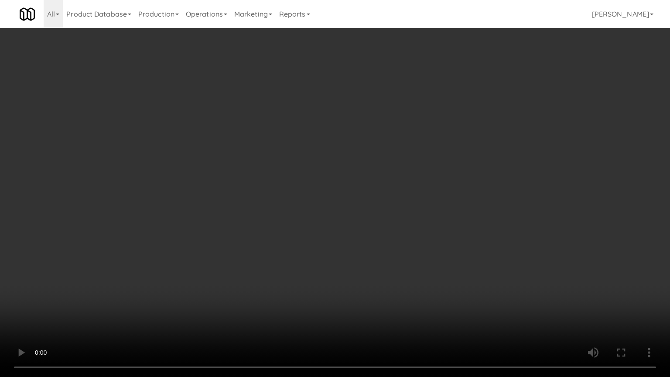
click at [385, 217] on video at bounding box center [335, 188] width 670 height 377
drag, startPoint x: 385, startPoint y: 217, endPoint x: 479, endPoint y: 86, distance: 161.0
click at [386, 216] on video at bounding box center [335, 188] width 670 height 377
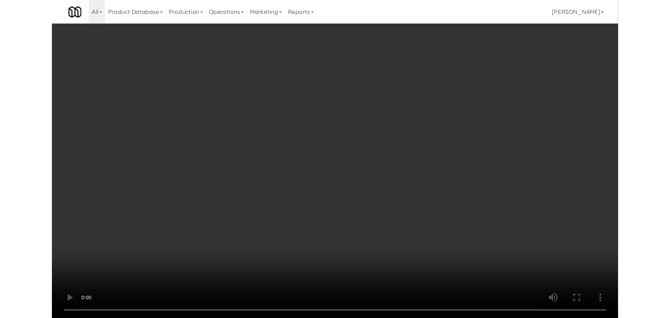
scroll to position [7993, 0]
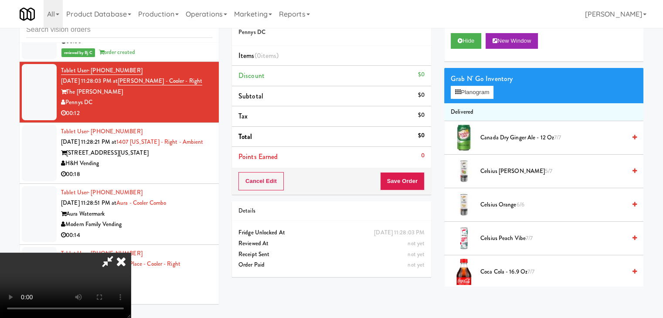
drag, startPoint x: 354, startPoint y: 129, endPoint x: 375, endPoint y: 126, distance: 21.2
click at [131, 253] on video at bounding box center [65, 285] width 131 height 65
click at [478, 89] on button "Planogram" at bounding box center [472, 92] width 43 height 13
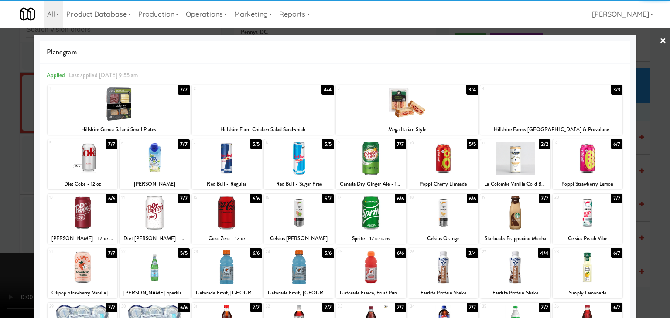
click at [378, 166] on div at bounding box center [371, 159] width 70 height 34
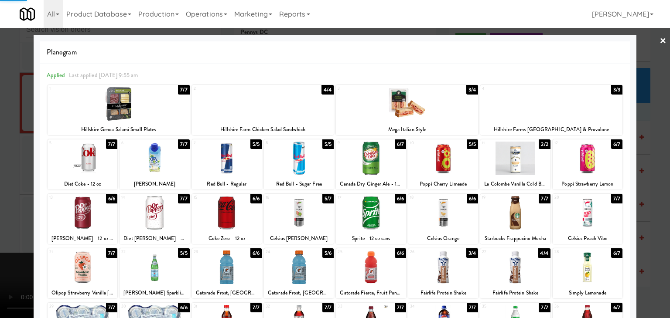
click at [593, 154] on div at bounding box center [587, 159] width 70 height 34
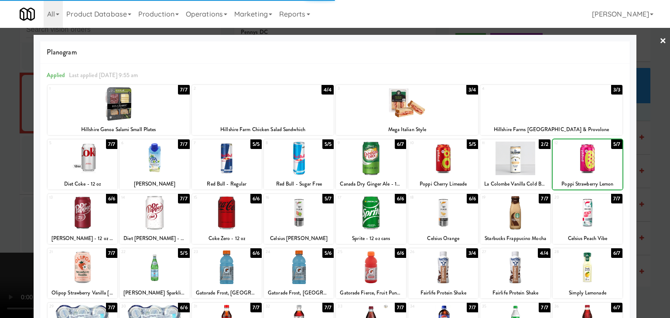
click at [651, 168] on div at bounding box center [335, 159] width 670 height 318
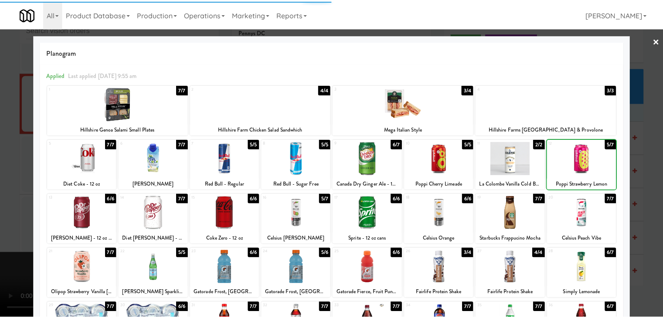
scroll to position [7993, 0]
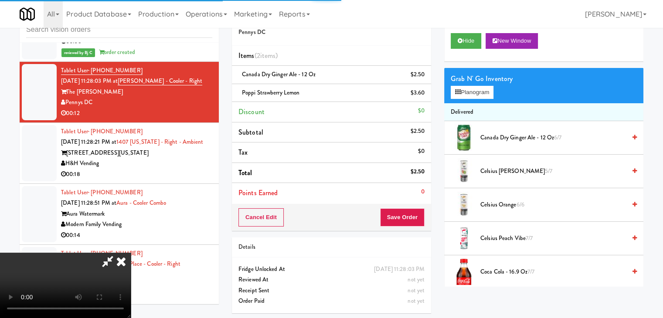
click at [399, 208] on div "Cancel Edit Save Order" at bounding box center [331, 217] width 199 height 27
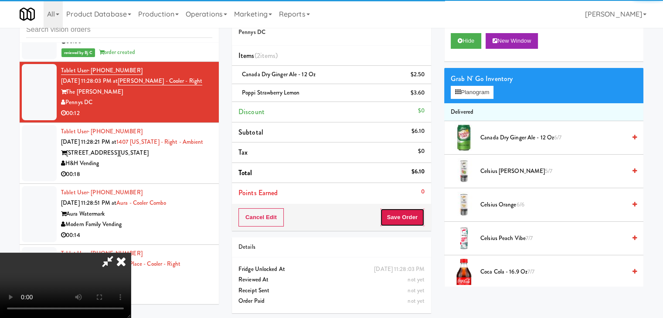
click at [402, 209] on button "Save Order" at bounding box center [402, 217] width 44 height 18
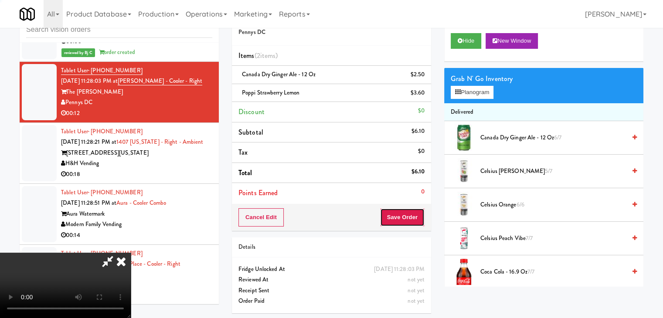
click at [402, 209] on button "Save Order" at bounding box center [402, 217] width 44 height 18
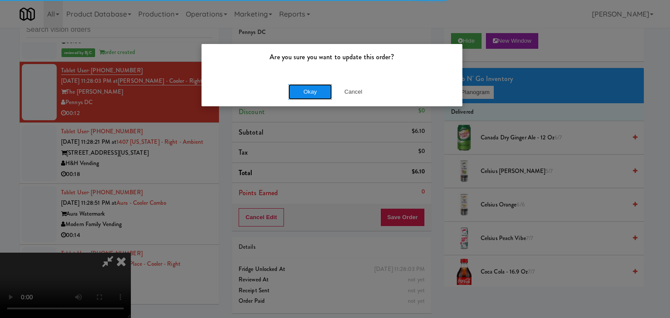
click at [310, 96] on button "Okay" at bounding box center [310, 92] width 44 height 16
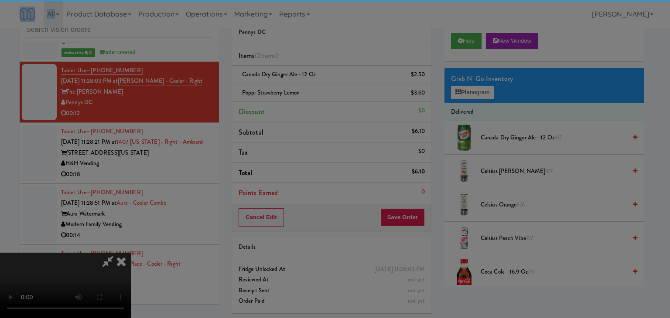
click at [310, 96] on div "Are you sure you want to update this order? Okay Cancel" at bounding box center [335, 159] width 670 height 318
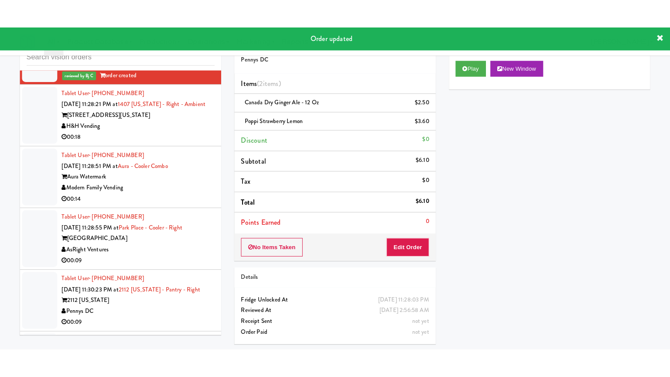
scroll to position [8081, 0]
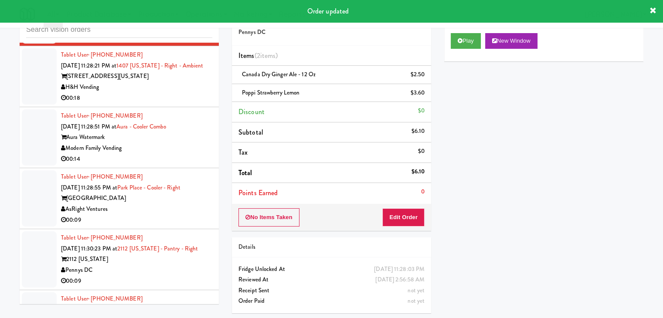
click at [161, 104] on div "00:18" at bounding box center [136, 98] width 151 height 11
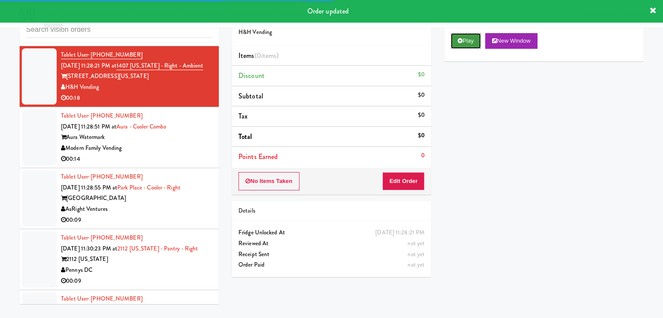
click at [471, 37] on button "Play" at bounding box center [466, 41] width 30 height 16
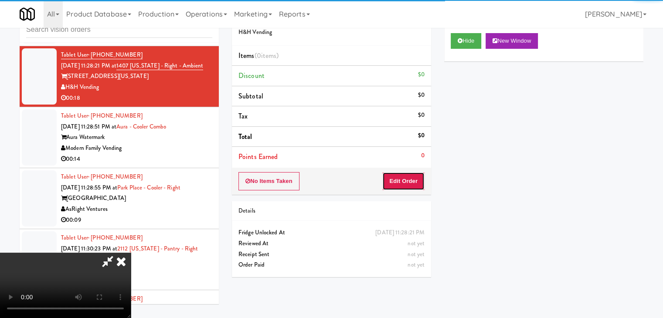
click at [399, 186] on button "Edit Order" at bounding box center [403, 181] width 42 height 18
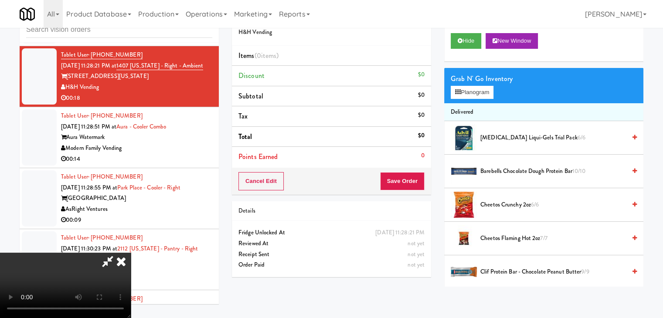
scroll to position [8070, 0]
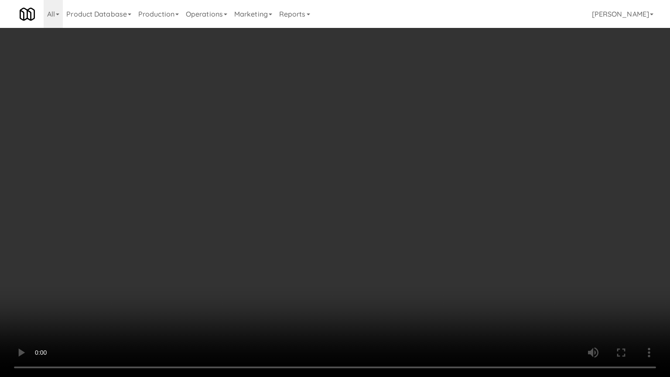
click at [398, 201] on video at bounding box center [335, 188] width 670 height 377
click at [398, 202] on video at bounding box center [335, 188] width 670 height 377
click at [399, 203] on video at bounding box center [335, 188] width 670 height 377
click at [399, 202] on video at bounding box center [335, 188] width 670 height 377
click at [400, 200] on video at bounding box center [335, 188] width 670 height 377
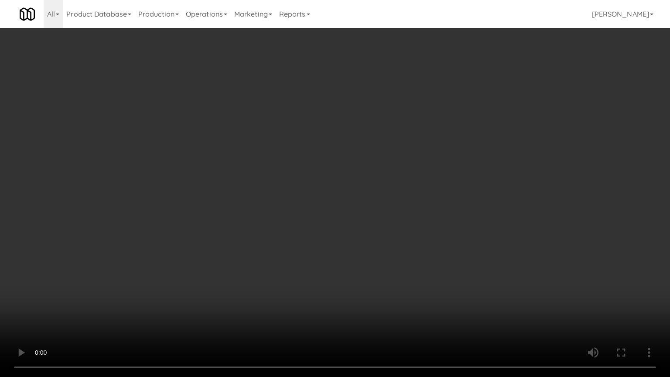
click at [400, 200] on video at bounding box center [335, 188] width 670 height 377
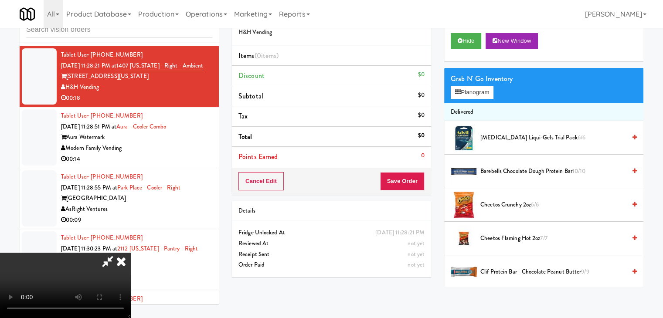
click at [131, 253] on video at bounding box center [65, 285] width 131 height 65
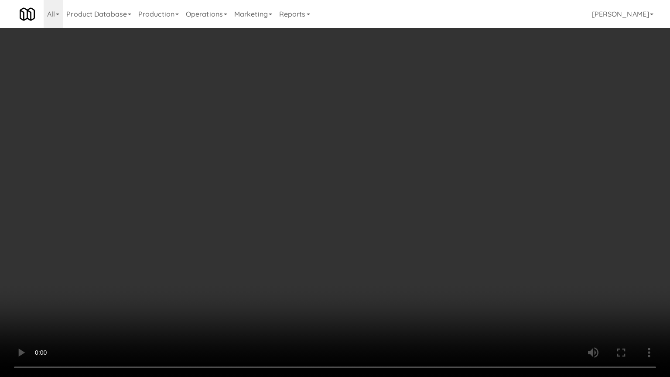
click at [376, 163] on video at bounding box center [335, 188] width 670 height 377
click at [383, 161] on video at bounding box center [335, 188] width 670 height 377
click at [385, 160] on video at bounding box center [335, 188] width 670 height 377
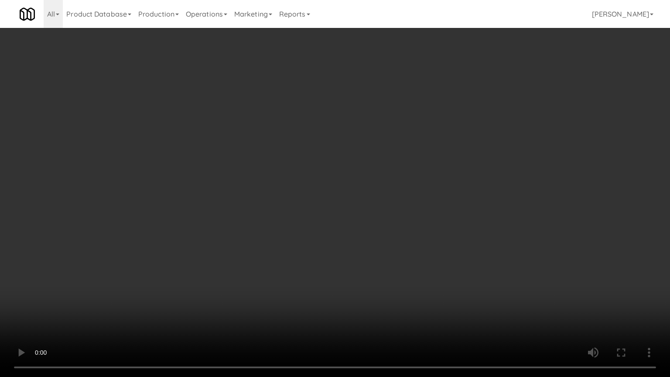
click at [385, 159] on video at bounding box center [335, 188] width 670 height 377
click at [385, 160] on video at bounding box center [335, 188] width 670 height 377
click at [386, 159] on video at bounding box center [335, 188] width 670 height 377
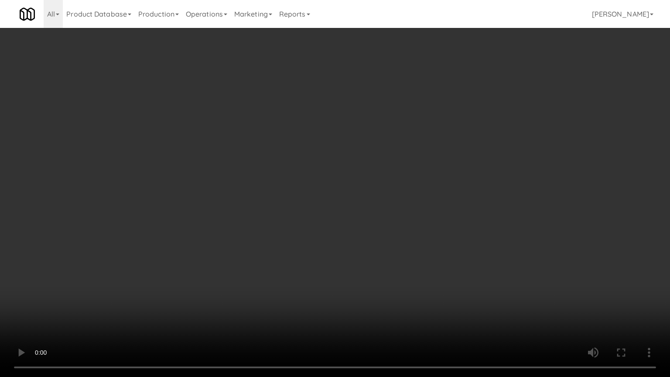
click at [386, 159] on video at bounding box center [335, 188] width 670 height 377
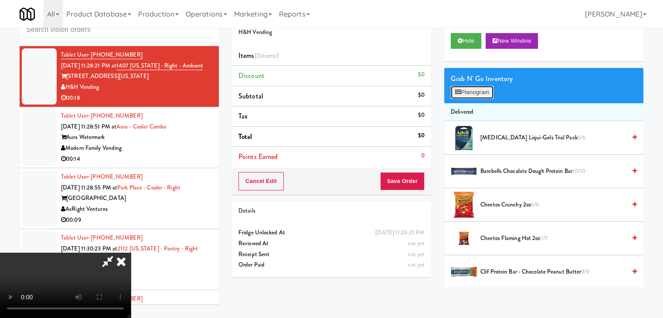
click at [480, 92] on button "Planogram" at bounding box center [472, 92] width 43 height 13
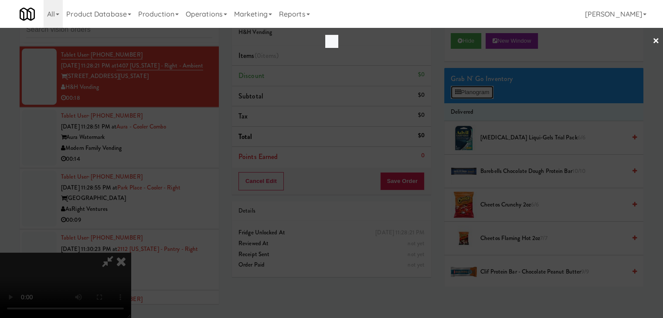
scroll to position [8070, 0]
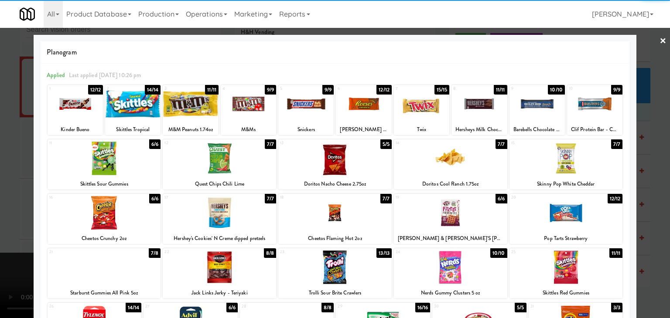
click at [366, 119] on div at bounding box center [363, 104] width 55 height 34
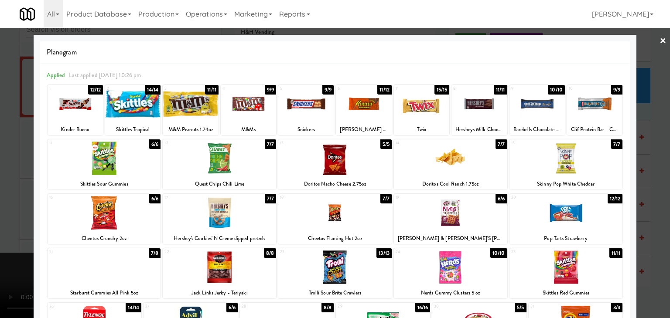
drag, startPoint x: 296, startPoint y: 119, endPoint x: 342, endPoint y: 119, distance: 46.7
click at [298, 119] on div at bounding box center [305, 104] width 55 height 34
click at [412, 120] on div at bounding box center [421, 104] width 55 height 34
drag, startPoint x: 0, startPoint y: 180, endPoint x: 147, endPoint y: 181, distance: 146.5
click at [5, 180] on div at bounding box center [335, 159] width 670 height 318
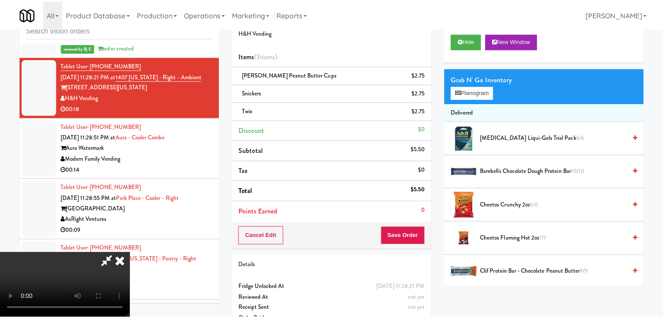
scroll to position [8081, 0]
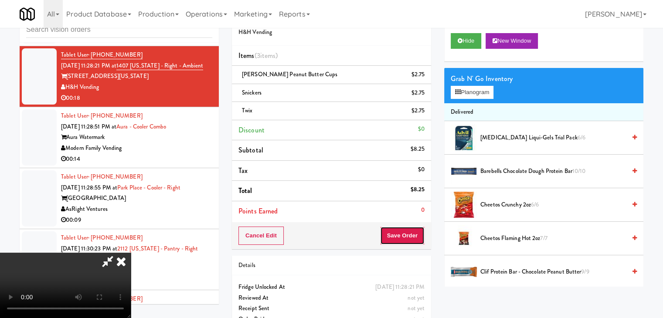
click at [404, 237] on button "Save Order" at bounding box center [402, 236] width 44 height 18
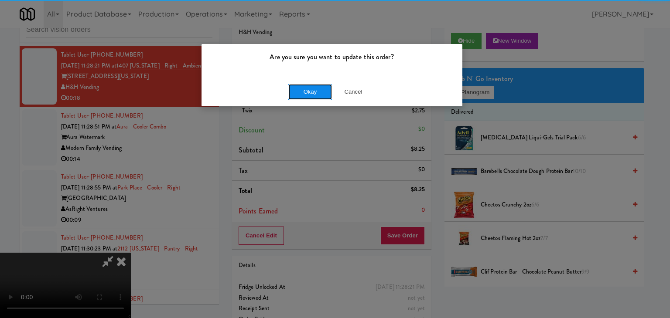
click at [320, 87] on button "Okay" at bounding box center [310, 92] width 44 height 16
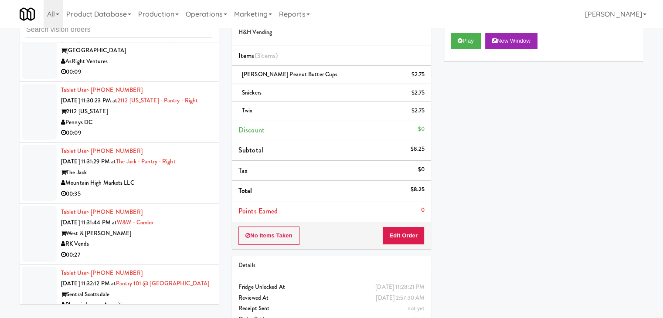
scroll to position [8255, 0]
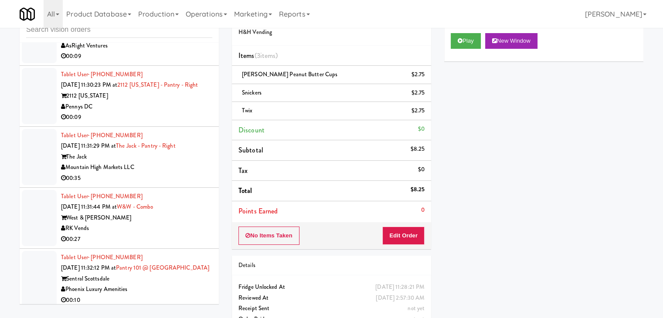
click at [156, 112] on div "Pennys DC" at bounding box center [136, 107] width 151 height 11
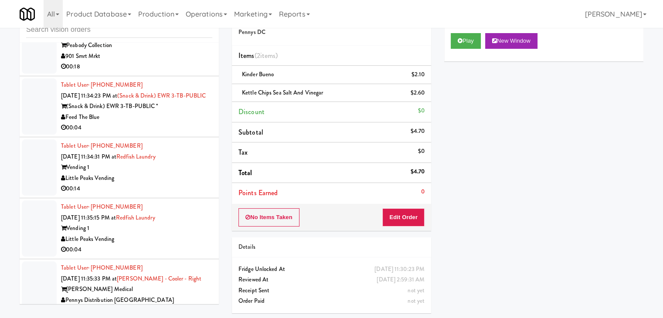
click at [188, 123] on div "Feed The Blue" at bounding box center [136, 117] width 151 height 11
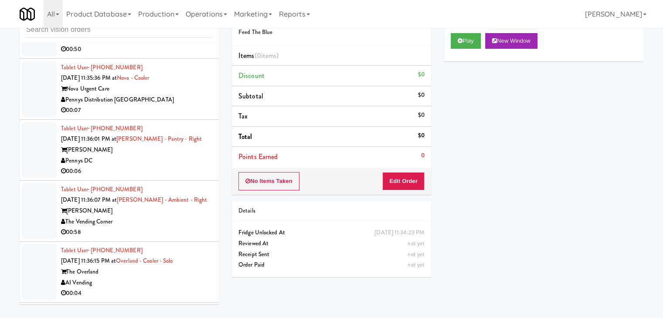
scroll to position [9171, 0]
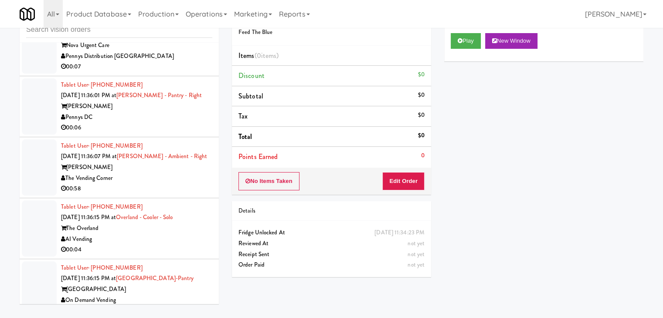
click at [187, 123] on div "Pennys DC" at bounding box center [136, 117] width 151 height 11
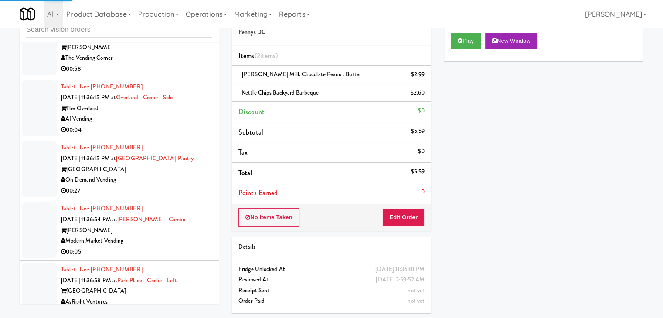
click at [184, 125] on div "AI Vending" at bounding box center [136, 119] width 151 height 11
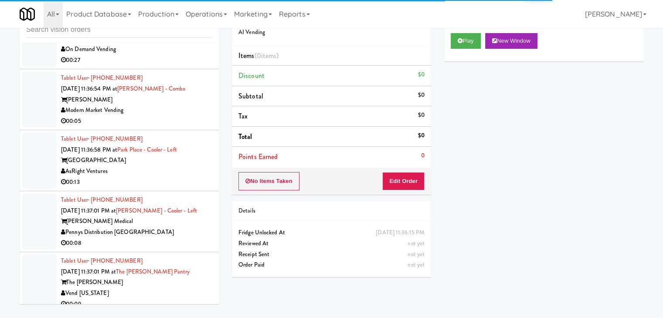
scroll to position [9476, 0]
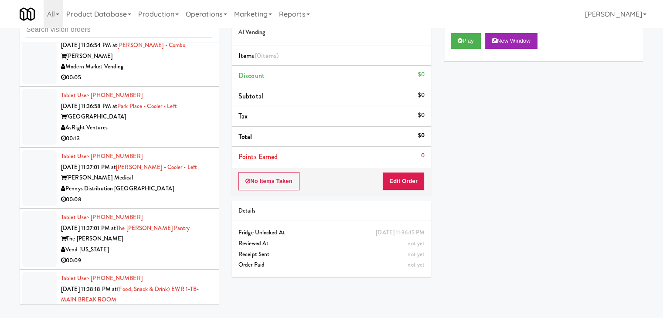
drag, startPoint x: 167, startPoint y: 110, endPoint x: 171, endPoint y: 112, distance: 4.5
click at [167, 83] on div "00:05" at bounding box center [136, 77] width 151 height 11
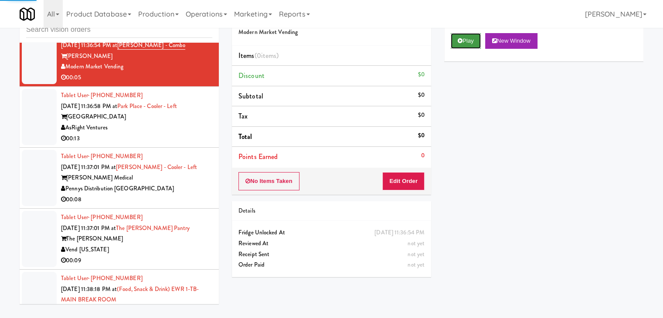
click at [481, 44] on button "Play" at bounding box center [466, 41] width 30 height 16
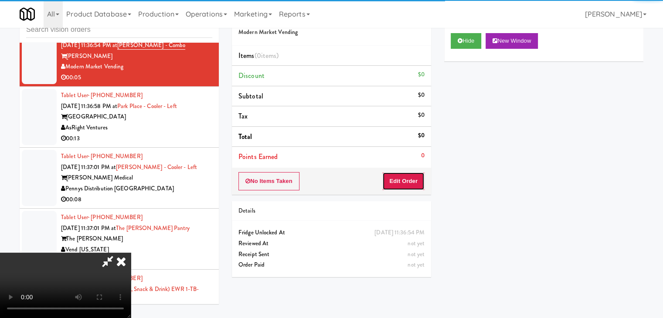
click at [403, 175] on button "Edit Order" at bounding box center [403, 181] width 42 height 18
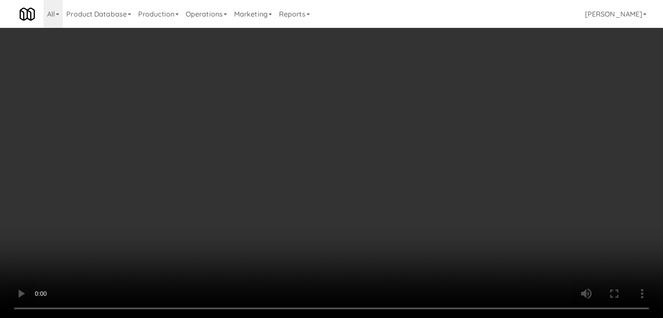
scroll to position [9465, 0]
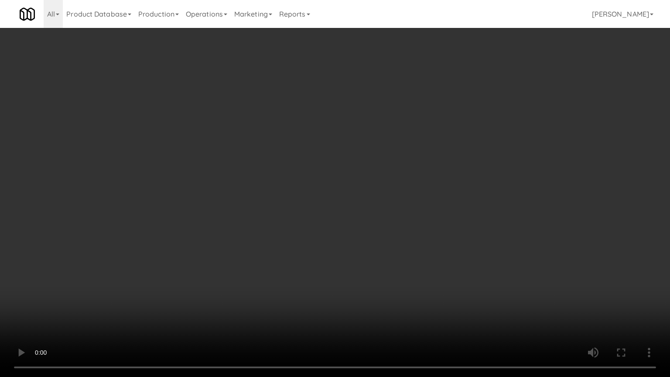
click at [402, 207] on video at bounding box center [335, 188] width 670 height 377
click at [402, 208] on video at bounding box center [335, 188] width 670 height 377
click at [400, 208] on video at bounding box center [335, 188] width 670 height 377
click at [407, 192] on video at bounding box center [335, 188] width 670 height 377
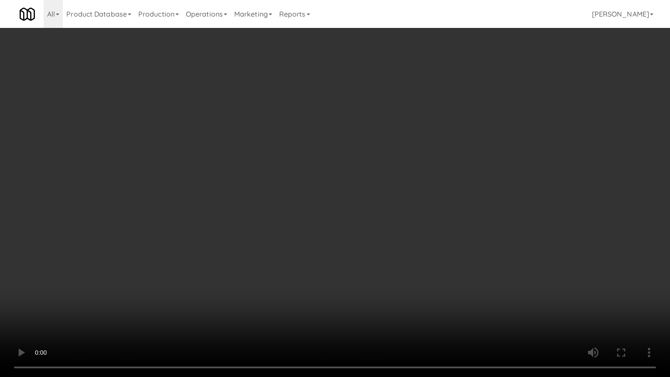
click at [407, 192] on video at bounding box center [335, 188] width 670 height 377
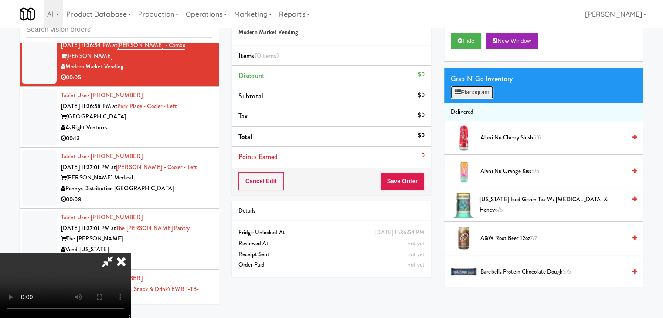
click at [467, 86] on button "Planogram" at bounding box center [472, 92] width 43 height 13
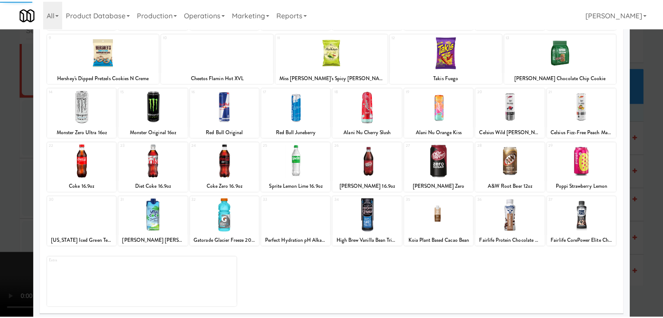
scroll to position [110, 0]
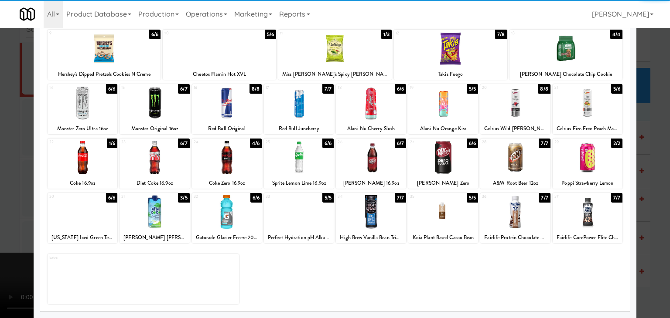
click at [355, 168] on div at bounding box center [371, 158] width 70 height 34
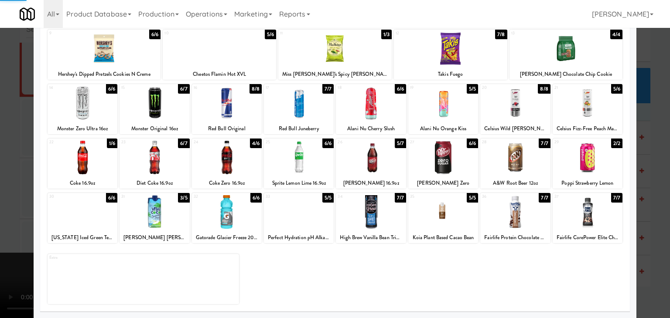
drag, startPoint x: 0, startPoint y: 184, endPoint x: 155, endPoint y: 184, distance: 155.2
click at [5, 184] on div at bounding box center [335, 159] width 670 height 318
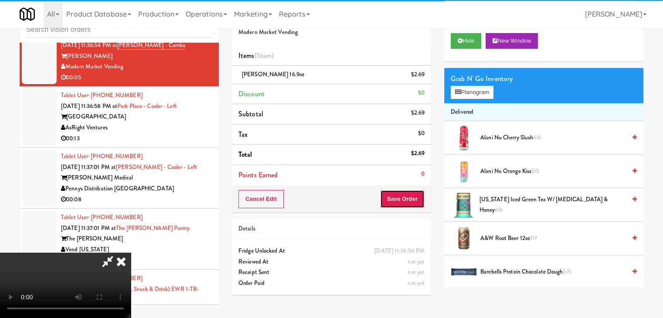
click at [403, 201] on button "Save Order" at bounding box center [402, 199] width 44 height 18
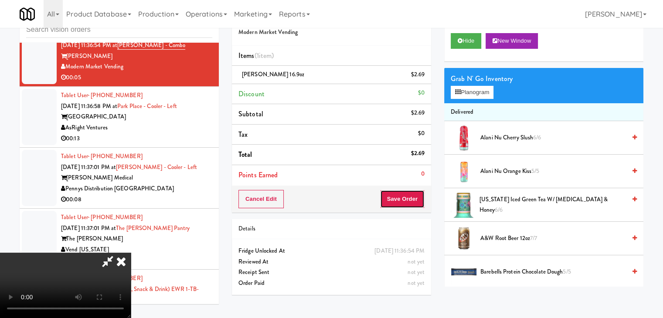
click at [403, 201] on button "Save Order" at bounding box center [402, 199] width 44 height 18
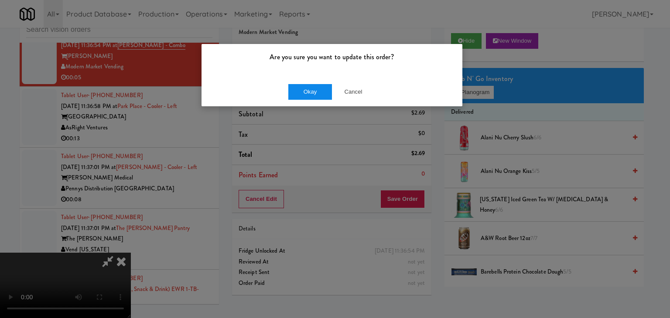
click at [316, 99] on div "Okay Cancel" at bounding box center [331, 91] width 261 height 29
click at [316, 99] on button "Okay" at bounding box center [310, 92] width 44 height 16
click at [316, 99] on div "Are you sure you want to update this order? Okay Cancel" at bounding box center [335, 159] width 670 height 318
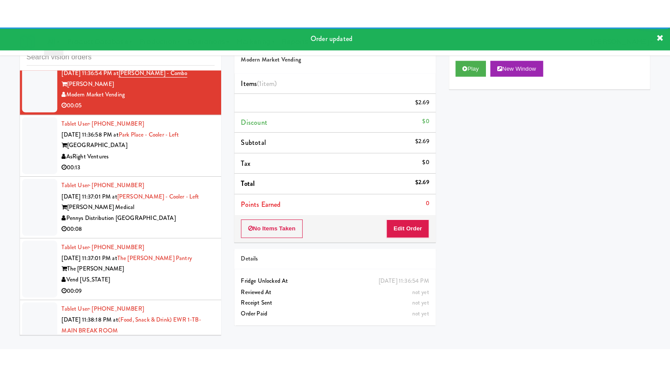
scroll to position [9520, 0]
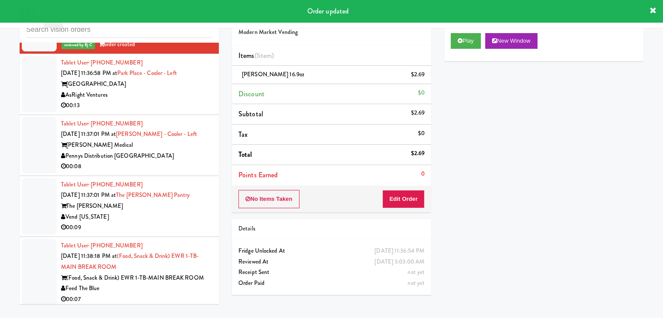
click at [171, 111] on div "00:13" at bounding box center [136, 105] width 151 height 11
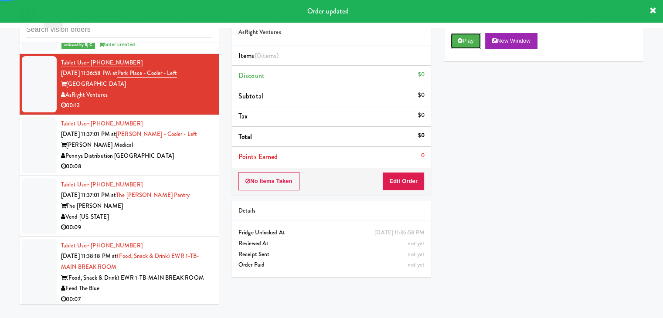
drag, startPoint x: 473, startPoint y: 42, endPoint x: 465, endPoint y: 56, distance: 15.6
click at [472, 43] on button "Play" at bounding box center [466, 41] width 30 height 16
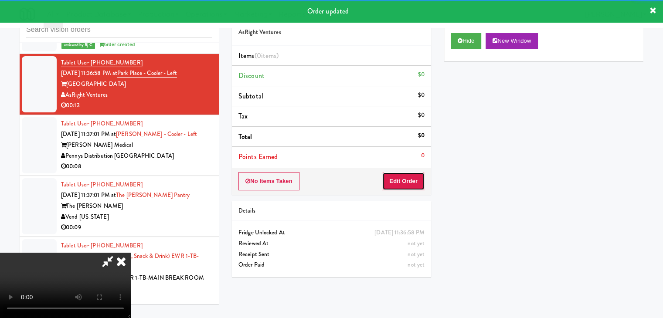
click at [415, 177] on button "Edit Order" at bounding box center [403, 181] width 42 height 18
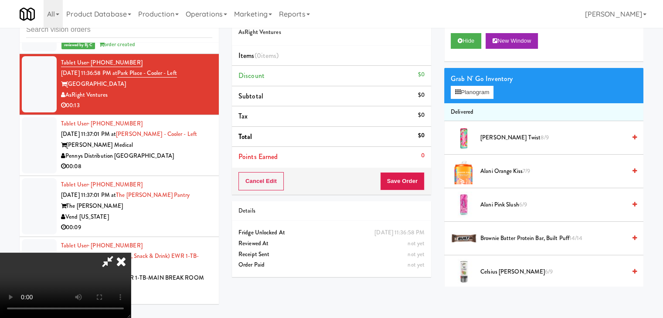
scroll to position [9509, 0]
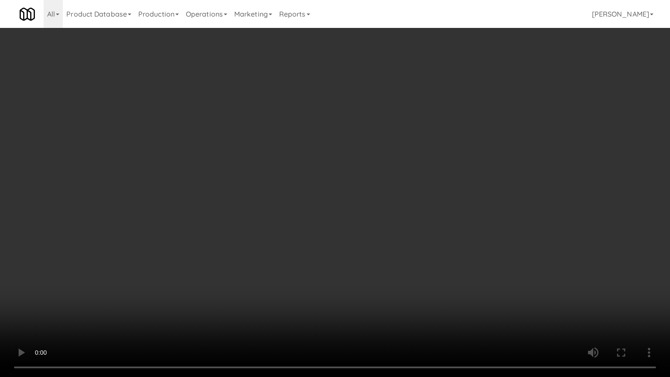
click at [394, 220] on video at bounding box center [335, 188] width 670 height 377
click at [394, 222] on video at bounding box center [335, 188] width 670 height 377
click at [394, 218] on video at bounding box center [335, 188] width 670 height 377
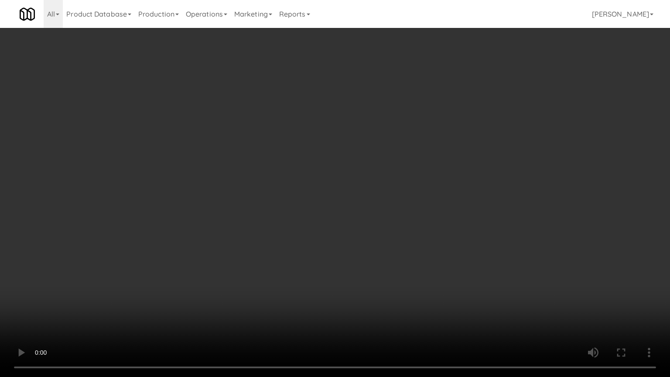
click at [395, 266] on video at bounding box center [335, 188] width 670 height 377
click at [438, 228] on video at bounding box center [335, 188] width 670 height 377
click at [439, 228] on video at bounding box center [335, 188] width 670 height 377
click at [439, 229] on video at bounding box center [335, 188] width 670 height 377
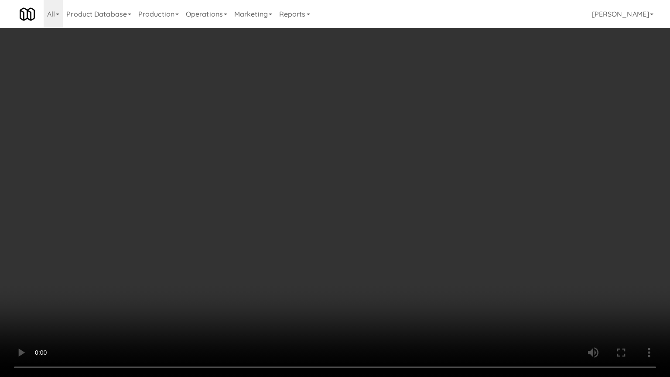
click at [439, 229] on video at bounding box center [335, 188] width 670 height 377
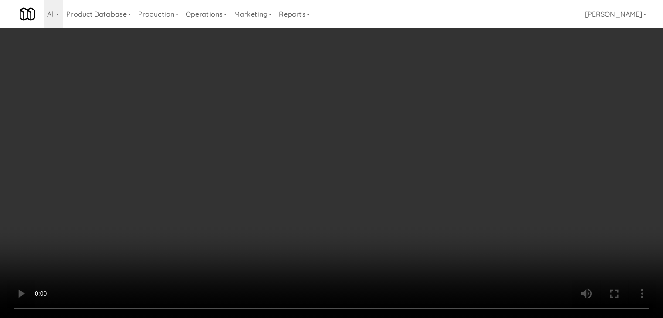
click at [489, 86] on div "Grab N' Go Inventory Planogram" at bounding box center [543, 85] width 199 height 35
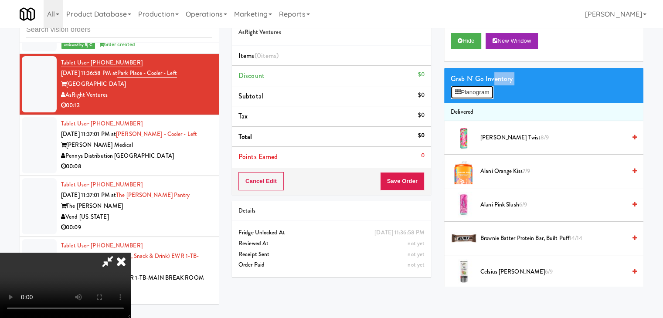
click at [484, 92] on button "Planogram" at bounding box center [472, 92] width 43 height 13
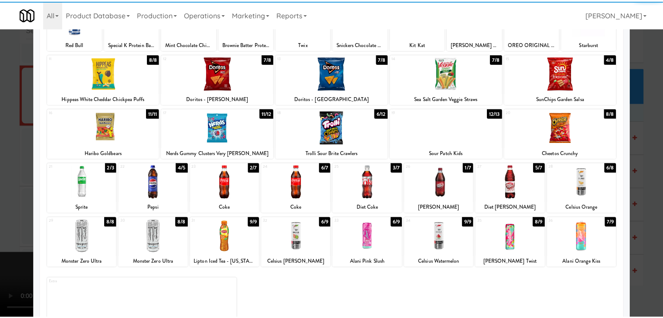
scroll to position [87, 0]
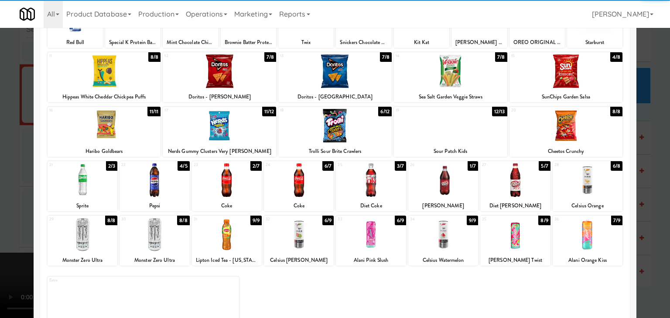
click at [438, 184] on div at bounding box center [443, 181] width 70 height 34
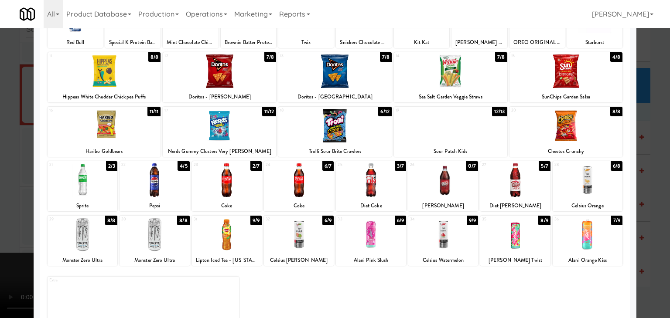
drag, startPoint x: 0, startPoint y: 207, endPoint x: 205, endPoint y: 199, distance: 204.7
click at [9, 203] on div at bounding box center [335, 159] width 670 height 318
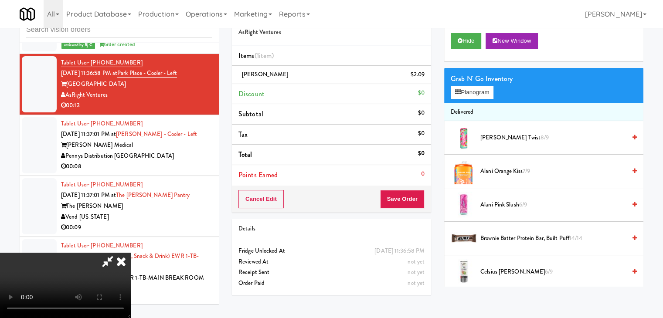
click at [131, 253] on video at bounding box center [65, 285] width 131 height 65
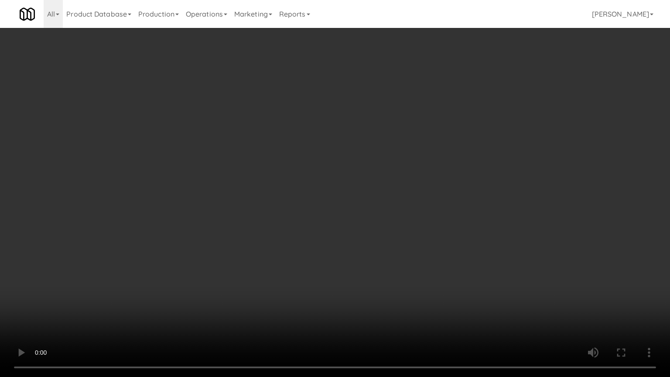
click at [425, 214] on video at bounding box center [335, 188] width 670 height 377
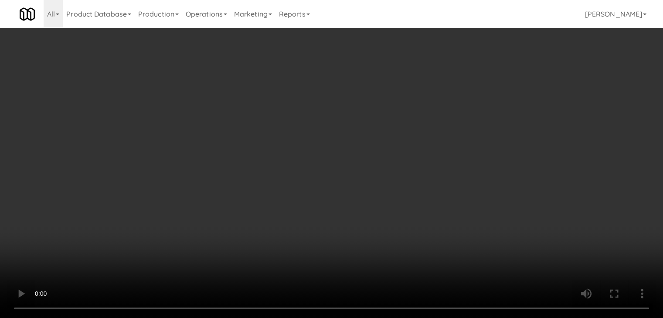
scroll to position [9520, 0]
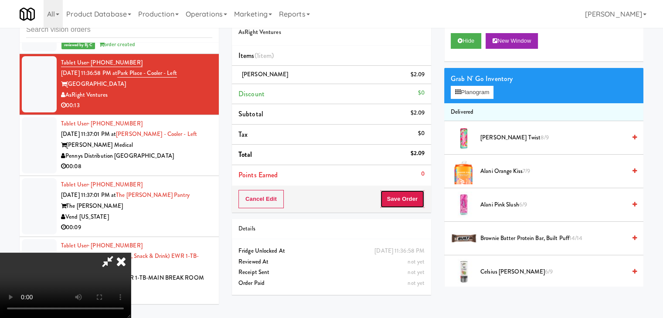
click at [419, 203] on button "Save Order" at bounding box center [402, 199] width 44 height 18
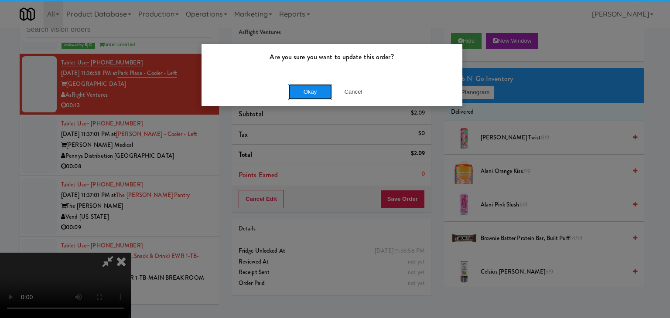
click at [314, 91] on button "Okay" at bounding box center [310, 92] width 44 height 16
click at [314, 91] on div "Okay Cancel" at bounding box center [331, 91] width 261 height 29
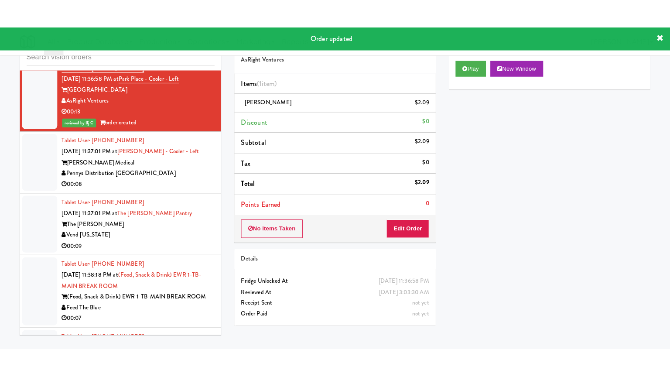
scroll to position [9607, 0]
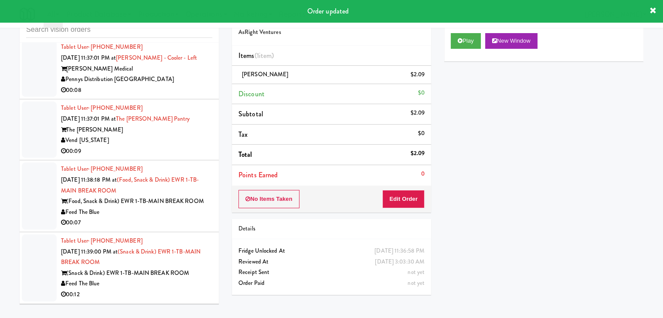
click at [184, 85] on div "Pennys Distribution [GEOGRAPHIC_DATA]" at bounding box center [136, 79] width 151 height 11
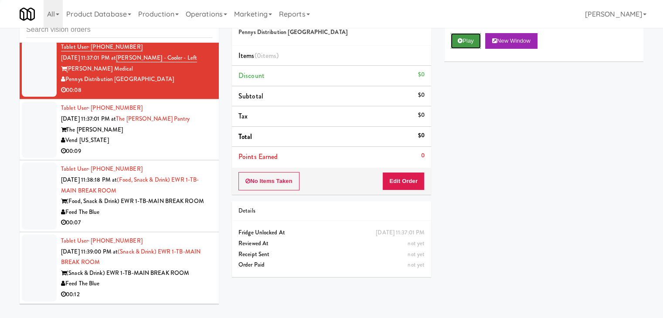
click at [464, 42] on button "Play" at bounding box center [466, 41] width 30 height 16
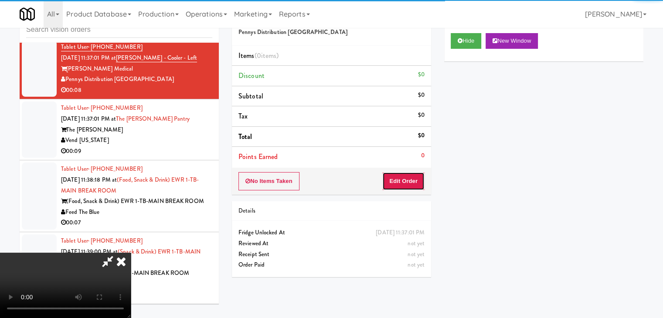
click at [409, 175] on button "Edit Order" at bounding box center [403, 181] width 42 height 18
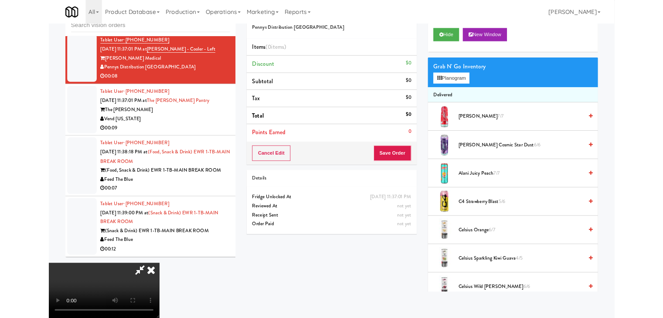
scroll to position [9596, 0]
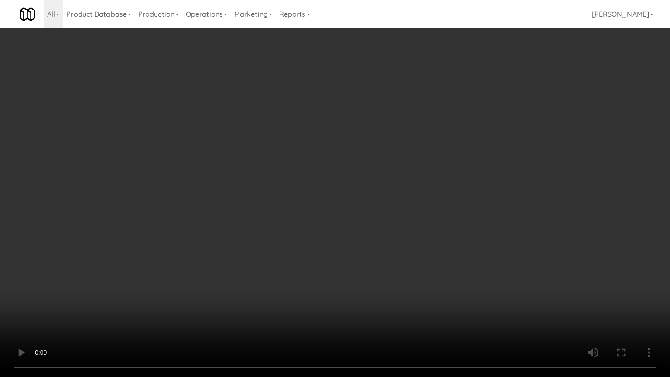
click at [457, 215] on video at bounding box center [335, 188] width 670 height 377
click at [455, 216] on video at bounding box center [335, 188] width 670 height 377
click at [448, 214] on video at bounding box center [335, 188] width 670 height 377
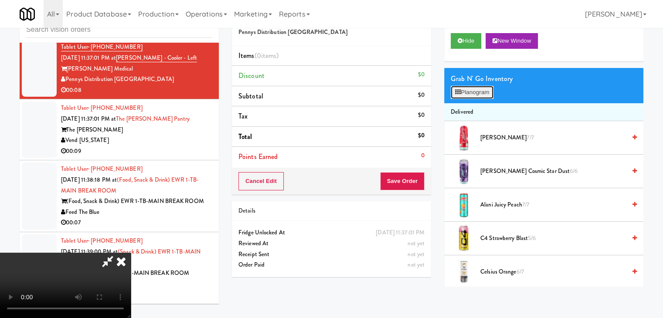
click at [485, 90] on button "Planogram" at bounding box center [472, 92] width 43 height 13
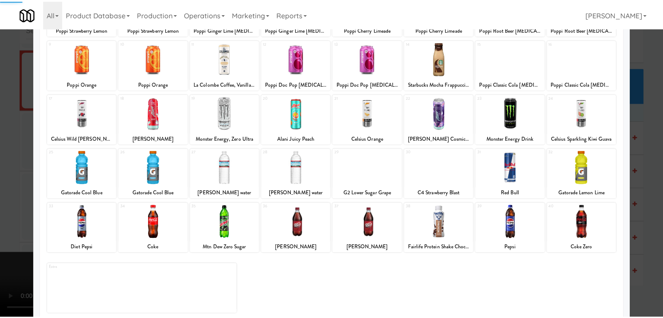
scroll to position [110, 0]
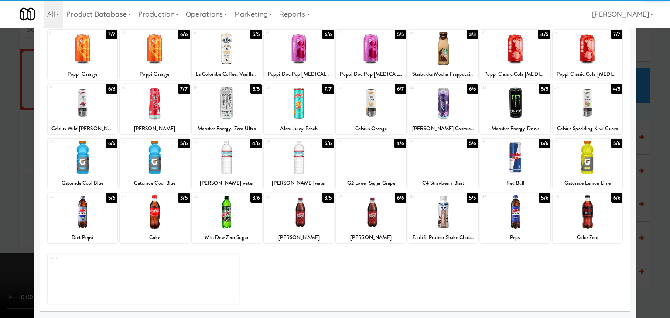
drag, startPoint x: 509, startPoint y: 167, endPoint x: 520, endPoint y: 169, distance: 10.6
click at [511, 167] on div at bounding box center [515, 158] width 70 height 34
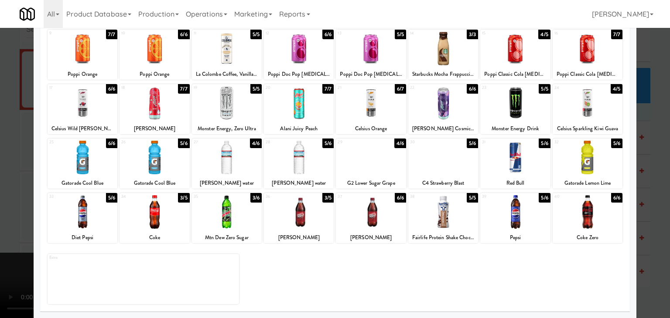
click at [645, 195] on div at bounding box center [335, 159] width 670 height 318
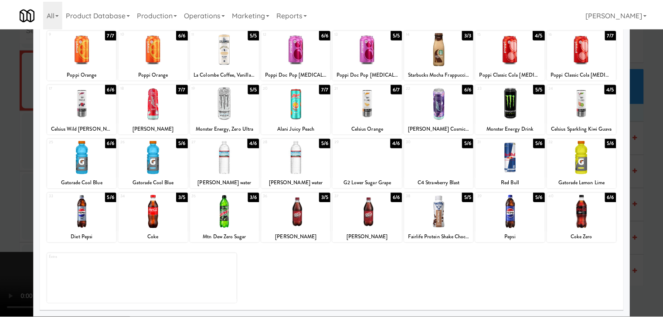
scroll to position [9607, 0]
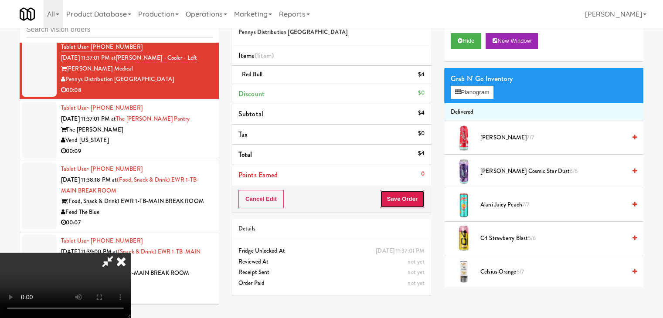
click at [420, 206] on button "Save Order" at bounding box center [402, 199] width 44 height 18
click at [417, 206] on button "Save Order" at bounding box center [402, 199] width 44 height 18
click at [416, 200] on button "Save Order" at bounding box center [402, 199] width 44 height 18
click at [414, 198] on button "Save Order" at bounding box center [402, 199] width 44 height 18
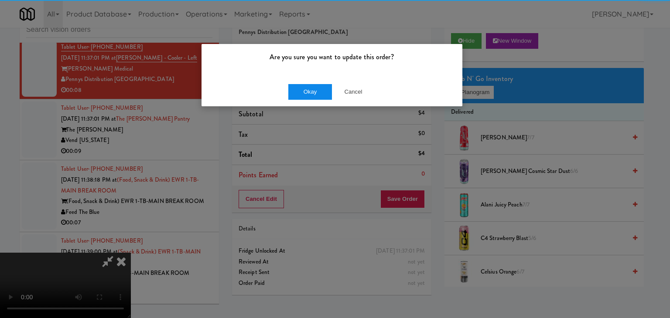
drag, startPoint x: 308, startPoint y: 102, endPoint x: 311, endPoint y: 88, distance: 14.6
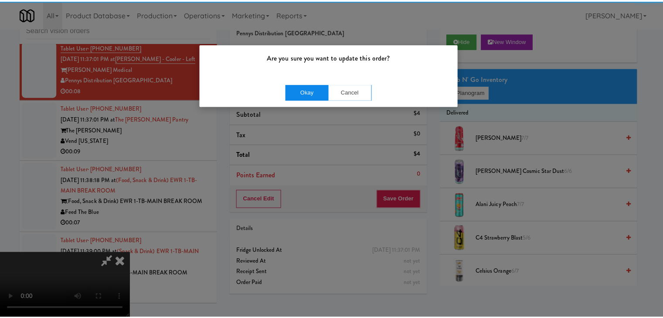
click
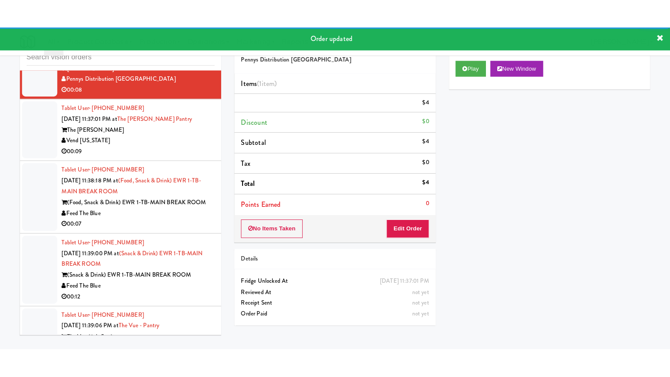
scroll to position [9650, 0]
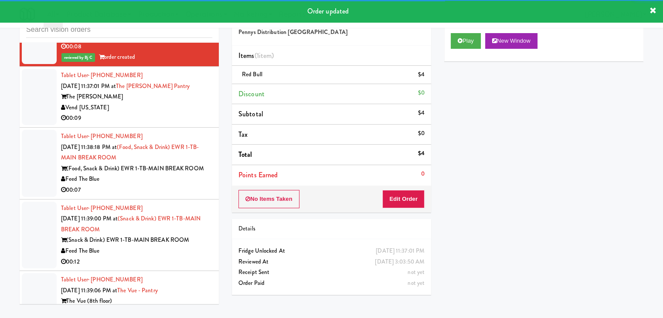
drag, startPoint x: 180, startPoint y: 138, endPoint x: 187, endPoint y: 143, distance: 8.7
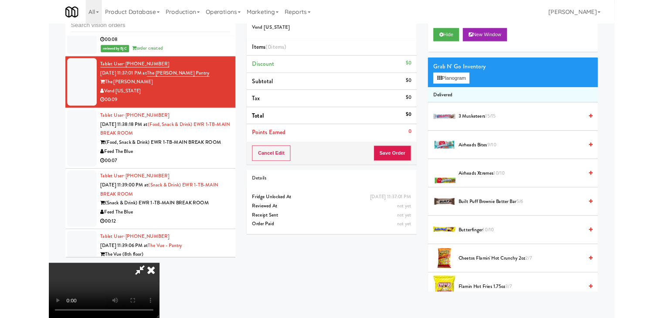
scroll to position [9639, 0]
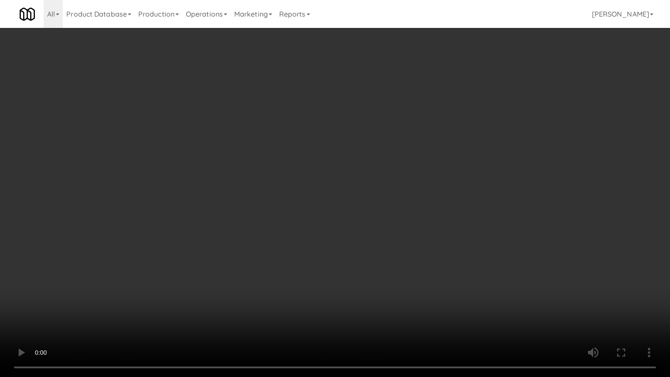
drag, startPoint x: 319, startPoint y: 244, endPoint x: 320, endPoint y: 237, distance: 7.5
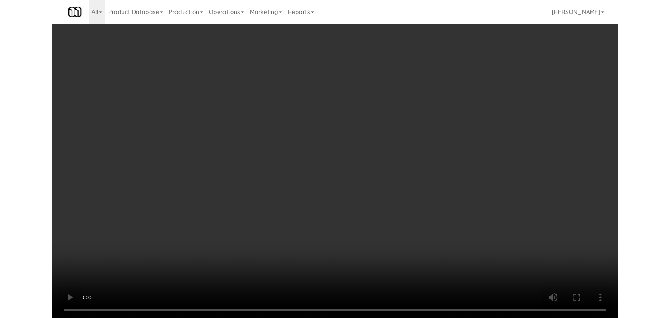
scroll to position [9650, 0]
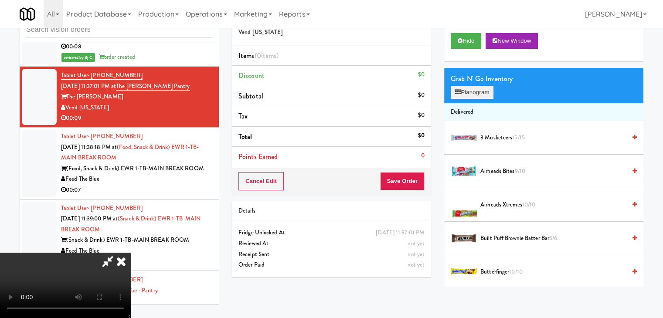
drag, startPoint x: 481, startPoint y: 84, endPoint x: 480, endPoint y: 89, distance: 4.7
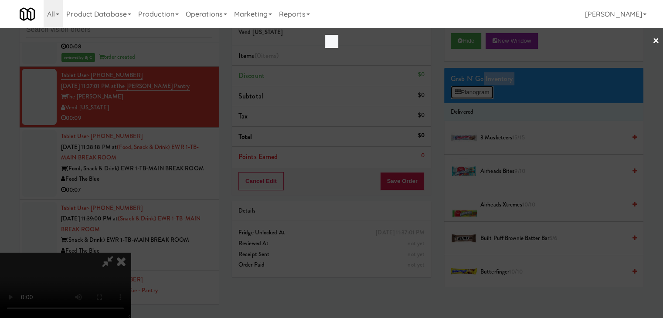
scroll to position [9639, 0]
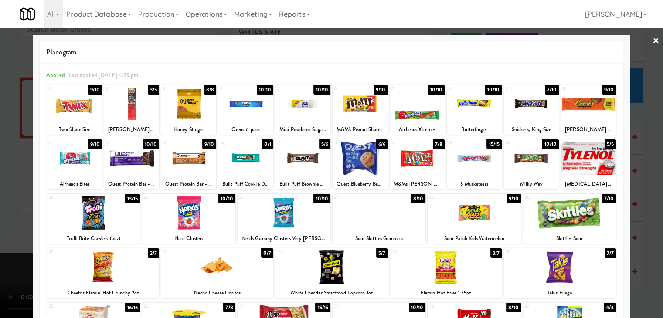
scroll to position [9650, 0]
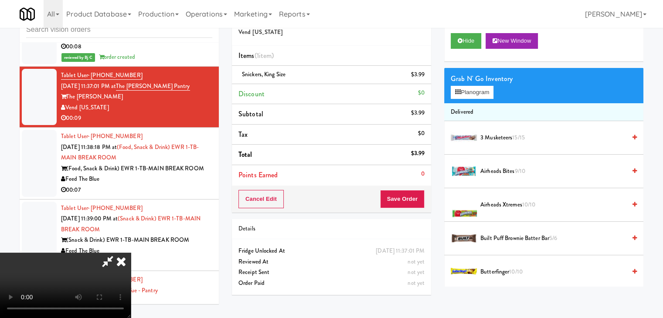
drag, startPoint x: 268, startPoint y: 191, endPoint x: 291, endPoint y: 191, distance: 23.1
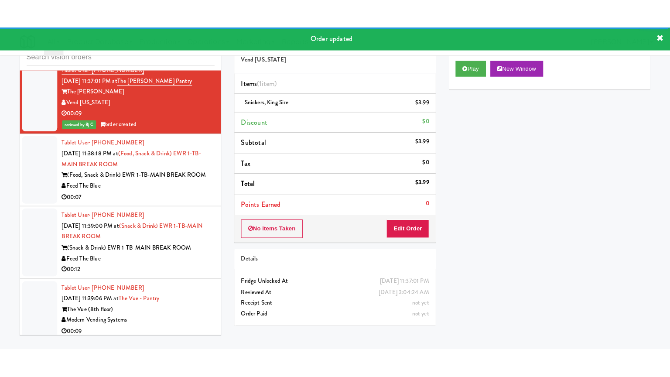
scroll to position [9738, 0]
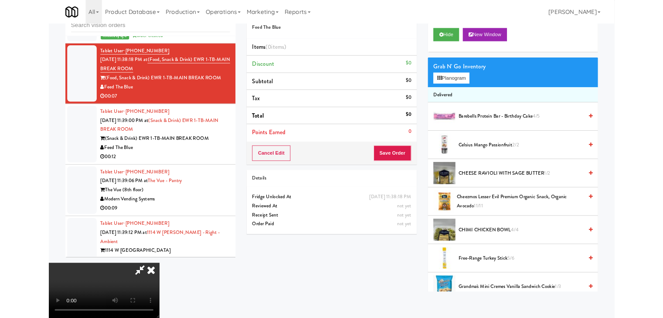
scroll to position [9727, 0]
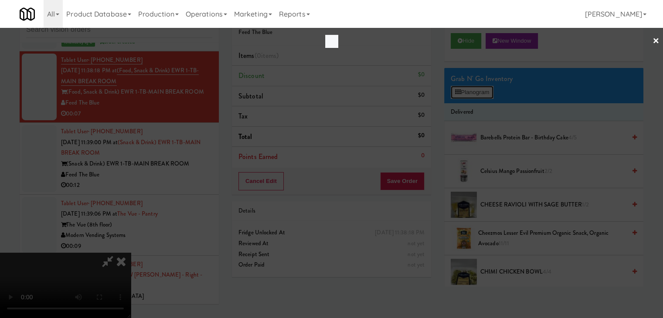
scroll to position [9727, 0]
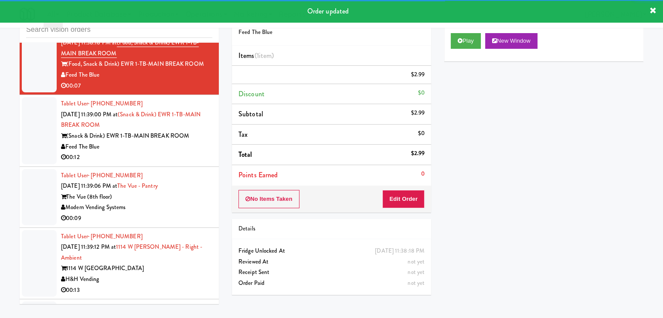
scroll to position [9825, 0]
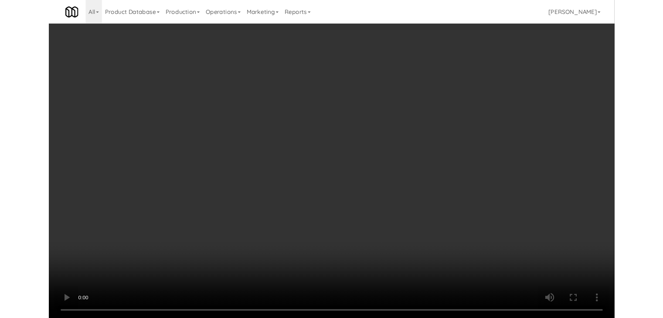
scroll to position [9814, 0]
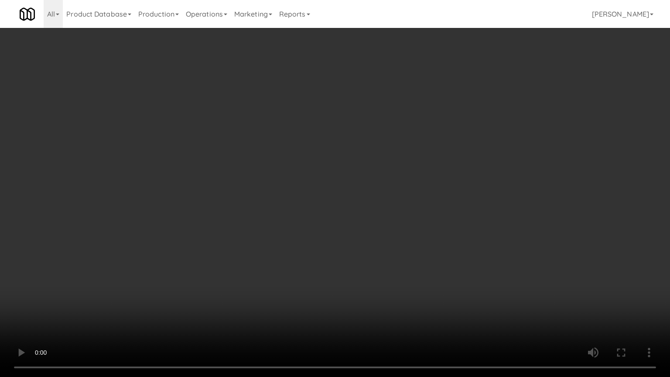
drag, startPoint x: 393, startPoint y: 232, endPoint x: 404, endPoint y: 180, distance: 53.1
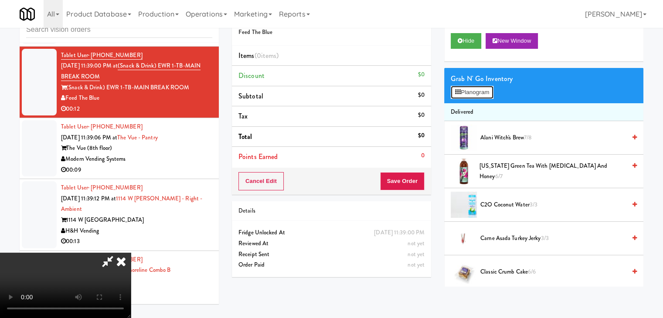
scroll to position [9814, 0]
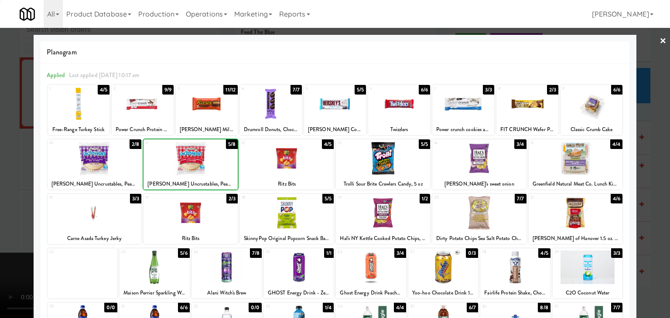
drag, startPoint x: 0, startPoint y: 172, endPoint x: 224, endPoint y: 175, distance: 223.7
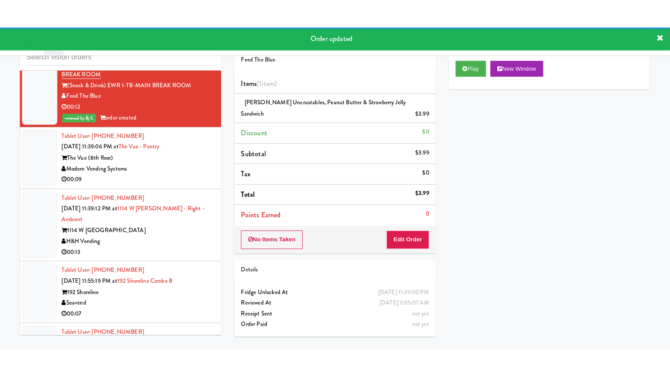
scroll to position [9912, 0]
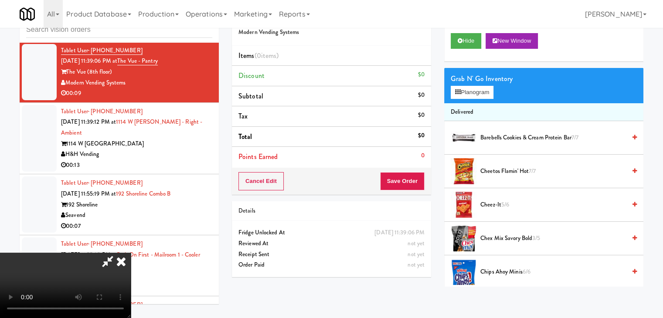
scroll to position [9901, 0]
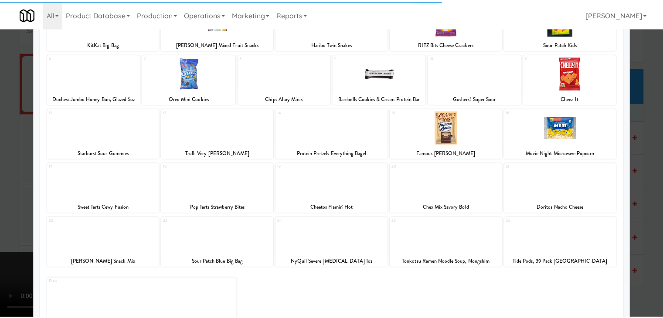
scroll to position [87, 0]
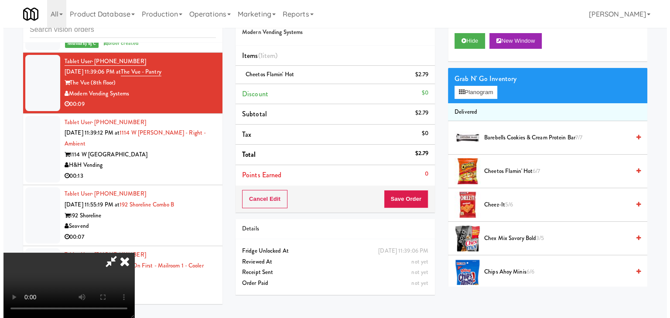
scroll to position [9912, 0]
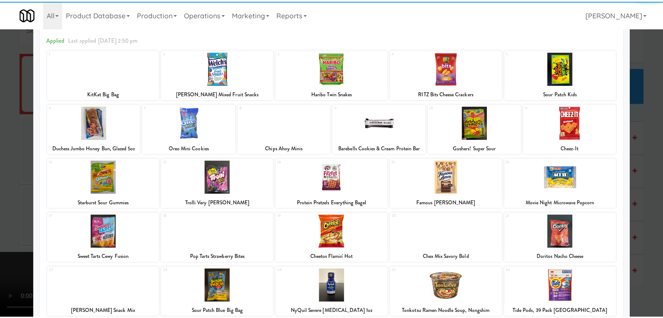
scroll to position [87, 0]
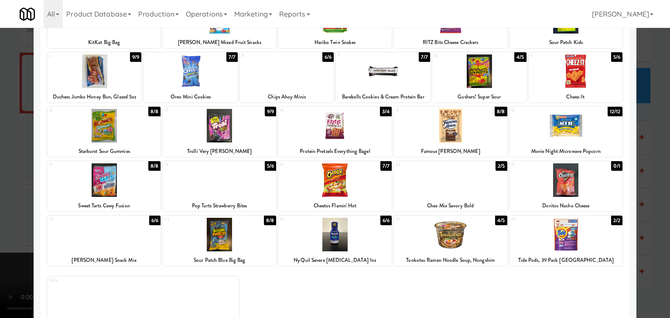
drag, startPoint x: 0, startPoint y: 192, endPoint x: 276, endPoint y: 187, distance: 276.5
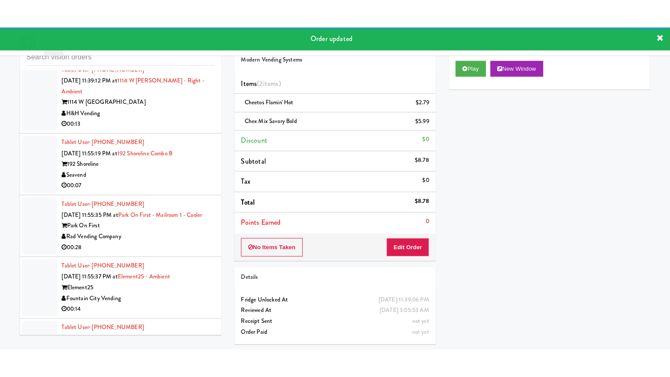
scroll to position [9999, 0]
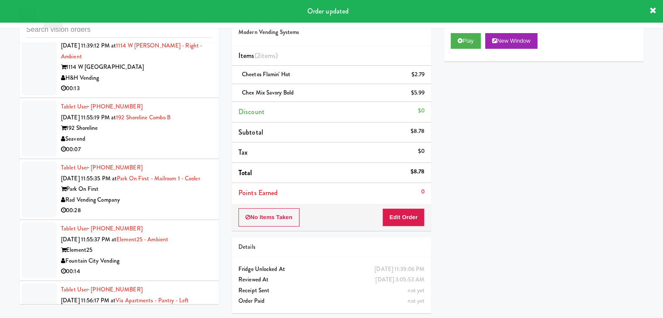
drag, startPoint x: 176, startPoint y: 104, endPoint x: 179, endPoint y: 108, distance: 5.3
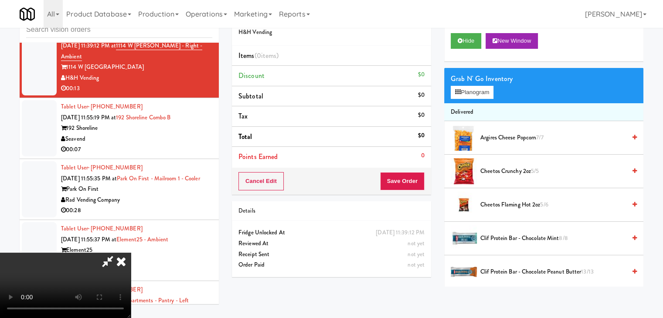
scroll to position [9988, 0]
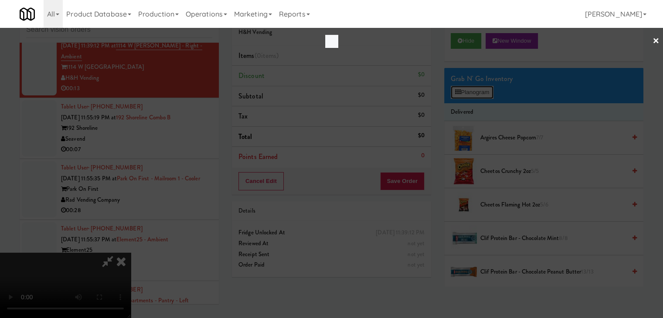
scroll to position [9988, 0]
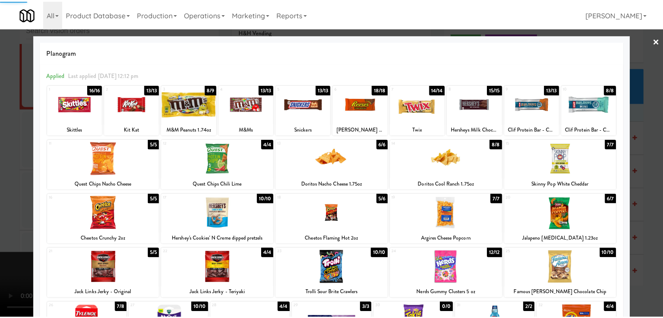
scroll to position [9999, 0]
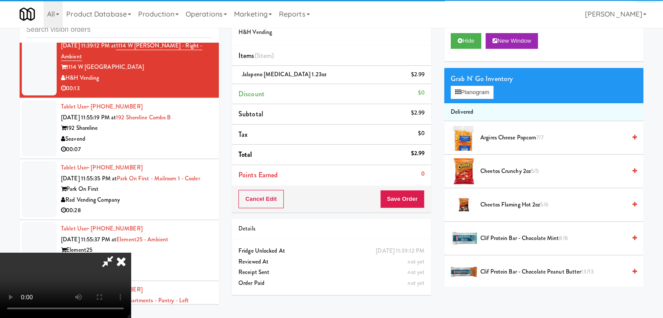
drag, startPoint x: 261, startPoint y: 210, endPoint x: 340, endPoint y: 214, distance: 79.0
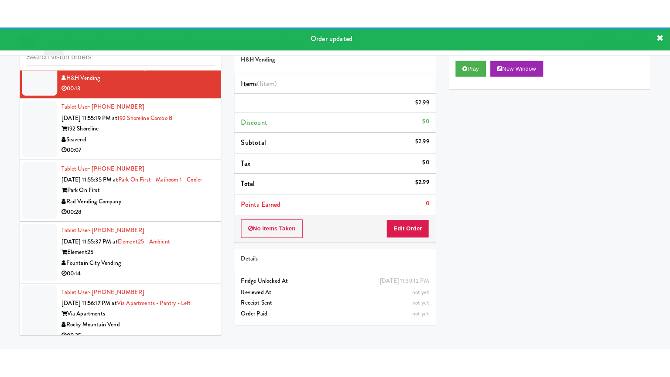
scroll to position [10043, 0]
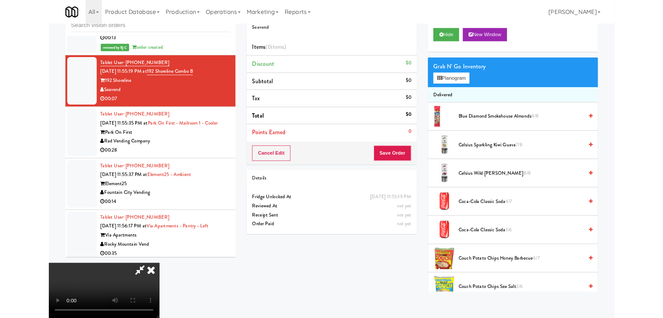
scroll to position [10032, 0]
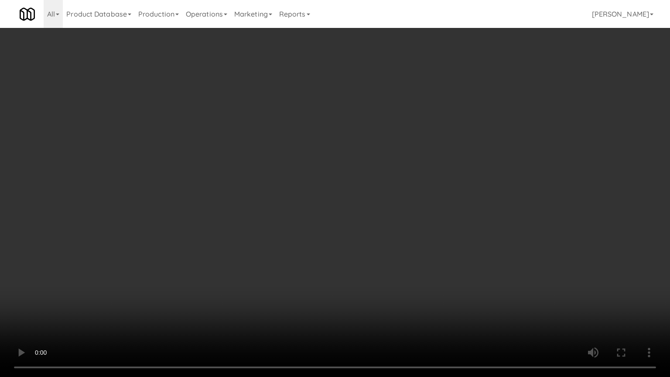
drag, startPoint x: 295, startPoint y: 259, endPoint x: 298, endPoint y: 262, distance: 5.0
drag, startPoint x: 373, startPoint y: 211, endPoint x: 378, endPoint y: 216, distance: 7.1
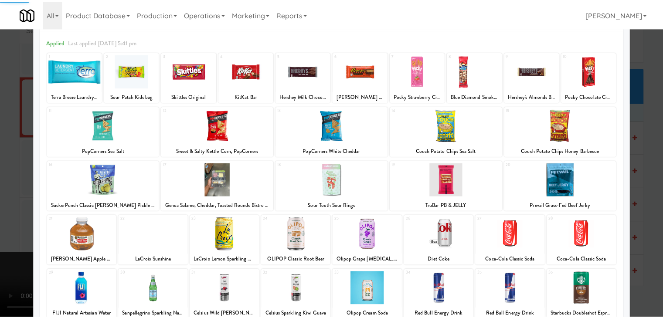
scroll to position [87, 0]
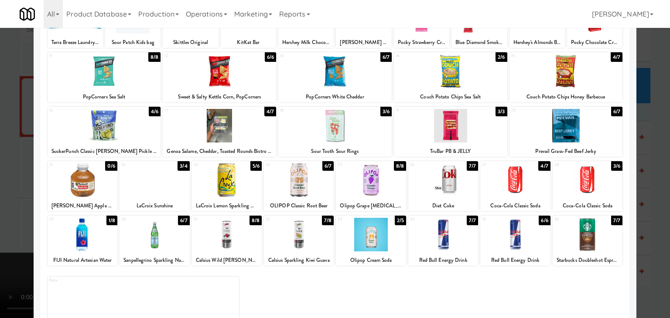
drag, startPoint x: 0, startPoint y: 180, endPoint x: 123, endPoint y: 184, distance: 123.4
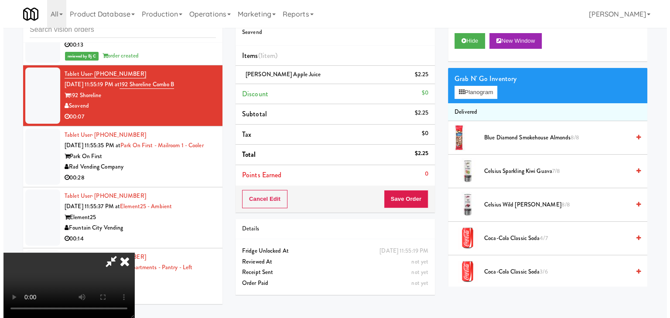
scroll to position [123, 0]
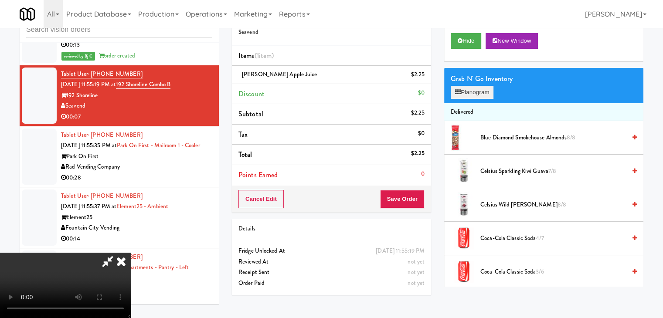
drag, startPoint x: 471, startPoint y: 101, endPoint x: 480, endPoint y: 95, distance: 10.4
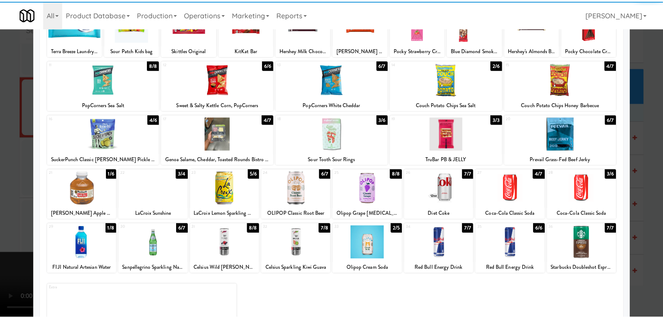
scroll to position [87, 0]
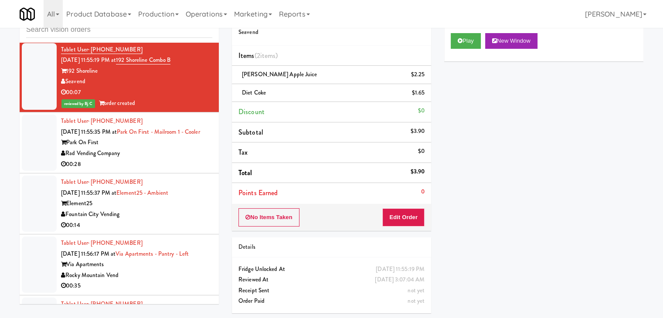
scroll to position [10130, 0]
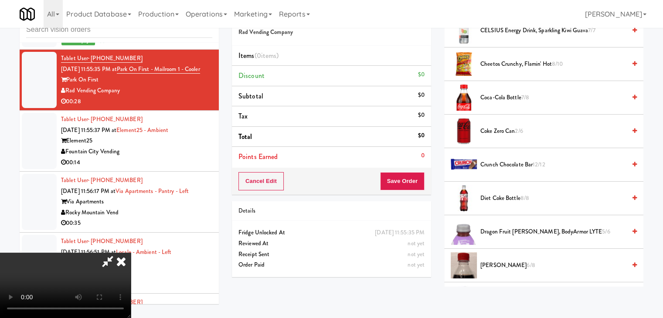
scroll to position [10119, 0]
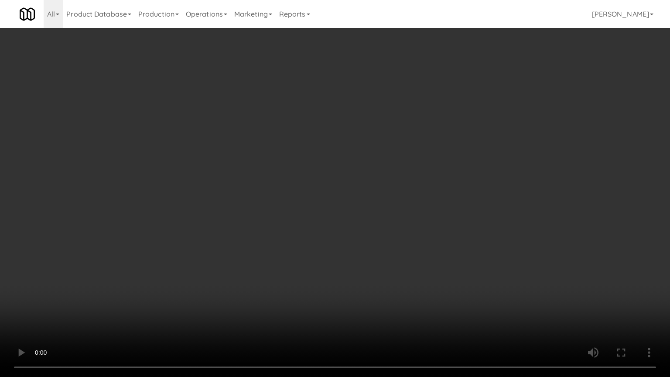
drag, startPoint x: 430, startPoint y: 177, endPoint x: 463, endPoint y: 90, distance: 93.3
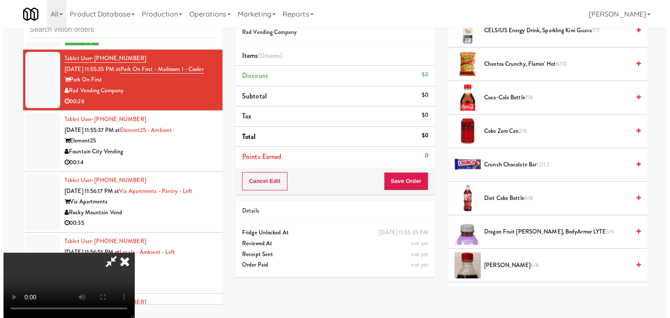
scroll to position [0, 0]
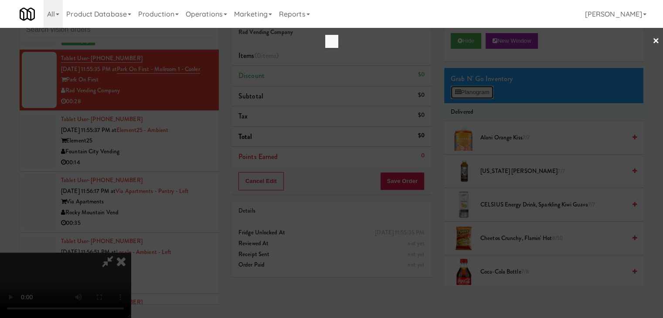
scroll to position [10119, 0]
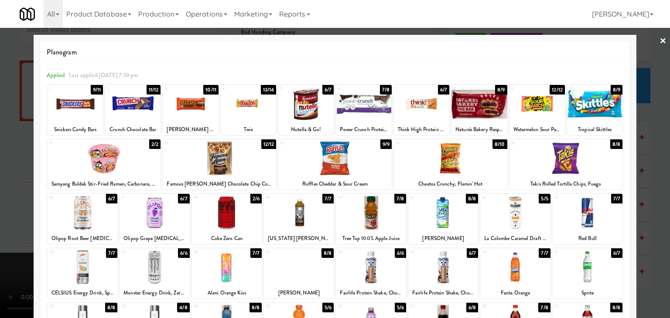
drag, startPoint x: 0, startPoint y: 143, endPoint x: 160, endPoint y: 143, distance: 159.6
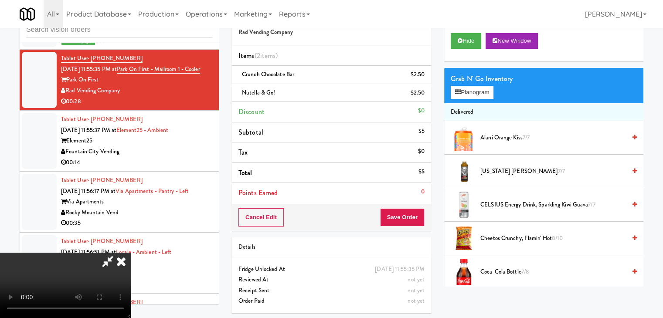
drag, startPoint x: 440, startPoint y: 214, endPoint x: 415, endPoint y: 215, distance: 24.5
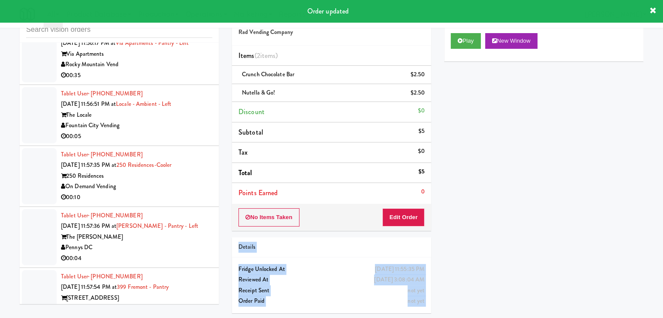
scroll to position [10304, 0]
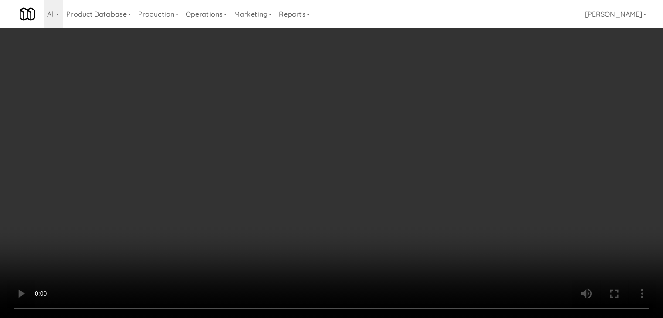
scroll to position [10293, 0]
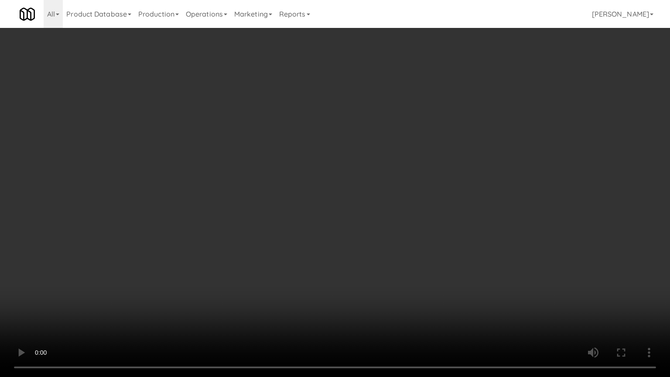
drag, startPoint x: 389, startPoint y: 256, endPoint x: 392, endPoint y: 211, distance: 45.5
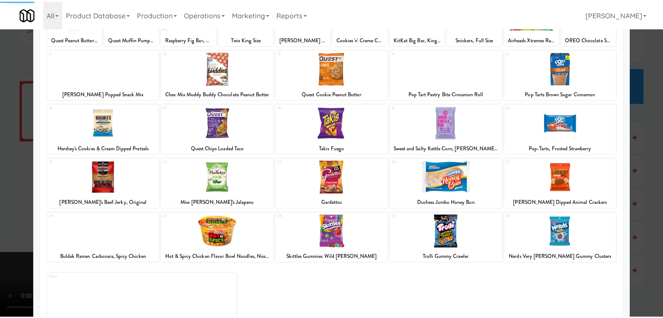
scroll to position [110, 0]
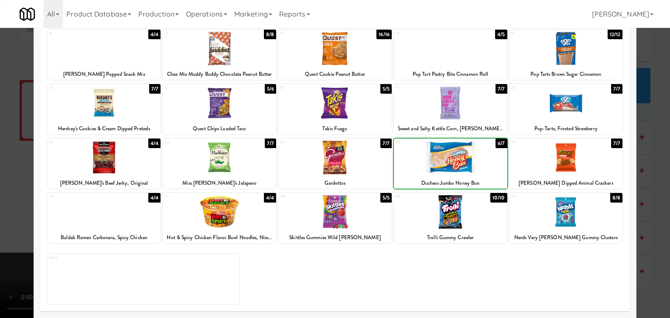
drag, startPoint x: 0, startPoint y: 173, endPoint x: 103, endPoint y: 189, distance: 104.5
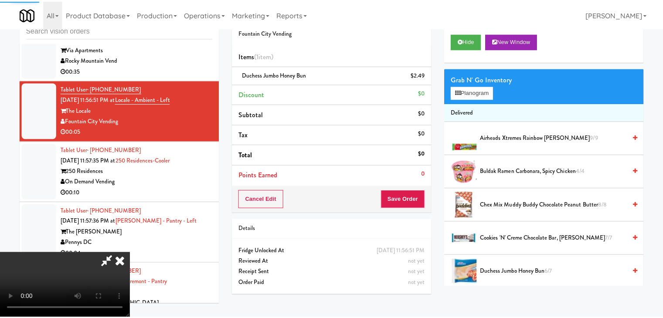
scroll to position [10304, 0]
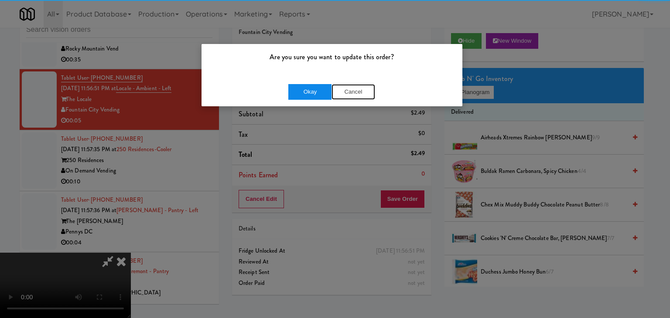
drag, startPoint x: 333, startPoint y: 92, endPoint x: 314, endPoint y: 92, distance: 19.2
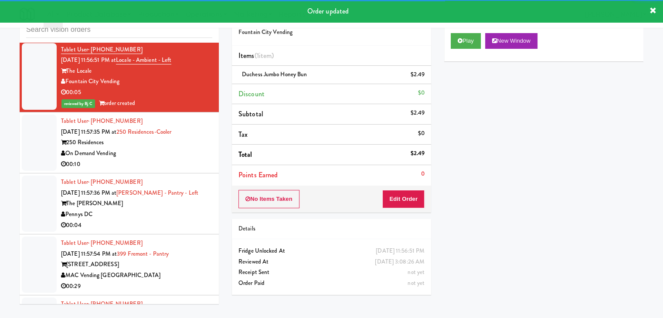
scroll to position [10348, 0]
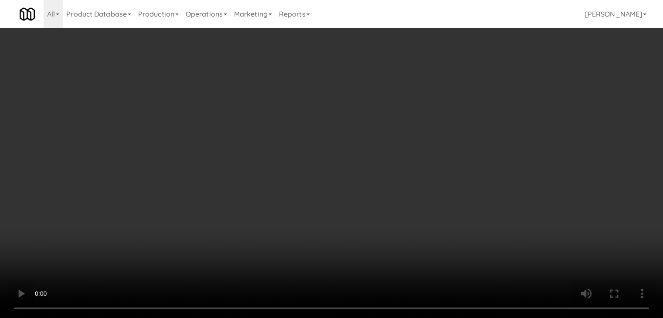
scroll to position [10338, 0]
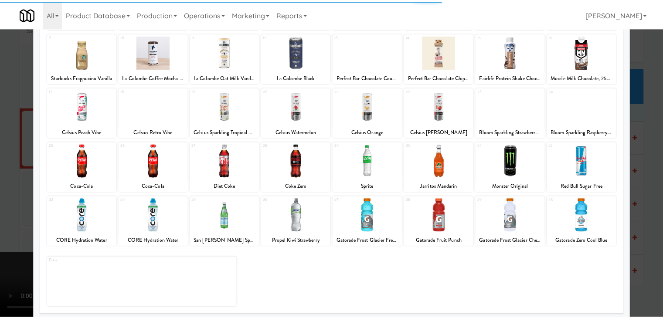
scroll to position [110, 0]
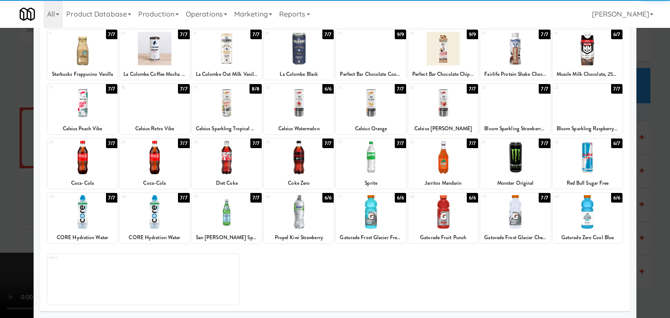
drag, startPoint x: 294, startPoint y: 222, endPoint x: 230, endPoint y: 218, distance: 64.2
drag, startPoint x: 160, startPoint y: 217, endPoint x: 0, endPoint y: 209, distance: 160.7
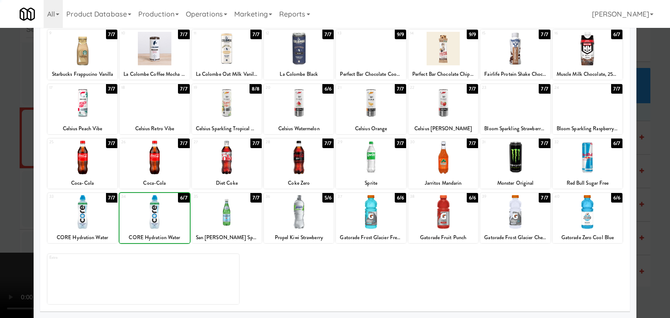
drag, startPoint x: 0, startPoint y: 193, endPoint x: 256, endPoint y: 200, distance: 256.5
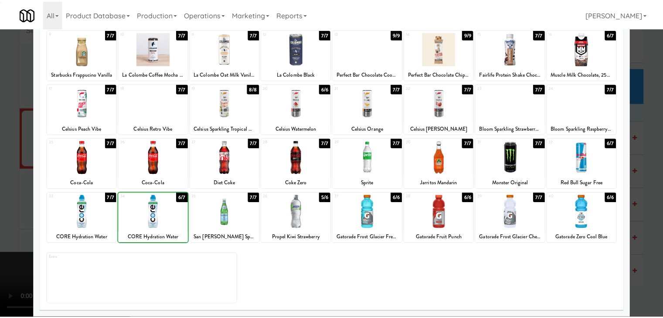
scroll to position [10348, 0]
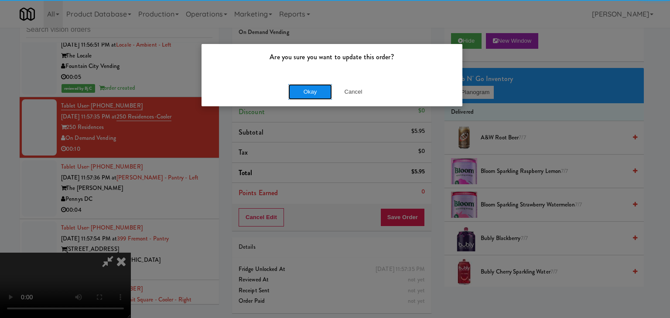
drag, startPoint x: 290, startPoint y: 96, endPoint x: 300, endPoint y: 95, distance: 9.6
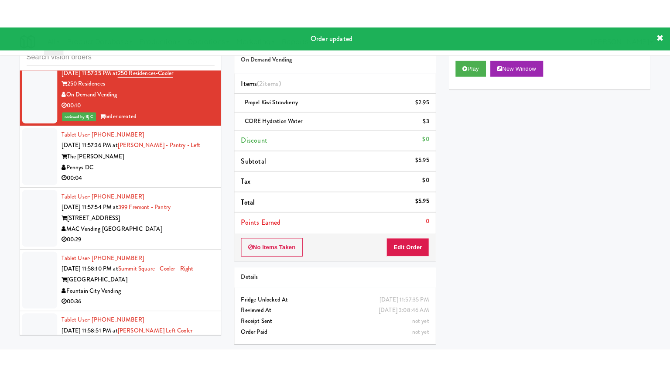
scroll to position [10435, 0]
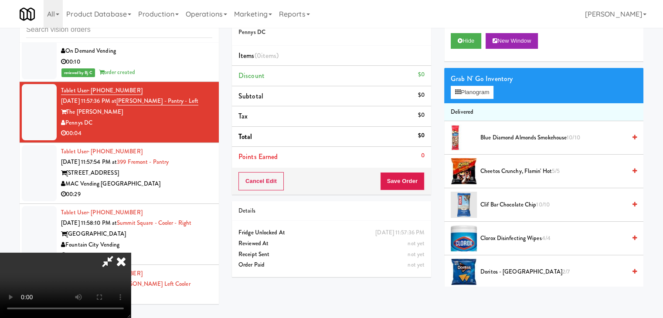
scroll to position [10424, 0]
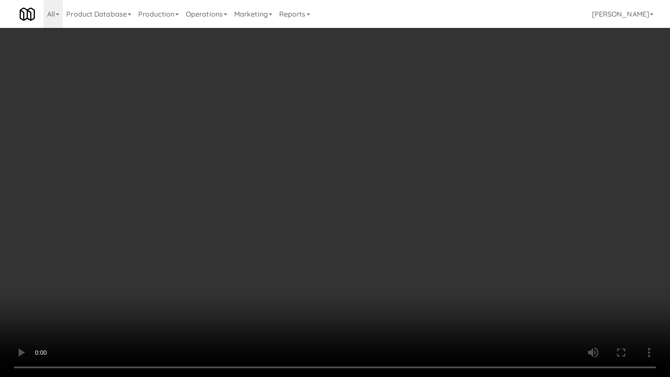
drag, startPoint x: 399, startPoint y: 244, endPoint x: 412, endPoint y: 182, distance: 63.2
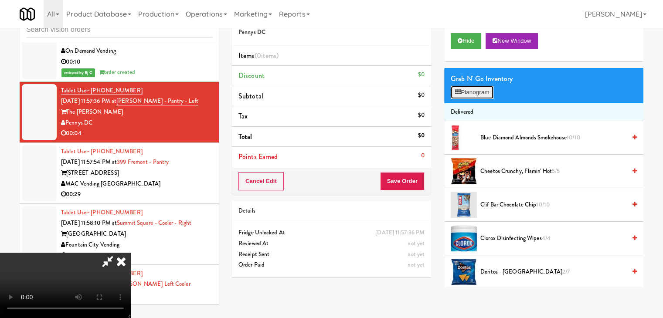
scroll to position [10424, 0]
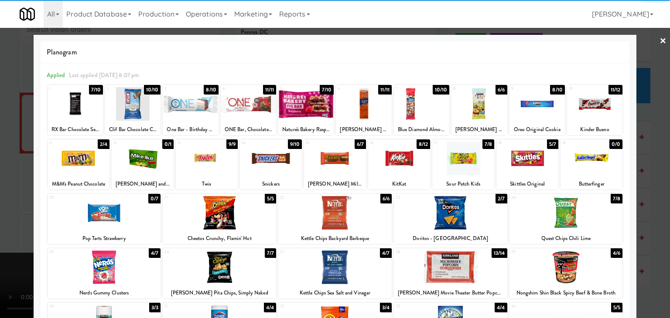
drag, startPoint x: 265, startPoint y: 164, endPoint x: 256, endPoint y: 163, distance: 8.4
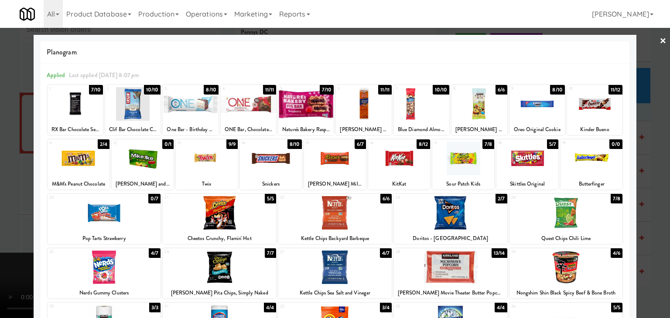
drag, startPoint x: 0, startPoint y: 166, endPoint x: 235, endPoint y: 188, distance: 235.6
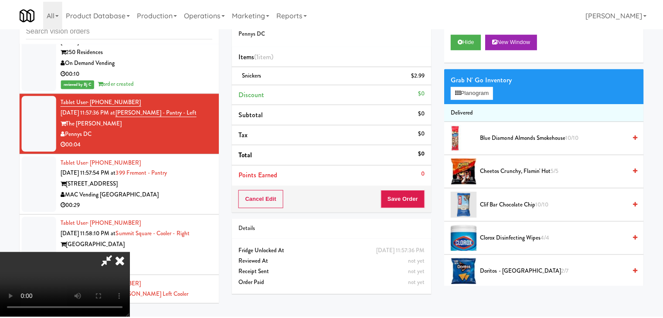
scroll to position [10435, 0]
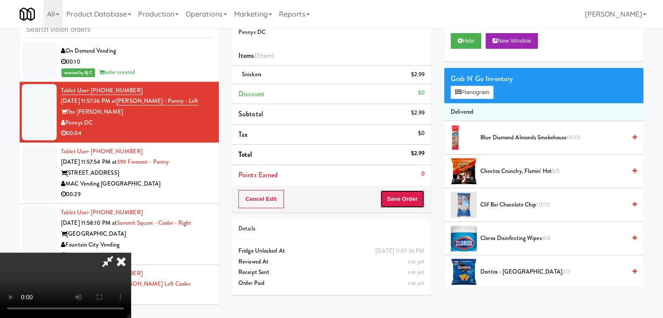
drag, startPoint x: 417, startPoint y: 203, endPoint x: 380, endPoint y: 168, distance: 50.9
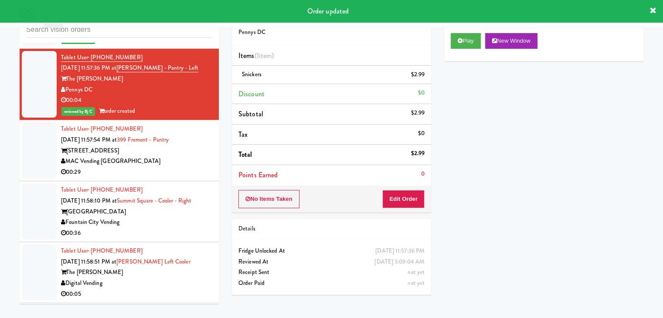
scroll to position [10522, 0]
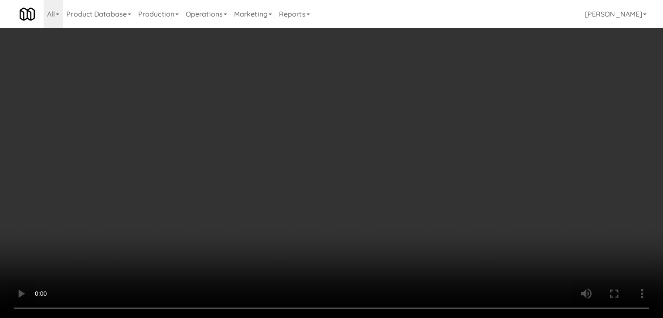
scroll to position [10511, 0]
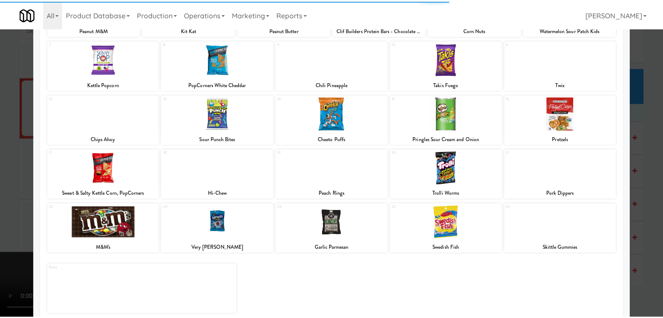
scroll to position [110, 0]
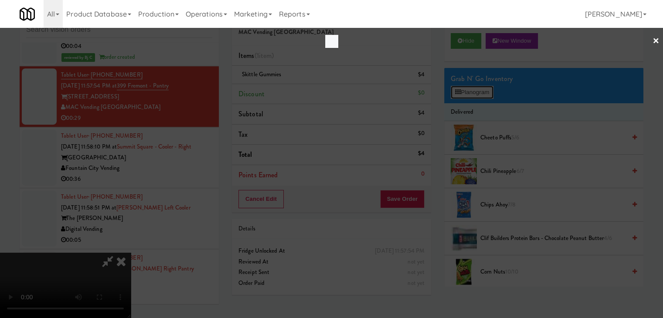
scroll to position [10511, 0]
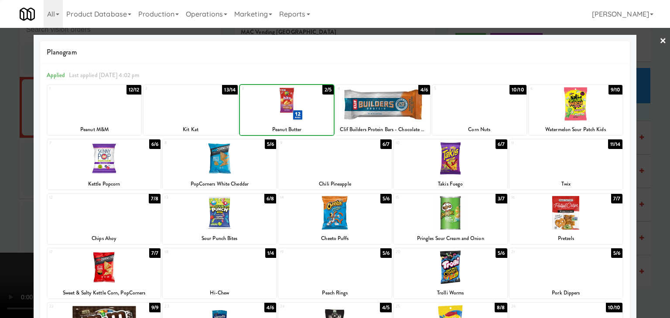
drag, startPoint x: 0, startPoint y: 140, endPoint x: 97, endPoint y: 153, distance: 97.7
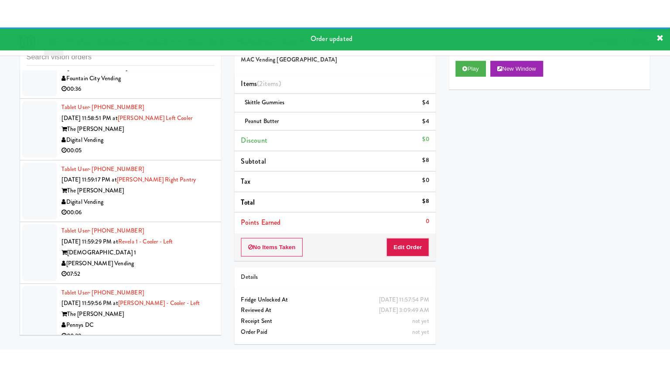
scroll to position [10653, 0]
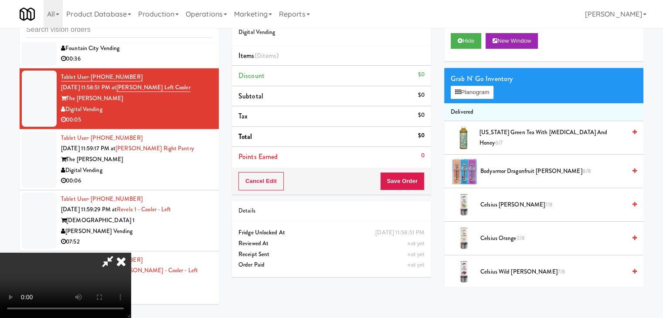
scroll to position [10642, 0]
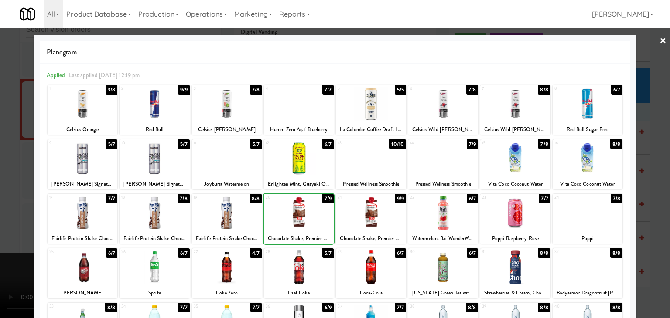
drag, startPoint x: 0, startPoint y: 190, endPoint x: 266, endPoint y: 197, distance: 265.6
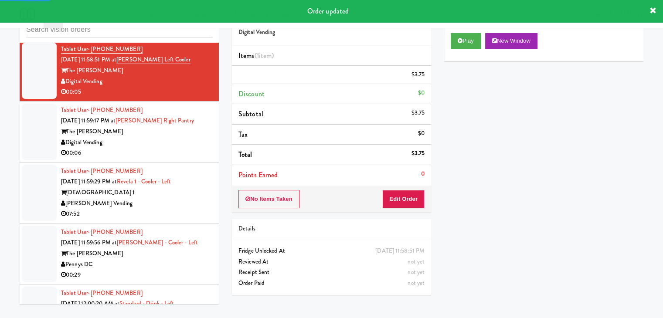
scroll to position [10697, 0]
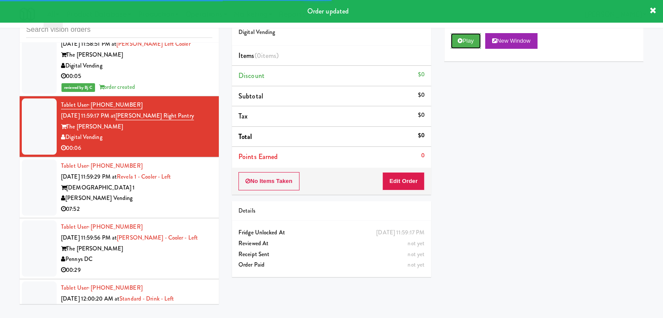
drag, startPoint x: 467, startPoint y: 38, endPoint x: 467, endPoint y: 79, distance: 41.0
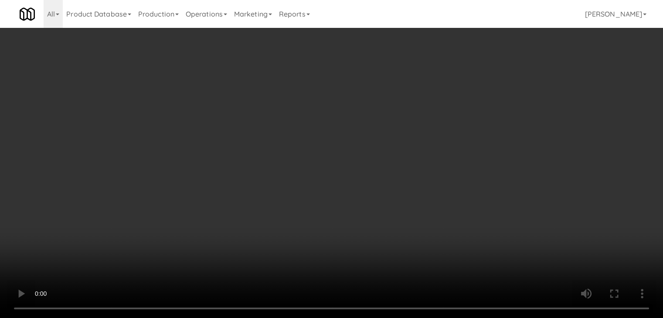
scroll to position [10686, 0]
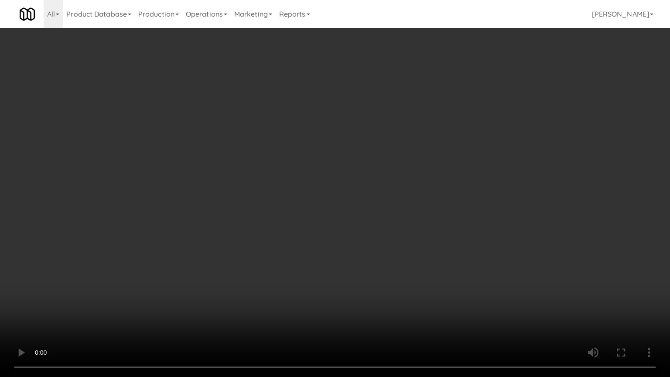
drag, startPoint x: 405, startPoint y: 235, endPoint x: 409, endPoint y: 233, distance: 4.9
drag, startPoint x: 410, startPoint y: 232, endPoint x: 410, endPoint y: 195, distance: 36.6
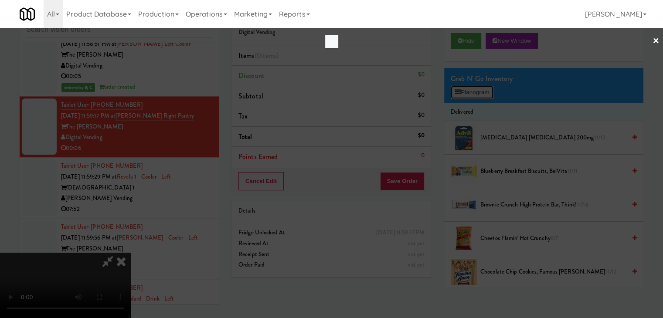
scroll to position [10686, 0]
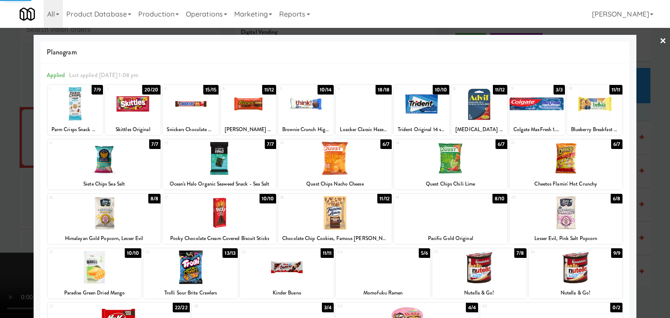
drag, startPoint x: 0, startPoint y: 150, endPoint x: 198, endPoint y: 173, distance: 198.8
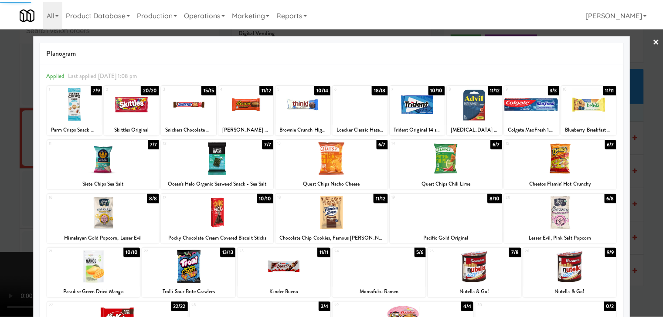
scroll to position [10697, 0]
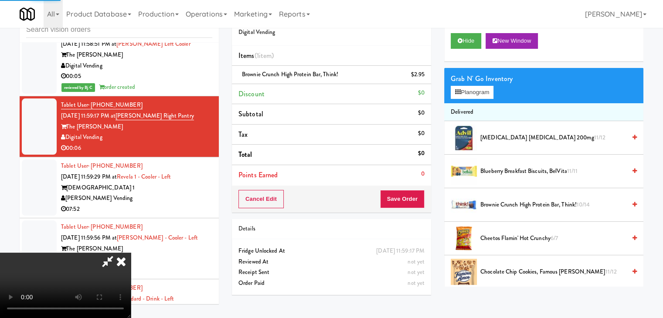
drag, startPoint x: 296, startPoint y: 191, endPoint x: 356, endPoint y: 200, distance: 60.4
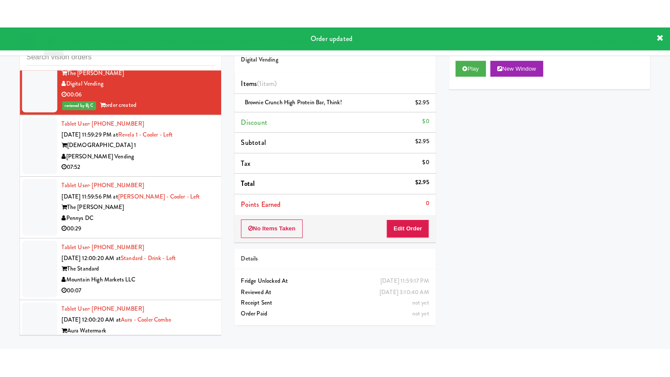
scroll to position [10784, 0]
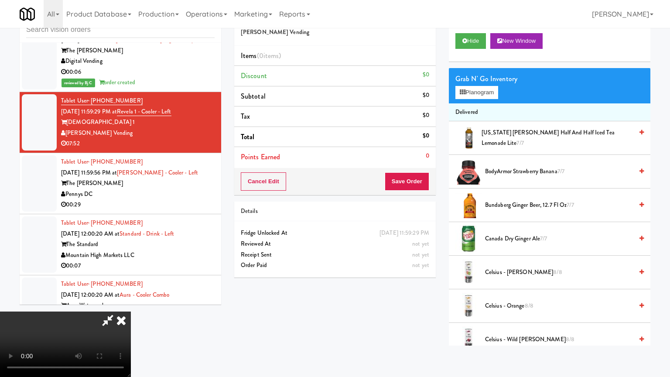
scroll to position [10784, 0]
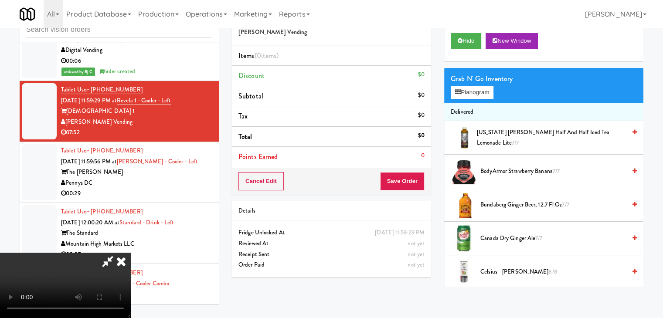
drag, startPoint x: 300, startPoint y: 138, endPoint x: 390, endPoint y: 124, distance: 91.3
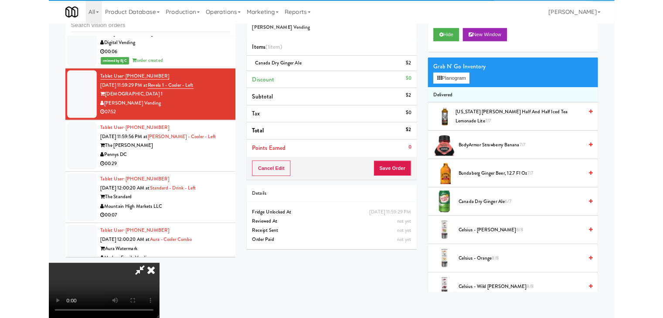
scroll to position [10773, 0]
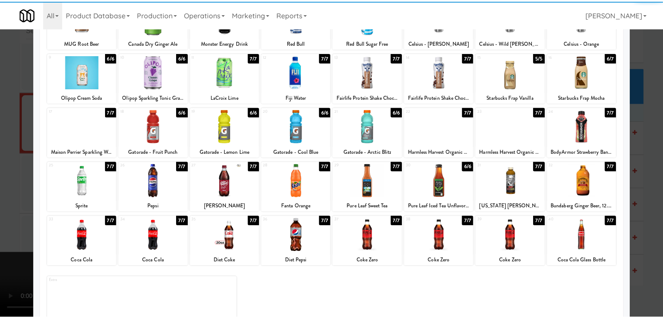
scroll to position [87, 0]
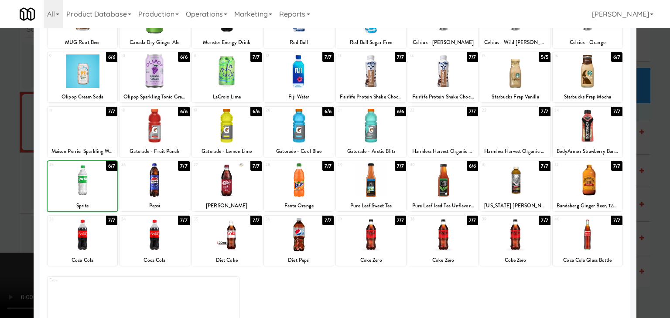
drag, startPoint x: 0, startPoint y: 187, endPoint x: 80, endPoint y: 186, distance: 80.2
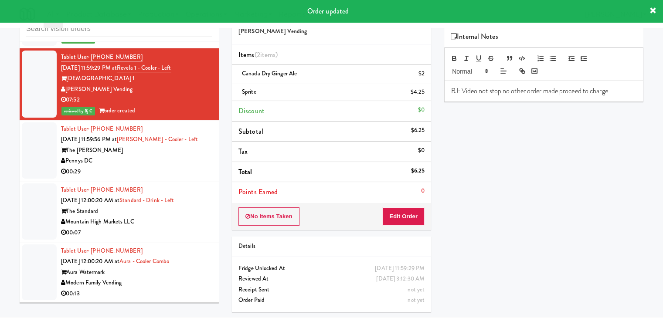
scroll to position [10871, 0]
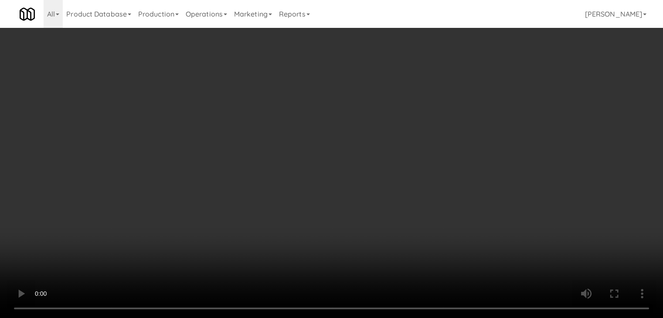
scroll to position [10860, 0]
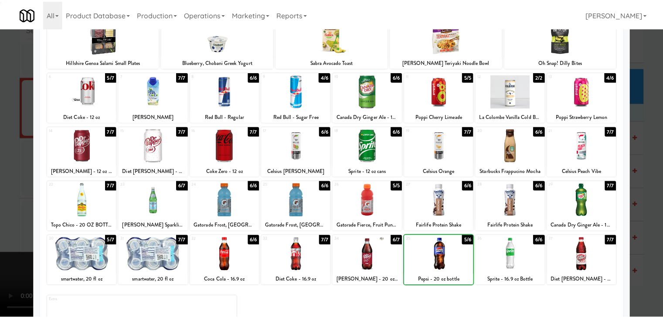
scroll to position [23, 0]
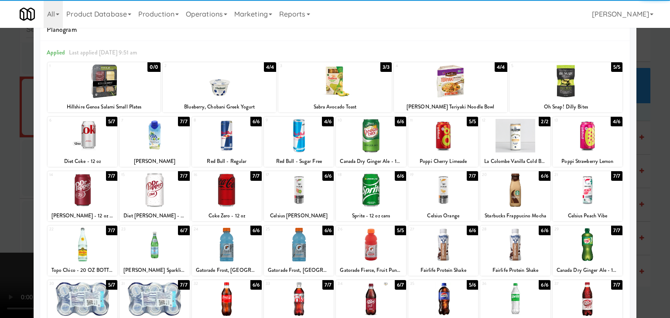
drag, startPoint x: 433, startPoint y: 190, endPoint x: 420, endPoint y: 191, distance: 12.7
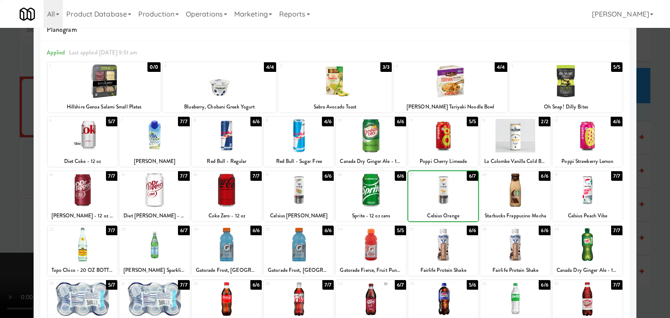
drag, startPoint x: 0, startPoint y: 186, endPoint x: 88, endPoint y: 186, distance: 87.6
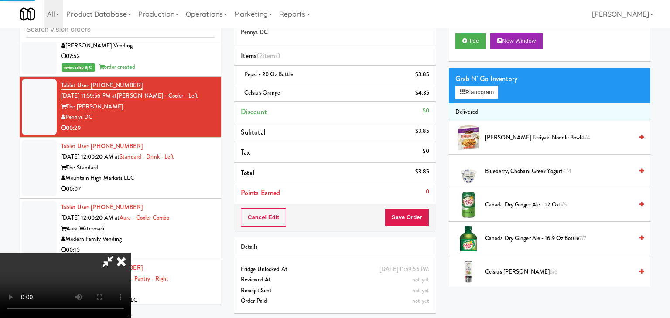
scroll to position [10871, 0]
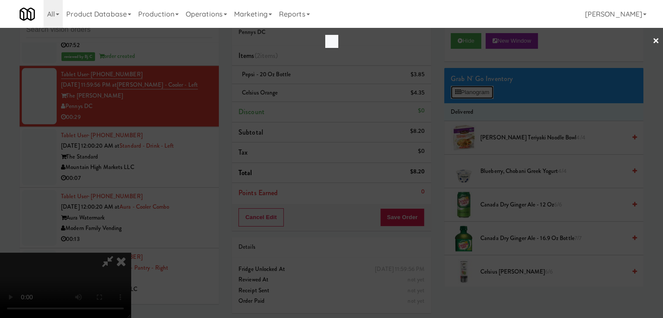
scroll to position [10860, 0]
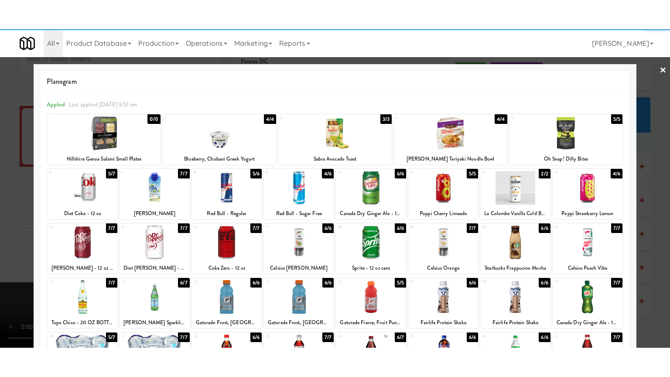
scroll to position [10871, 0]
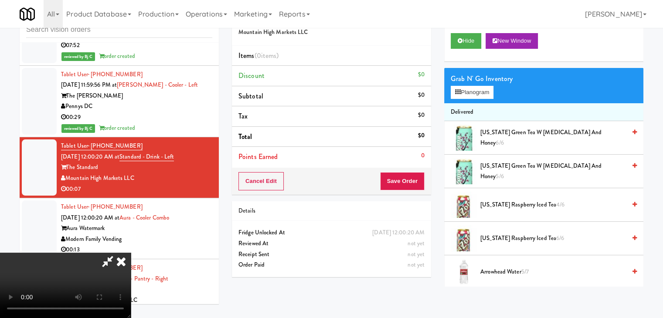
scroll to position [10860, 0]
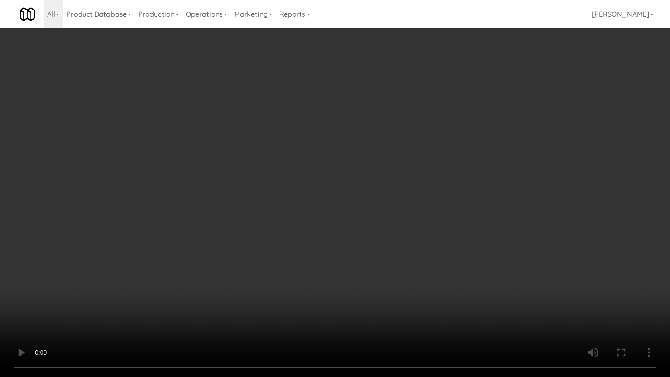
drag, startPoint x: 390, startPoint y: 242, endPoint x: 379, endPoint y: 249, distance: 13.3
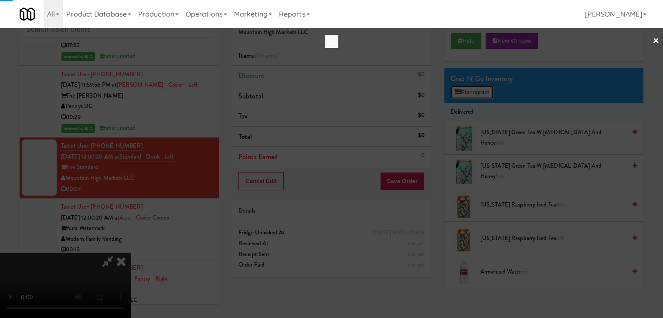
scroll to position [10860, 0]
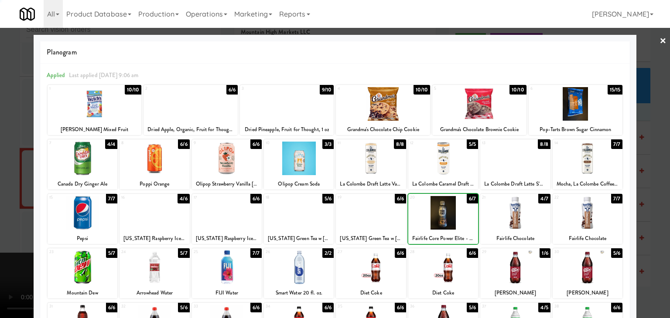
drag, startPoint x: 0, startPoint y: 191, endPoint x: 241, endPoint y: 194, distance: 240.7
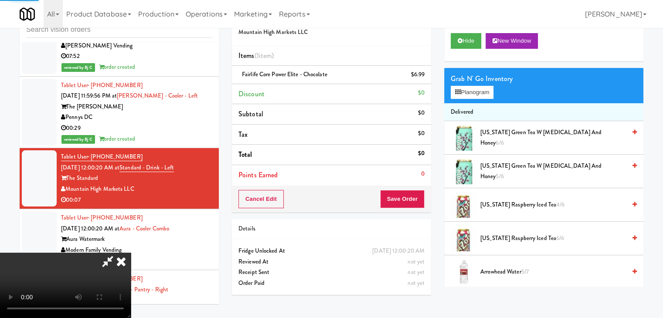
scroll to position [10871, 0]
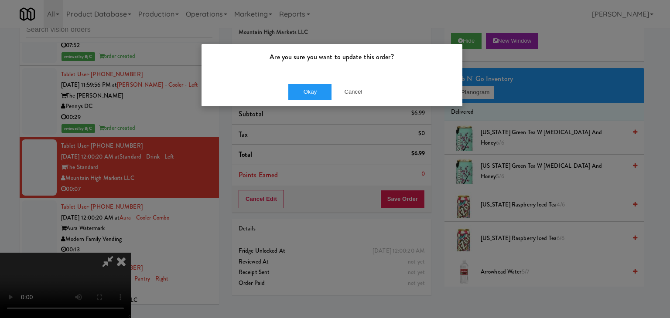
drag, startPoint x: 422, startPoint y: 197, endPoint x: 408, endPoint y: 186, distance: 17.4
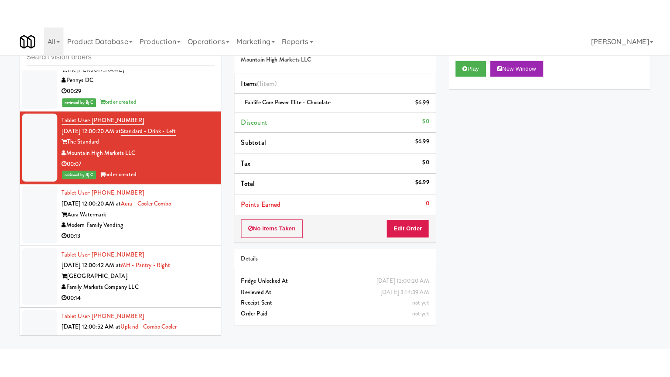
scroll to position [11002, 0]
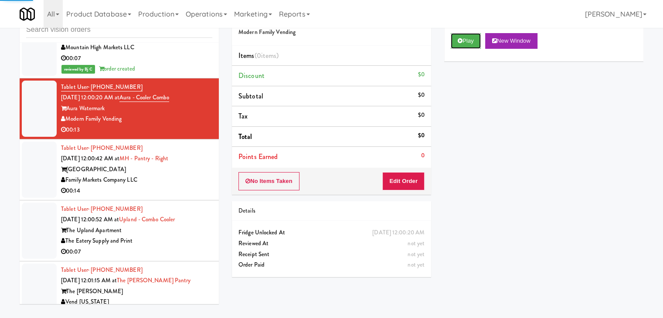
drag, startPoint x: 467, startPoint y: 39, endPoint x: 462, endPoint y: 49, distance: 11.1
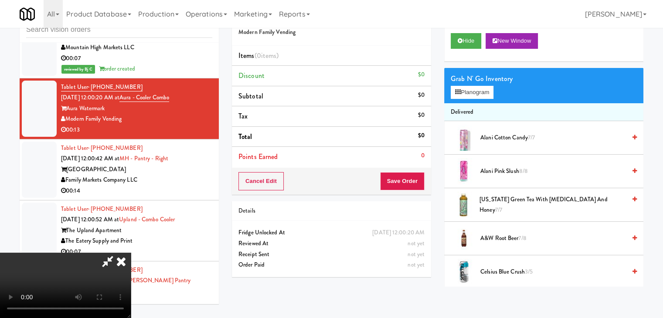
scroll to position [10992, 0]
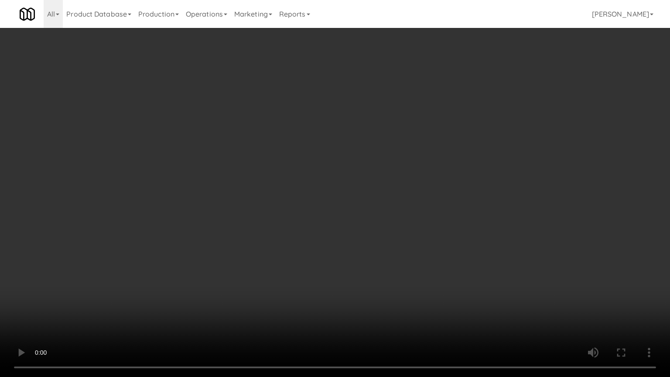
drag, startPoint x: 385, startPoint y: 221, endPoint x: 390, endPoint y: 221, distance: 5.2
drag, startPoint x: 391, startPoint y: 248, endPoint x: 440, endPoint y: 146, distance: 113.1
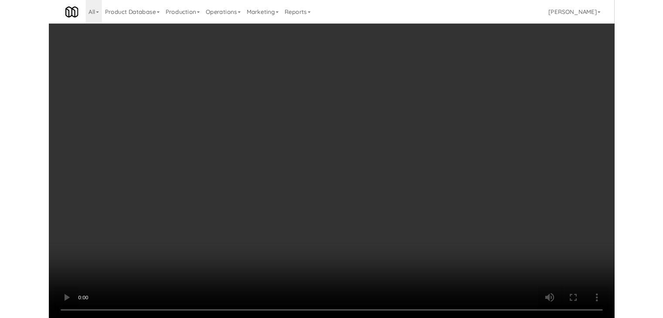
scroll to position [11002, 0]
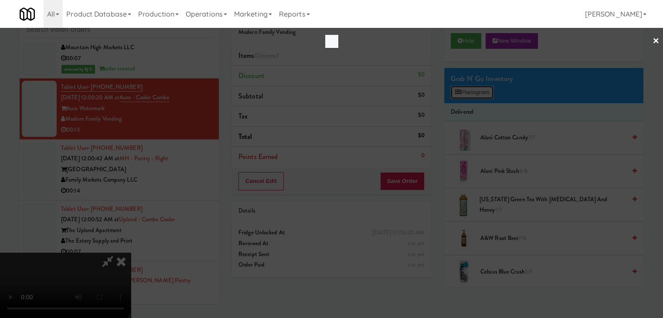
scroll to position [10992, 0]
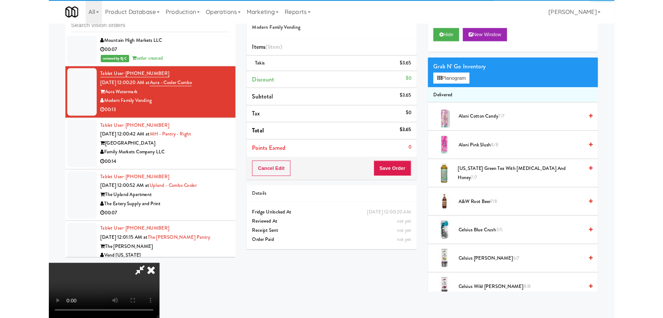
scroll to position [10992, 0]
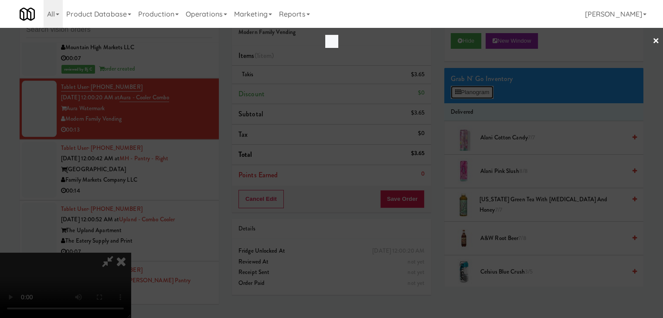
scroll to position [10992, 0]
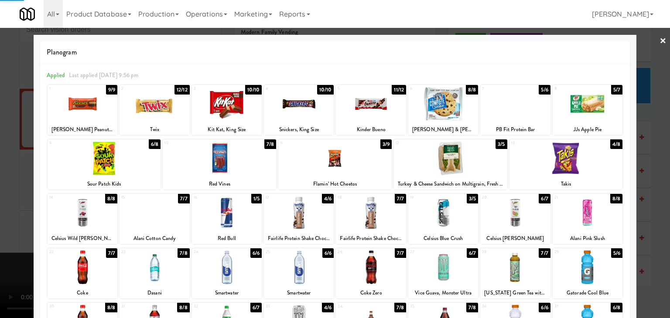
drag, startPoint x: 0, startPoint y: 175, endPoint x: 131, endPoint y: 181, distance: 131.4
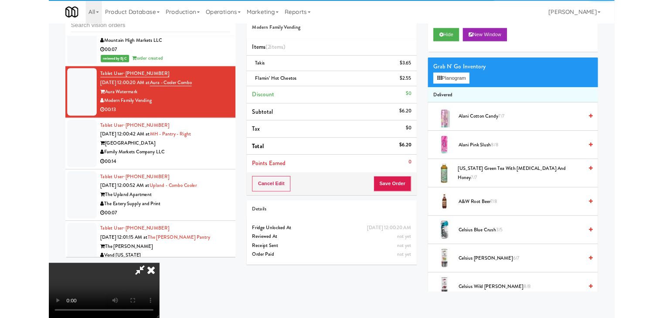
scroll to position [10992, 0]
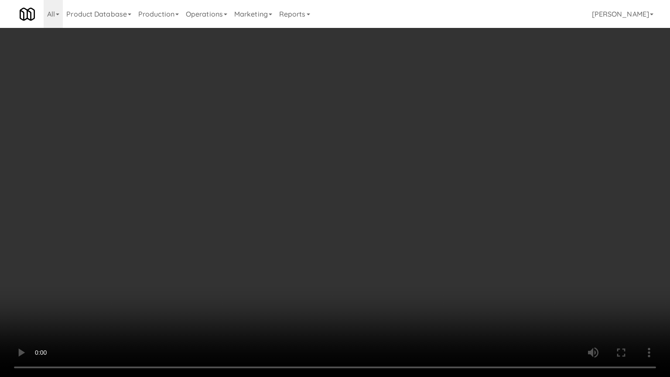
drag, startPoint x: 420, startPoint y: 232, endPoint x: 464, endPoint y: 130, distance: 111.4
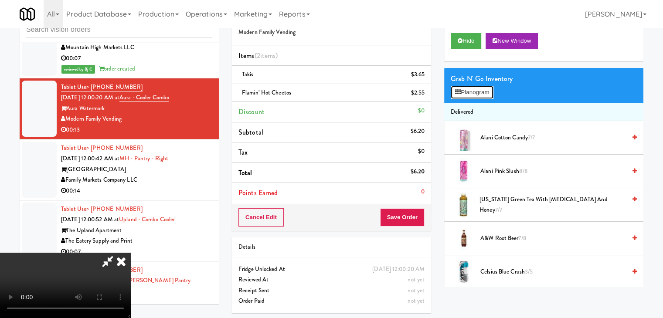
scroll to position [10992, 0]
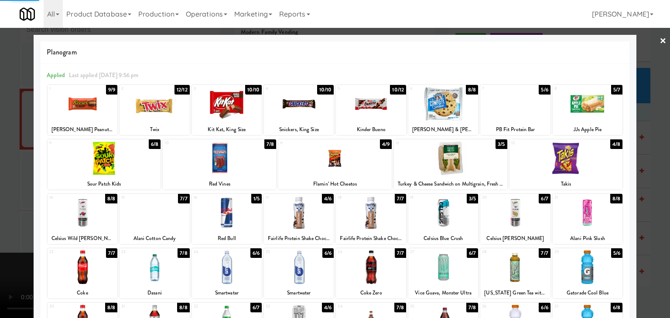
drag, startPoint x: 0, startPoint y: 170, endPoint x: 222, endPoint y: 192, distance: 223.1
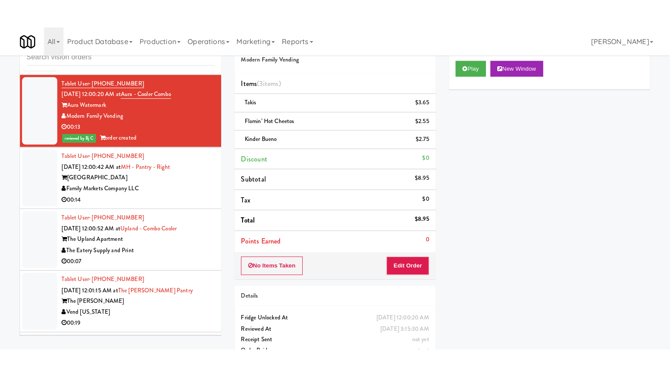
scroll to position [11089, 0]
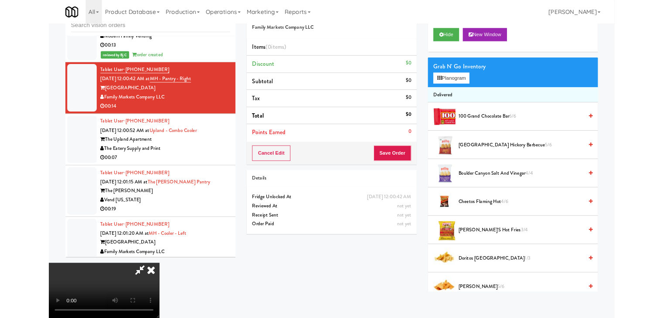
scroll to position [11089, 0]
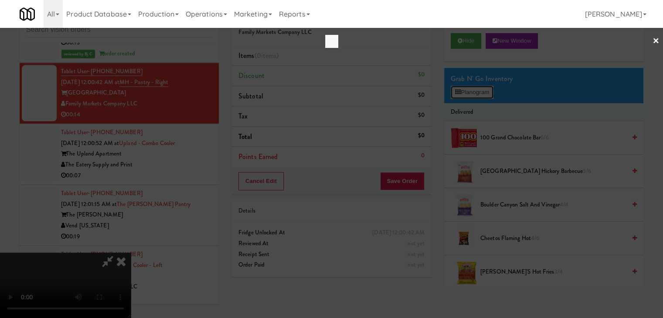
scroll to position [11078, 0]
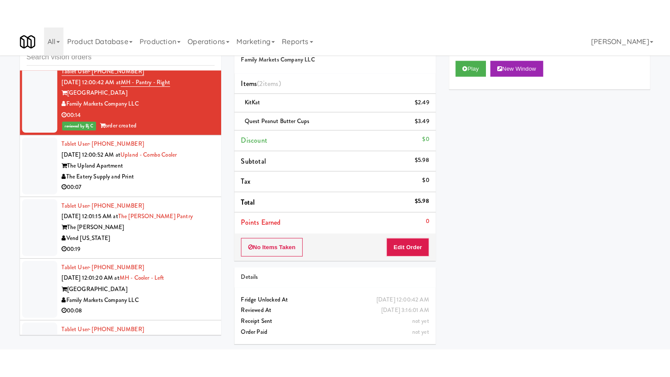
scroll to position [11133, 0]
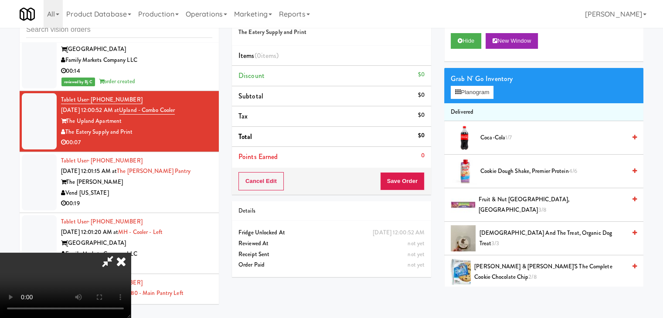
scroll to position [11122, 0]
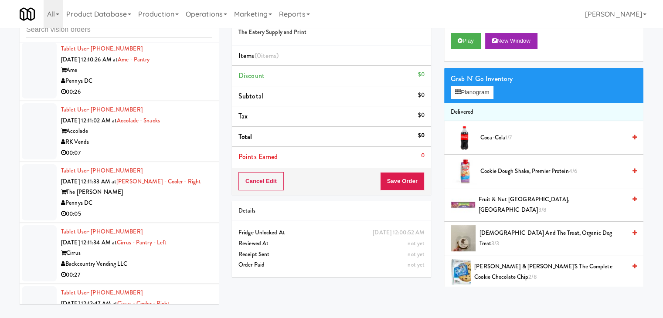
scroll to position [12223, 0]
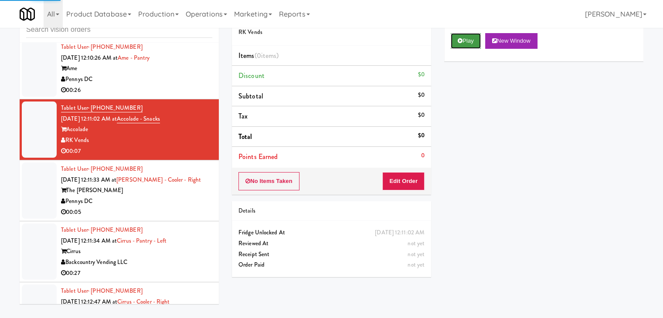
drag, startPoint x: 471, startPoint y: 48, endPoint x: 455, endPoint y: 105, distance: 59.7
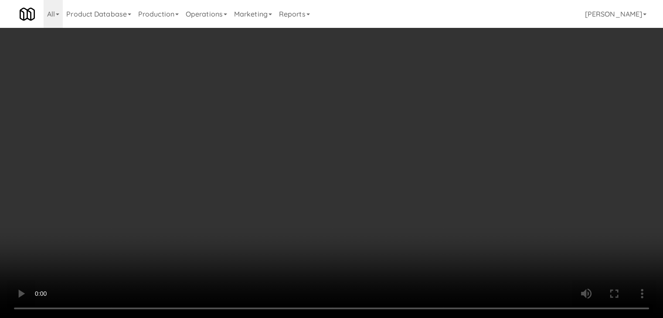
scroll to position [12212, 0]
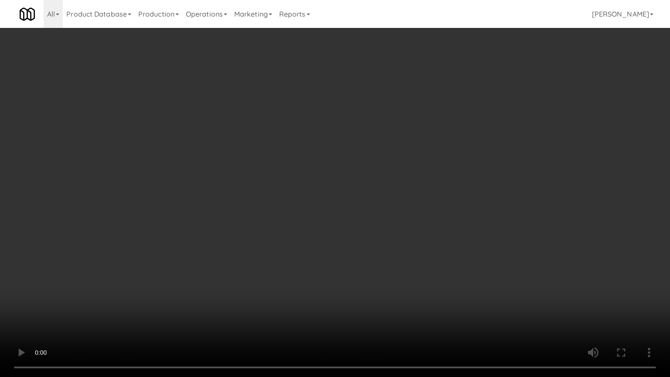
drag, startPoint x: 392, startPoint y: 237, endPoint x: 472, endPoint y: 122, distance: 139.7
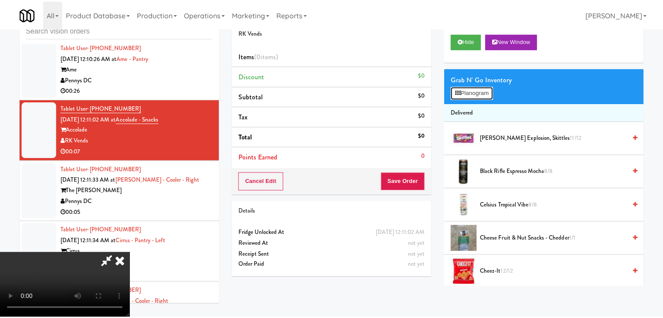
scroll to position [12212, 0]
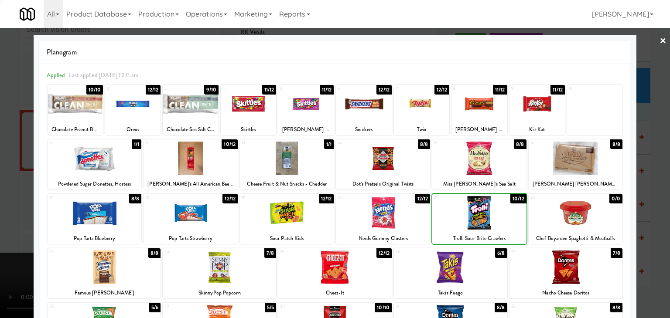
drag, startPoint x: 2, startPoint y: 174, endPoint x: 414, endPoint y: 176, distance: 412.1
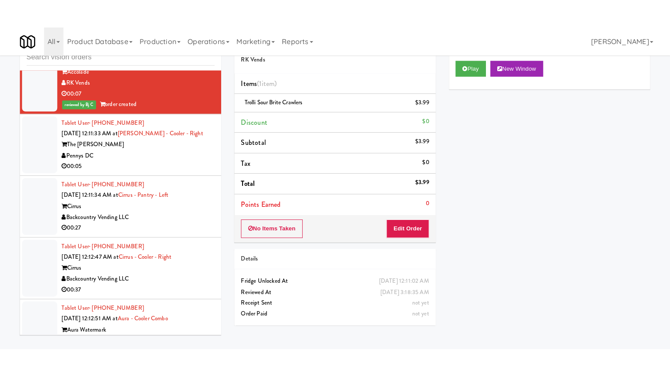
scroll to position [12310, 0]
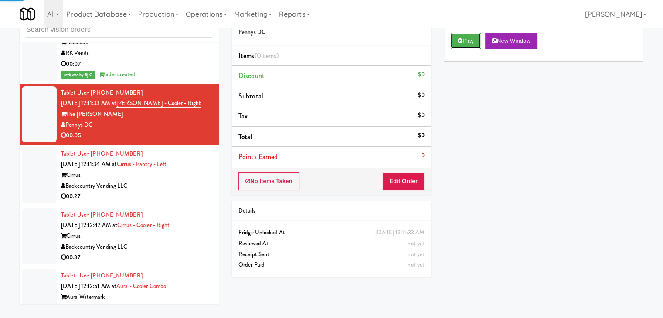
drag, startPoint x: 462, startPoint y: 37, endPoint x: 412, endPoint y: 128, distance: 103.4
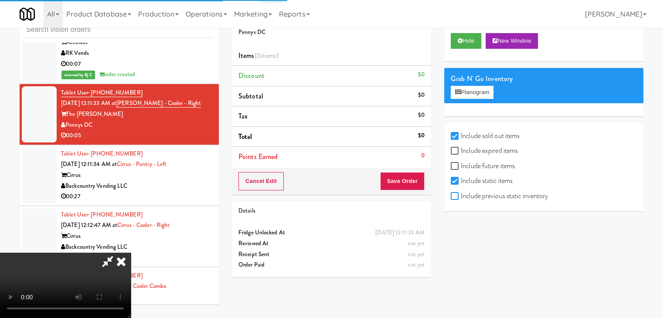
checkbox input "true"
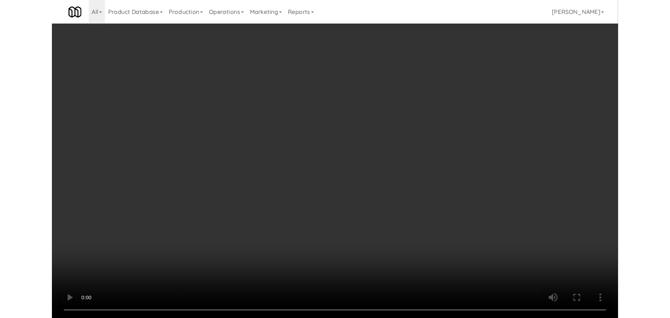
scroll to position [12310, 0]
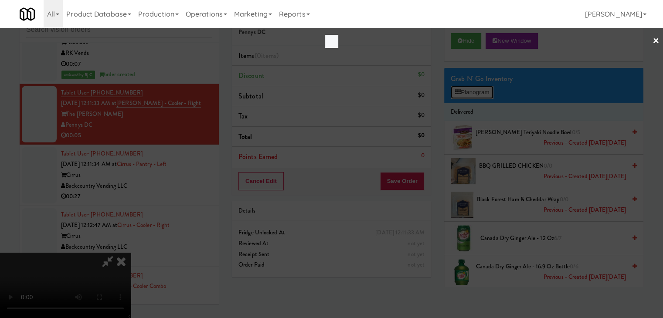
scroll to position [12300, 0]
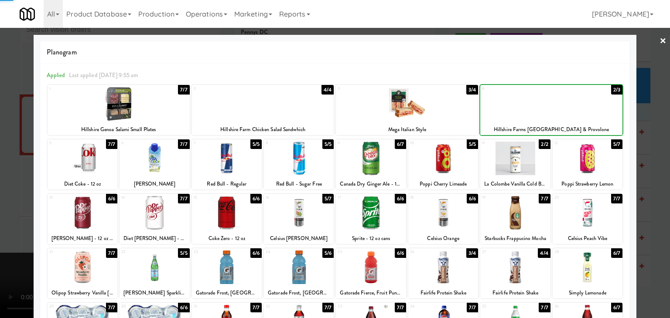
drag, startPoint x: 0, startPoint y: 157, endPoint x: 249, endPoint y: 159, distance: 249.0
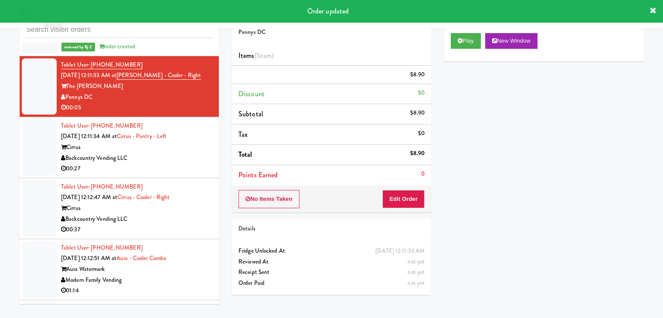
scroll to position [12354, 0]
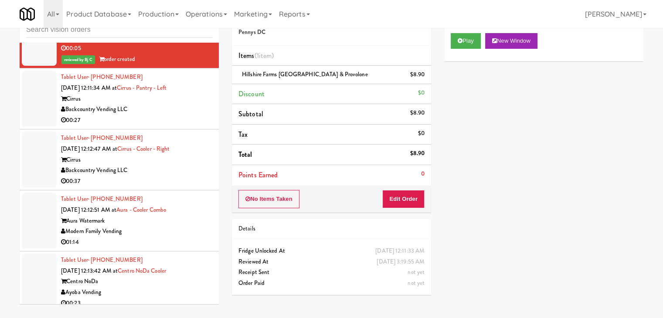
drag, startPoint x: 170, startPoint y: 147, endPoint x: 176, endPoint y: 153, distance: 8.0
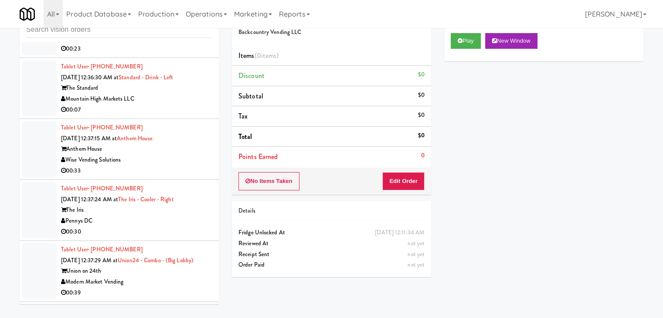
scroll to position [12659, 0]
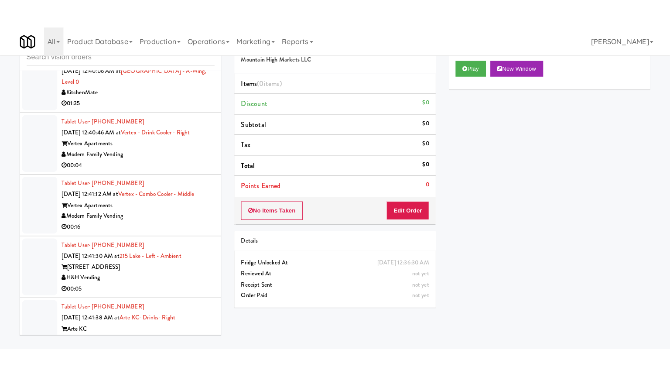
scroll to position [13531, 0]
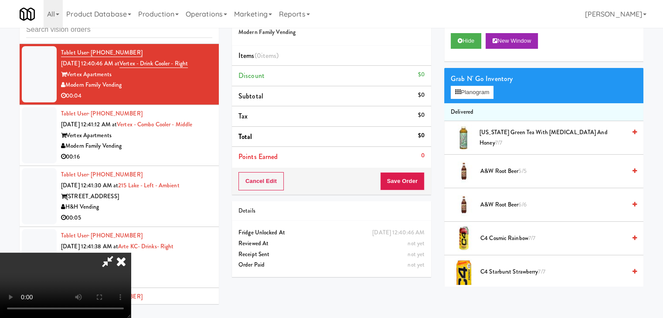
scroll to position [13520, 0]
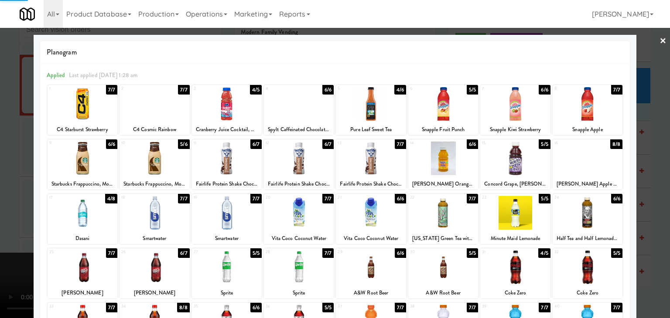
drag, startPoint x: 0, startPoint y: 156, endPoint x: 219, endPoint y: 165, distance: 219.5
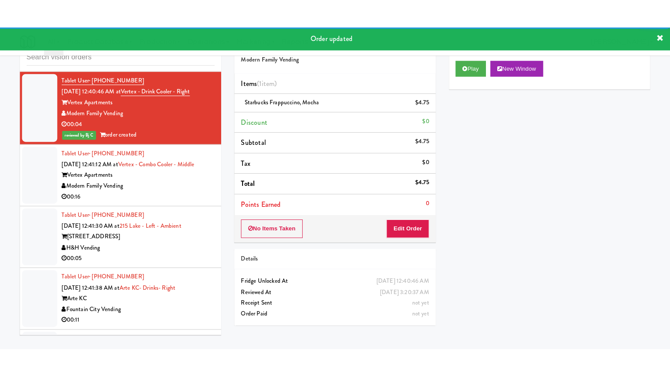
scroll to position [13575, 0]
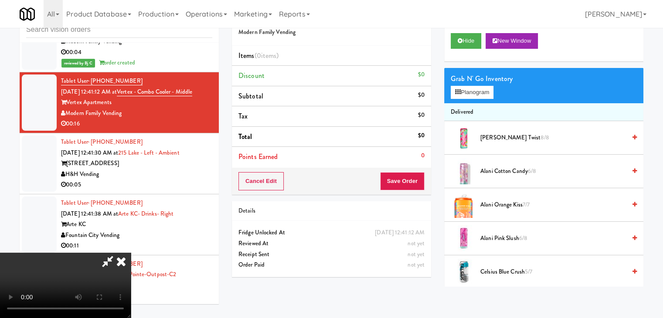
scroll to position [13564, 0]
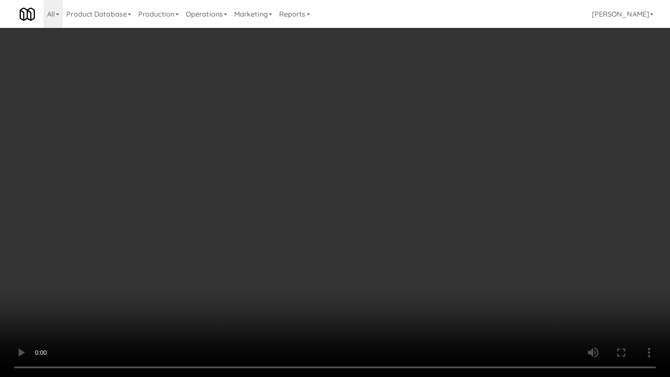
drag, startPoint x: 361, startPoint y: 257, endPoint x: 350, endPoint y: 259, distance: 11.1
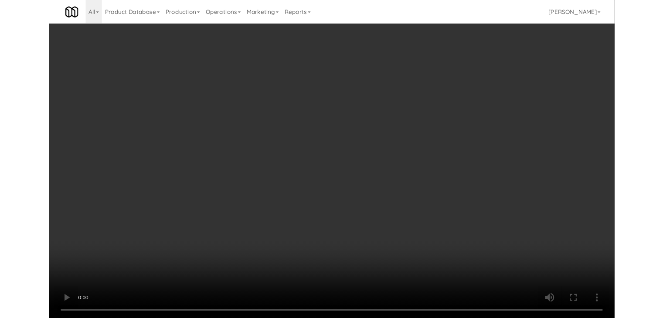
scroll to position [13575, 0]
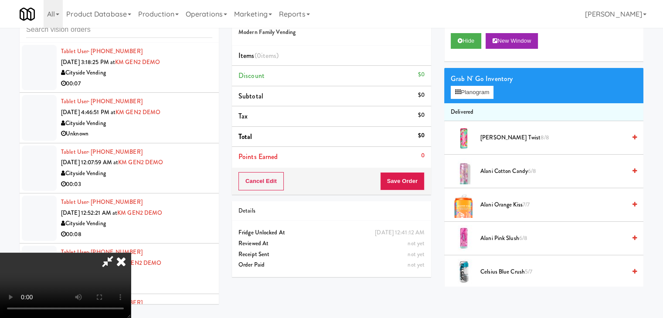
scroll to position [28, 0]
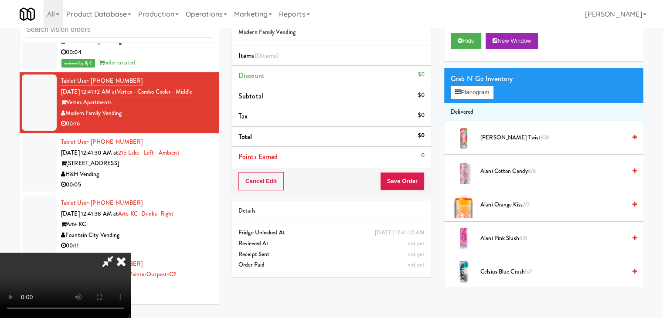
click at [361, 135] on div "Order # 4045602 Modern Family Vending Items (0 items ) Discount $0 Subtotal $0 …" at bounding box center [438, 144] width 412 height 283
click at [131, 253] on video at bounding box center [65, 285] width 131 height 65
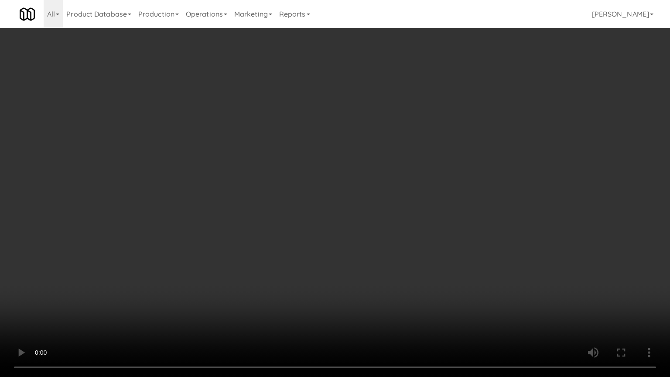
click at [370, 187] on video at bounding box center [335, 188] width 670 height 377
click at [391, 290] on video at bounding box center [335, 188] width 670 height 377
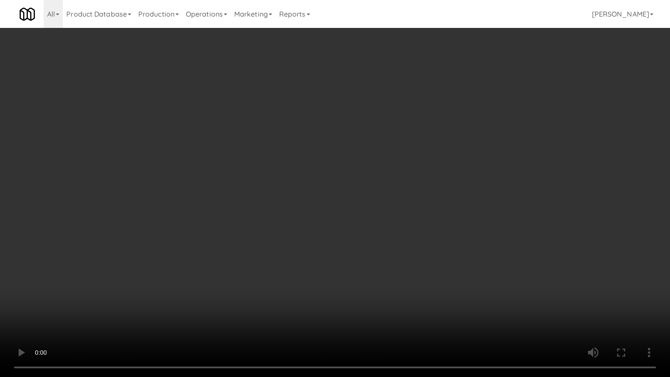
click at [391, 290] on video at bounding box center [335, 188] width 670 height 377
click at [392, 293] on video at bounding box center [335, 188] width 670 height 377
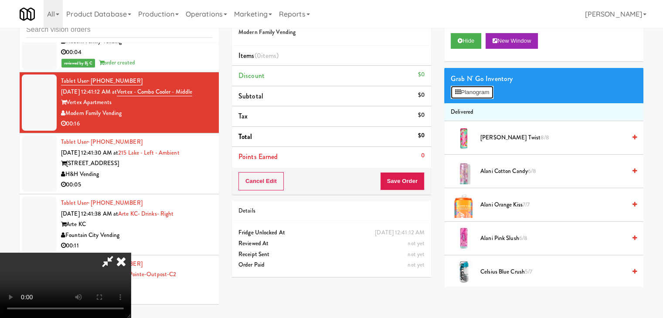
click at [477, 95] on button "Planogram" at bounding box center [472, 92] width 43 height 13
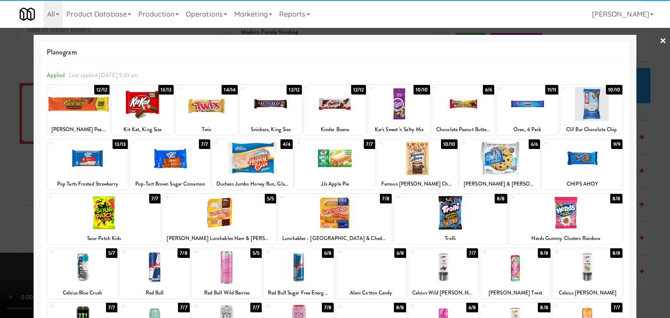
drag, startPoint x: 143, startPoint y: 107, endPoint x: 88, endPoint y: 105, distance: 55.0
click at [143, 106] on div at bounding box center [143, 104] width 62 height 34
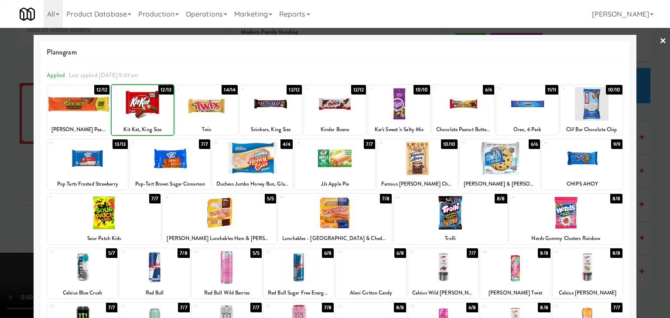
click at [70, 105] on div at bounding box center [79, 104] width 62 height 34
drag, startPoint x: 0, startPoint y: 200, endPoint x: 167, endPoint y: 211, distance: 167.4
click at [3, 202] on div at bounding box center [335, 159] width 670 height 318
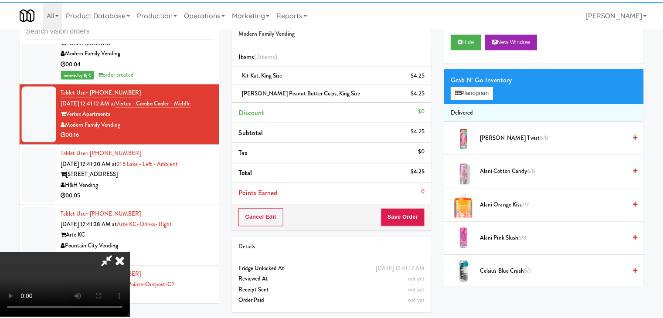
scroll to position [13575, 0]
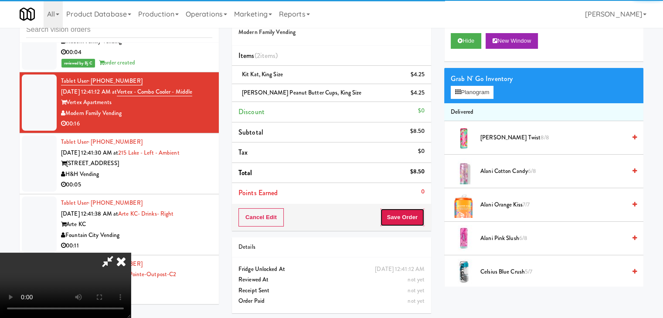
click at [409, 217] on button "Save Order" at bounding box center [402, 217] width 44 height 18
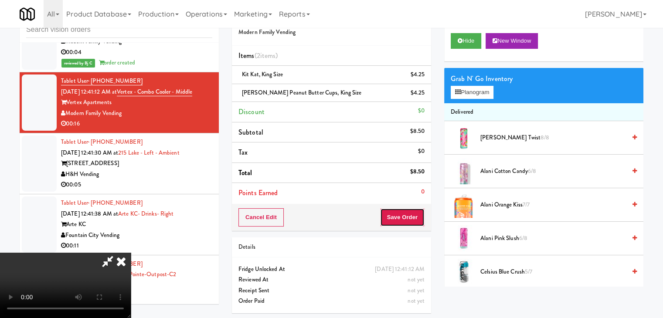
click at [409, 217] on button "Save Order" at bounding box center [402, 217] width 44 height 18
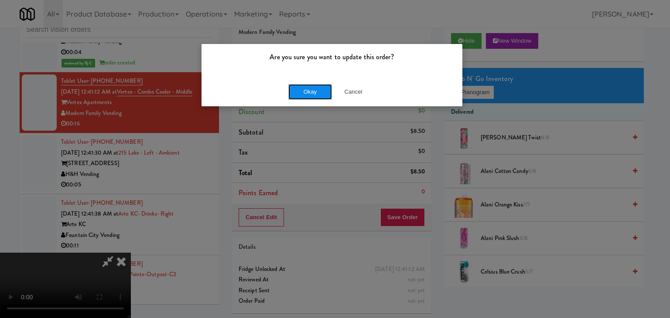
click at [314, 92] on button "Okay" at bounding box center [310, 92] width 44 height 16
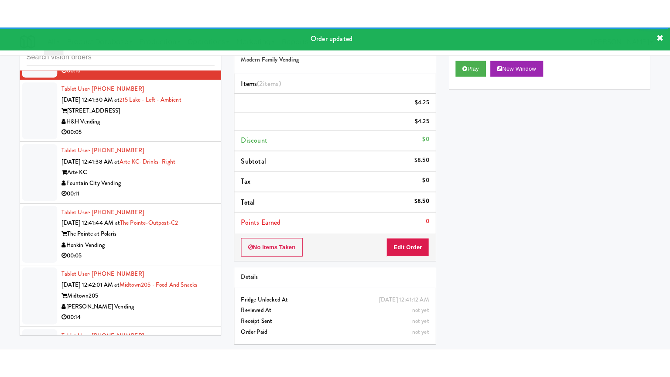
scroll to position [13662, 0]
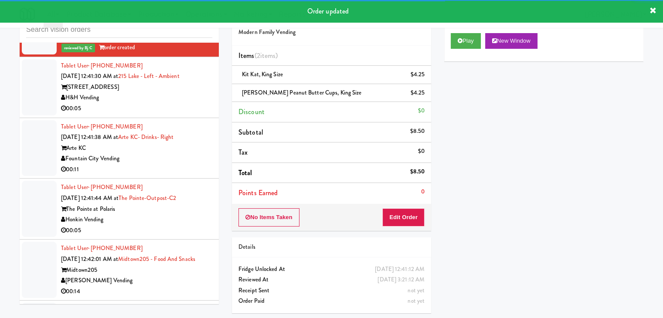
click at [159, 114] on div "Tablet User · (917) 848-5482 Sep 4, 2025 12:41:30 AM at 215 Lake - Left - Ambie…" at bounding box center [136, 88] width 151 height 54
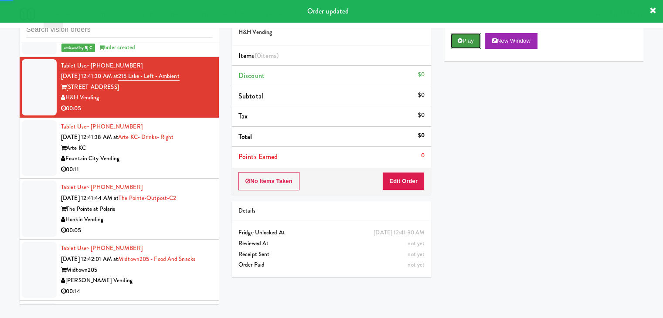
click at [477, 42] on button "Play" at bounding box center [466, 41] width 30 height 16
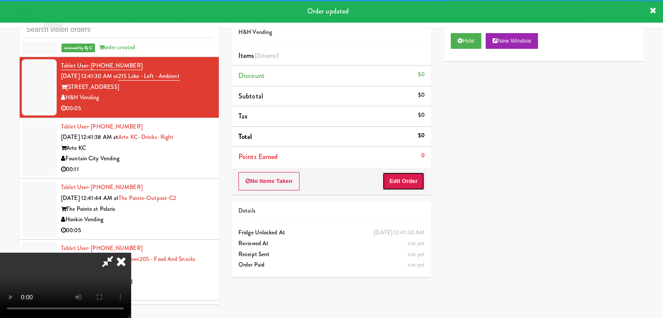
click at [392, 180] on button "Edit Order" at bounding box center [403, 181] width 42 height 18
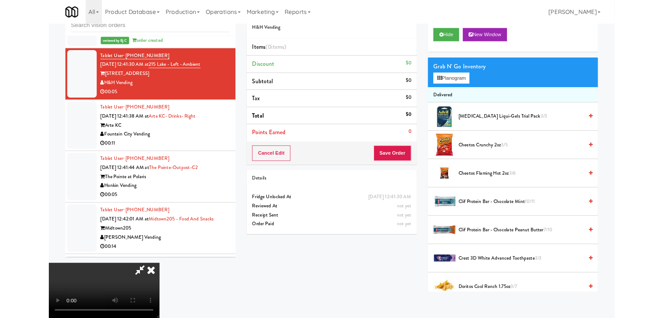
scroll to position [13651, 0]
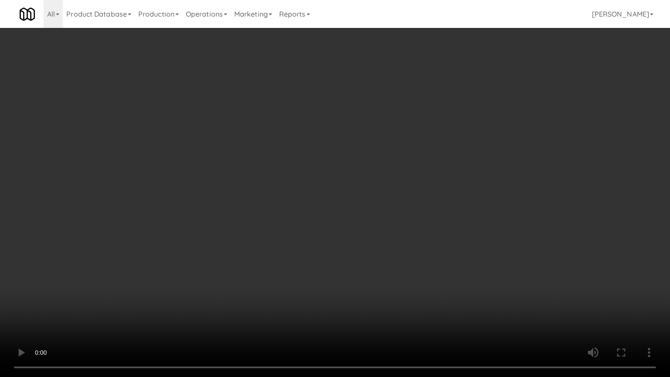
click at [389, 283] on video at bounding box center [335, 188] width 670 height 377
click at [395, 292] on video at bounding box center [335, 188] width 670 height 377
click at [394, 295] on video at bounding box center [335, 188] width 670 height 377
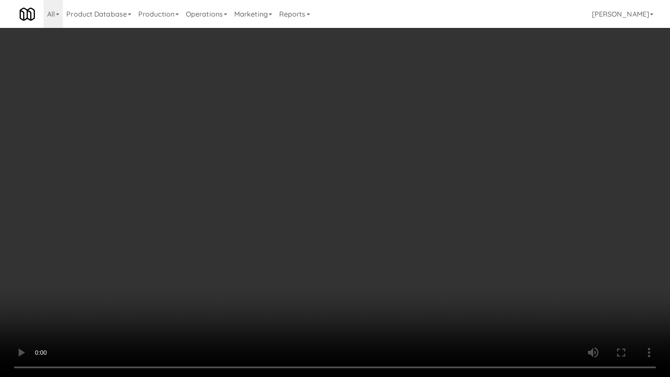
drag, startPoint x: 394, startPoint y: 295, endPoint x: 552, endPoint y: 136, distance: 224.2
click at [394, 293] on video at bounding box center [335, 188] width 670 height 377
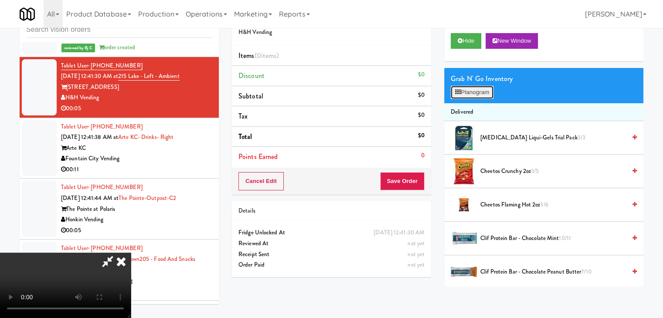
click at [488, 86] on button "Planogram" at bounding box center [472, 92] width 43 height 13
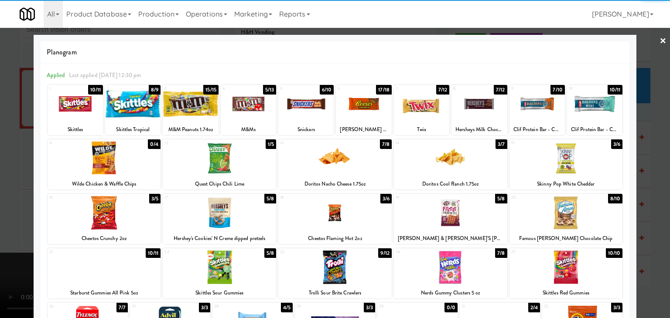
drag, startPoint x: 580, startPoint y: 204, endPoint x: 640, endPoint y: 211, distance: 60.2
click at [581, 204] on div at bounding box center [565, 213] width 113 height 34
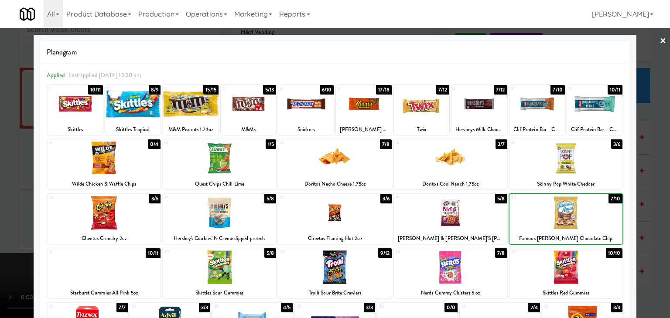
click at [645, 212] on div at bounding box center [335, 159] width 670 height 318
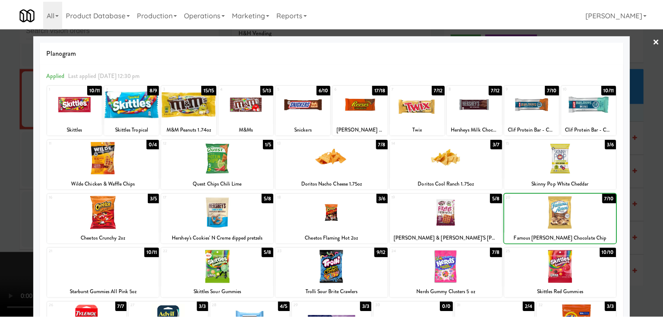
scroll to position [13662, 0]
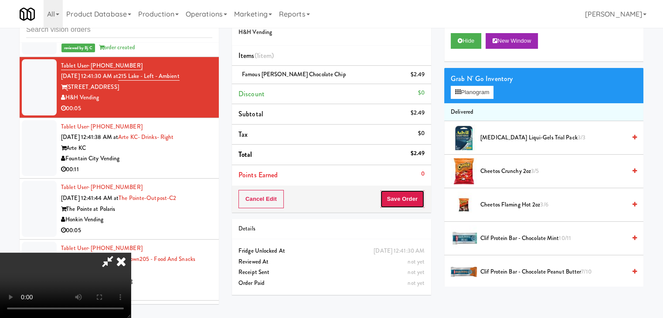
click at [418, 206] on button "Save Order" at bounding box center [402, 199] width 44 height 18
click at [417, 204] on button "Save Order" at bounding box center [402, 199] width 44 height 18
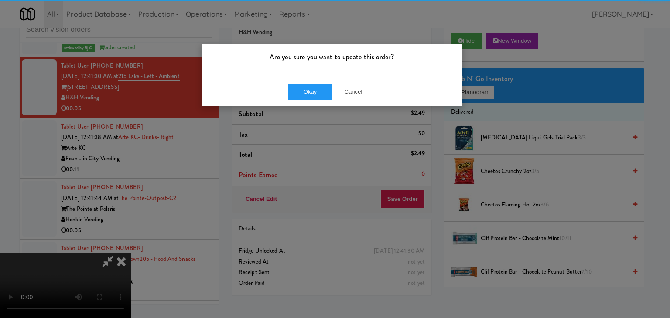
click at [318, 82] on div "Okay Cancel" at bounding box center [331, 91] width 261 height 29
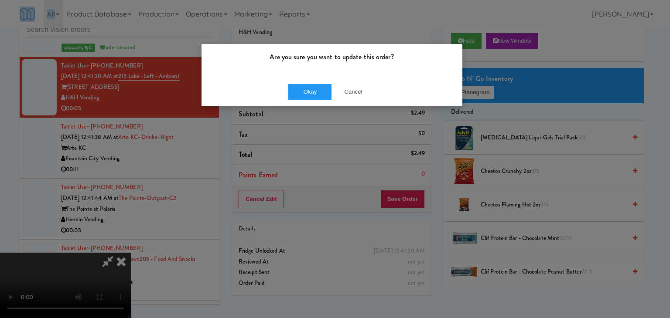
click at [318, 82] on div "Okay Cancel" at bounding box center [331, 91] width 261 height 29
click at [318, 86] on div "Okay Cancel" at bounding box center [331, 91] width 261 height 29
click at [318, 86] on button "Okay" at bounding box center [310, 92] width 44 height 16
click at [318, 87] on div "Okay Cancel" at bounding box center [331, 91] width 261 height 29
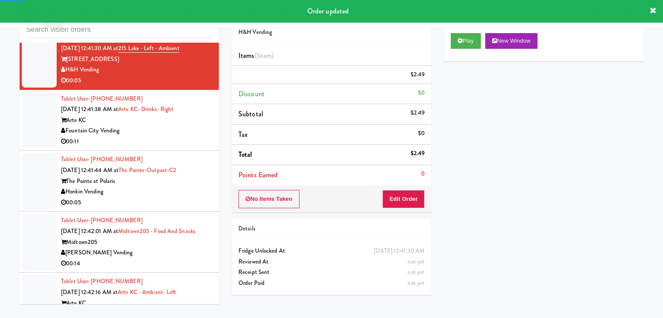
scroll to position [13749, 0]
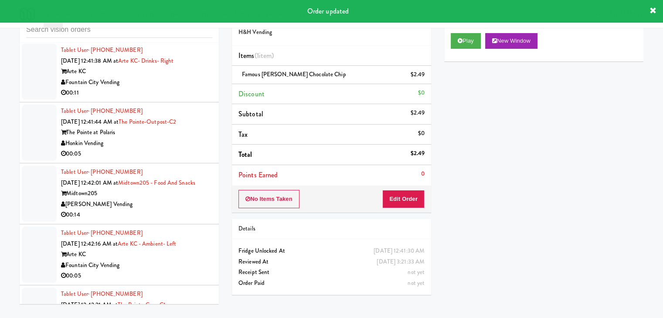
click at [184, 99] on div "00:11" at bounding box center [136, 93] width 151 height 11
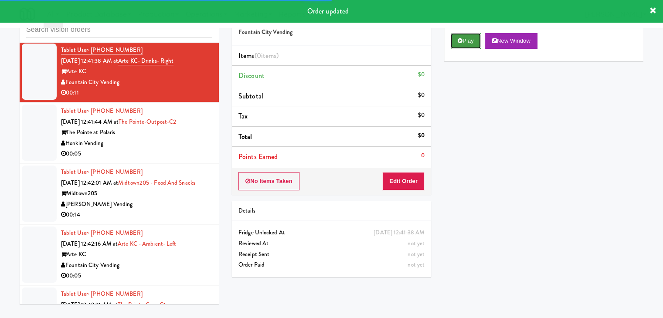
click at [464, 46] on button "Play" at bounding box center [466, 41] width 30 height 16
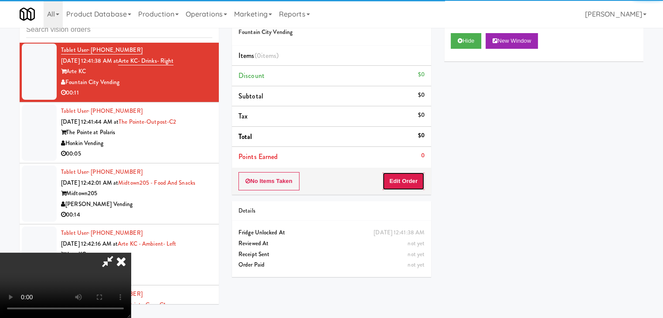
click at [394, 183] on button "Edit Order" at bounding box center [403, 181] width 42 height 18
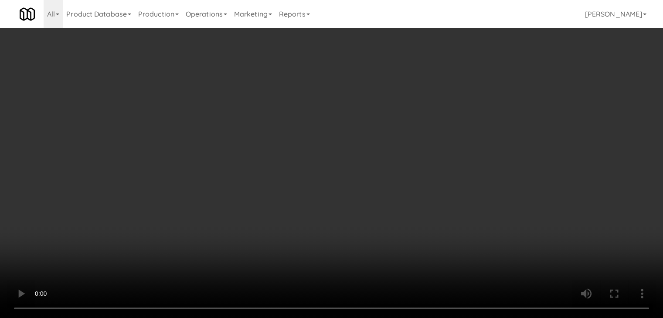
scroll to position [13739, 0]
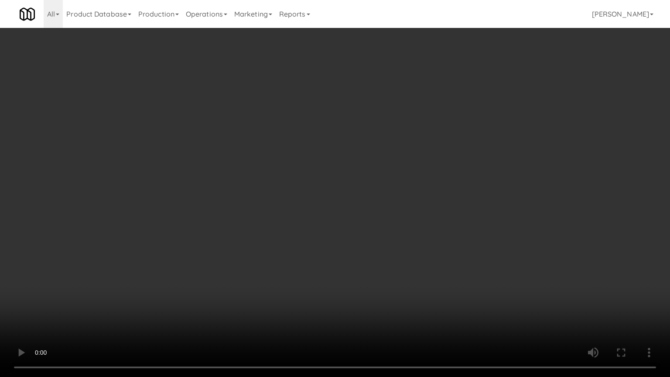
click at [373, 265] on video at bounding box center [335, 188] width 670 height 377
click at [368, 267] on video at bounding box center [335, 188] width 670 height 377
click at [370, 265] on video at bounding box center [335, 188] width 670 height 377
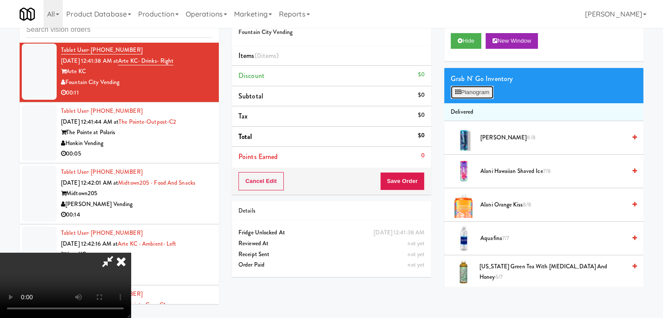
click at [481, 98] on button "Planogram" at bounding box center [472, 92] width 43 height 13
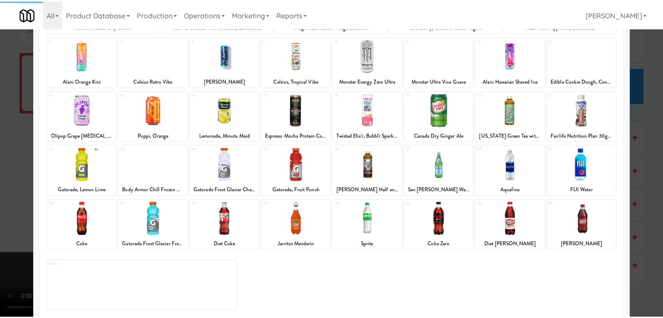
scroll to position [110, 0]
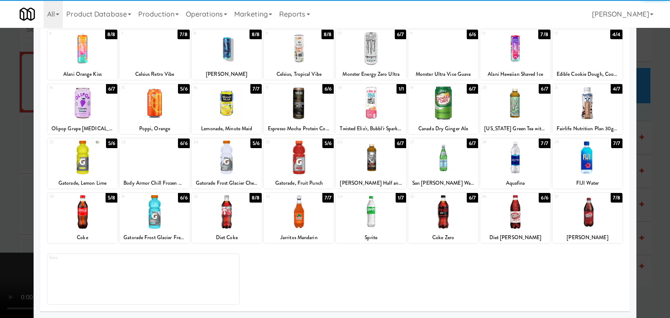
click at [157, 168] on div at bounding box center [154, 158] width 70 height 34
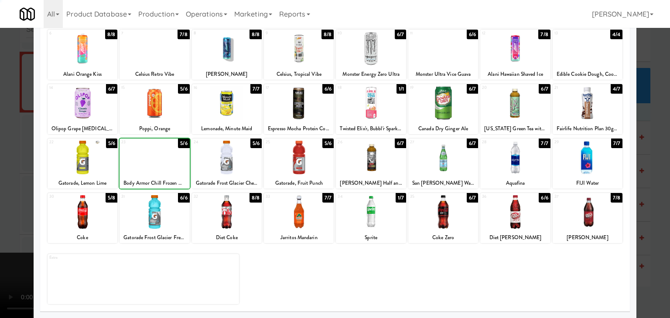
drag, startPoint x: 0, startPoint y: 179, endPoint x: 266, endPoint y: 182, distance: 266.0
click at [9, 178] on div at bounding box center [335, 159] width 670 height 318
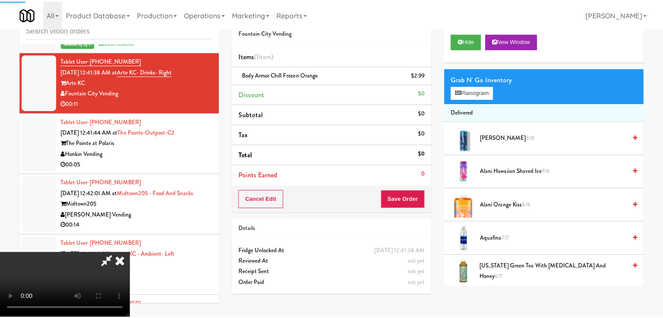
scroll to position [13749, 0]
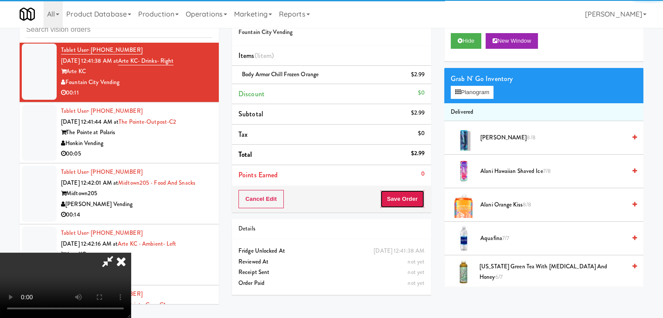
click at [414, 200] on button "Save Order" at bounding box center [402, 199] width 44 height 18
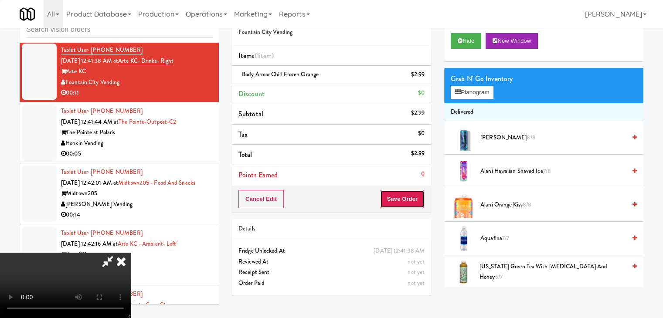
click at [414, 200] on button "Save Order" at bounding box center [402, 199] width 44 height 18
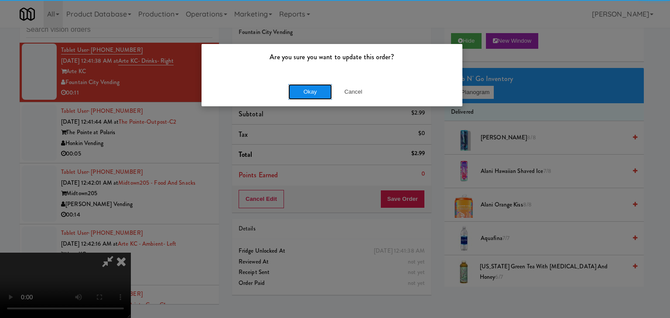
drag, startPoint x: 316, startPoint y: 87, endPoint x: 313, endPoint y: 91, distance: 5.1
click at [314, 89] on button "Okay" at bounding box center [310, 92] width 44 height 16
click at [313, 91] on div "Okay Cancel" at bounding box center [331, 91] width 261 height 29
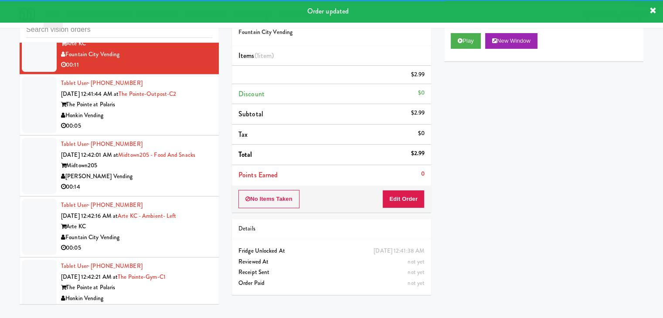
scroll to position [13793, 0]
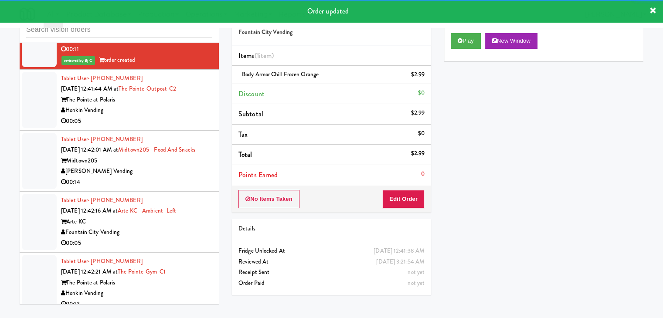
click at [166, 127] on div "00:05" at bounding box center [136, 121] width 151 height 11
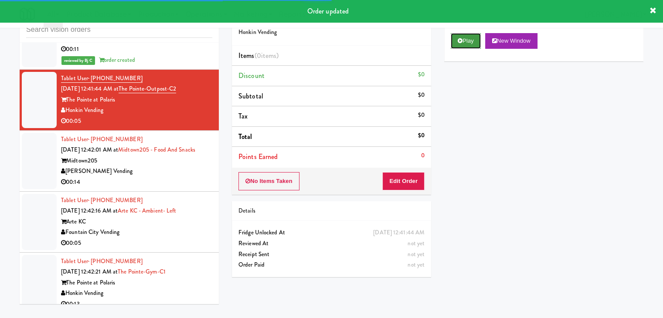
click at [466, 41] on button "Play" at bounding box center [466, 41] width 30 height 16
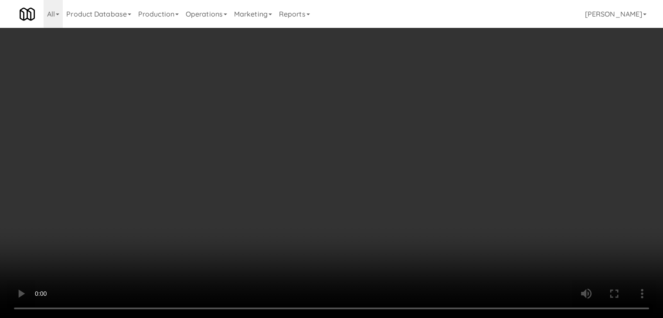
scroll to position [13782, 0]
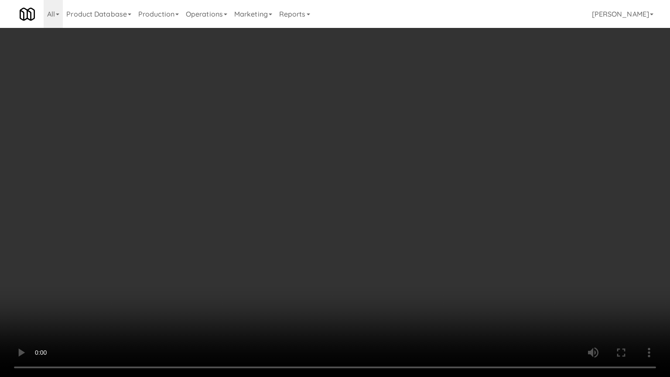
click at [347, 288] on video at bounding box center [335, 188] width 670 height 377
click at [341, 291] on video at bounding box center [335, 188] width 670 height 377
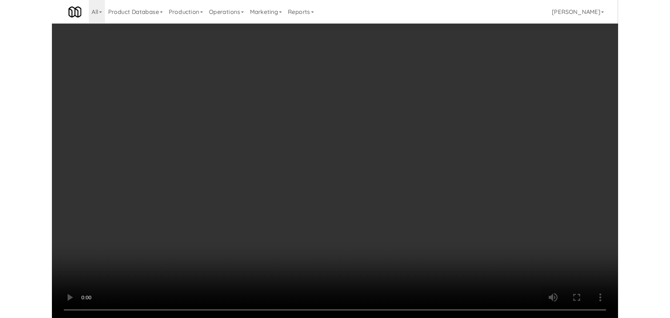
scroll to position [13793, 0]
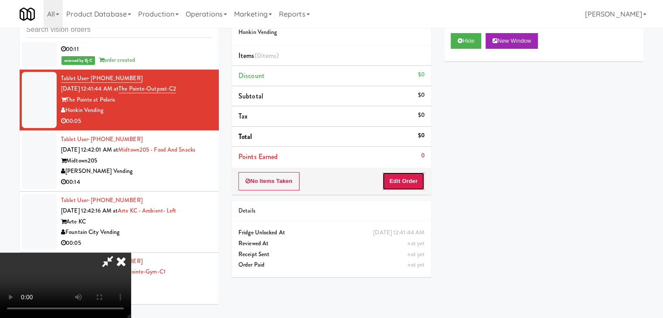
click at [410, 184] on button "Edit Order" at bounding box center [403, 181] width 42 height 18
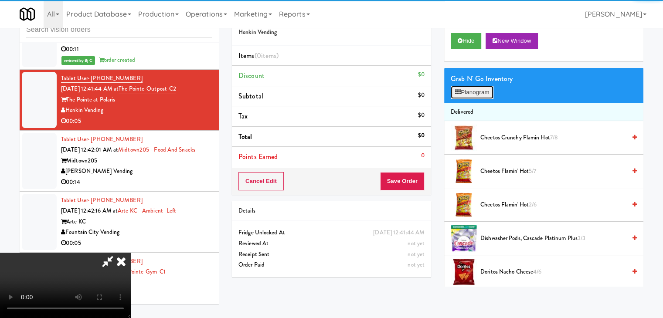
click at [480, 91] on button "Planogram" at bounding box center [472, 92] width 43 height 13
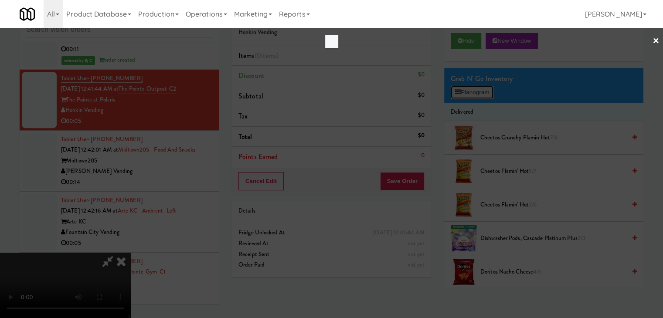
scroll to position [13782, 0]
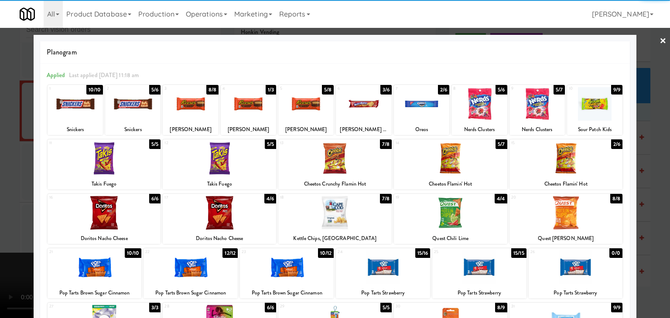
click at [359, 114] on div at bounding box center [363, 104] width 55 height 34
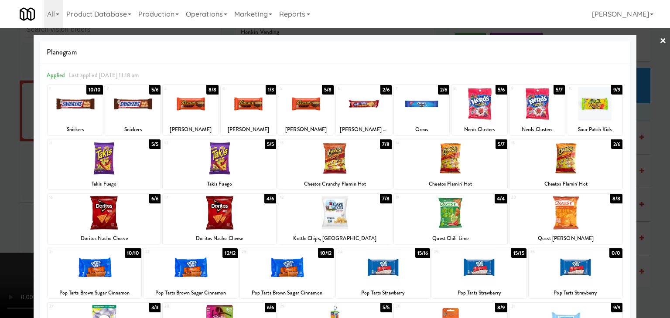
drag, startPoint x: 0, startPoint y: 129, endPoint x: 133, endPoint y: 149, distance: 134.5
click at [0, 130] on div at bounding box center [335, 159] width 670 height 318
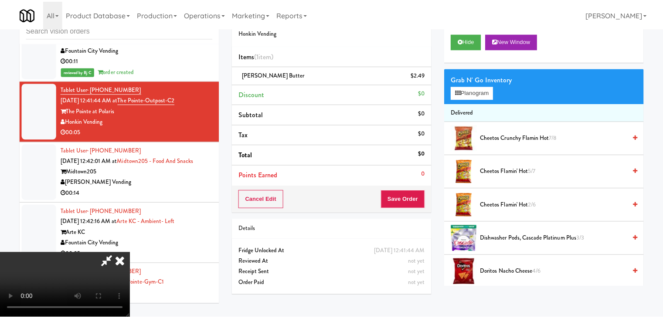
scroll to position [13793, 0]
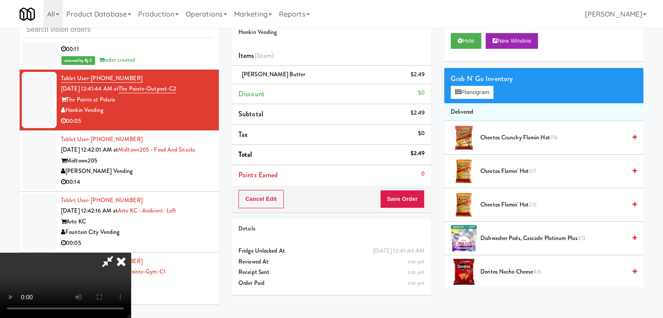
click at [131, 253] on video at bounding box center [65, 285] width 131 height 65
click at [400, 198] on button "Save Order" at bounding box center [402, 199] width 44 height 18
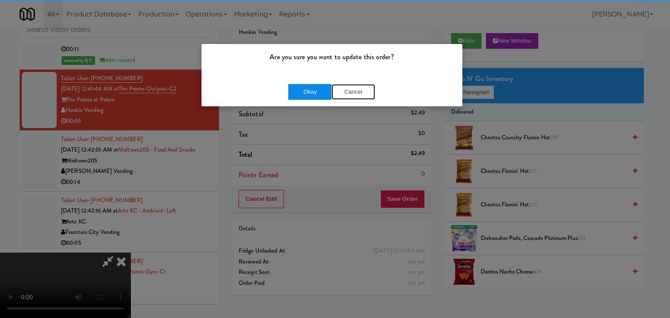
click at [335, 84] on button "Cancel" at bounding box center [353, 92] width 44 height 16
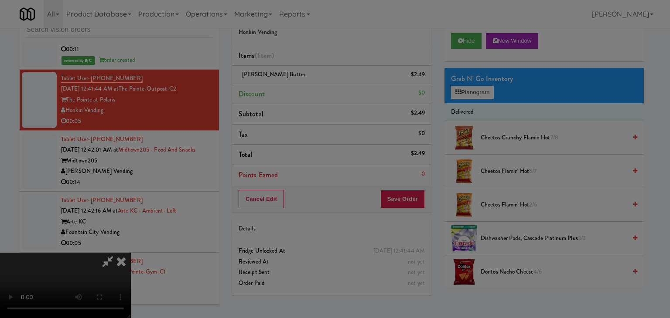
drag, startPoint x: 323, startPoint y: 86, endPoint x: 330, endPoint y: 98, distance: 14.1
click at [324, 91] on body "Are you sure you want to update this order? Okay Cancel Okay Are you sure you w…" at bounding box center [335, 159] width 670 height 318
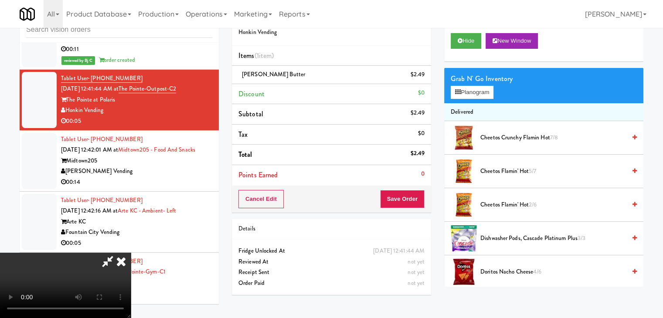
scroll to position [0, 0]
click at [409, 197] on button "Save Order" at bounding box center [402, 199] width 44 height 18
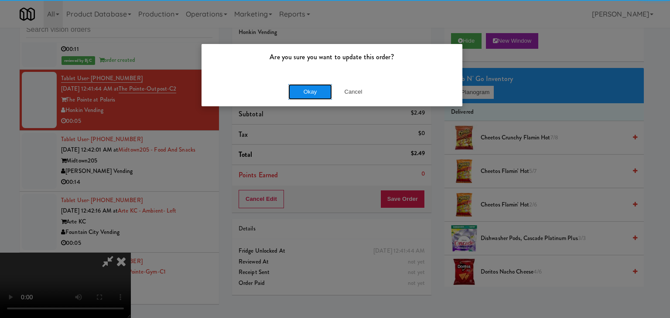
click at [317, 88] on button "Okay" at bounding box center [310, 92] width 44 height 16
click at [317, 89] on button "Okay" at bounding box center [310, 92] width 44 height 16
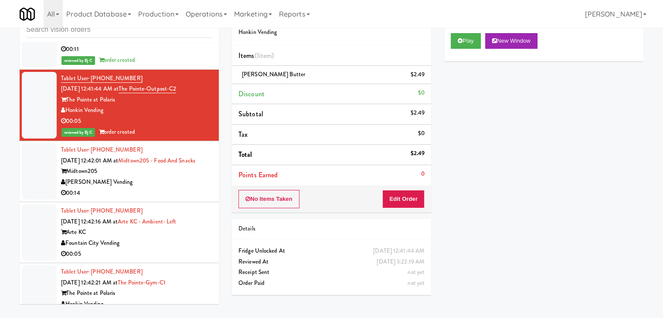
click at [136, 188] on div "[PERSON_NAME] Vending" at bounding box center [136, 182] width 151 height 11
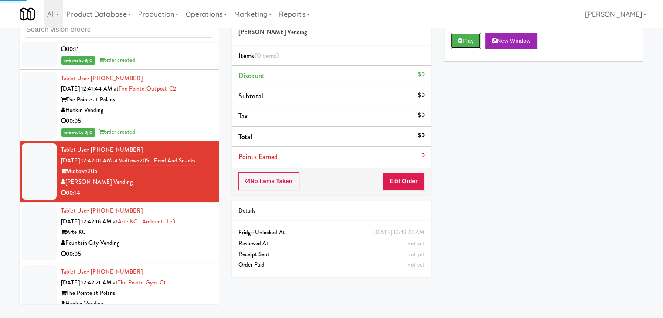
drag, startPoint x: 472, startPoint y: 43, endPoint x: 469, endPoint y: 52, distance: 9.8
click at [472, 43] on button "Play" at bounding box center [466, 41] width 30 height 16
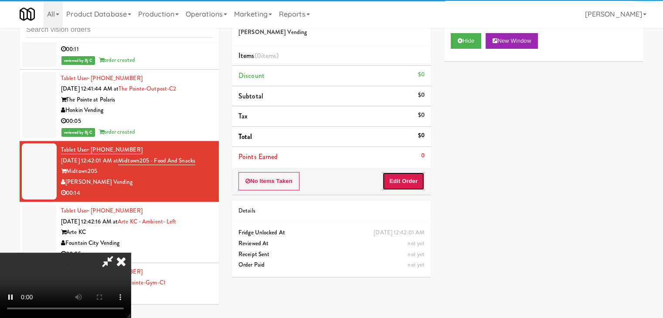
click at [409, 184] on button "Edit Order" at bounding box center [403, 181] width 42 height 18
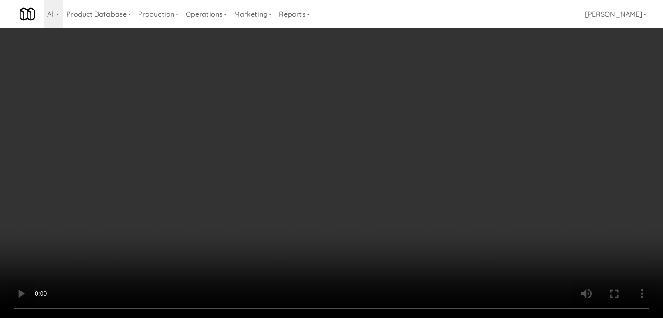
scroll to position [13782, 0]
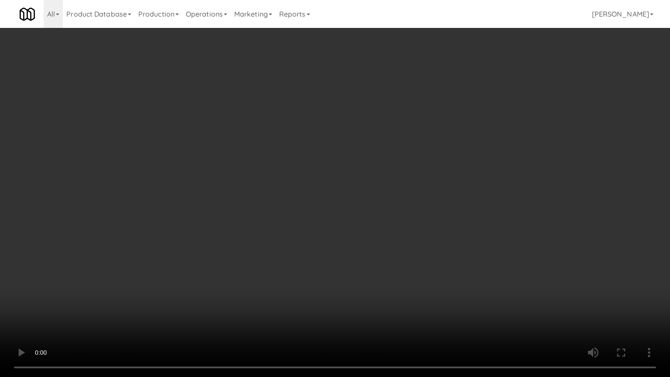
click at [388, 261] on video at bounding box center [335, 188] width 670 height 377
click at [348, 297] on video at bounding box center [335, 188] width 670 height 377
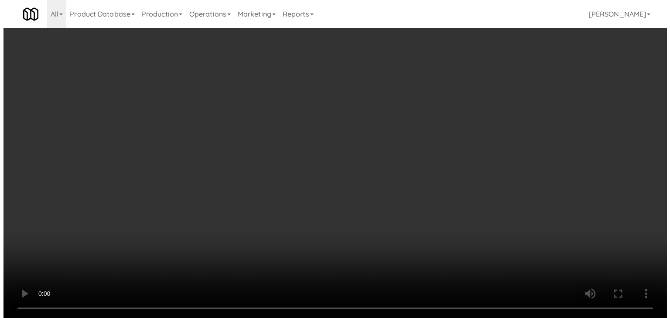
scroll to position [13793, 0]
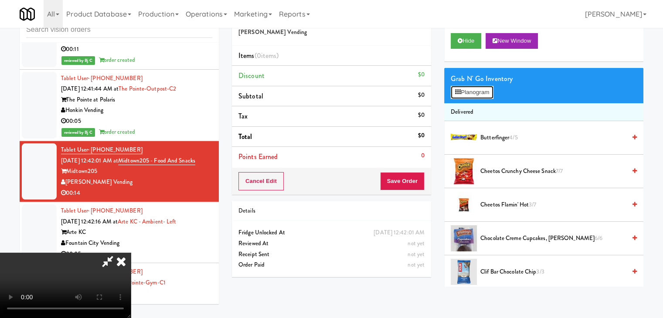
click at [485, 86] on button "Planogram" at bounding box center [472, 92] width 43 height 13
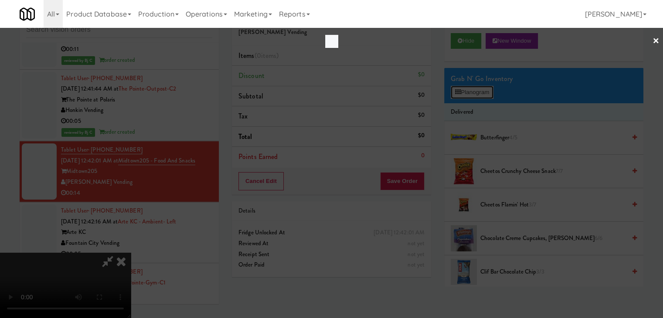
scroll to position [13782, 0]
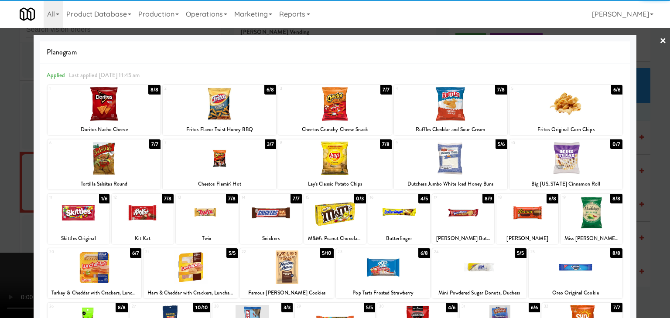
click at [227, 157] on div at bounding box center [219, 159] width 113 height 34
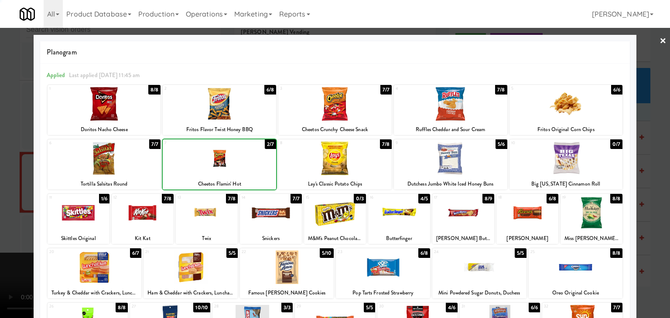
click at [7, 159] on div at bounding box center [335, 159] width 670 height 318
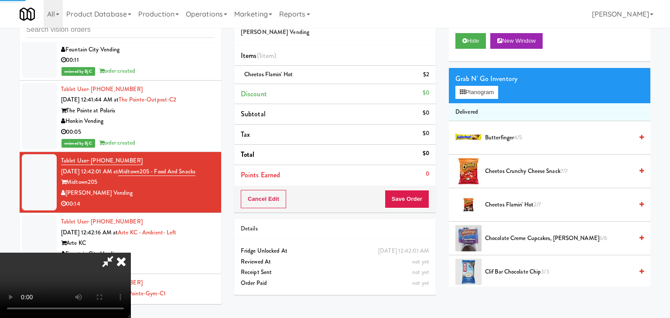
scroll to position [13793, 0]
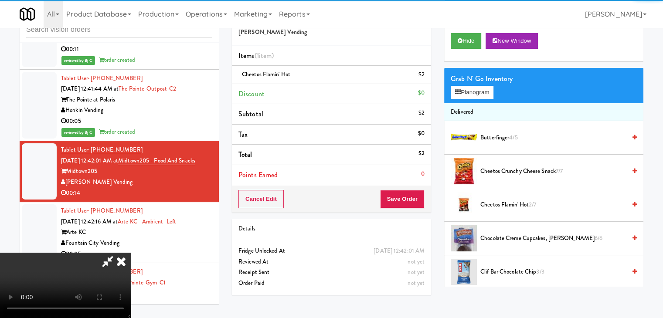
click at [131, 253] on video at bounding box center [65, 285] width 131 height 65
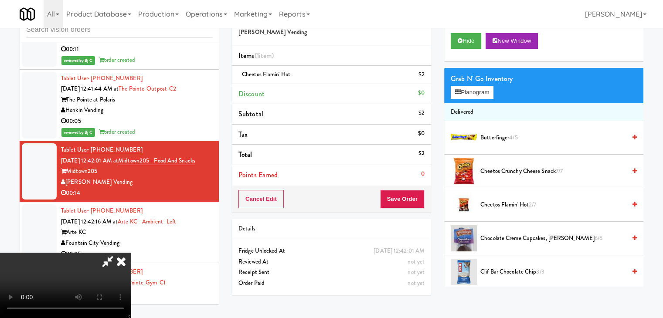
click at [131, 253] on video at bounding box center [65, 285] width 131 height 65
click at [479, 86] on button "Planogram" at bounding box center [472, 92] width 43 height 13
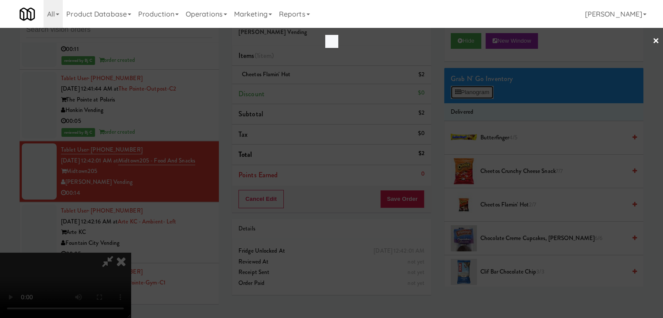
scroll to position [13782, 0]
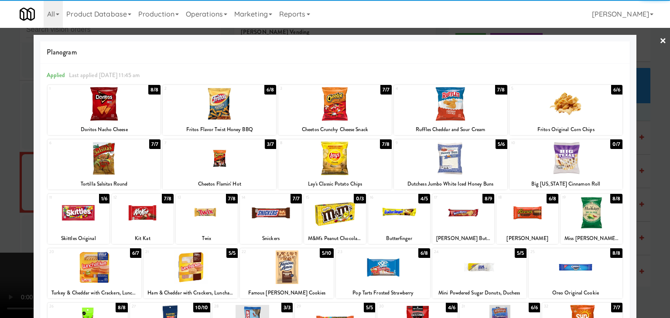
click at [331, 100] on div at bounding box center [334, 104] width 113 height 34
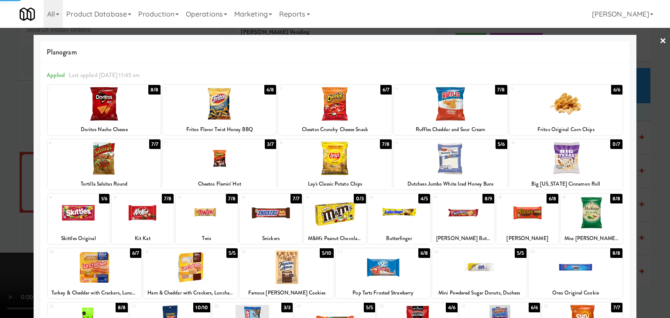
click at [521, 211] on div at bounding box center [527, 213] width 62 height 34
drag, startPoint x: 0, startPoint y: 189, endPoint x: 222, endPoint y: 201, distance: 221.8
click at [14, 189] on div at bounding box center [335, 159] width 670 height 318
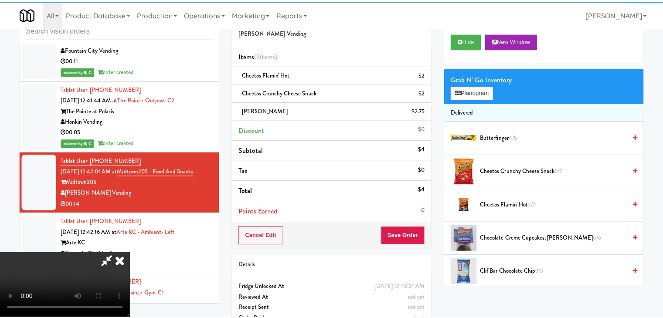
scroll to position [13793, 0]
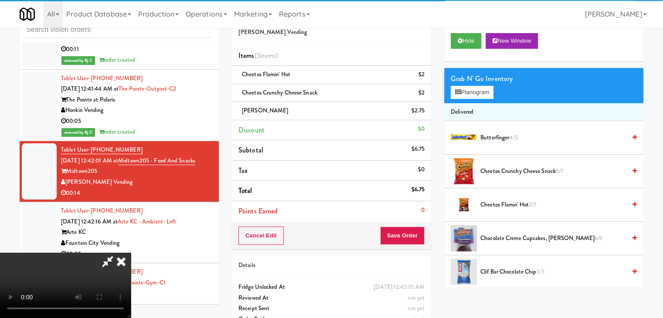
click at [131, 253] on video at bounding box center [65, 285] width 131 height 65
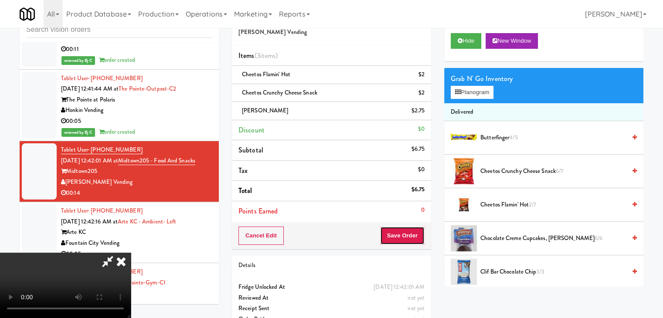
click at [410, 232] on button "Save Order" at bounding box center [402, 236] width 44 height 18
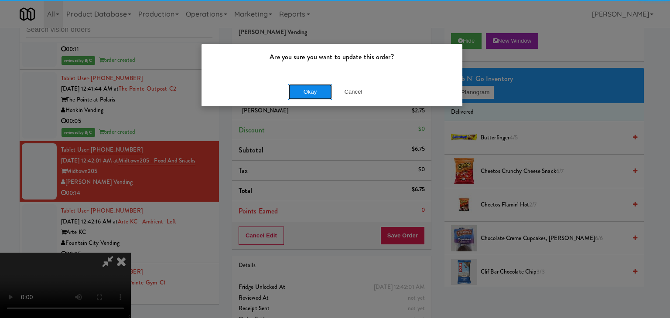
click at [310, 93] on button "Okay" at bounding box center [310, 92] width 44 height 16
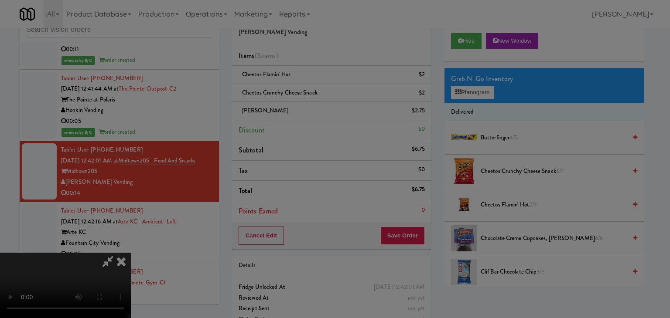
click at [309, 94] on body "Are you sure you want to update this order? Okay Cancel Okay Are you sure you w…" at bounding box center [335, 159] width 670 height 318
click at [309, 94] on div at bounding box center [335, 159] width 670 height 318
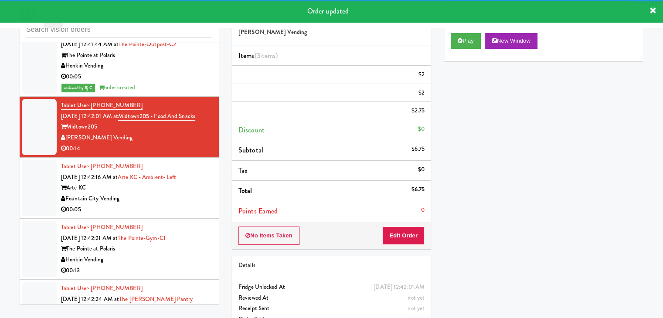
scroll to position [13923, 0]
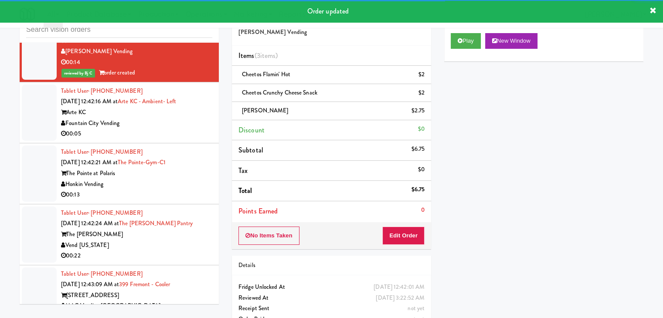
click at [187, 140] on div "00:05" at bounding box center [136, 134] width 151 height 11
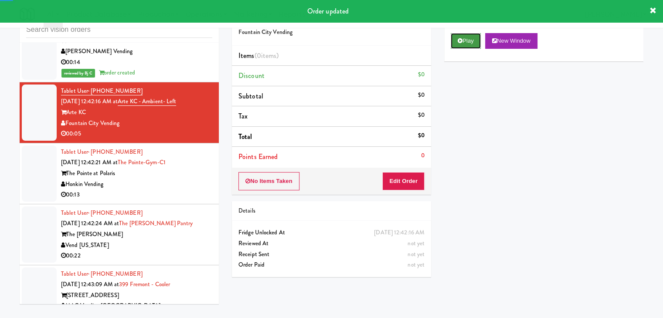
click at [474, 40] on button "Play" at bounding box center [466, 41] width 30 height 16
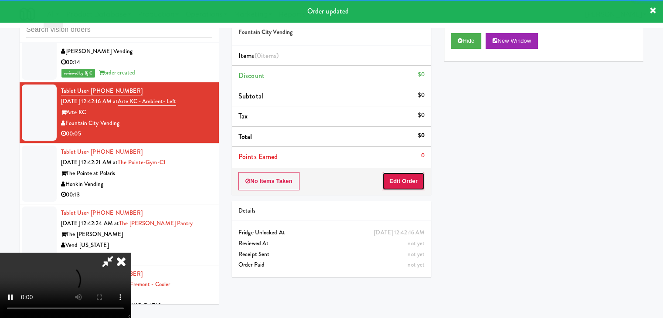
click at [401, 175] on button "Edit Order" at bounding box center [403, 181] width 42 height 18
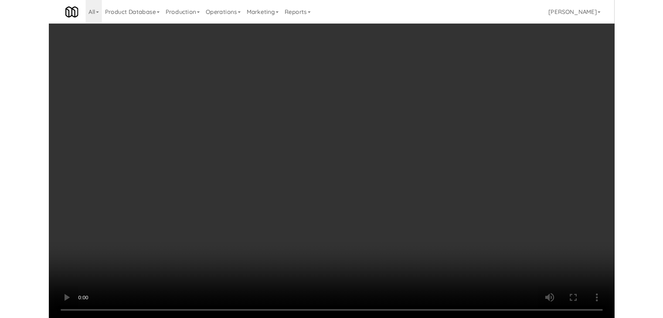
scroll to position [13913, 0]
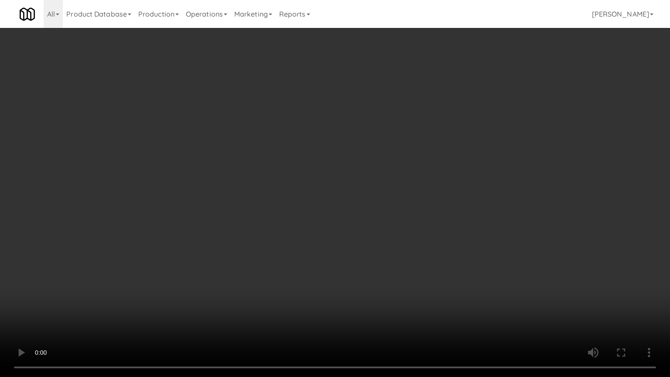
click at [372, 263] on video at bounding box center [335, 188] width 670 height 377
click at [372, 262] on video at bounding box center [335, 188] width 670 height 377
click at [374, 260] on video at bounding box center [335, 188] width 670 height 377
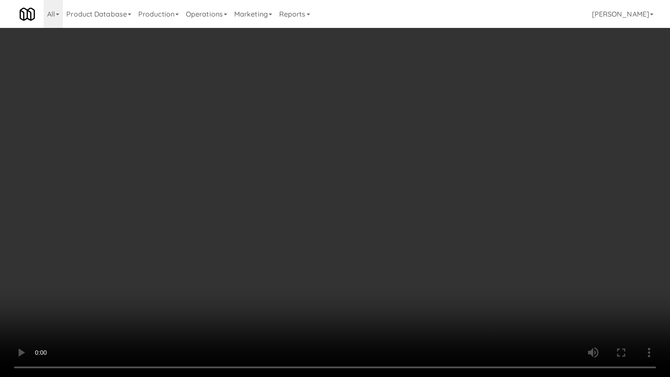
click at [375, 257] on video at bounding box center [335, 188] width 670 height 377
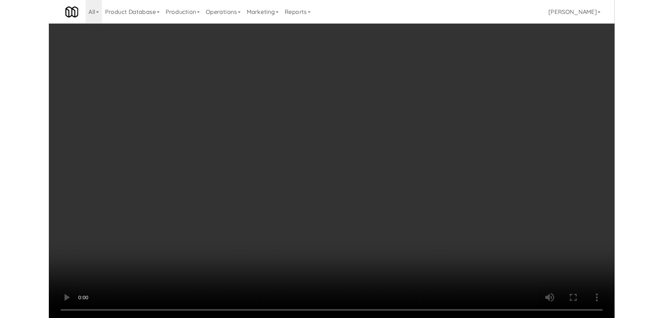
scroll to position [13923, 0]
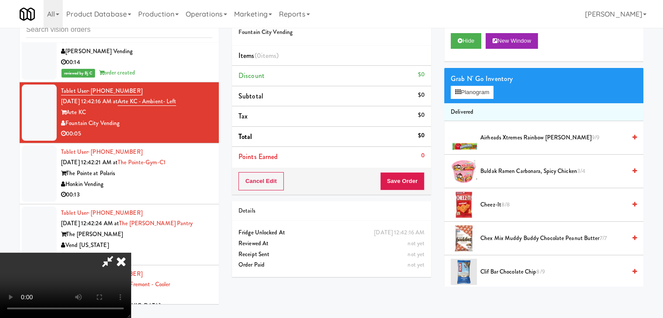
drag, startPoint x: 490, startPoint y: 202, endPoint x: 474, endPoint y: 198, distance: 17.1
click at [490, 202] on span "Cheez-It 8/8" at bounding box center [554, 205] width 146 height 11
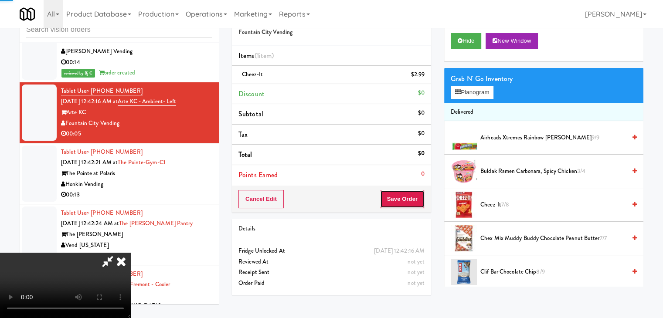
click at [415, 198] on button "Save Order" at bounding box center [402, 199] width 44 height 18
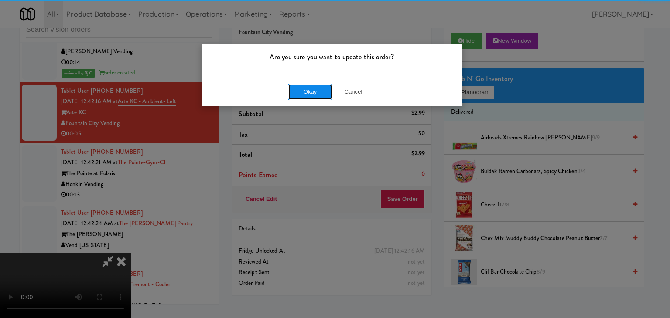
click at [298, 84] on button "Okay" at bounding box center [310, 92] width 44 height 16
click at [300, 86] on button "Okay" at bounding box center [310, 92] width 44 height 16
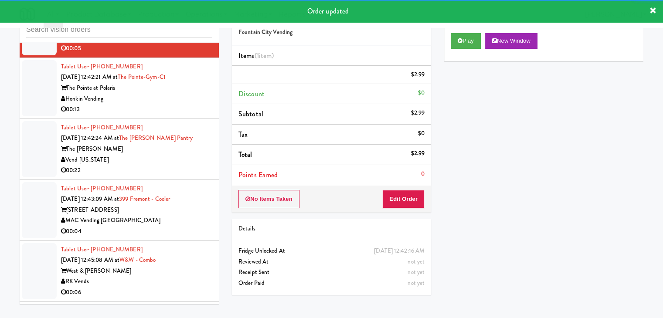
scroll to position [14011, 0]
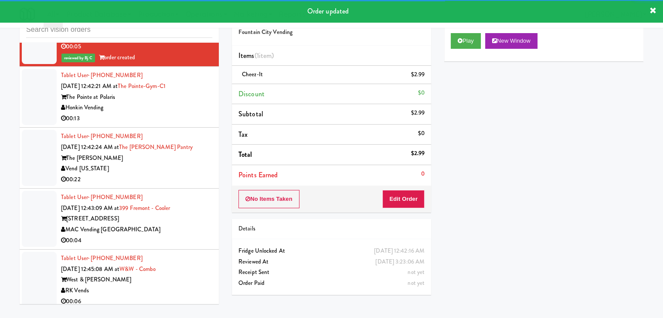
click at [181, 113] on div "Honkin Vending" at bounding box center [136, 107] width 151 height 11
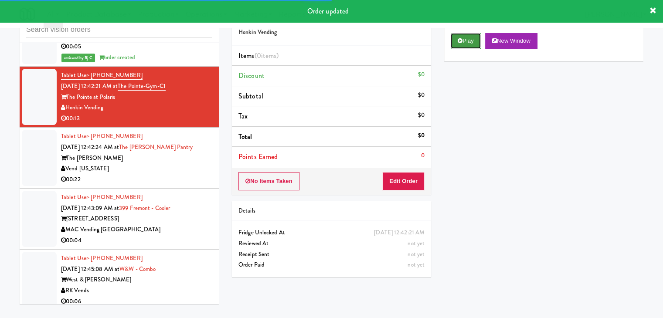
click at [468, 40] on button "Play" at bounding box center [466, 41] width 30 height 16
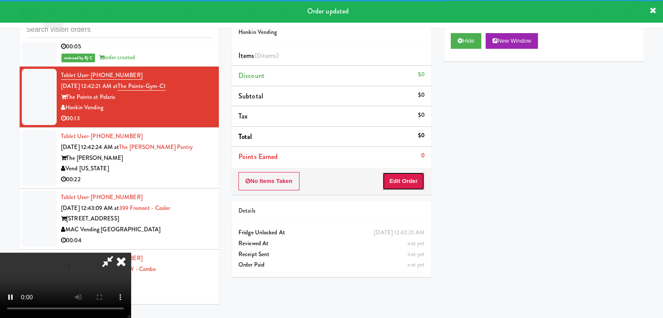
click at [389, 175] on button "Edit Order" at bounding box center [403, 181] width 42 height 18
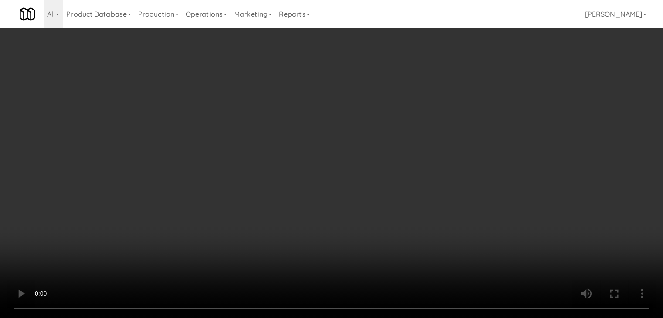
scroll to position [14000, 0]
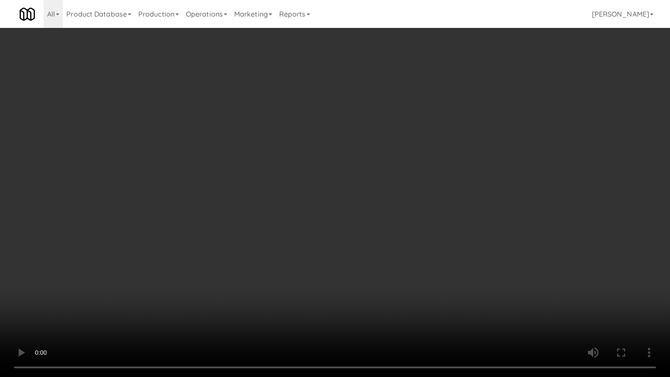
click at [380, 271] on video at bounding box center [335, 188] width 670 height 377
click at [381, 271] on video at bounding box center [335, 188] width 670 height 377
click at [378, 252] on video at bounding box center [335, 188] width 670 height 377
click at [387, 248] on video at bounding box center [335, 188] width 670 height 377
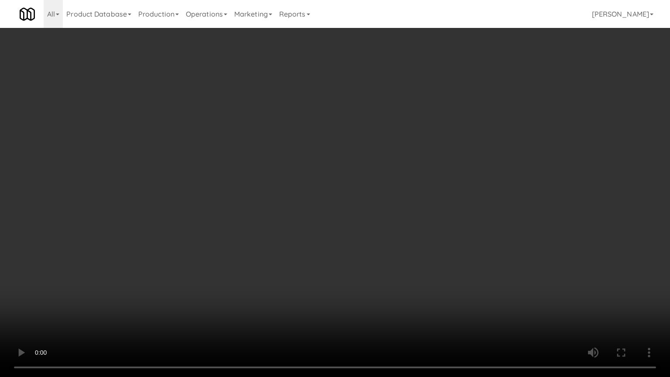
drag, startPoint x: 387, startPoint y: 248, endPoint x: 450, endPoint y: 129, distance: 135.2
click at [390, 239] on video at bounding box center [335, 188] width 670 height 377
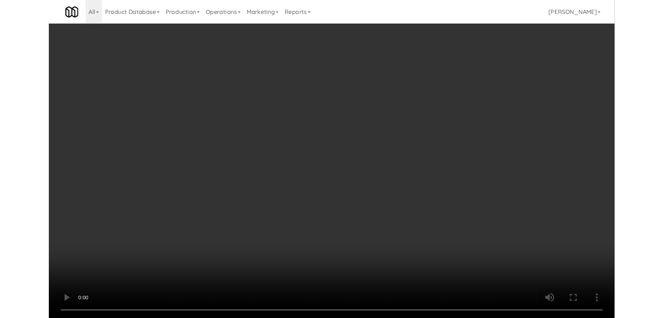
scroll to position [14011, 0]
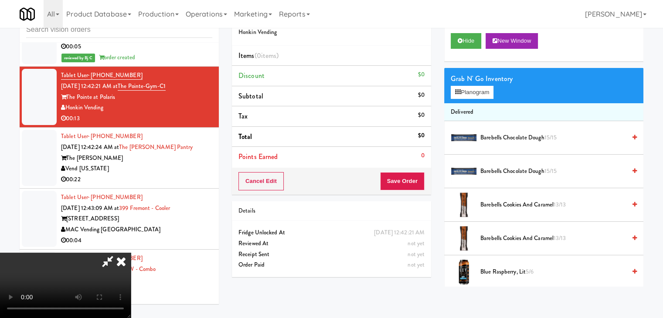
click at [131, 253] on video at bounding box center [65, 285] width 131 height 65
drag, startPoint x: 283, startPoint y: 160, endPoint x: 288, endPoint y: 159, distance: 5.9
click at [131, 253] on video at bounding box center [65, 285] width 131 height 65
click at [471, 91] on button "Planogram" at bounding box center [472, 92] width 43 height 13
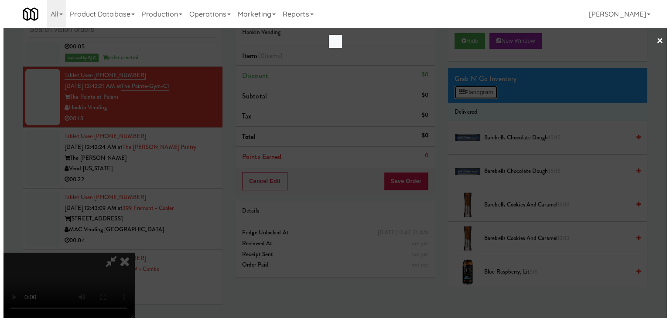
scroll to position [14000, 0]
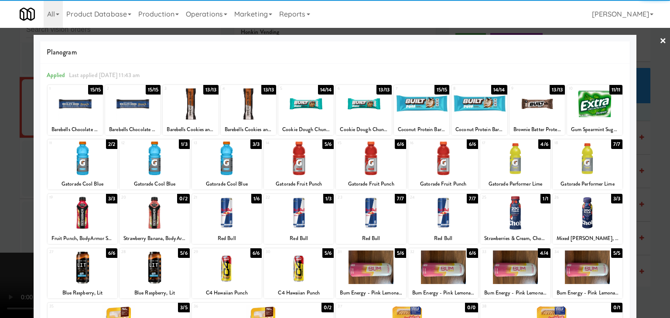
click at [166, 159] on div at bounding box center [154, 159] width 70 height 34
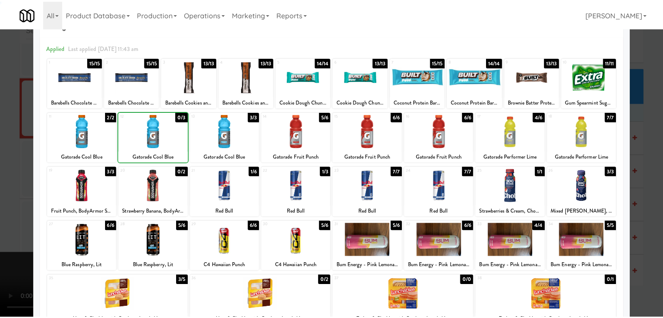
scroll to position [110, 0]
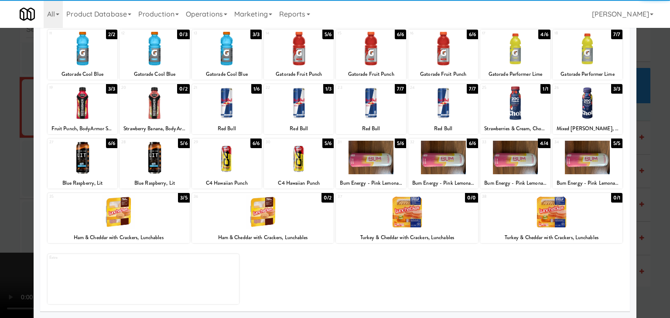
click at [126, 213] on div at bounding box center [119, 212] width 142 height 34
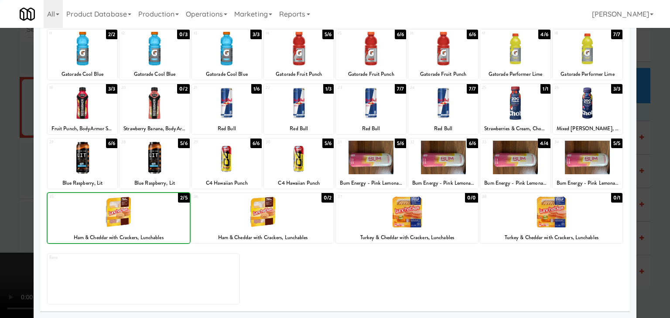
drag, startPoint x: 0, startPoint y: 199, endPoint x: 242, endPoint y: 196, distance: 241.6
click at [0, 199] on div at bounding box center [335, 159] width 670 height 318
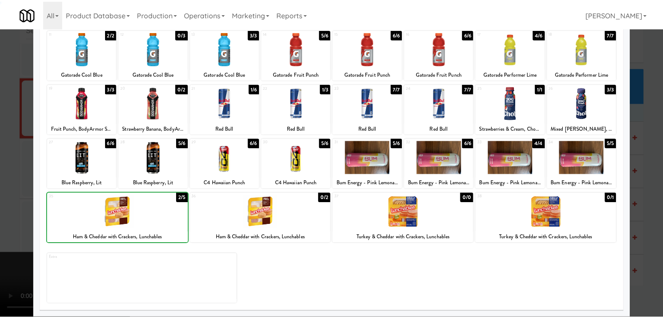
scroll to position [14011, 0]
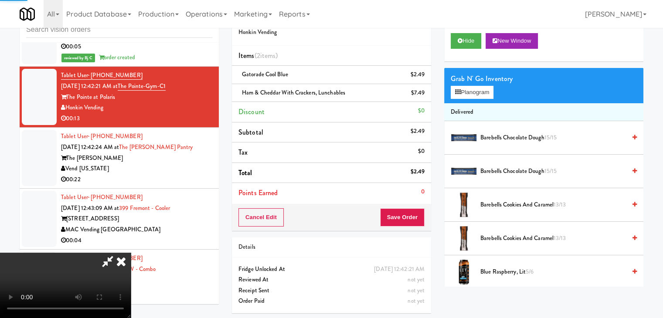
click at [131, 253] on video at bounding box center [65, 285] width 131 height 65
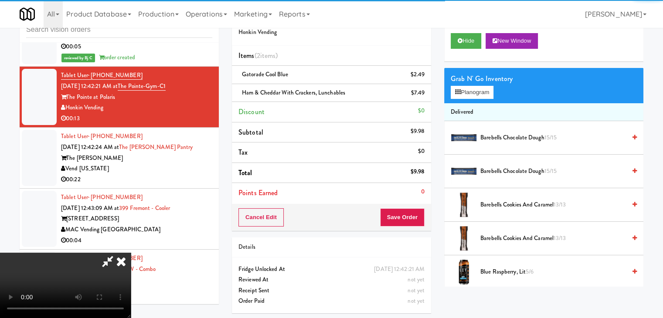
scroll to position [123, 0]
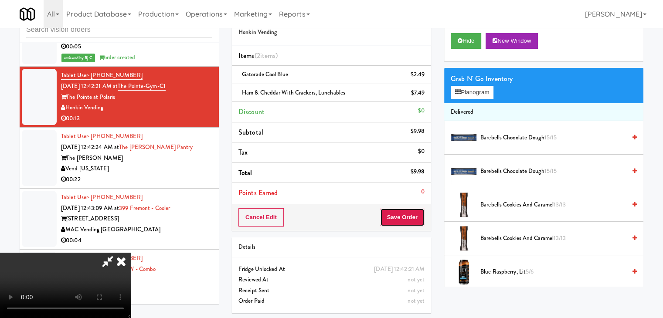
click at [419, 222] on button "Save Order" at bounding box center [402, 217] width 44 height 18
click at [417, 218] on button "Save Order" at bounding box center [402, 217] width 44 height 18
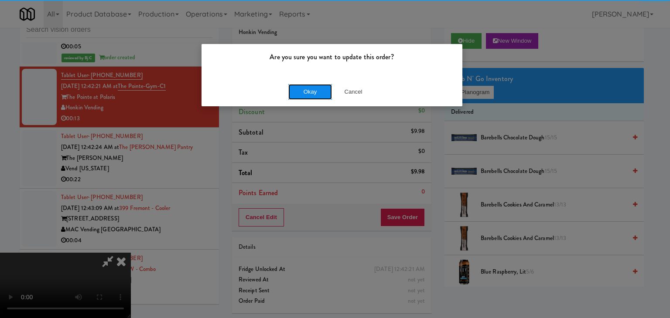
click at [306, 90] on button "Okay" at bounding box center [310, 92] width 44 height 16
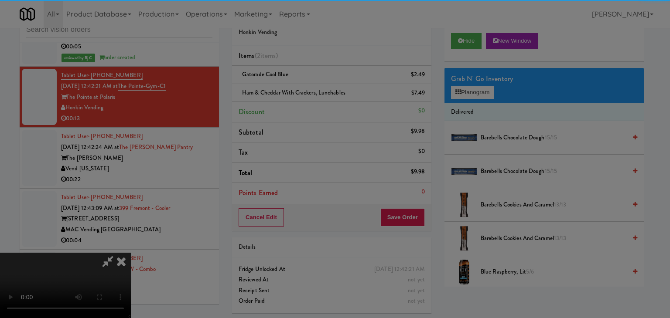
click at [307, 89] on div "Okay Cancel" at bounding box center [331, 75] width 261 height 29
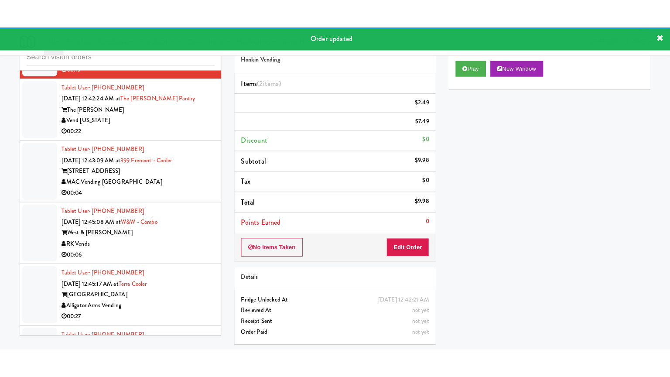
scroll to position [14098, 0]
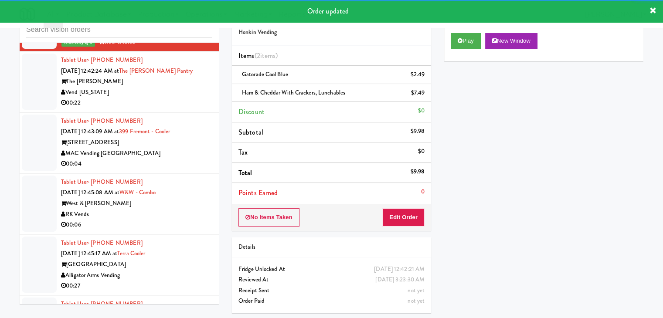
click at [184, 109] on div "Tablet User · (920) 763-4192 Sep 4, 2025 12:42:24 AM at The Fitzgerald Pantry T…" at bounding box center [136, 82] width 151 height 54
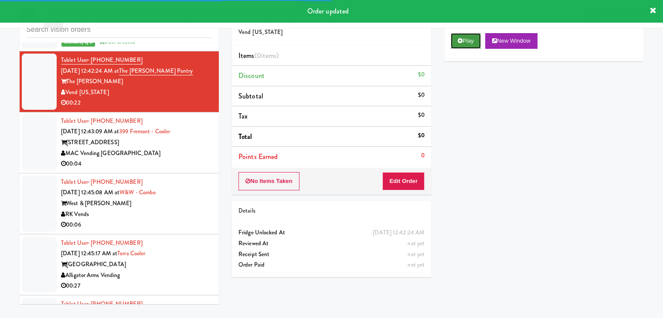
click at [481, 34] on button "Play" at bounding box center [466, 41] width 30 height 16
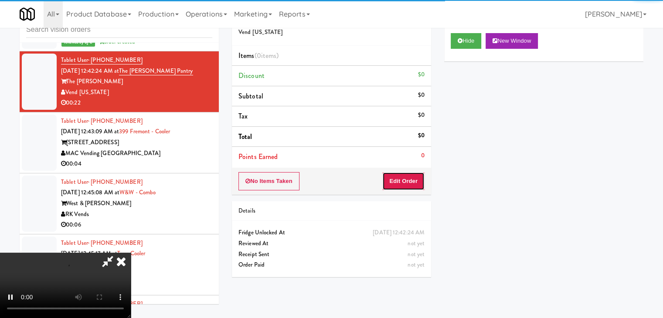
click at [401, 176] on button "Edit Order" at bounding box center [403, 181] width 42 height 18
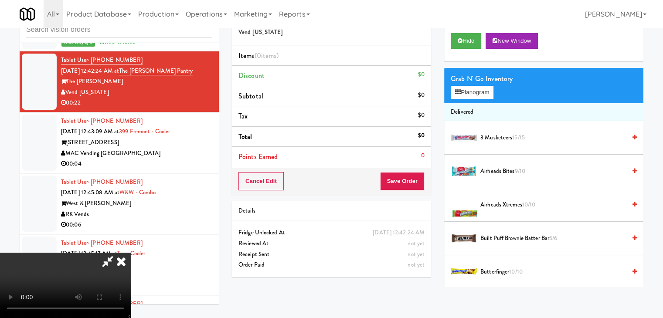
scroll to position [14087, 0]
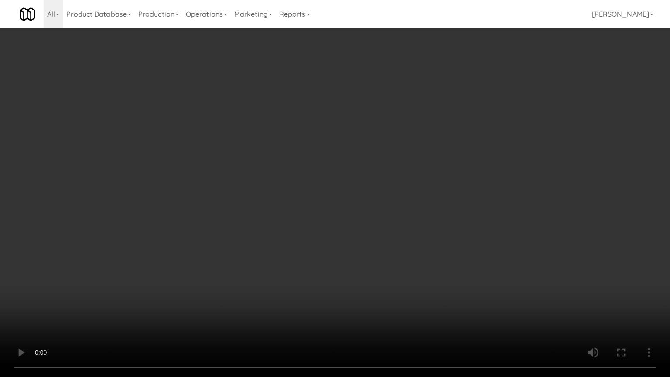
click at [461, 250] on video at bounding box center [335, 188] width 670 height 377
click at [463, 250] on video at bounding box center [335, 188] width 670 height 377
click at [474, 250] on video at bounding box center [335, 188] width 670 height 377
click at [381, 300] on video at bounding box center [335, 188] width 670 height 377
click at [377, 304] on video at bounding box center [335, 188] width 670 height 377
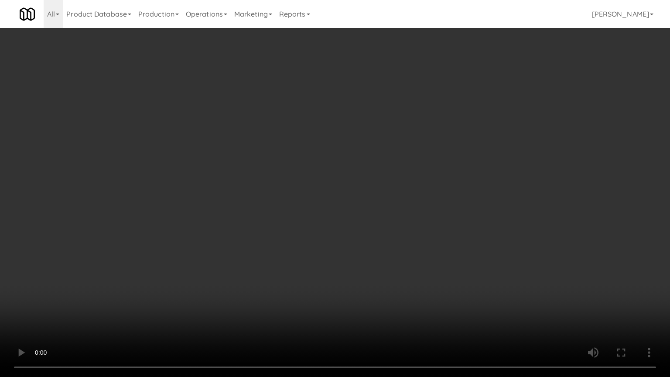
click at [338, 309] on video at bounding box center [335, 188] width 670 height 377
click at [343, 310] on video at bounding box center [335, 188] width 670 height 377
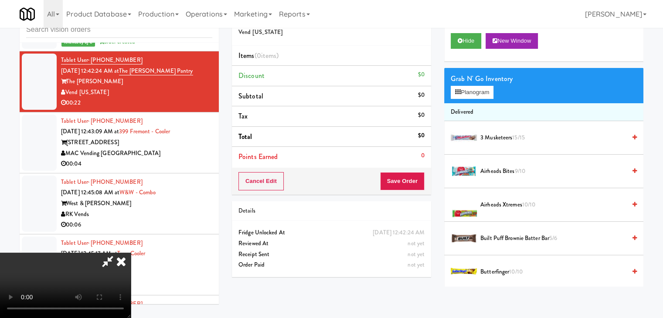
click at [131, 259] on video at bounding box center [65, 285] width 131 height 65
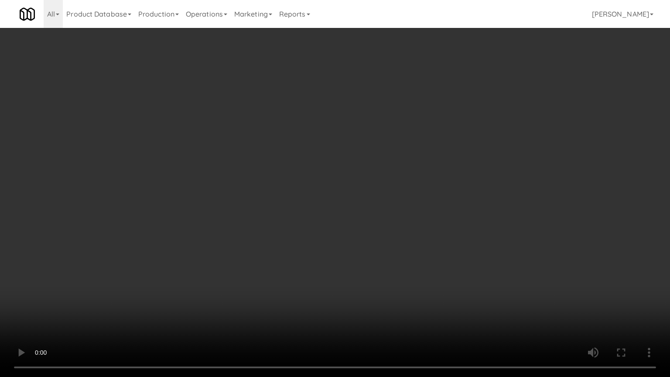
click at [290, 294] on video at bounding box center [335, 188] width 670 height 377
click at [329, 283] on video at bounding box center [335, 188] width 670 height 377
drag, startPoint x: 329, startPoint y: 283, endPoint x: 450, endPoint y: 147, distance: 181.6
click at [329, 283] on video at bounding box center [335, 188] width 670 height 377
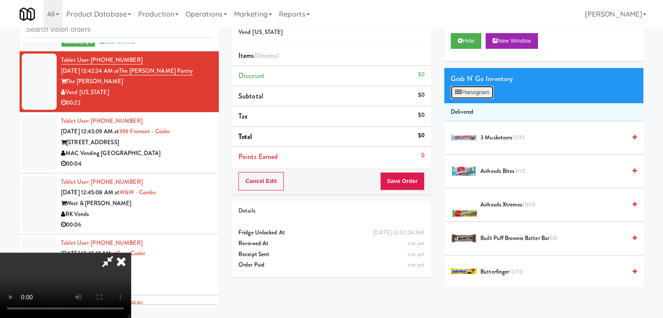
click at [477, 86] on button "Planogram" at bounding box center [472, 92] width 43 height 13
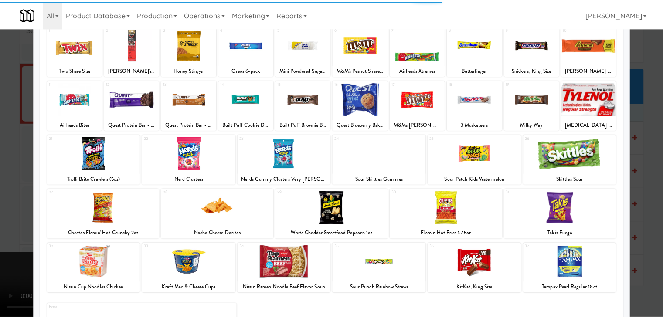
scroll to position [87, 0]
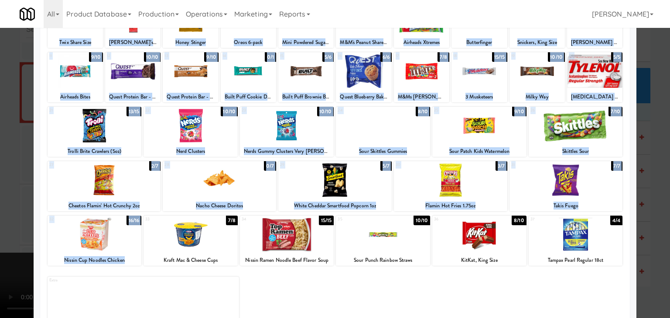
drag, startPoint x: 211, startPoint y: 242, endPoint x: 0, endPoint y: 220, distance: 211.7
click at [0, 221] on div "× Planogram Applied Last applied Monday 4:29 pm 1 9/10 Twix Share Size 2 3/5 Ja…" at bounding box center [335, 159] width 670 height 318
click at [188, 236] on div at bounding box center [190, 235] width 94 height 34
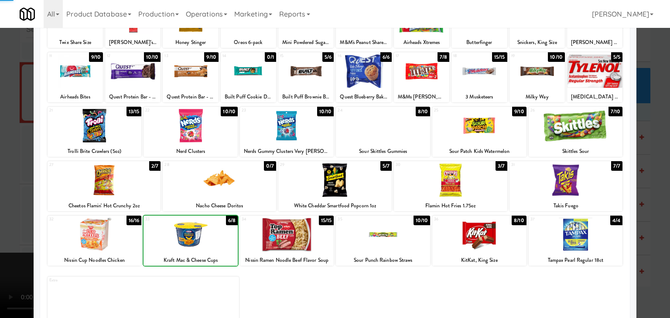
click at [0, 215] on div at bounding box center [335, 159] width 670 height 318
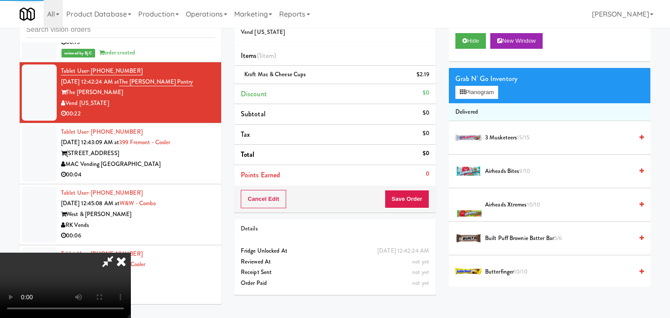
scroll to position [14098, 0]
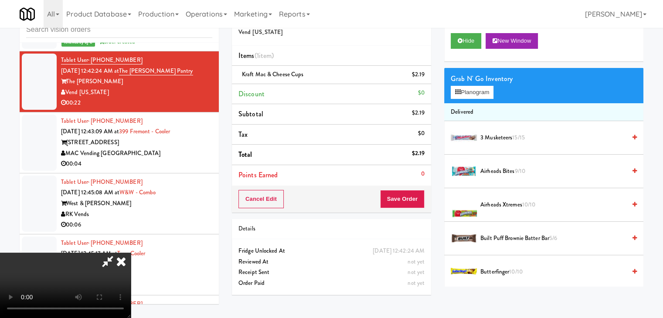
click at [131, 253] on video at bounding box center [65, 285] width 131 height 65
click at [488, 90] on button "Planogram" at bounding box center [472, 92] width 43 height 13
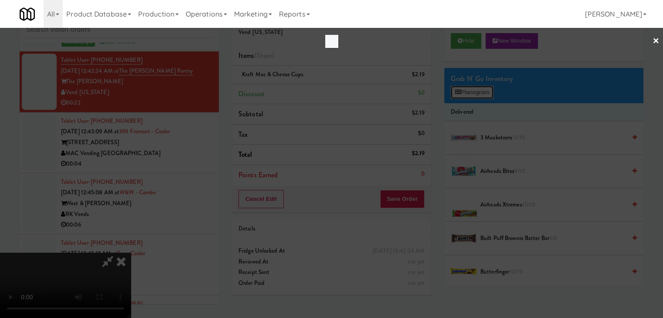
scroll to position [14087, 0]
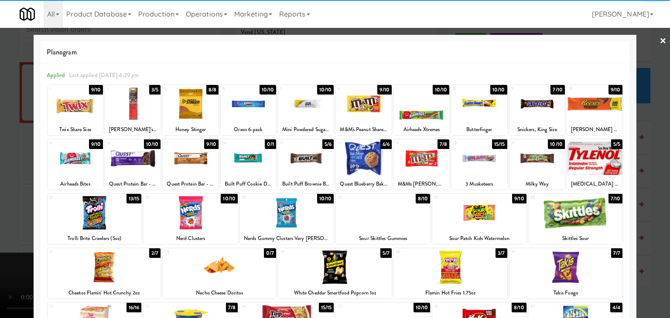
click at [523, 101] on div at bounding box center [536, 104] width 55 height 34
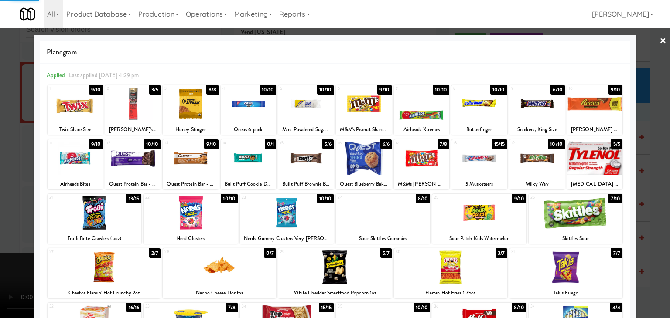
drag, startPoint x: 0, startPoint y: 114, endPoint x: 312, endPoint y: 137, distance: 312.6
click at [15, 114] on div at bounding box center [335, 159] width 670 height 318
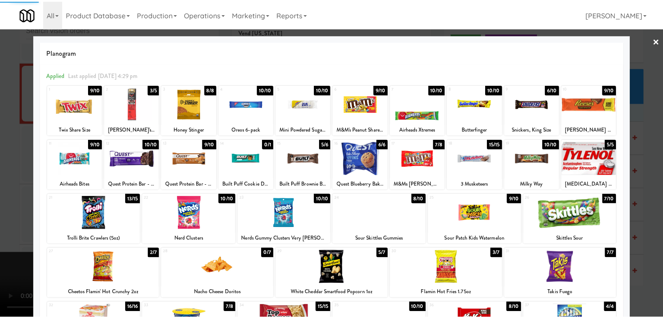
scroll to position [14098, 0]
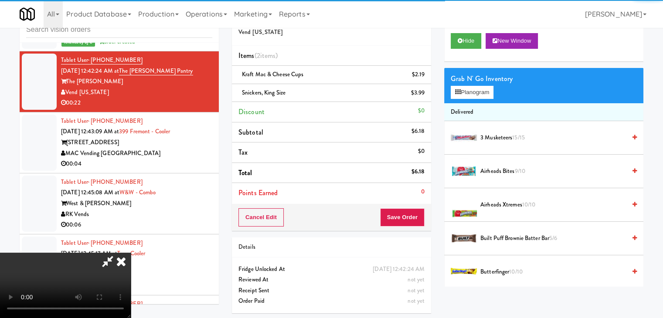
click at [131, 253] on video at bounding box center [65, 285] width 131 height 65
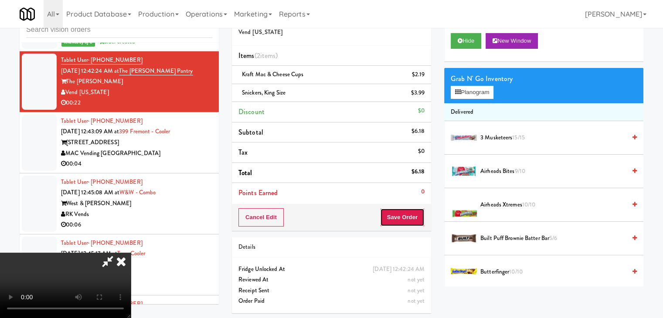
click at [407, 218] on button "Save Order" at bounding box center [402, 217] width 44 height 18
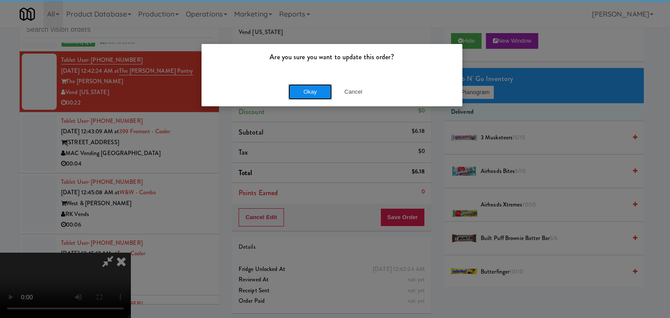
click at [303, 92] on button "Okay" at bounding box center [310, 92] width 44 height 16
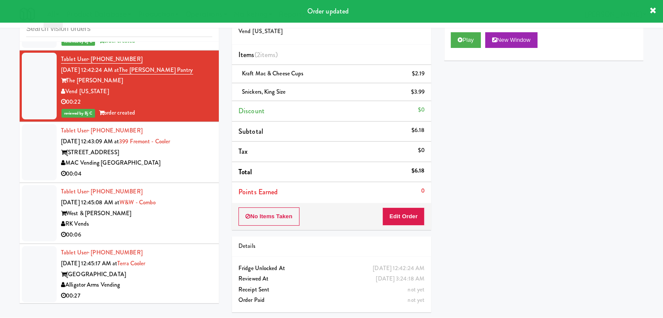
scroll to position [14141, 0]
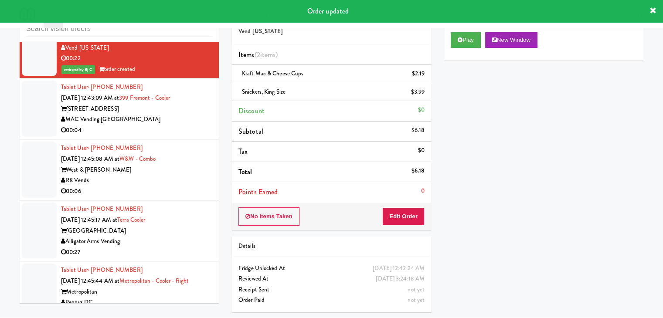
click at [177, 136] on div "00:04" at bounding box center [136, 130] width 151 height 11
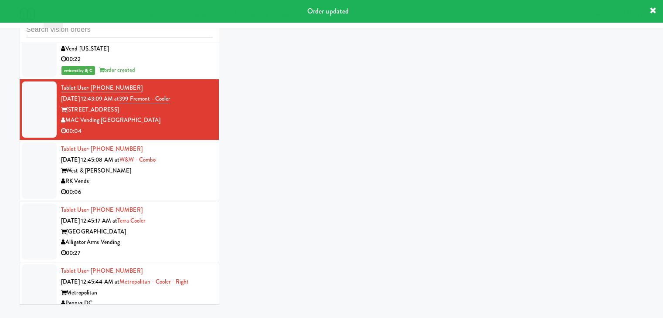
scroll to position [28, 0]
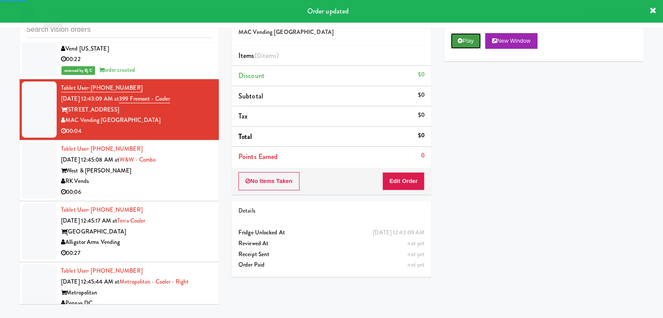
drag, startPoint x: 460, startPoint y: 39, endPoint x: 436, endPoint y: 125, distance: 88.8
click at [460, 40] on icon at bounding box center [460, 41] width 5 height 6
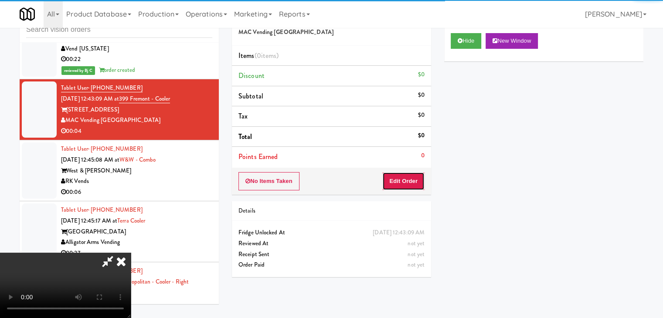
click at [417, 180] on button "Edit Order" at bounding box center [403, 181] width 42 height 18
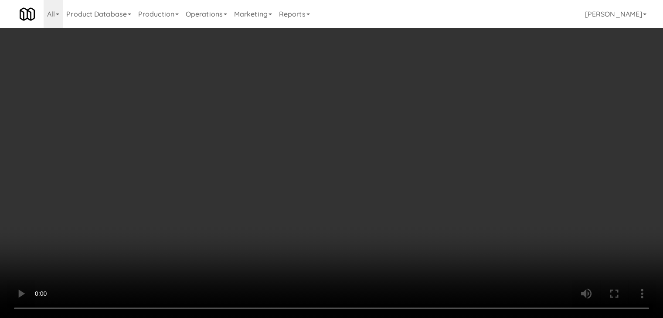
scroll to position [14131, 0]
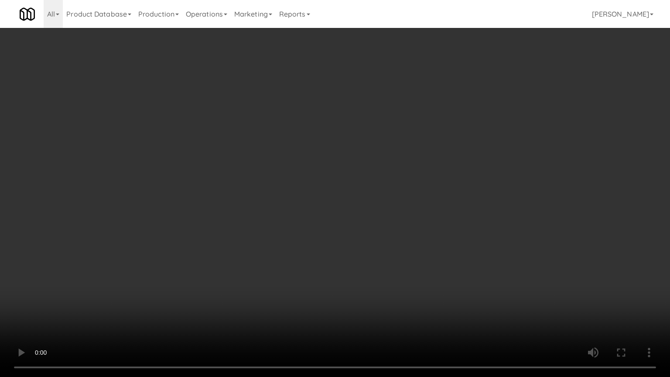
click at [337, 252] on video at bounding box center [335, 188] width 670 height 377
click at [362, 278] on video at bounding box center [335, 188] width 670 height 377
click at [364, 279] on video at bounding box center [335, 188] width 670 height 377
click at [375, 276] on video at bounding box center [335, 188] width 670 height 377
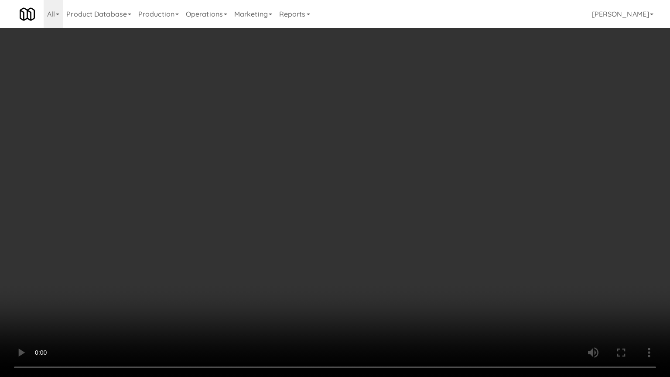
drag, startPoint x: 375, startPoint y: 276, endPoint x: 395, endPoint y: 210, distance: 68.2
click at [375, 272] on video at bounding box center [335, 188] width 670 height 377
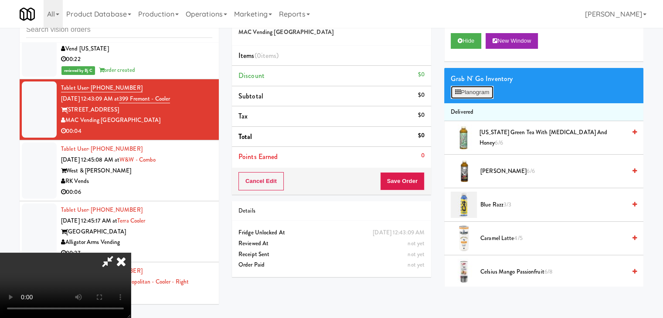
click at [480, 90] on button "Planogram" at bounding box center [472, 92] width 43 height 13
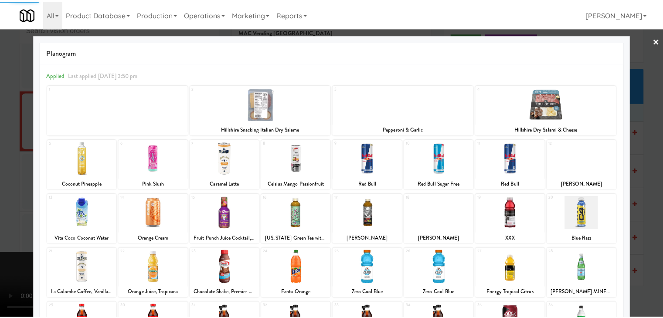
scroll to position [110, 0]
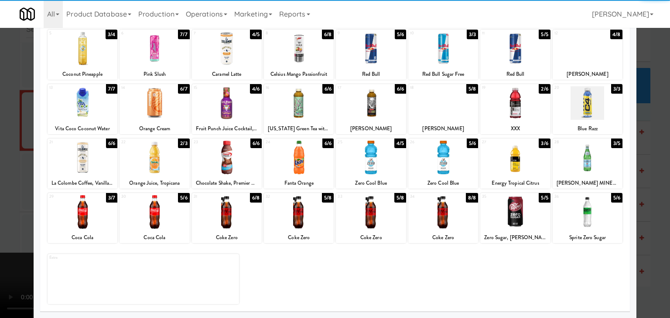
drag, startPoint x: 384, startPoint y: 220, endPoint x: 373, endPoint y: 218, distance: 11.4
click at [384, 220] on div at bounding box center [371, 212] width 70 height 34
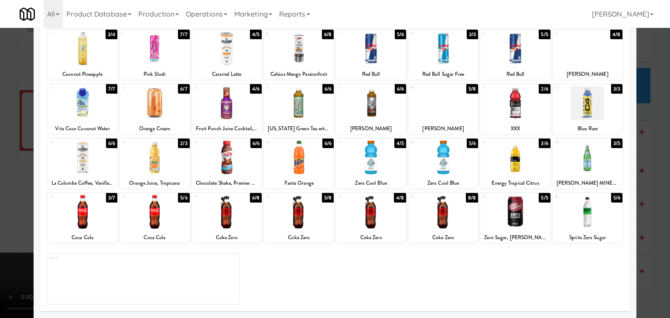
drag, startPoint x: 0, startPoint y: 189, endPoint x: 242, endPoint y: 192, distance: 241.6
click at [0, 188] on div at bounding box center [335, 159] width 670 height 318
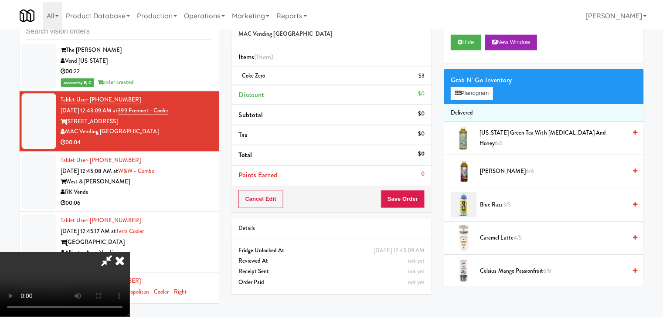
scroll to position [14141, 0]
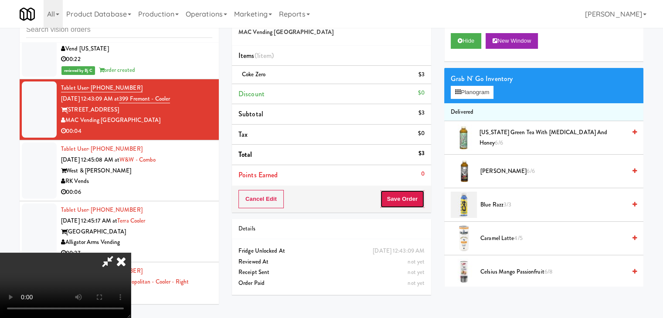
click at [420, 204] on button "Save Order" at bounding box center [402, 199] width 44 height 18
drag, startPoint x: 419, startPoint y: 204, endPoint x: 415, endPoint y: 201, distance: 4.9
click at [419, 204] on button "Save Order" at bounding box center [402, 199] width 44 height 18
click at [416, 202] on button "Save Order" at bounding box center [402, 199] width 44 height 18
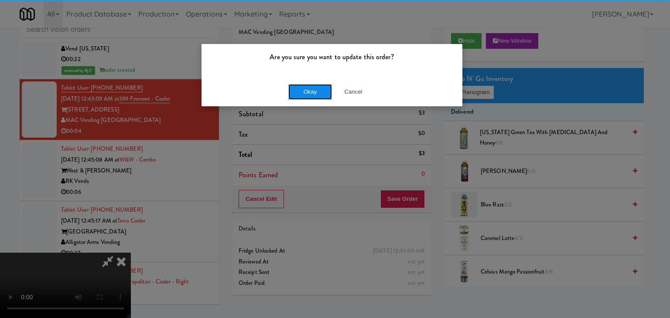
click at [304, 89] on button "Okay" at bounding box center [310, 92] width 44 height 16
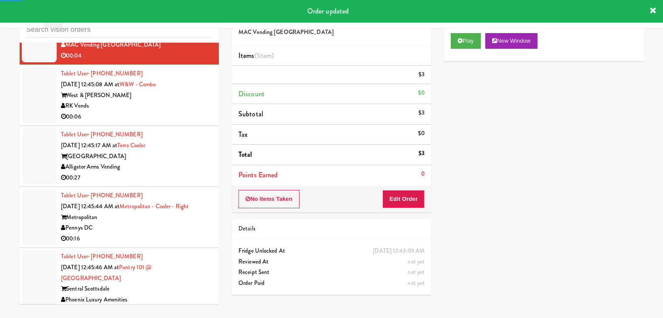
scroll to position [14229, 0]
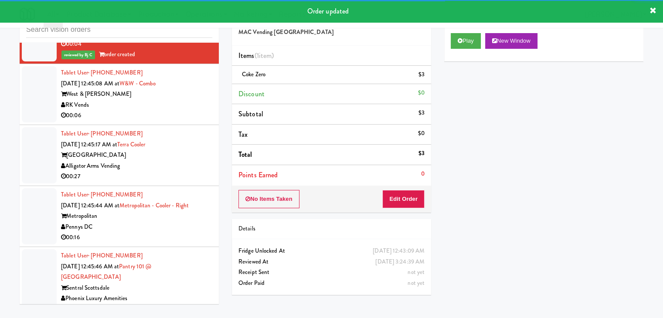
click at [176, 111] on div "RK Vends" at bounding box center [136, 105] width 151 height 11
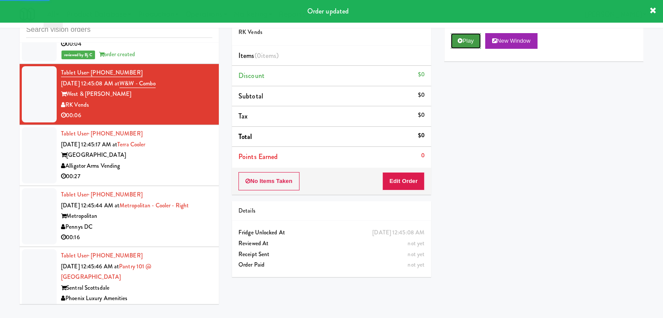
click at [466, 40] on button "Play" at bounding box center [466, 41] width 30 height 16
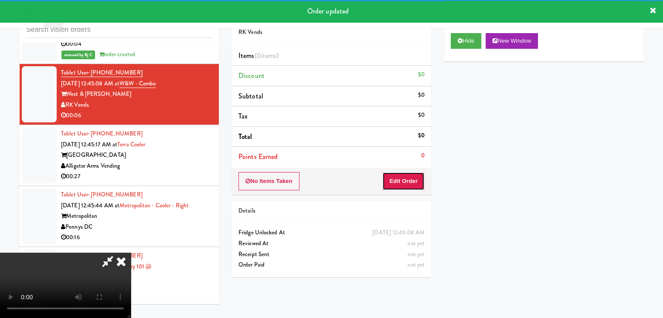
click at [405, 183] on button "Edit Order" at bounding box center [403, 181] width 42 height 18
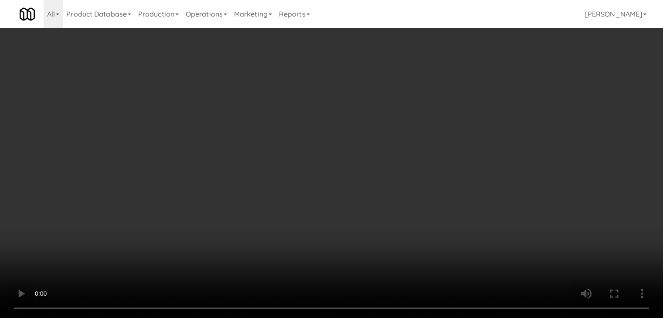
scroll to position [14218, 0]
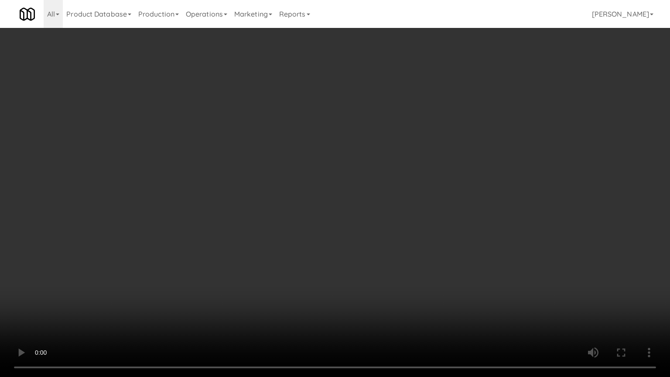
click at [354, 257] on video at bounding box center [335, 188] width 670 height 377
click at [354, 258] on video at bounding box center [335, 188] width 670 height 377
click at [351, 254] on video at bounding box center [335, 188] width 670 height 377
drag, startPoint x: 351, startPoint y: 254, endPoint x: 450, endPoint y: 133, distance: 156.4
click at [352, 251] on video at bounding box center [335, 188] width 670 height 377
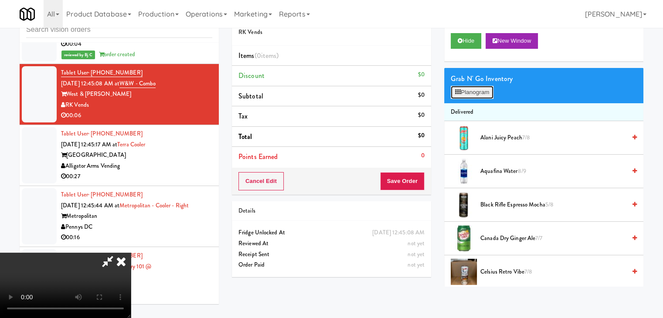
click at [480, 92] on button "Planogram" at bounding box center [472, 92] width 43 height 13
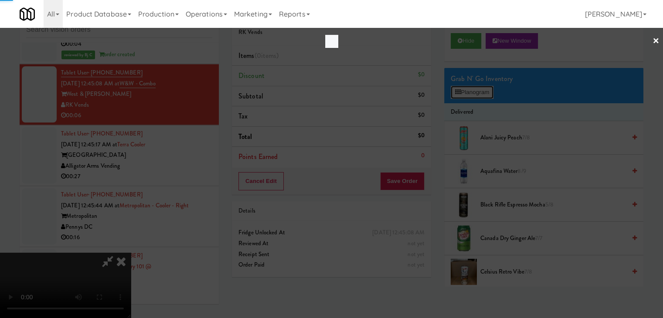
scroll to position [14218, 0]
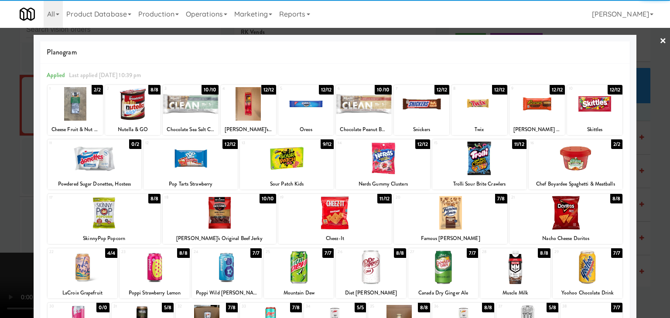
click at [299, 100] on div at bounding box center [305, 104] width 55 height 34
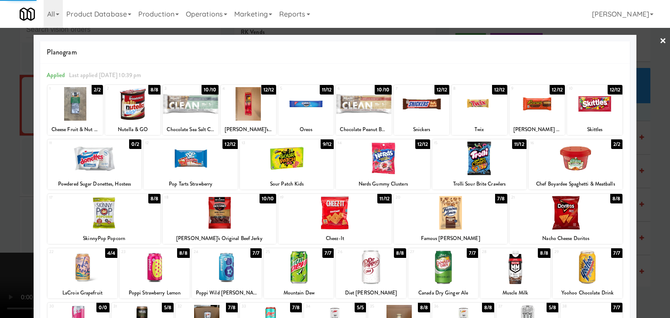
drag, startPoint x: 0, startPoint y: 194, endPoint x: 148, endPoint y: 203, distance: 148.5
click at [0, 194] on div at bounding box center [335, 159] width 670 height 318
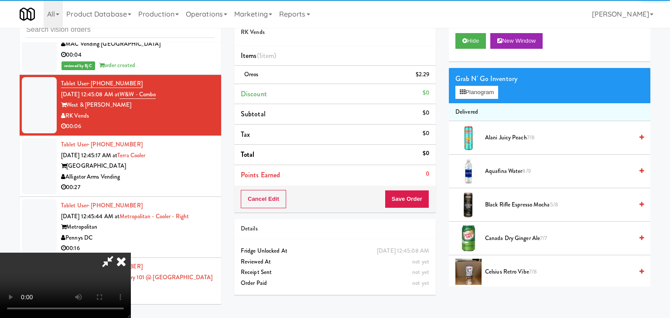
scroll to position [14229, 0]
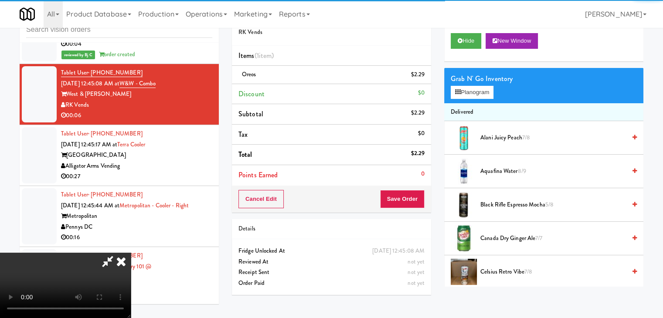
click at [131, 253] on video at bounding box center [65, 285] width 131 height 65
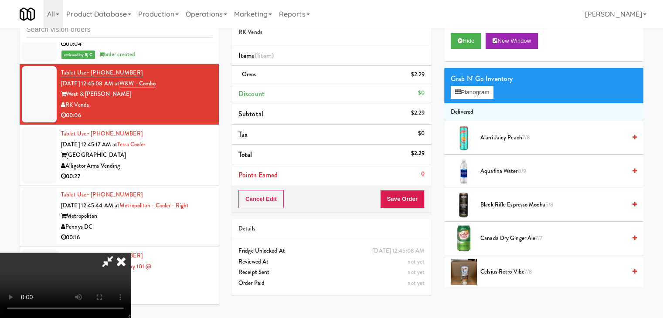
click at [515, 168] on span "Aquafina Water 8/9" at bounding box center [554, 171] width 146 height 11
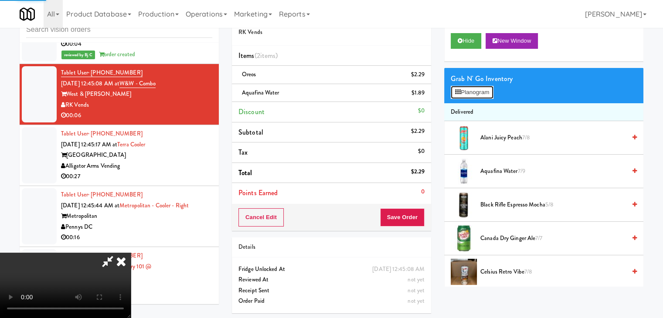
click at [478, 93] on button "Planogram" at bounding box center [472, 92] width 43 height 13
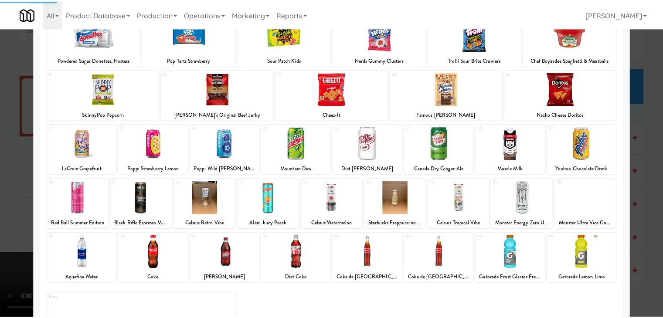
scroll to position [164, 0]
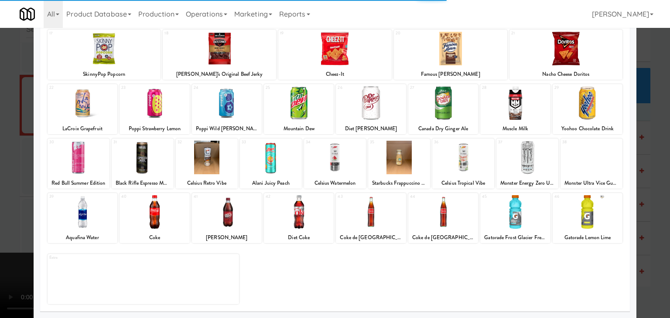
drag, startPoint x: 3, startPoint y: 180, endPoint x: 373, endPoint y: 184, distance: 369.8
click at [12, 180] on div at bounding box center [335, 159] width 670 height 318
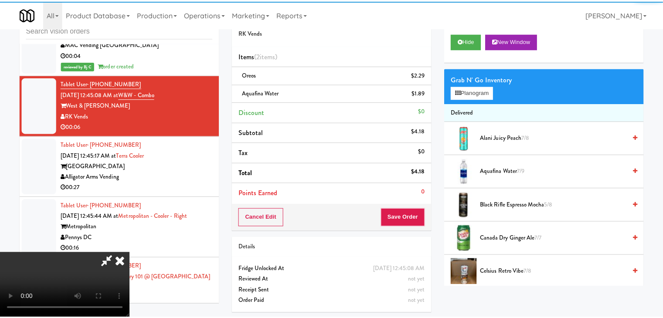
scroll to position [14229, 0]
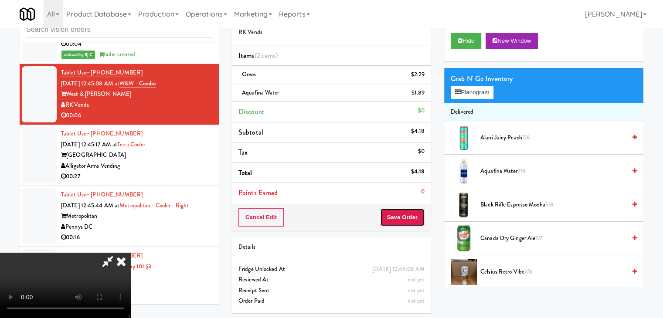
click at [420, 216] on button "Save Order" at bounding box center [402, 217] width 44 height 18
click at [418, 215] on button "Save Order" at bounding box center [402, 217] width 44 height 18
click at [410, 213] on button "Save Order" at bounding box center [402, 217] width 44 height 18
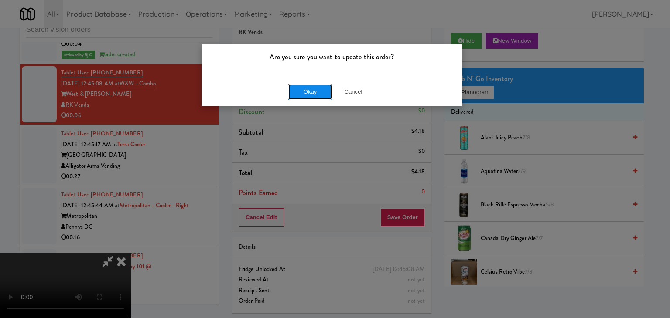
click at [317, 93] on button "Okay" at bounding box center [310, 92] width 44 height 16
click at [317, 93] on div "Okay Cancel" at bounding box center [331, 91] width 261 height 29
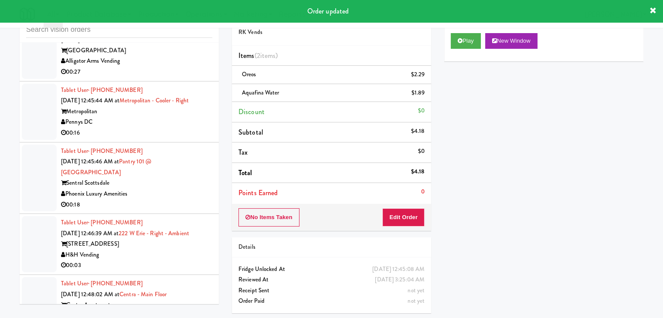
scroll to position [14359, 0]
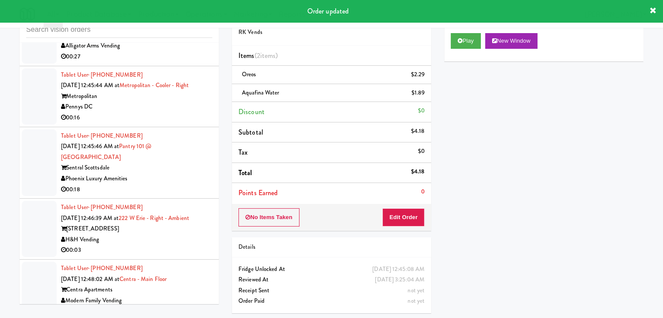
drag, startPoint x: 186, startPoint y: 148, endPoint x: 190, endPoint y: 150, distance: 4.7
click at [188, 123] on div "00:16" at bounding box center [136, 117] width 151 height 11
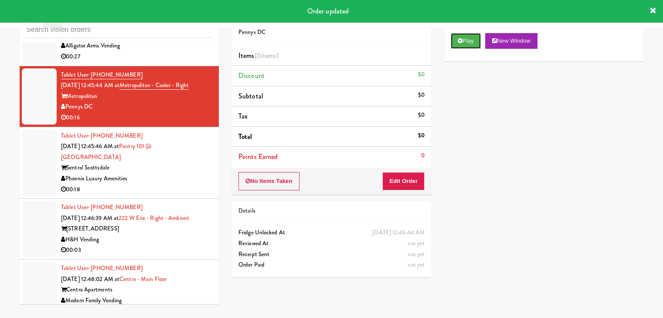
drag, startPoint x: 475, startPoint y: 43, endPoint x: 471, endPoint y: 56, distance: 13.4
click at [475, 45] on button "Play" at bounding box center [466, 41] width 30 height 16
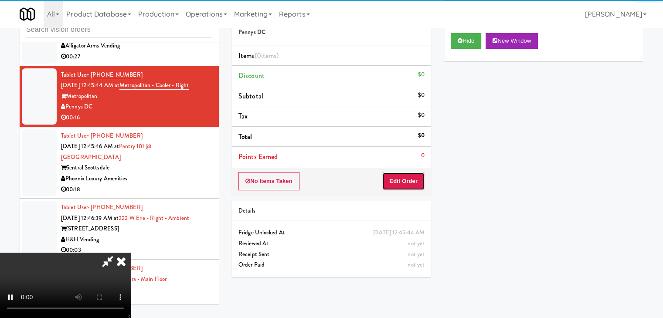
click at [405, 184] on button "Edit Order" at bounding box center [403, 181] width 42 height 18
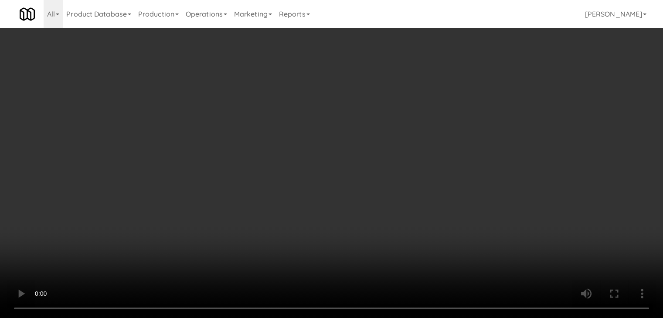
scroll to position [14349, 0]
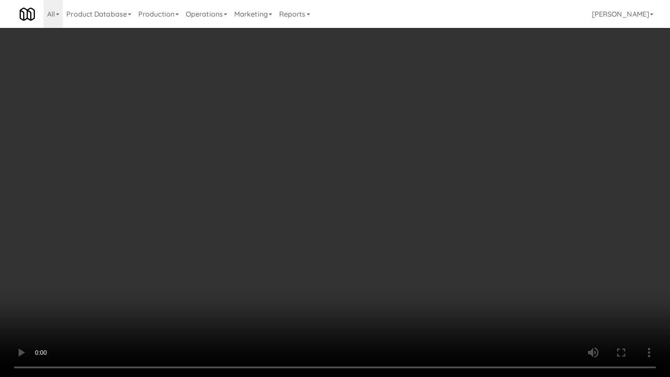
click at [387, 227] on video at bounding box center [335, 188] width 670 height 377
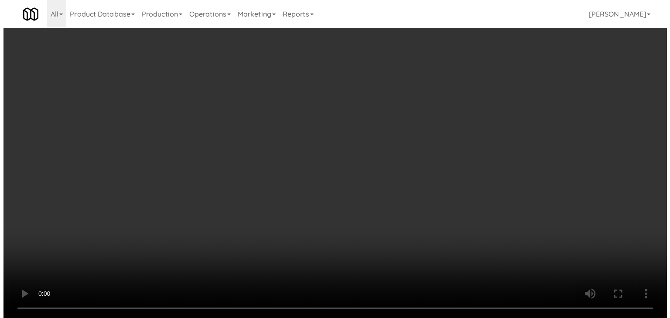
scroll to position [14359, 0]
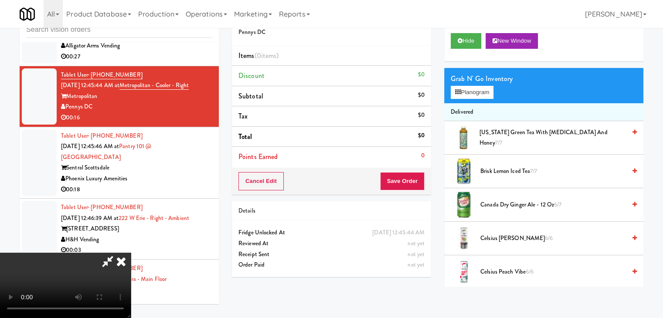
click at [499, 133] on span "AriZona Green Tea with Ginseng and Honey 7/7" at bounding box center [553, 137] width 147 height 21
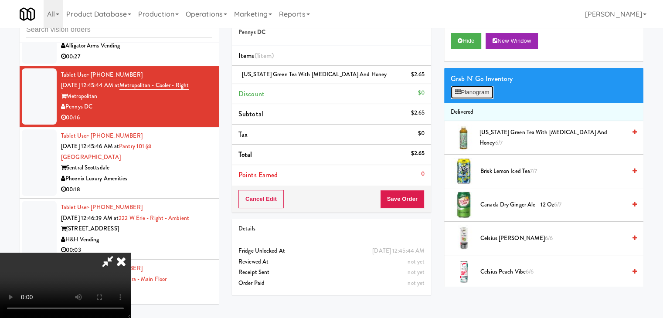
click at [481, 87] on button "Planogram" at bounding box center [472, 92] width 43 height 13
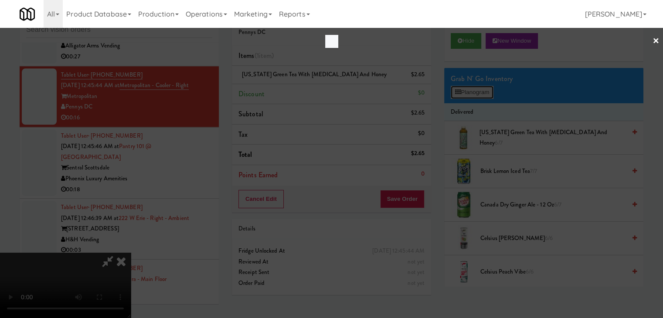
scroll to position [14349, 0]
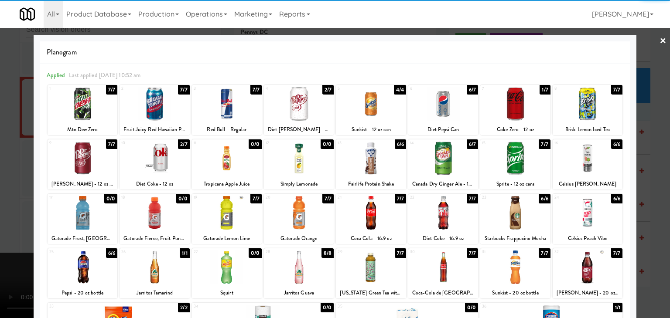
click at [450, 163] on div at bounding box center [443, 159] width 70 height 34
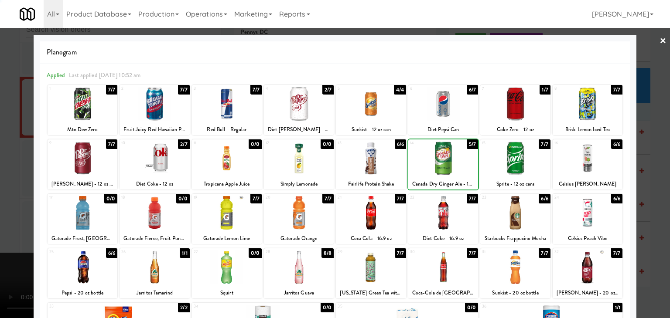
drag, startPoint x: 0, startPoint y: 148, endPoint x: 249, endPoint y: 161, distance: 249.3
click at [4, 148] on div at bounding box center [335, 159] width 670 height 318
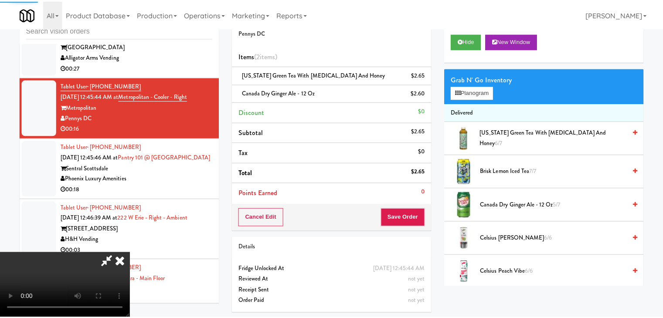
scroll to position [14359, 0]
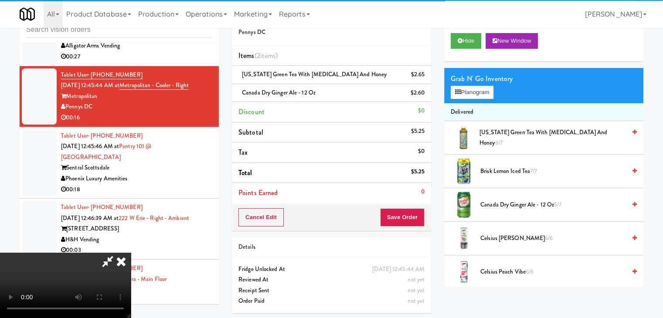
drag, startPoint x: 417, startPoint y: 202, endPoint x: 417, endPoint y: 213, distance: 11.3
click at [417, 207] on div "Order # 3781036 Pennys DC Items (2 items ) AriZona Green Tea with Ginseng and H…" at bounding box center [331, 117] width 199 height 228
click at [416, 213] on button "Save Order" at bounding box center [402, 217] width 44 height 18
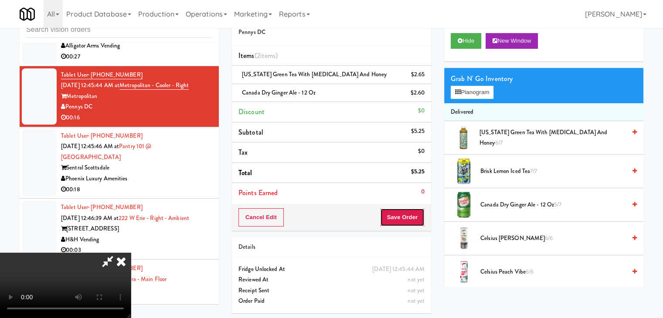
click at [415, 213] on button "Save Order" at bounding box center [402, 217] width 44 height 18
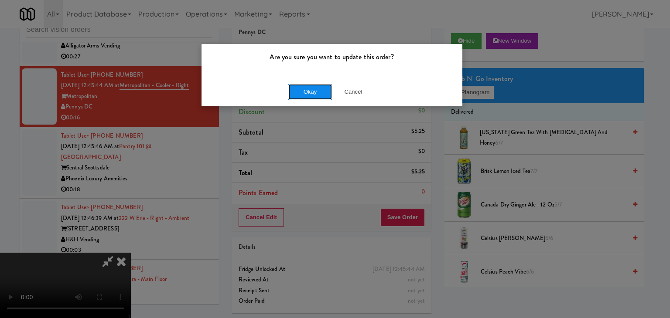
click at [305, 93] on button "Okay" at bounding box center [310, 92] width 44 height 16
click at [305, 92] on div "Okay Cancel" at bounding box center [331, 91] width 261 height 29
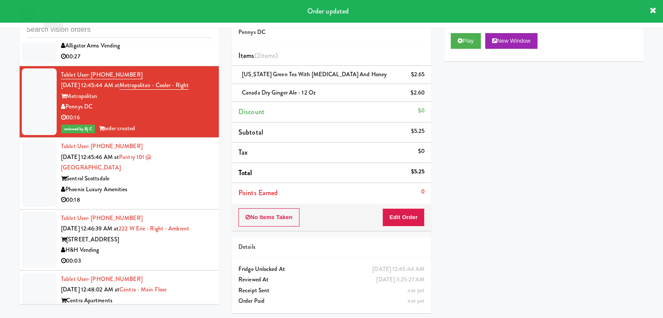
drag, startPoint x: 167, startPoint y: 118, endPoint x: 147, endPoint y: 211, distance: 95.6
click at [142, 184] on div "Sentral Scottsdale" at bounding box center [136, 179] width 151 height 11
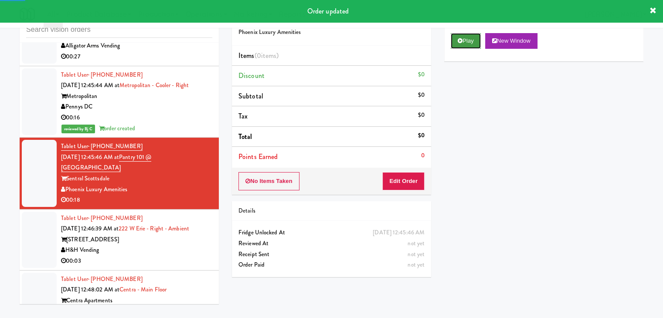
click at [462, 41] on button "Play" at bounding box center [466, 41] width 30 height 16
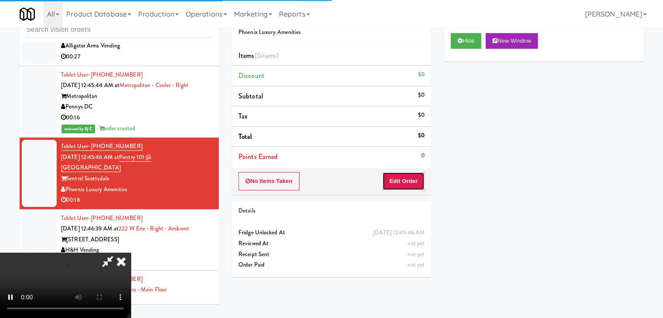
drag, startPoint x: 402, startPoint y: 189, endPoint x: 405, endPoint y: 185, distance: 4.5
click at [405, 185] on button "Edit Order" at bounding box center [403, 181] width 42 height 18
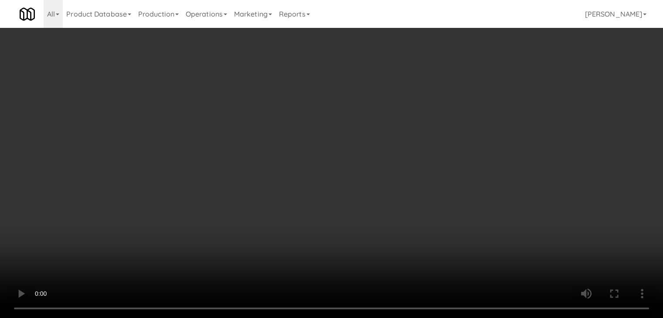
scroll to position [14349, 0]
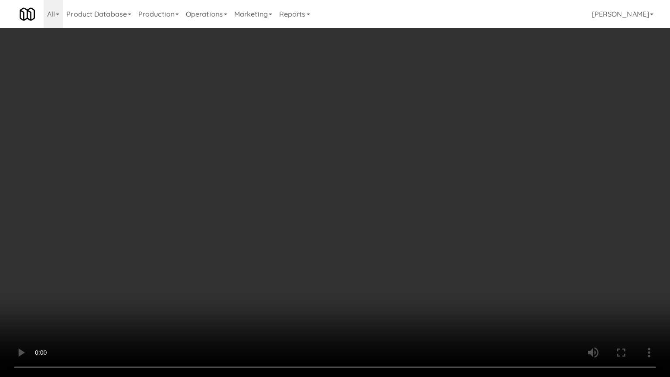
click at [398, 259] on video at bounding box center [335, 188] width 670 height 377
drag, startPoint x: 409, startPoint y: 211, endPoint x: 406, endPoint y: 217, distance: 6.2
click at [409, 211] on video at bounding box center [335, 188] width 670 height 377
click at [478, 224] on video at bounding box center [335, 188] width 670 height 377
click at [477, 221] on video at bounding box center [335, 188] width 670 height 377
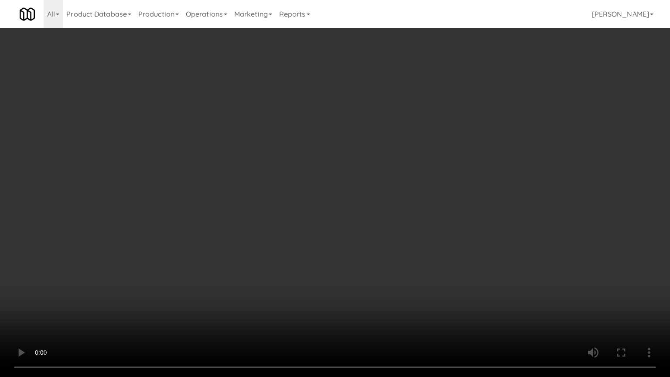
click at [477, 221] on video at bounding box center [335, 188] width 670 height 377
click at [478, 212] on video at bounding box center [335, 188] width 670 height 377
click at [475, 207] on video at bounding box center [335, 188] width 670 height 377
click at [469, 226] on video at bounding box center [335, 188] width 670 height 377
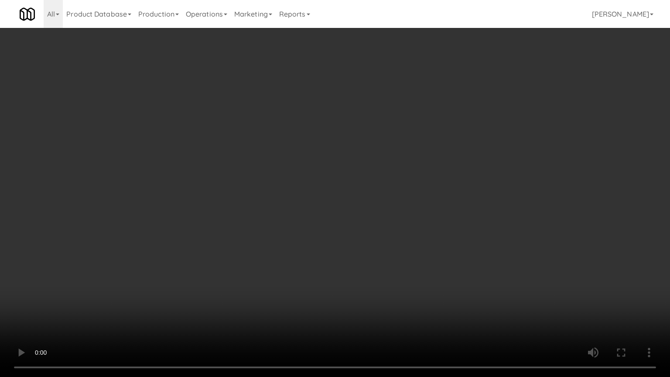
click at [462, 226] on video at bounding box center [335, 188] width 670 height 377
click at [462, 225] on video at bounding box center [335, 188] width 670 height 377
click at [420, 307] on video at bounding box center [335, 188] width 670 height 377
click at [428, 242] on video at bounding box center [335, 188] width 670 height 377
click at [462, 195] on video at bounding box center [335, 188] width 670 height 377
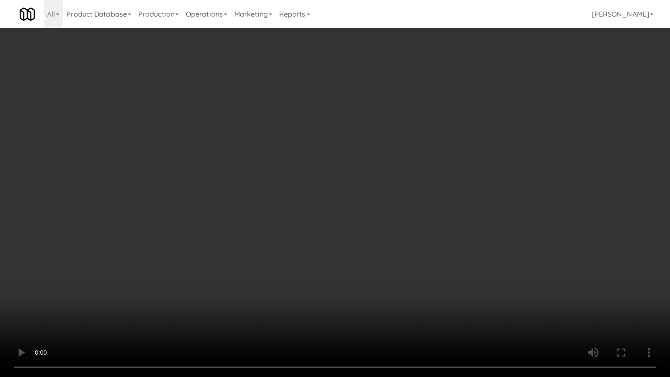
click at [462, 195] on video at bounding box center [335, 188] width 670 height 377
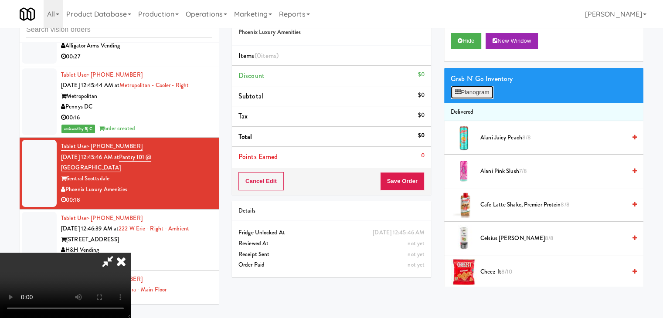
click at [480, 86] on button "Planogram" at bounding box center [472, 92] width 43 height 13
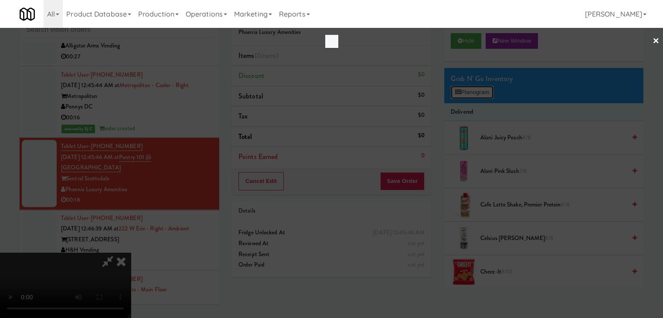
scroll to position [14349, 0]
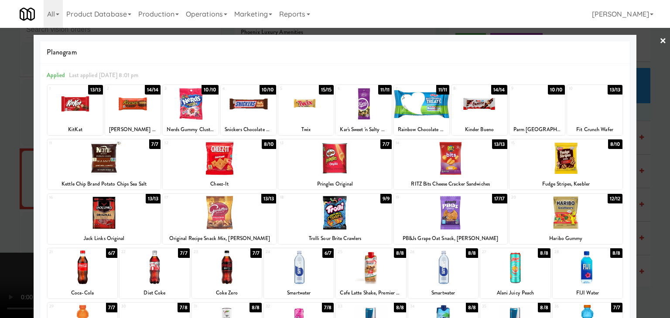
click at [583, 99] on div at bounding box center [594, 104] width 55 height 34
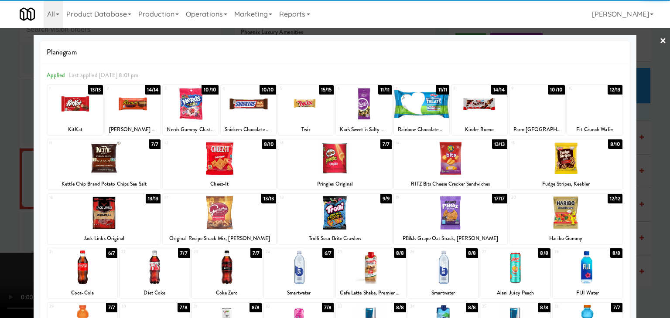
click at [221, 211] on div at bounding box center [219, 213] width 113 height 34
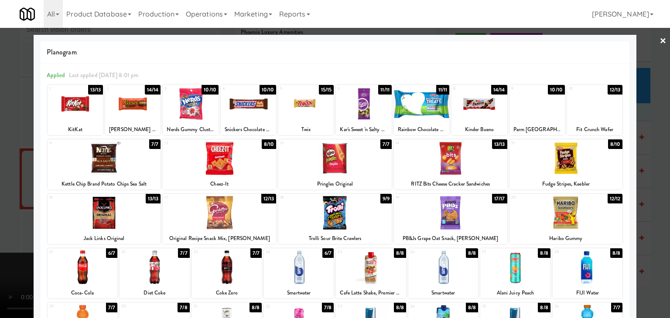
click at [0, 198] on div at bounding box center [335, 159] width 670 height 318
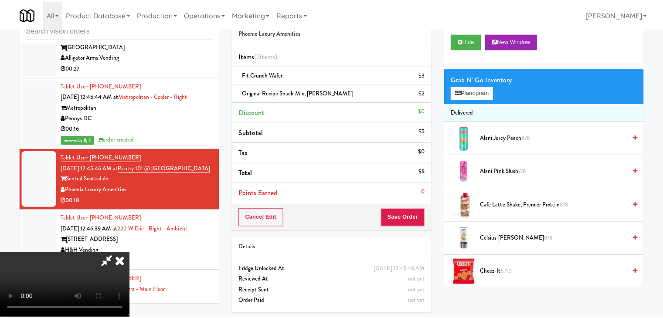
scroll to position [14359, 0]
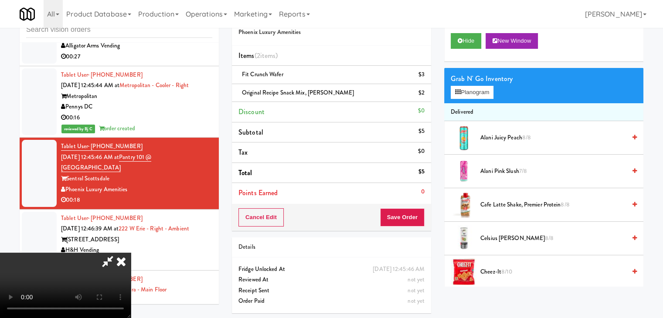
click at [131, 253] on video at bounding box center [65, 285] width 131 height 65
click at [408, 212] on button "Save Order" at bounding box center [402, 217] width 44 height 18
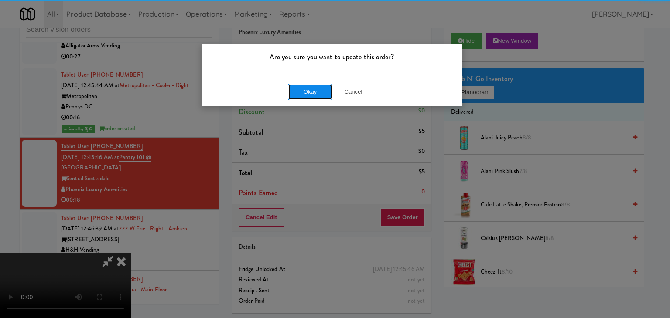
drag, startPoint x: 288, startPoint y: 88, endPoint x: 301, endPoint y: 92, distance: 13.7
click at [295, 92] on button "Okay" at bounding box center [310, 92] width 44 height 16
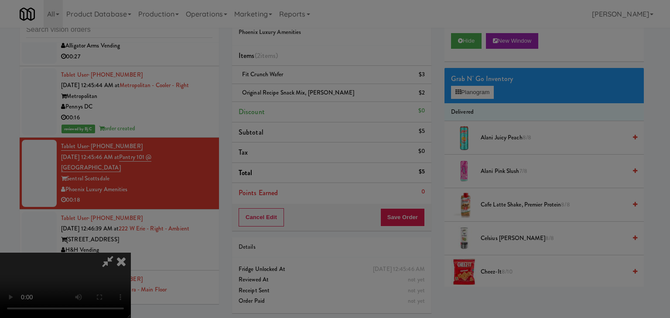
click at [301, 92] on body "Are you sure you want to update this order? Okay Cancel Okay Are you sure you w…" at bounding box center [335, 159] width 670 height 318
click at [301, 92] on div at bounding box center [335, 159] width 670 height 318
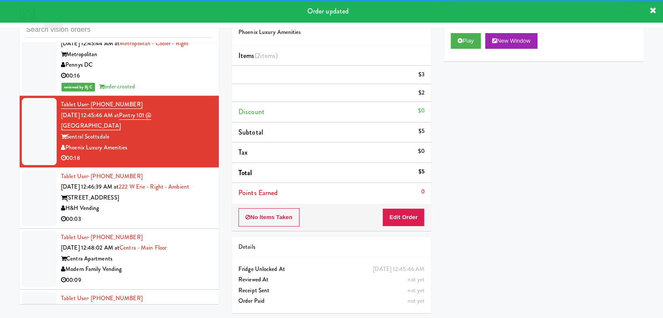
scroll to position [14490, 0]
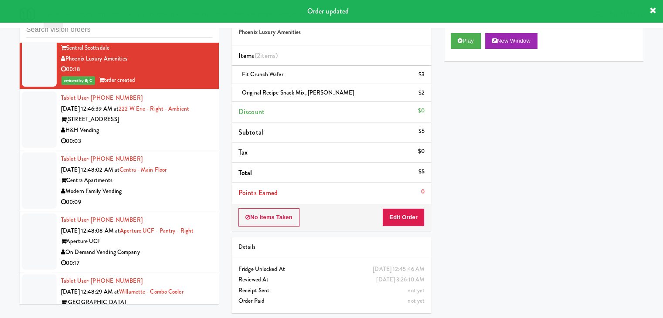
click at [167, 136] on div "H&H Vending" at bounding box center [136, 130] width 151 height 11
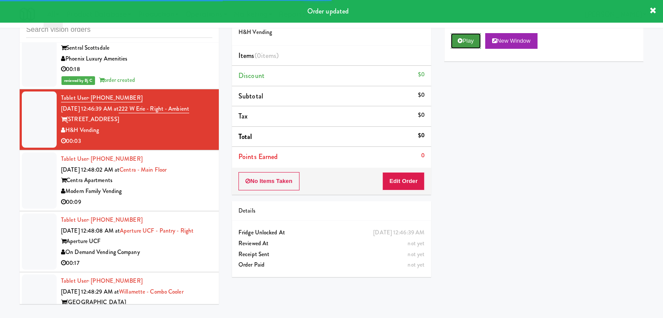
click at [476, 35] on button "Play" at bounding box center [466, 41] width 30 height 16
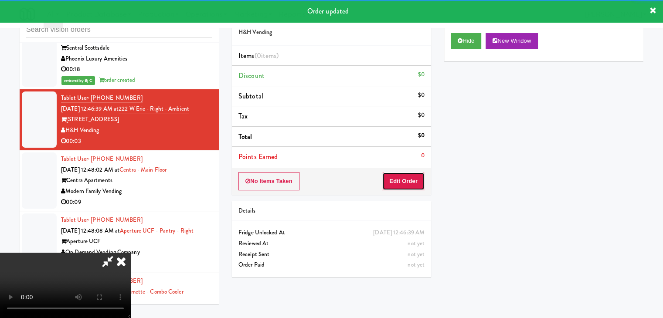
click at [405, 175] on button "Edit Order" at bounding box center [403, 181] width 42 height 18
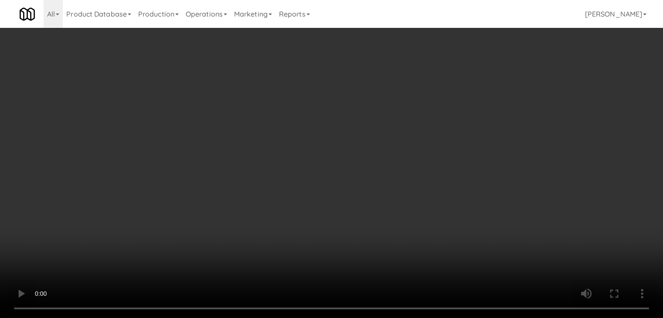
scroll to position [14479, 0]
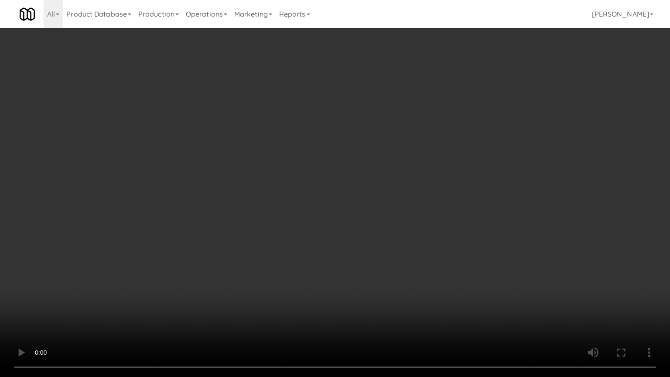
click at [388, 259] on video at bounding box center [335, 188] width 670 height 377
click at [436, 234] on video at bounding box center [335, 188] width 670 height 377
drag, startPoint x: 436, startPoint y: 234, endPoint x: 470, endPoint y: 143, distance: 96.8
click at [441, 221] on video at bounding box center [335, 188] width 670 height 377
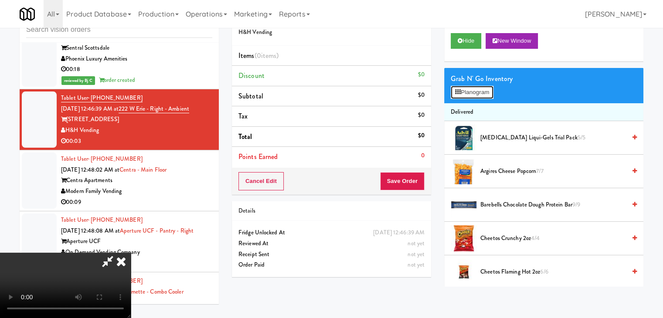
click at [484, 89] on button "Planogram" at bounding box center [472, 92] width 43 height 13
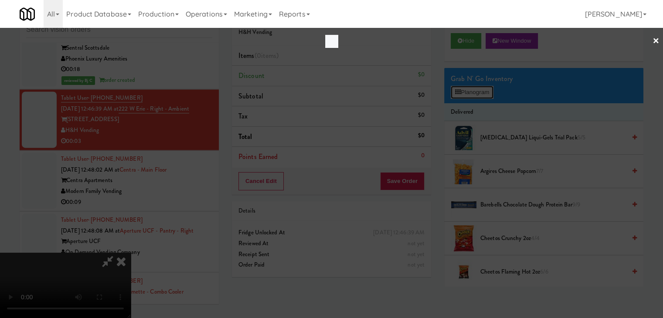
scroll to position [14479, 0]
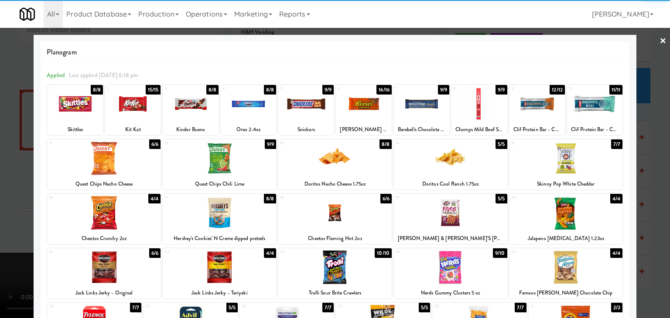
drag, startPoint x: 72, startPoint y: 105, endPoint x: 42, endPoint y: 115, distance: 31.9
click at [73, 105] on div at bounding box center [75, 104] width 55 height 34
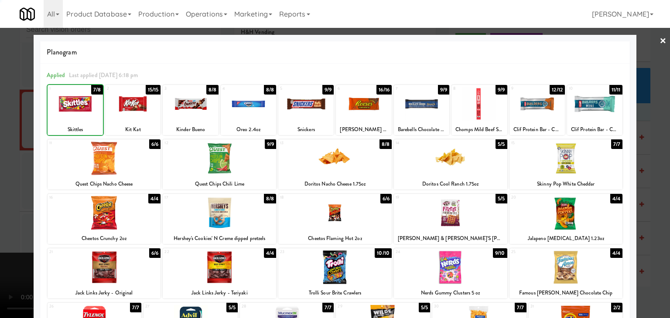
click at [1, 131] on div at bounding box center [335, 159] width 670 height 318
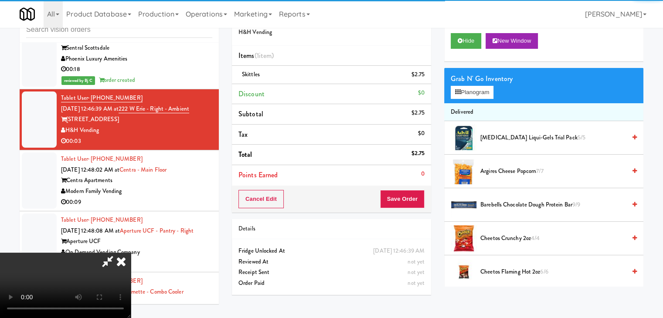
scroll to position [1, 0]
click at [399, 198] on button "Save Order" at bounding box center [402, 199] width 44 height 18
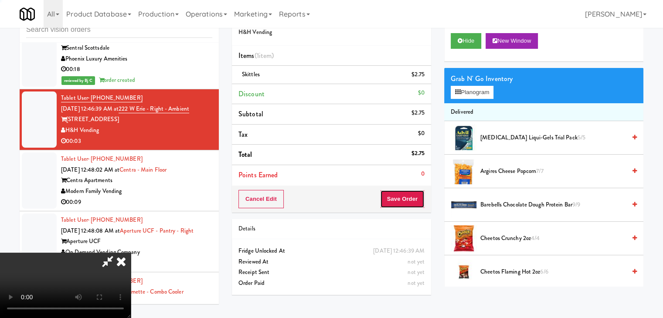
click at [399, 198] on button "Save Order" at bounding box center [402, 199] width 44 height 18
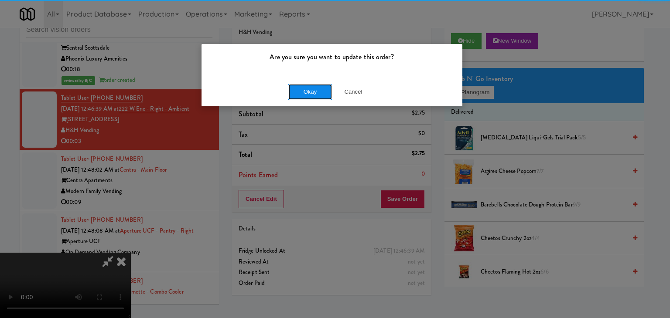
click at [306, 93] on button "Okay" at bounding box center [310, 92] width 44 height 16
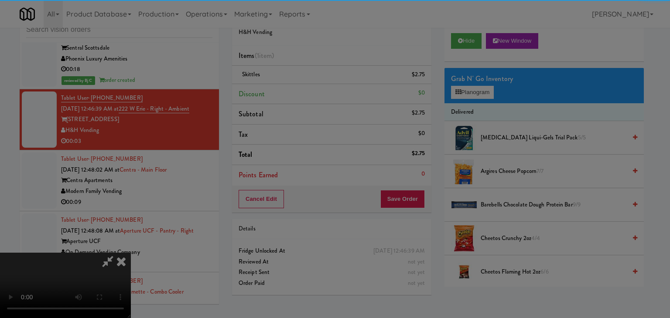
click at [306, 93] on body "Are you sure you want to update this order? Okay Cancel Okay Are you sure you w…" at bounding box center [335, 159] width 670 height 318
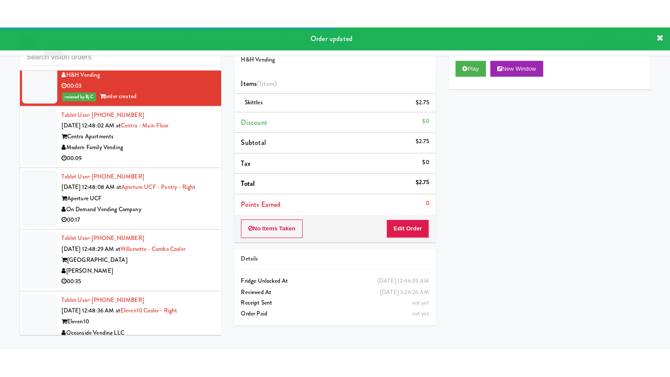
scroll to position [14577, 0]
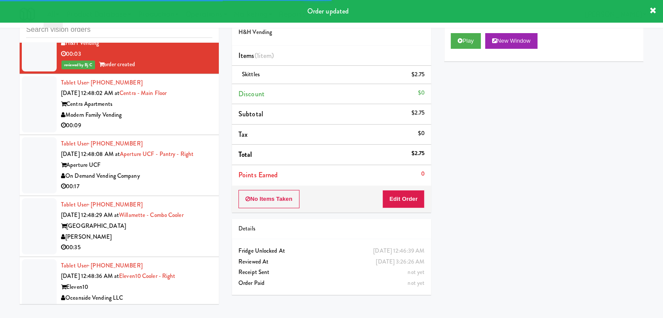
drag, startPoint x: 184, startPoint y: 181, endPoint x: 183, endPoint y: 175, distance: 6.2
click at [184, 181] on div "Tablet User · (813) 618-8652 Sep 4, 2025 12:48:08 AM at Aperture UCF - Pantry -…" at bounding box center [136, 166] width 151 height 54
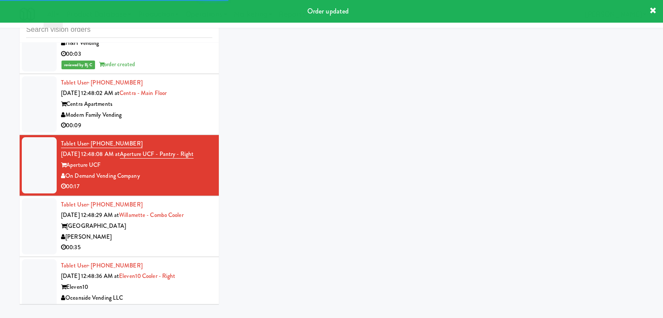
click at [187, 131] on div "00:09" at bounding box center [136, 125] width 151 height 11
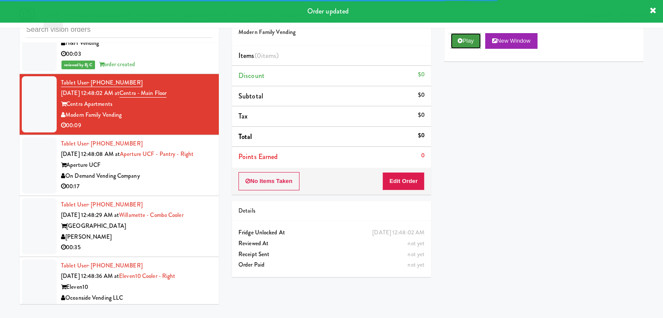
drag, startPoint x: 460, startPoint y: 46, endPoint x: 457, endPoint y: 51, distance: 6.3
click at [460, 46] on button "Play" at bounding box center [466, 41] width 30 height 16
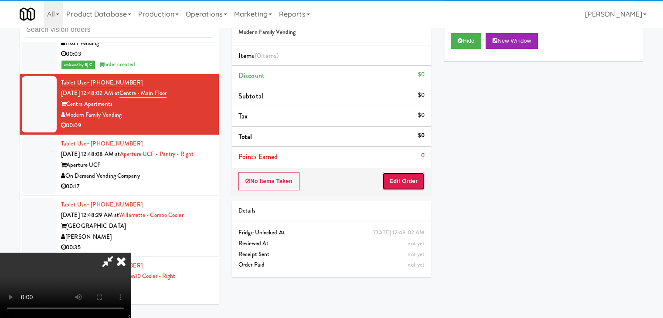
click at [400, 185] on button "Edit Order" at bounding box center [403, 181] width 42 height 18
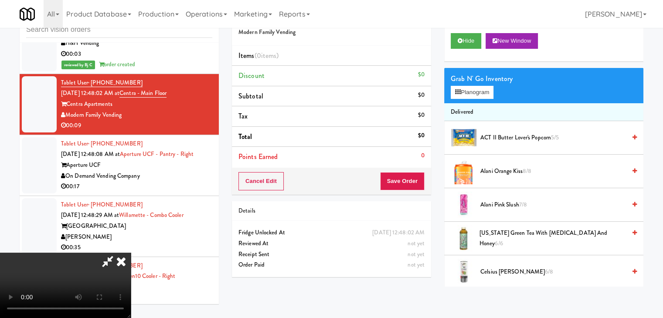
scroll to position [14556, 0]
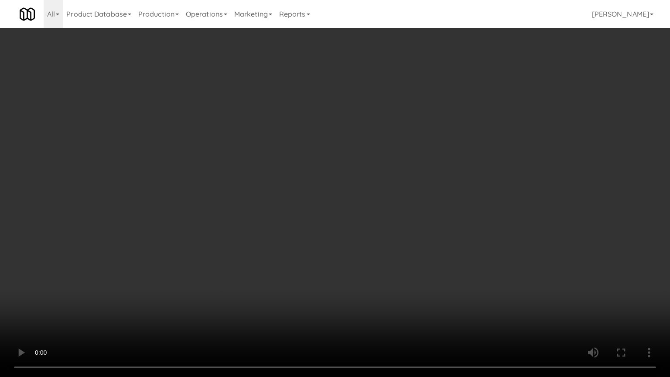
click at [383, 273] on video at bounding box center [335, 188] width 670 height 377
click at [378, 271] on video at bounding box center [335, 188] width 670 height 377
click at [385, 273] on video at bounding box center [335, 188] width 670 height 377
click at [388, 273] on video at bounding box center [335, 188] width 670 height 377
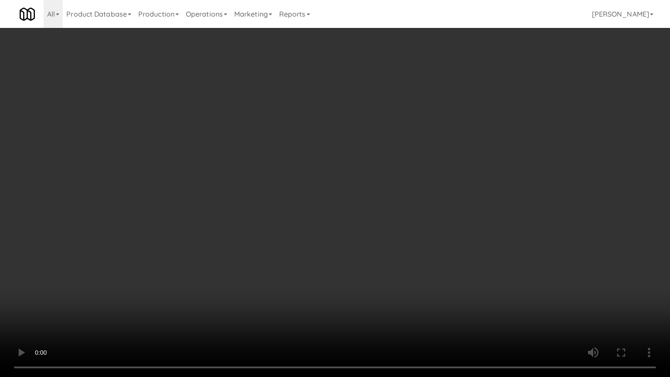
click at [388, 273] on video at bounding box center [335, 188] width 670 height 377
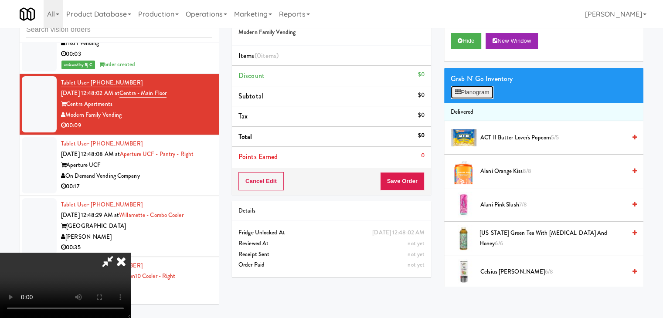
click at [479, 95] on button "Planogram" at bounding box center [472, 92] width 43 height 13
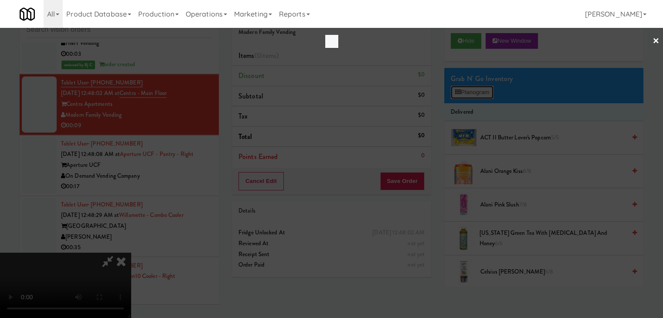
scroll to position [14556, 0]
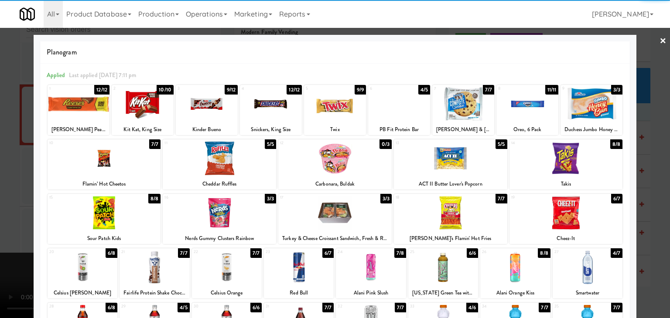
click at [224, 211] on div at bounding box center [219, 213] width 113 height 34
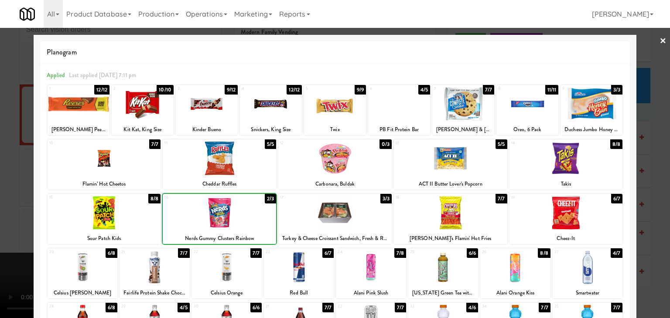
click at [6, 183] on div at bounding box center [335, 159] width 670 height 318
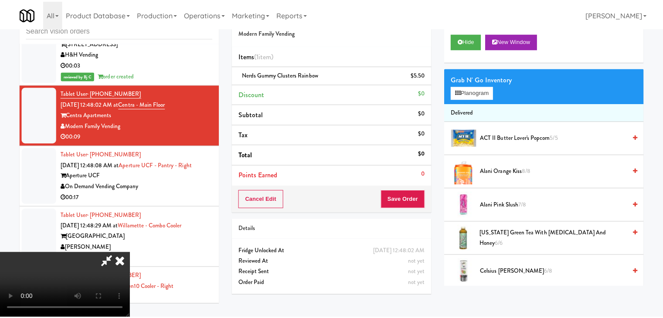
scroll to position [14577, 0]
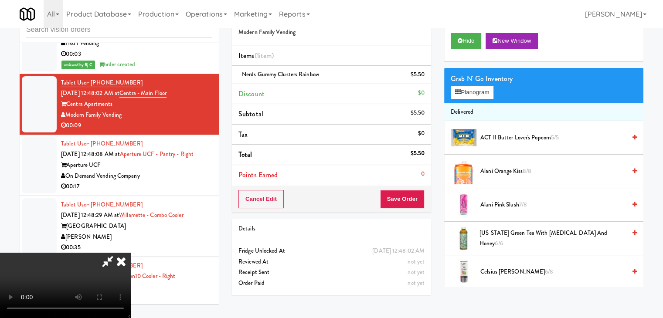
click at [131, 253] on video at bounding box center [65, 285] width 131 height 65
click at [409, 198] on button "Save Order" at bounding box center [402, 199] width 44 height 18
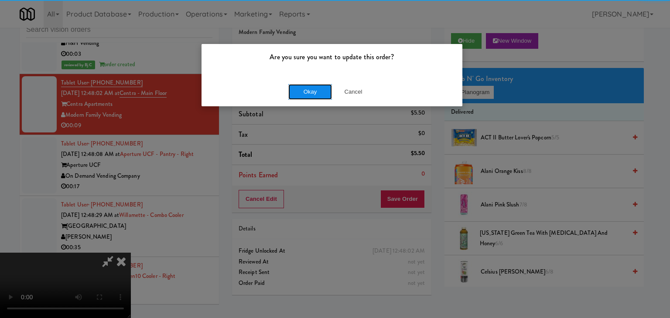
click at [317, 90] on button "Okay" at bounding box center [310, 92] width 44 height 16
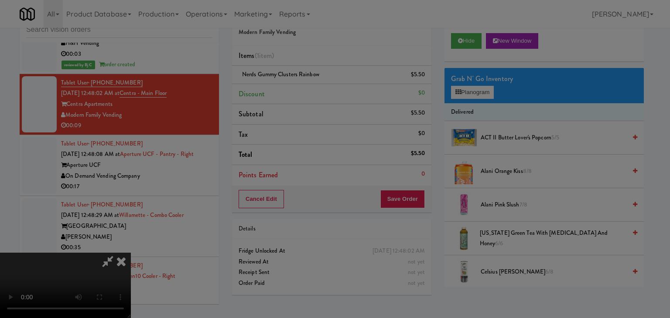
click at [317, 84] on button "Okay" at bounding box center [310, 76] width 44 height 16
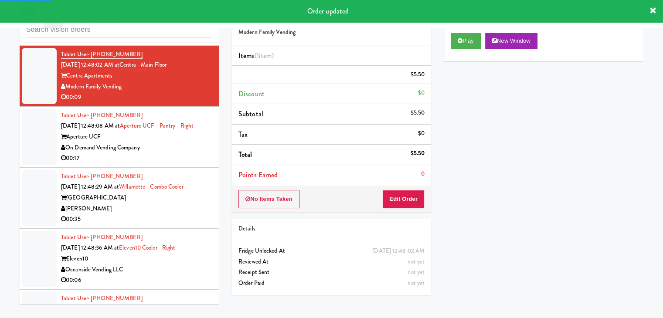
scroll to position [14621, 0]
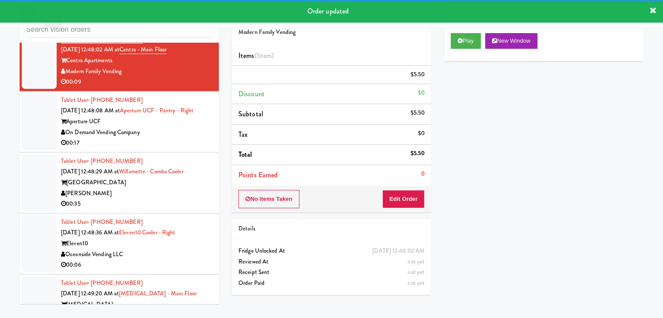
click at [183, 149] on div "00:17" at bounding box center [136, 143] width 151 height 11
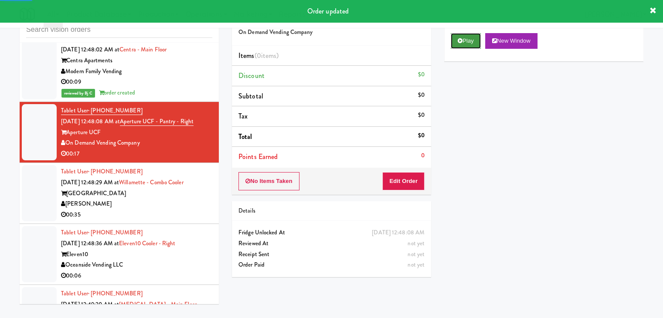
click at [466, 45] on button "Play" at bounding box center [466, 41] width 30 height 16
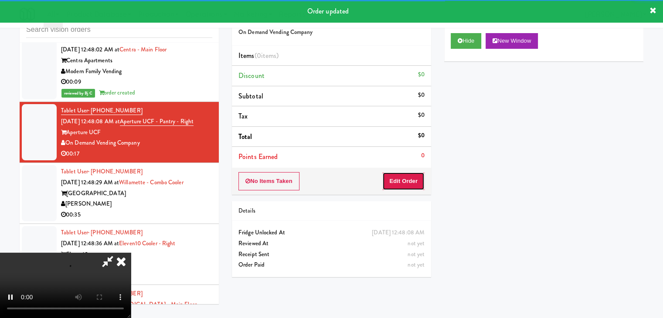
click at [407, 179] on button "Edit Order" at bounding box center [403, 181] width 42 height 18
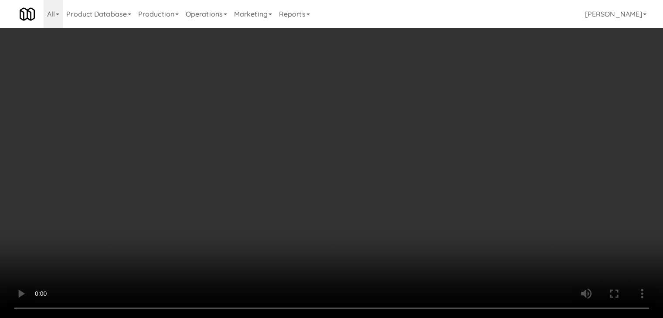
scroll to position [14600, 0]
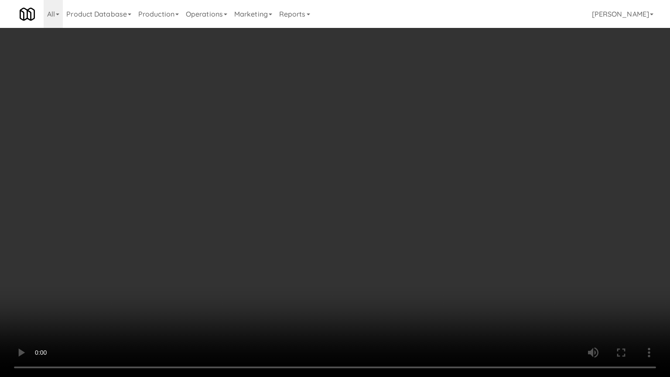
click at [409, 267] on video at bounding box center [335, 188] width 670 height 377
click at [406, 268] on video at bounding box center [335, 188] width 670 height 377
click at [407, 268] on video at bounding box center [335, 188] width 670 height 377
click at [404, 267] on video at bounding box center [335, 188] width 670 height 377
click at [408, 267] on video at bounding box center [335, 188] width 670 height 377
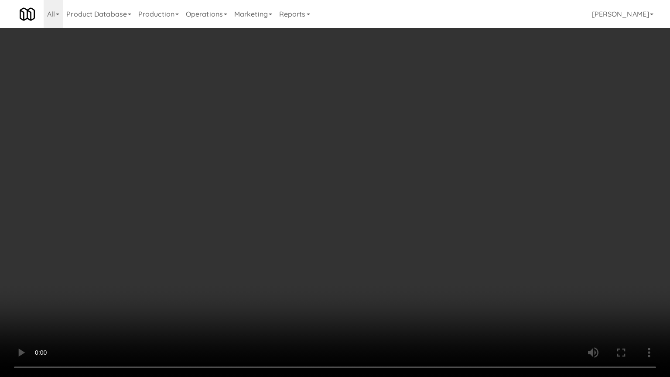
click at [408, 267] on video at bounding box center [335, 188] width 670 height 377
click at [413, 267] on video at bounding box center [335, 188] width 670 height 377
click at [447, 276] on video at bounding box center [335, 188] width 670 height 377
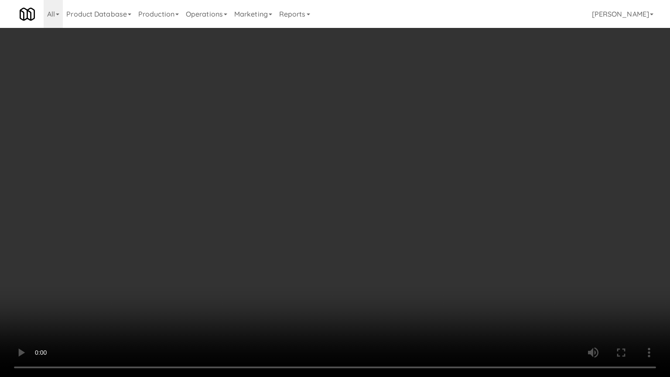
click at [447, 275] on video at bounding box center [335, 188] width 670 height 377
click at [446, 276] on video at bounding box center [335, 188] width 670 height 377
drag, startPoint x: 446, startPoint y: 276, endPoint x: 536, endPoint y: 152, distance: 152.9
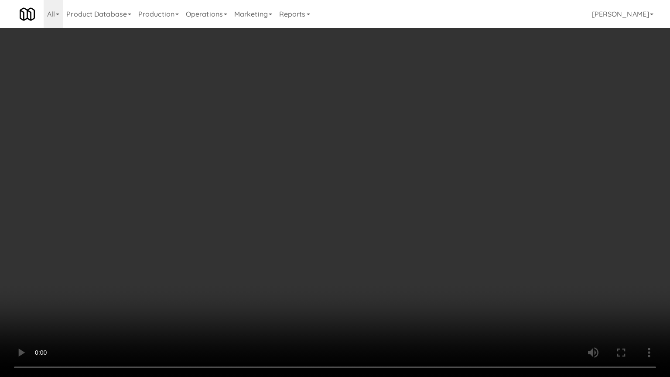
click at [446, 276] on video at bounding box center [335, 188] width 670 height 377
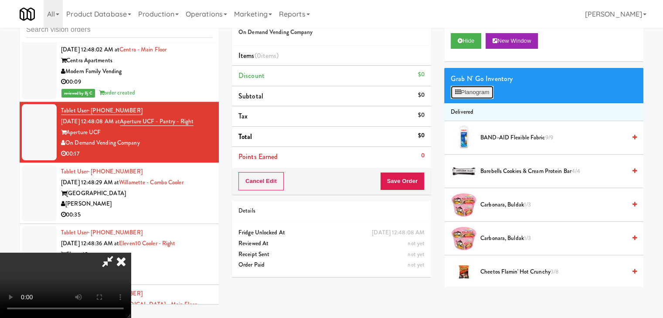
click at [481, 92] on button "Planogram" at bounding box center [472, 92] width 43 height 13
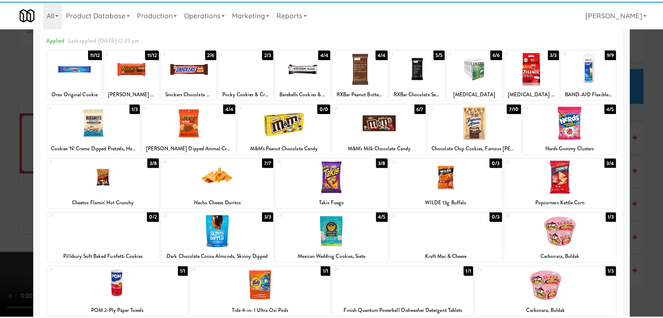
scroll to position [87, 0]
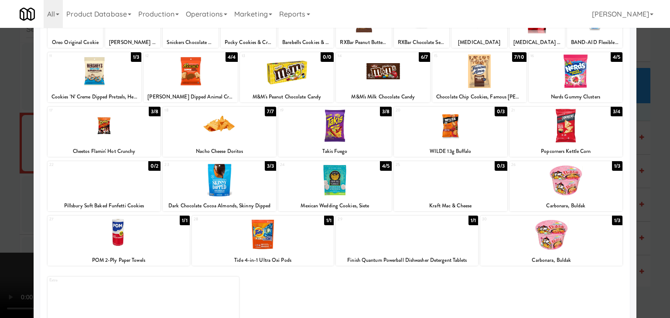
click at [202, 130] on div at bounding box center [219, 126] width 113 height 34
click at [0, 166] on div at bounding box center [335, 159] width 670 height 318
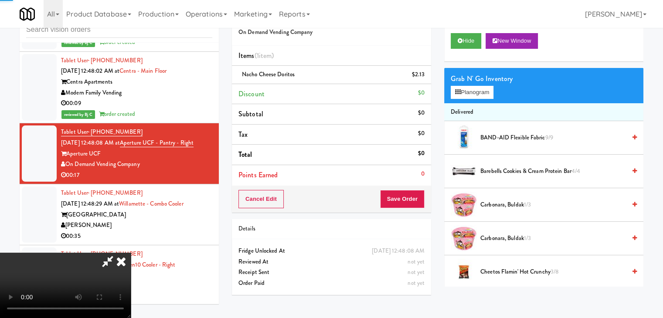
scroll to position [14621, 0]
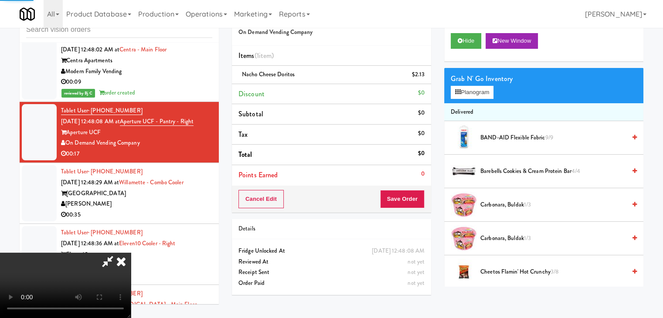
drag, startPoint x: 255, startPoint y: 205, endPoint x: 375, endPoint y: 212, distance: 121.0
click at [131, 253] on video at bounding box center [65, 285] width 131 height 65
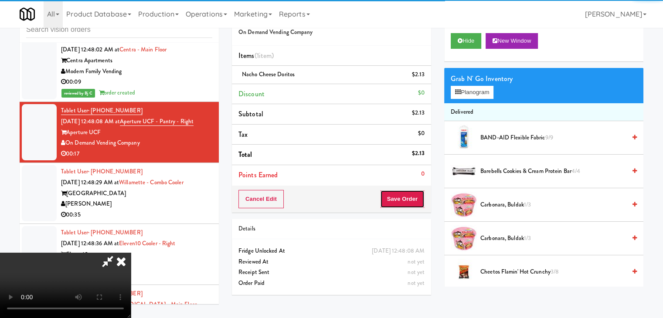
click at [419, 201] on button "Save Order" at bounding box center [402, 199] width 44 height 18
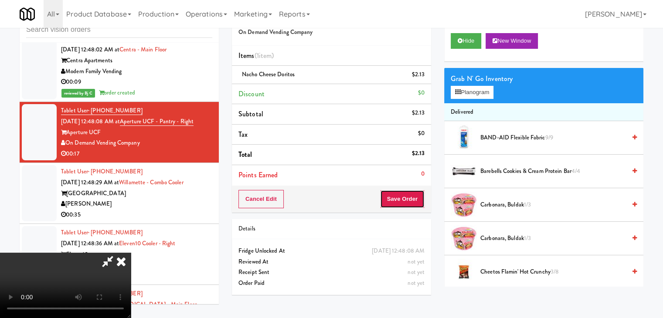
click at [419, 201] on button "Save Order" at bounding box center [402, 199] width 44 height 18
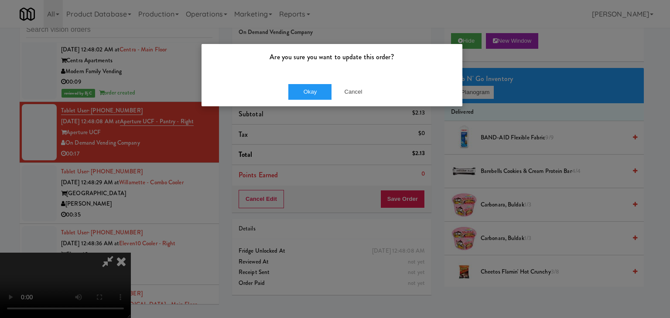
click at [318, 82] on div "Okay Cancel" at bounding box center [331, 91] width 261 height 29
click at [317, 88] on button "Okay" at bounding box center [310, 92] width 44 height 16
click at [316, 89] on body "Are you sure you want to update this order? Okay Cancel Okay Are you sure you w…" at bounding box center [335, 159] width 670 height 318
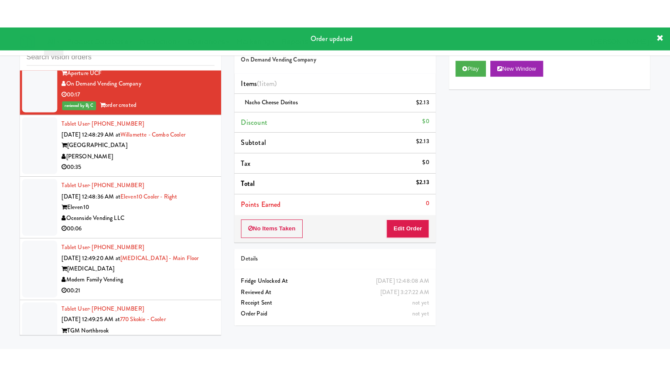
scroll to position [14796, 0]
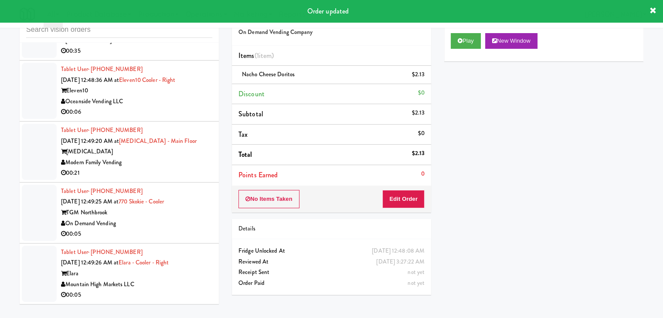
click at [172, 118] on div "00:06" at bounding box center [136, 112] width 151 height 11
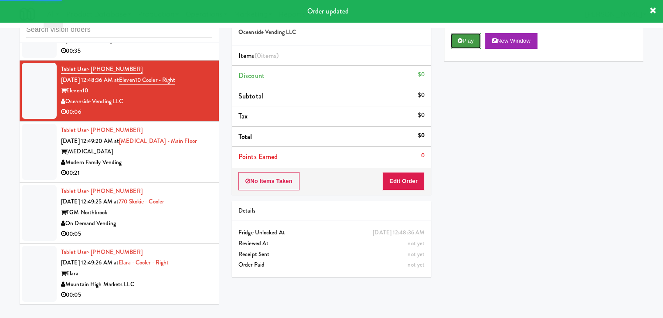
click at [460, 40] on icon at bounding box center [460, 41] width 5 height 6
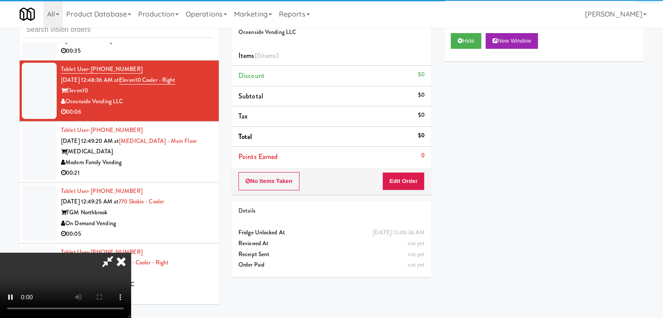
drag, startPoint x: 408, startPoint y: 168, endPoint x: 405, endPoint y: 175, distance: 7.8
click at [406, 171] on div "No Items Taken Edit Order" at bounding box center [331, 181] width 199 height 27
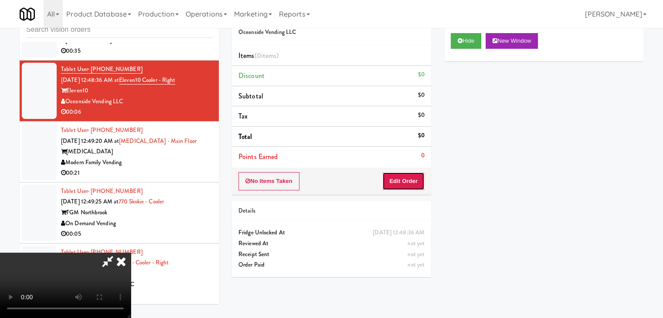
click at [405, 175] on button "Edit Order" at bounding box center [403, 181] width 42 height 18
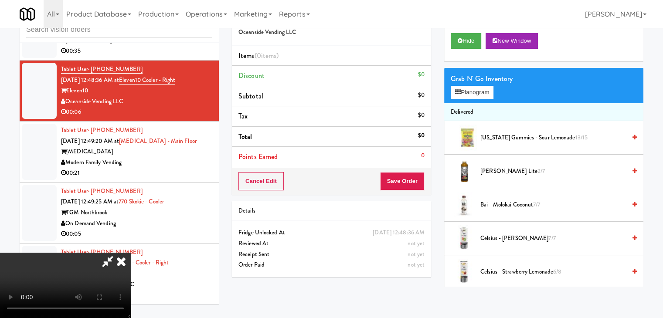
scroll to position [14774, 0]
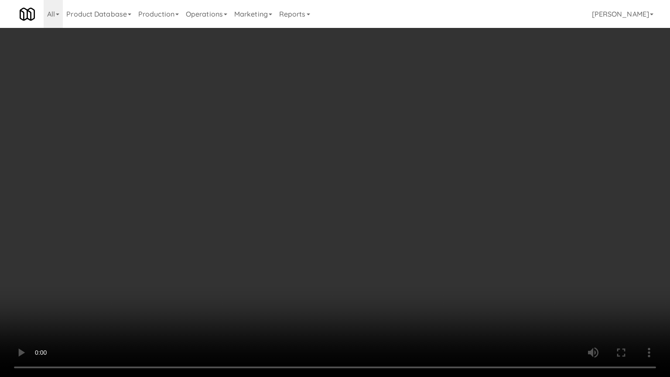
click at [406, 245] on video at bounding box center [335, 188] width 670 height 377
click at [406, 246] on video at bounding box center [335, 188] width 670 height 377
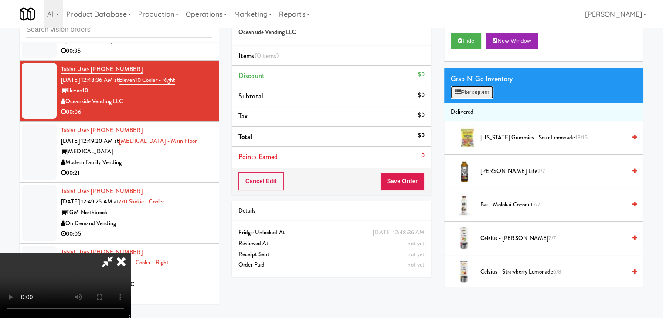
click at [475, 95] on button "Planogram" at bounding box center [472, 92] width 43 height 13
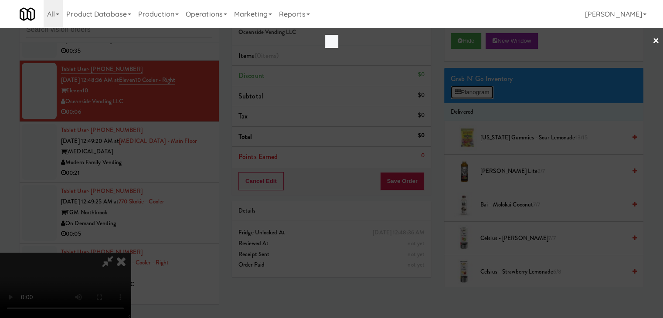
scroll to position [14774, 0]
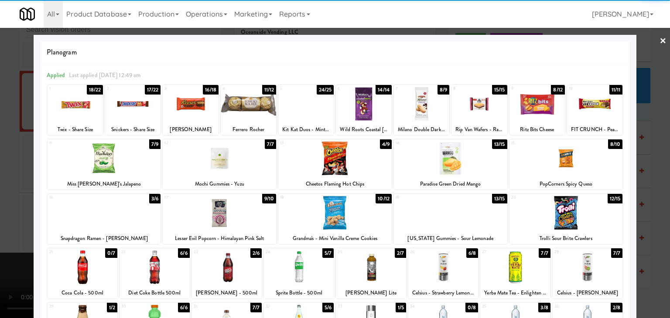
click at [68, 110] on div at bounding box center [75, 104] width 55 height 34
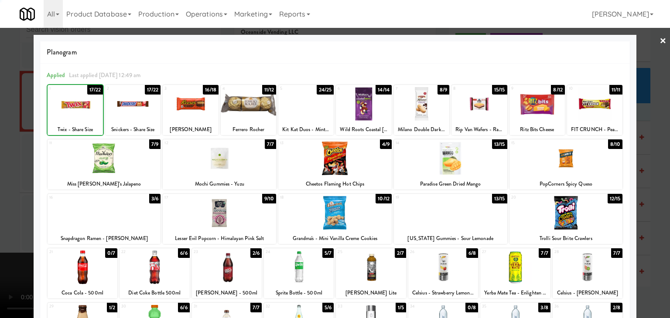
click at [6, 128] on div at bounding box center [335, 159] width 670 height 318
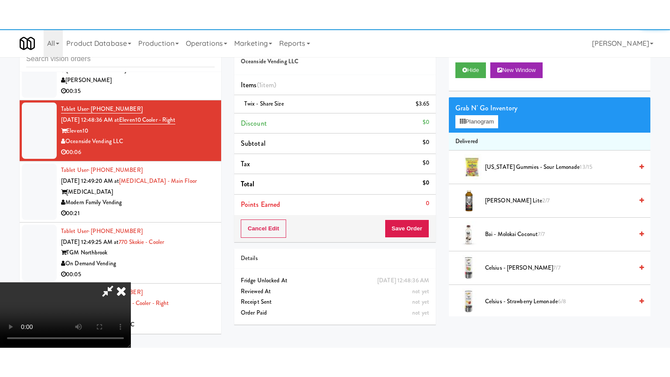
scroll to position [14796, 0]
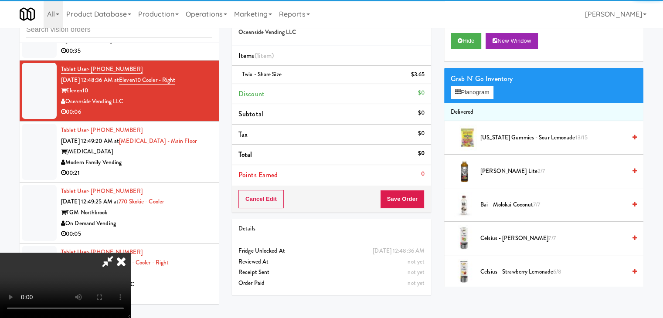
click at [131, 253] on video at bounding box center [65, 285] width 131 height 65
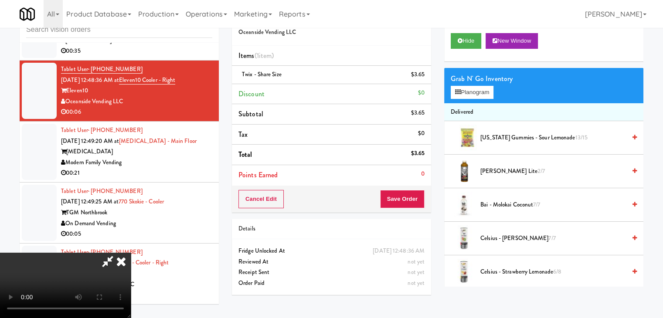
click at [131, 253] on video at bounding box center [65, 285] width 131 height 65
drag, startPoint x: 253, startPoint y: 163, endPoint x: 269, endPoint y: 173, distance: 18.9
click at [131, 253] on video at bounding box center [65, 285] width 131 height 65
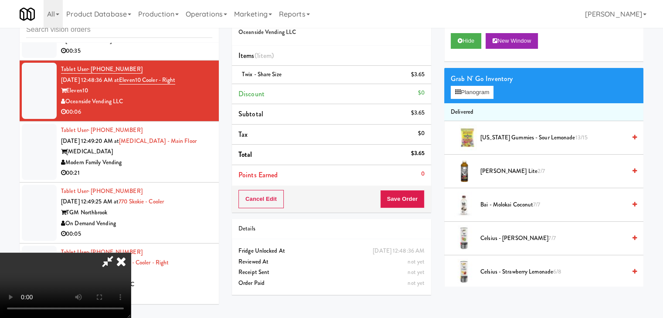
click at [131, 253] on video at bounding box center [65, 285] width 131 height 65
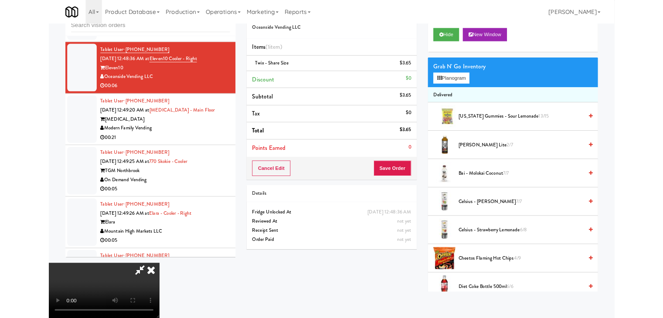
scroll to position [14774, 0]
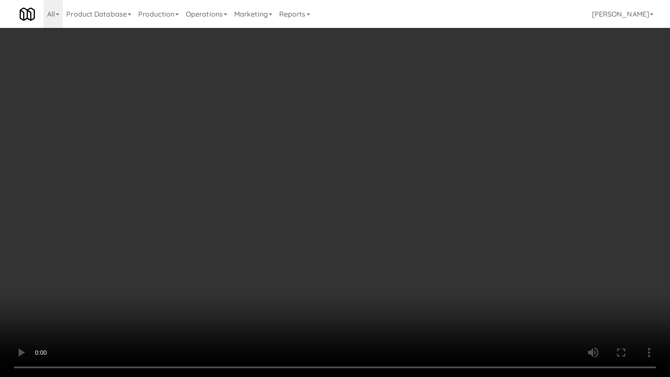
click at [293, 225] on video at bounding box center [335, 188] width 670 height 377
click at [347, 206] on video at bounding box center [335, 188] width 670 height 377
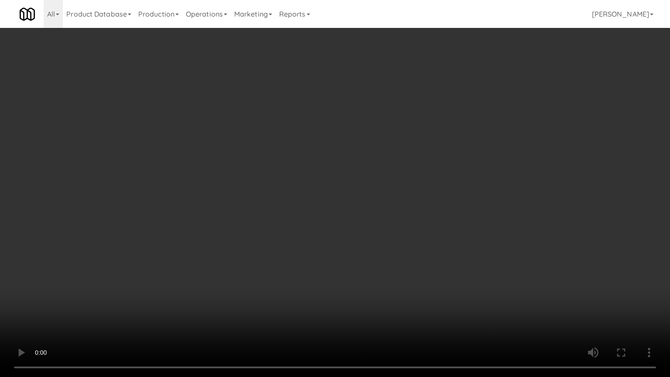
click at [336, 205] on video at bounding box center [335, 188] width 670 height 377
click at [336, 204] on video at bounding box center [335, 188] width 670 height 377
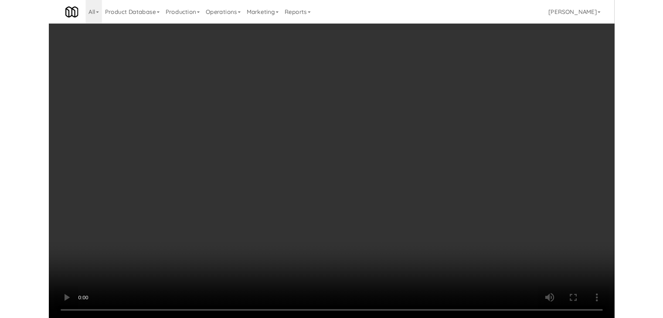
scroll to position [14796, 0]
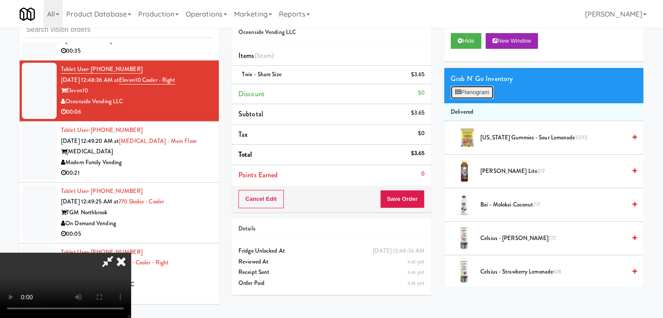
click at [469, 91] on button "Planogram" at bounding box center [472, 92] width 43 height 13
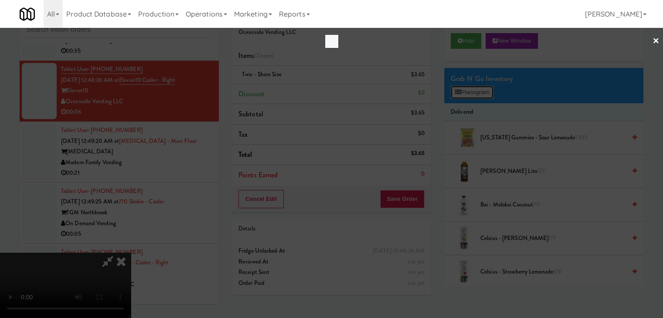
scroll to position [14774, 0]
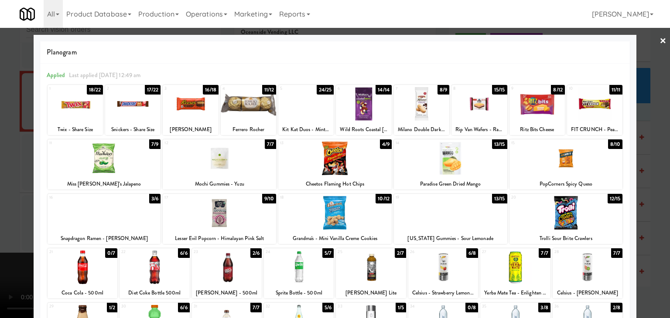
click at [319, 112] on div at bounding box center [305, 104] width 55 height 34
drag, startPoint x: 0, startPoint y: 123, endPoint x: 59, endPoint y: 128, distance: 59.5
click at [2, 124] on div at bounding box center [335, 159] width 670 height 318
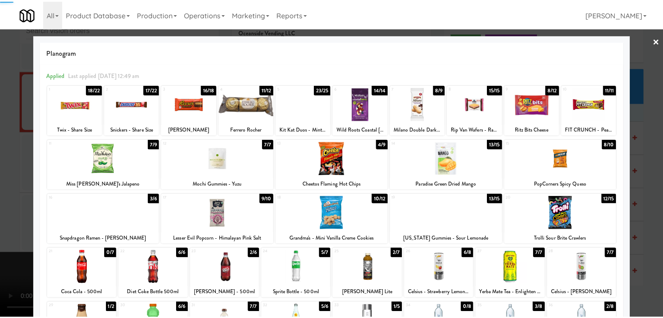
scroll to position [14796, 0]
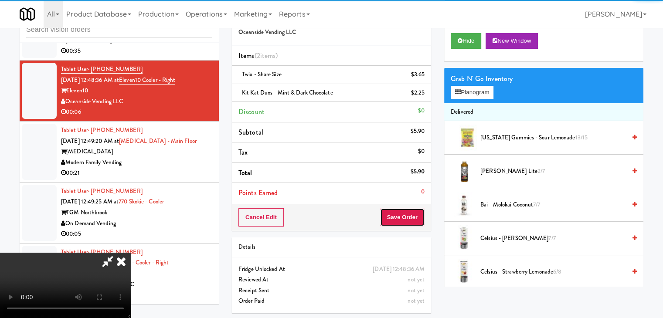
click at [419, 224] on button "Save Order" at bounding box center [402, 217] width 44 height 18
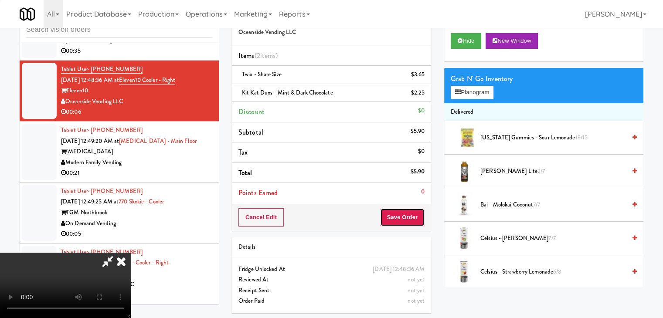
click at [417, 222] on button "Save Order" at bounding box center [402, 217] width 44 height 18
click at [417, 221] on button "Save Order" at bounding box center [402, 217] width 44 height 18
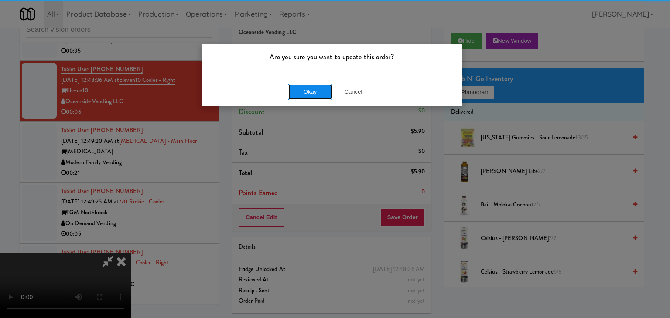
click at [305, 89] on button "Okay" at bounding box center [310, 92] width 44 height 16
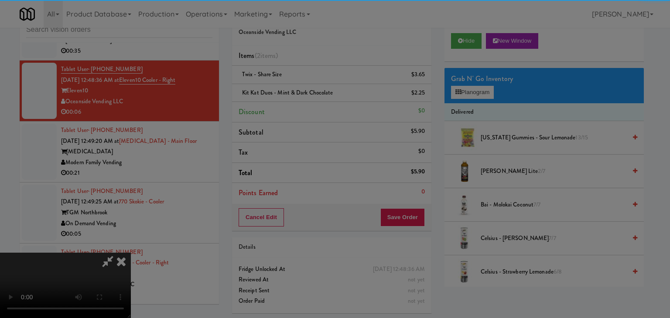
click at [305, 84] on button "Okay" at bounding box center [310, 76] width 44 height 16
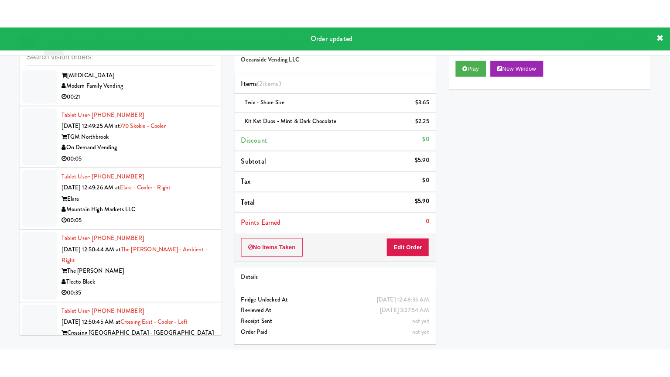
scroll to position [14926, 0]
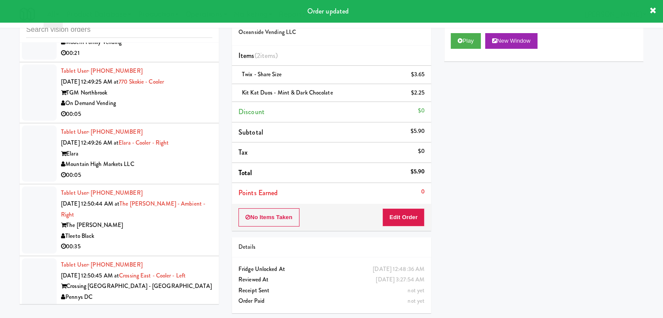
click at [203, 99] on div "TGM Northbrook" at bounding box center [136, 93] width 151 height 11
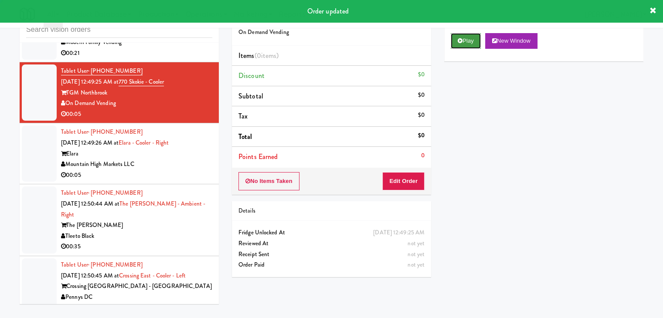
click at [470, 41] on button "Play" at bounding box center [466, 41] width 30 height 16
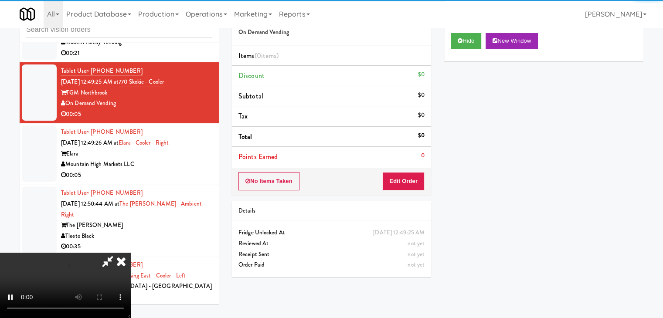
click at [404, 169] on div "No Items Taken Edit Order" at bounding box center [331, 181] width 199 height 27
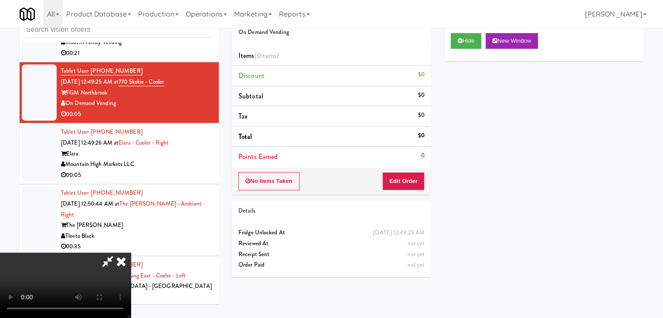
click at [403, 171] on div "No Items Taken Edit Order" at bounding box center [331, 181] width 199 height 27
click at [403, 177] on button "Edit Order" at bounding box center [403, 181] width 42 height 18
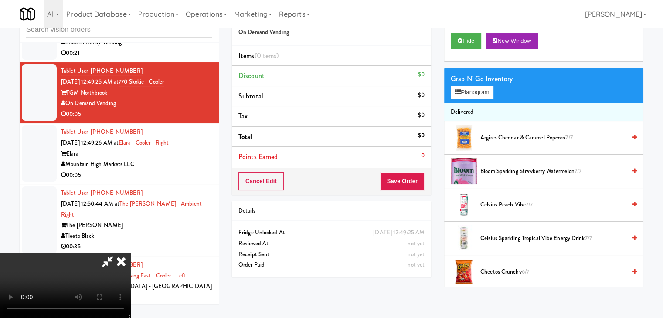
scroll to position [14905, 0]
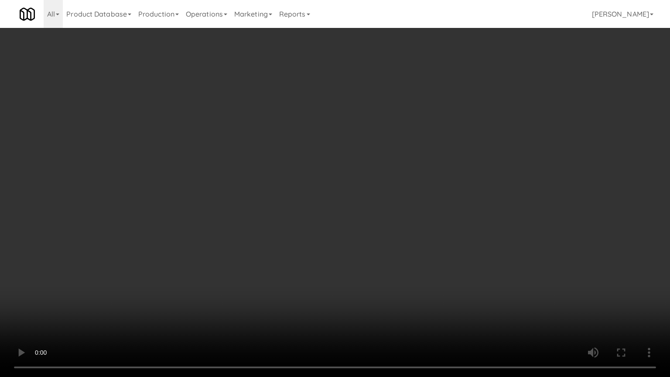
click at [358, 271] on video at bounding box center [335, 188] width 670 height 377
drag, startPoint x: 358, startPoint y: 271, endPoint x: 388, endPoint y: 210, distance: 68.4
click at [357, 272] on video at bounding box center [335, 188] width 670 height 377
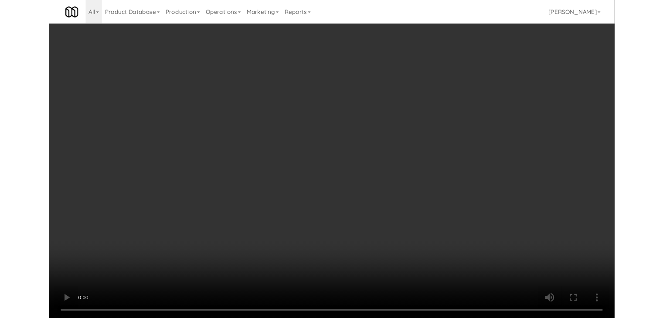
scroll to position [14926, 0]
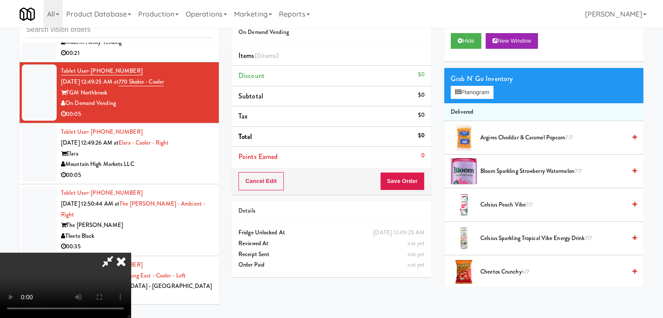
drag, startPoint x: 366, startPoint y: 184, endPoint x: 416, endPoint y: 145, distance: 63.7
click at [131, 253] on video at bounding box center [65, 285] width 131 height 65
click at [474, 91] on button "Planogram" at bounding box center [472, 92] width 43 height 13
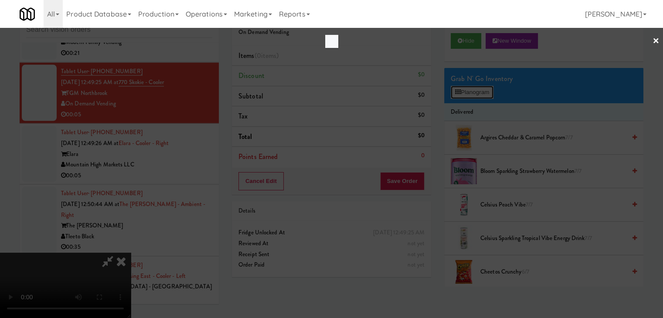
scroll to position [14905, 0]
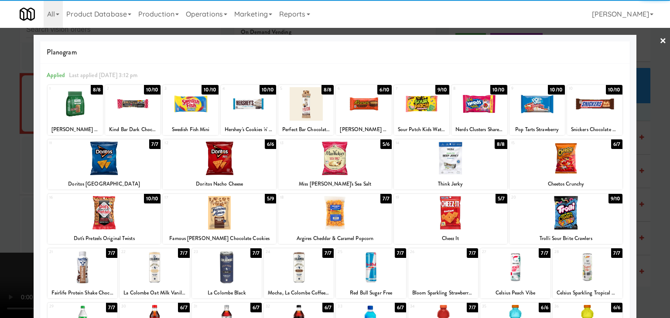
click at [584, 213] on div at bounding box center [565, 213] width 113 height 34
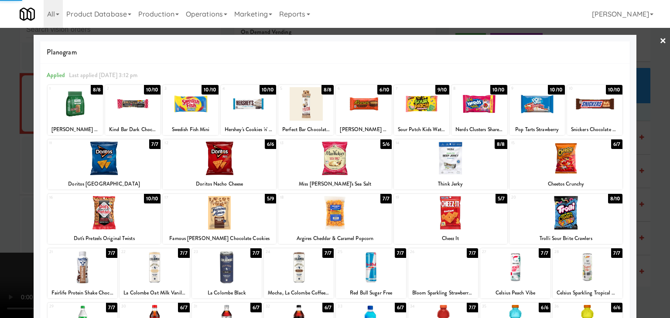
drag, startPoint x: 658, startPoint y: 215, endPoint x: 460, endPoint y: 206, distance: 197.7
click at [654, 214] on div at bounding box center [335, 159] width 670 height 318
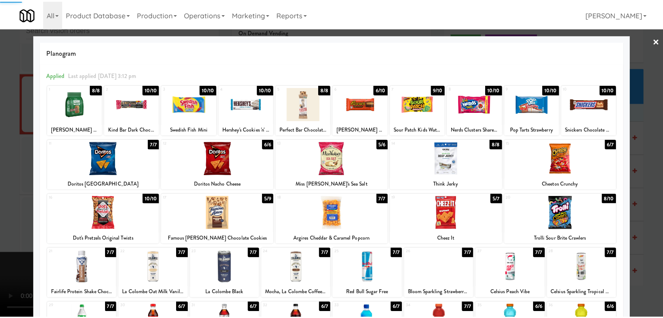
scroll to position [14926, 0]
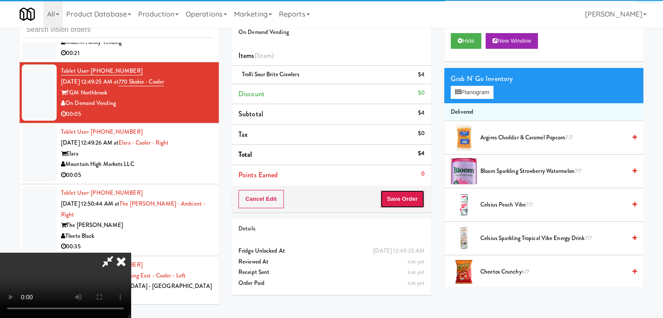
drag, startPoint x: 401, startPoint y: 203, endPoint x: 406, endPoint y: 205, distance: 5.0
click at [405, 204] on button "Save Order" at bounding box center [402, 199] width 44 height 18
click at [408, 205] on button "Save Order" at bounding box center [402, 199] width 44 height 18
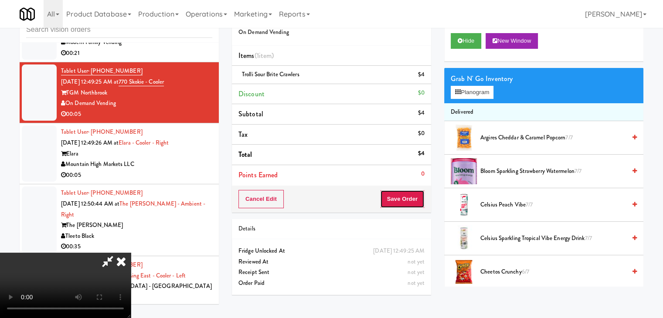
click at [408, 205] on button "Save Order" at bounding box center [402, 199] width 44 height 18
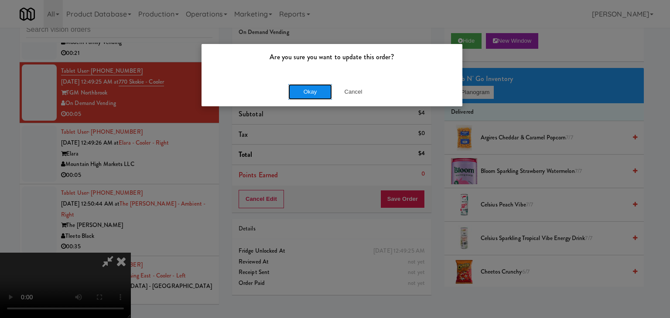
click at [314, 93] on button "Okay" at bounding box center [310, 92] width 44 height 16
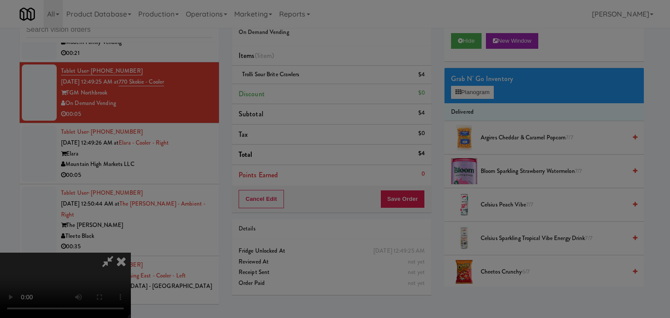
click at [314, 93] on body "Are you sure you want to update this order? Okay Cancel Okay Are you sure you w…" at bounding box center [335, 159] width 670 height 318
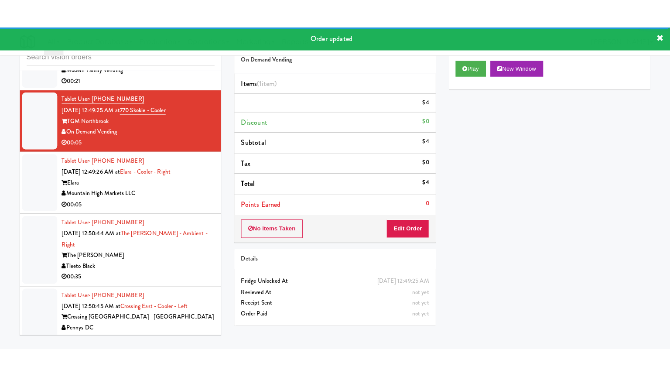
scroll to position [14970, 0]
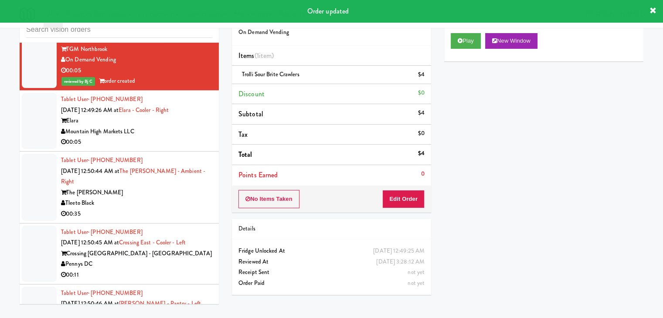
drag, startPoint x: 186, startPoint y: 160, endPoint x: 186, endPoint y: 167, distance: 7.0
click at [186, 137] on div "Mountain High Markets LLC" at bounding box center [136, 131] width 151 height 11
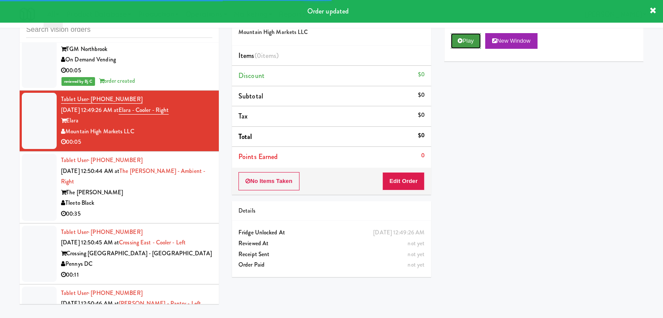
click at [465, 38] on button "Play" at bounding box center [466, 41] width 30 height 16
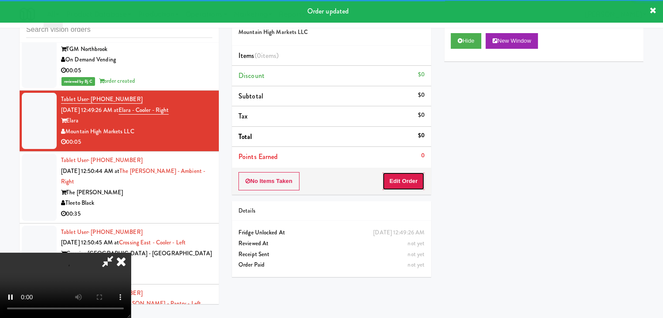
click at [401, 186] on button "Edit Order" at bounding box center [403, 181] width 42 height 18
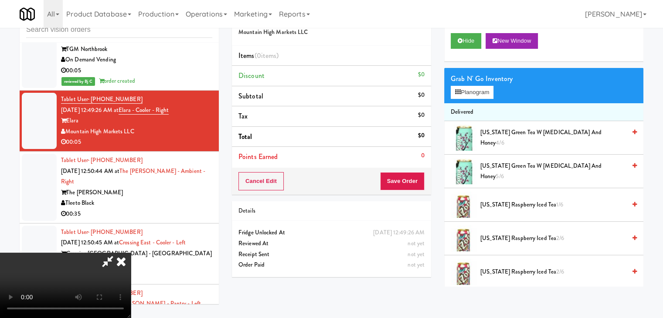
scroll to position [14948, 0]
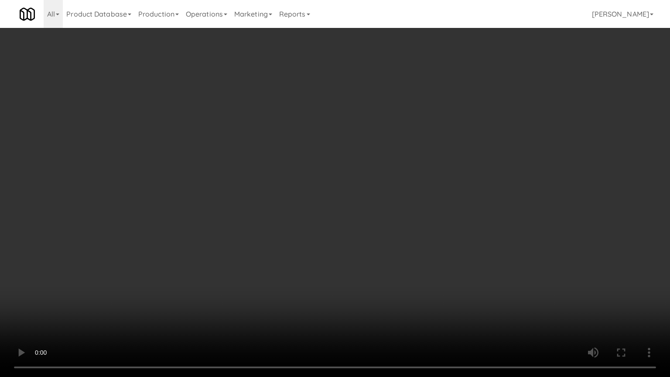
click at [416, 251] on video at bounding box center [335, 188] width 670 height 377
click at [382, 272] on video at bounding box center [335, 188] width 670 height 377
click at [389, 273] on video at bounding box center [335, 188] width 670 height 377
click at [342, 272] on video at bounding box center [335, 188] width 670 height 377
click at [350, 279] on video at bounding box center [335, 188] width 670 height 377
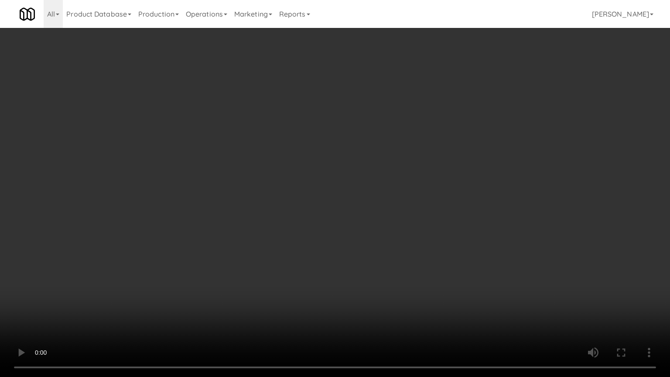
click at [380, 318] on video at bounding box center [335, 188] width 670 height 377
click at [401, 257] on video at bounding box center [335, 188] width 670 height 377
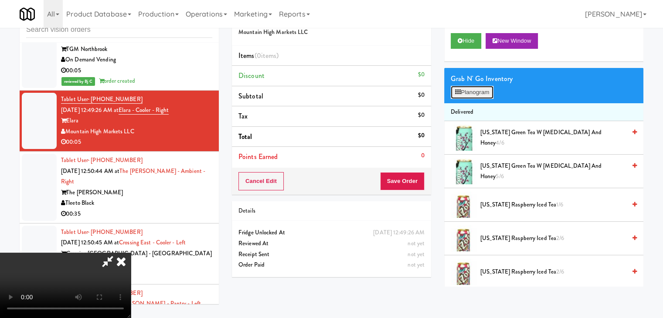
click at [481, 95] on button "Planogram" at bounding box center [472, 92] width 43 height 13
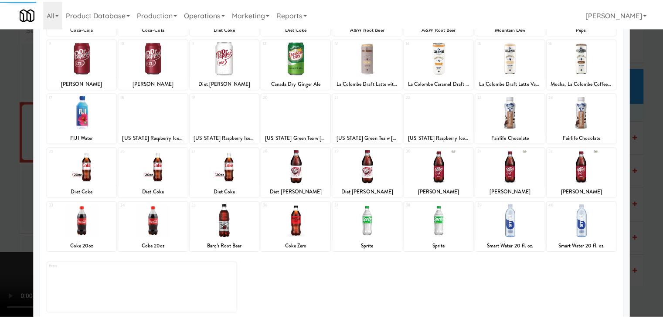
scroll to position [110, 0]
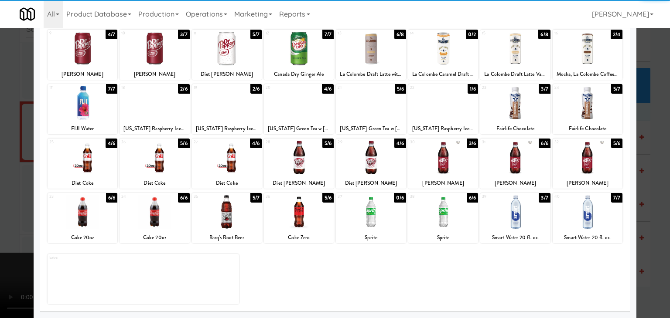
drag, startPoint x: 237, startPoint y: 215, endPoint x: 55, endPoint y: 215, distance: 182.3
click at [237, 215] on div at bounding box center [227, 212] width 70 height 34
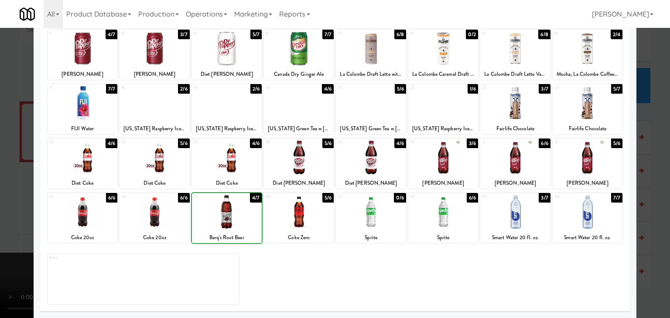
drag, startPoint x: 0, startPoint y: 215, endPoint x: 247, endPoint y: 237, distance: 248.2
click at [3, 215] on div at bounding box center [335, 159] width 670 height 318
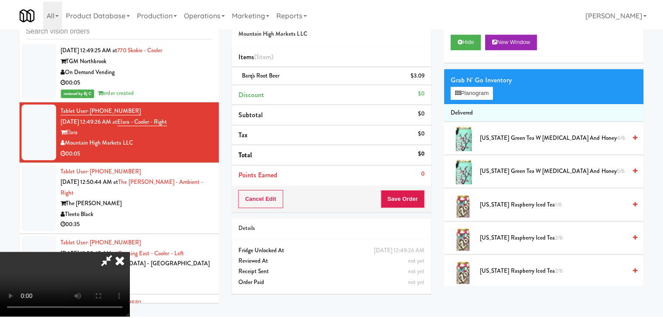
scroll to position [14970, 0]
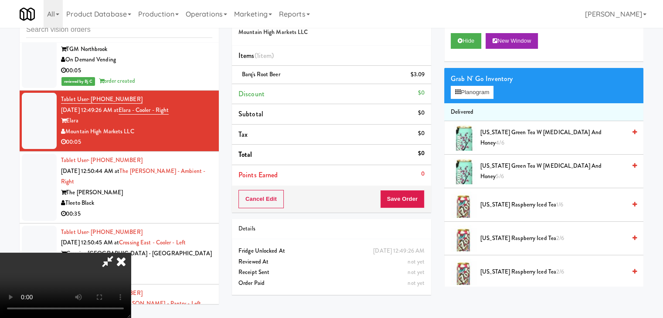
click at [131, 253] on video at bounding box center [65, 285] width 131 height 65
click at [416, 194] on button "Save Order" at bounding box center [402, 199] width 44 height 18
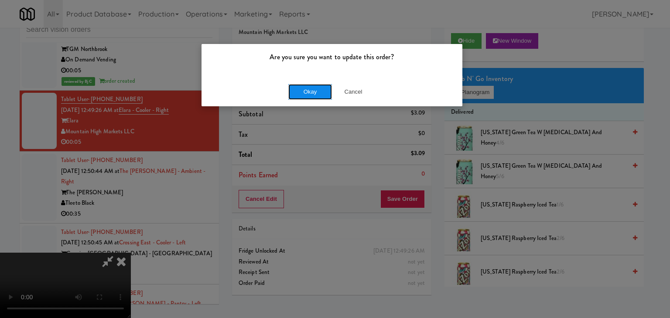
click at [312, 92] on button "Okay" at bounding box center [310, 92] width 44 height 16
